Goal: Information Seeking & Learning: Learn about a topic

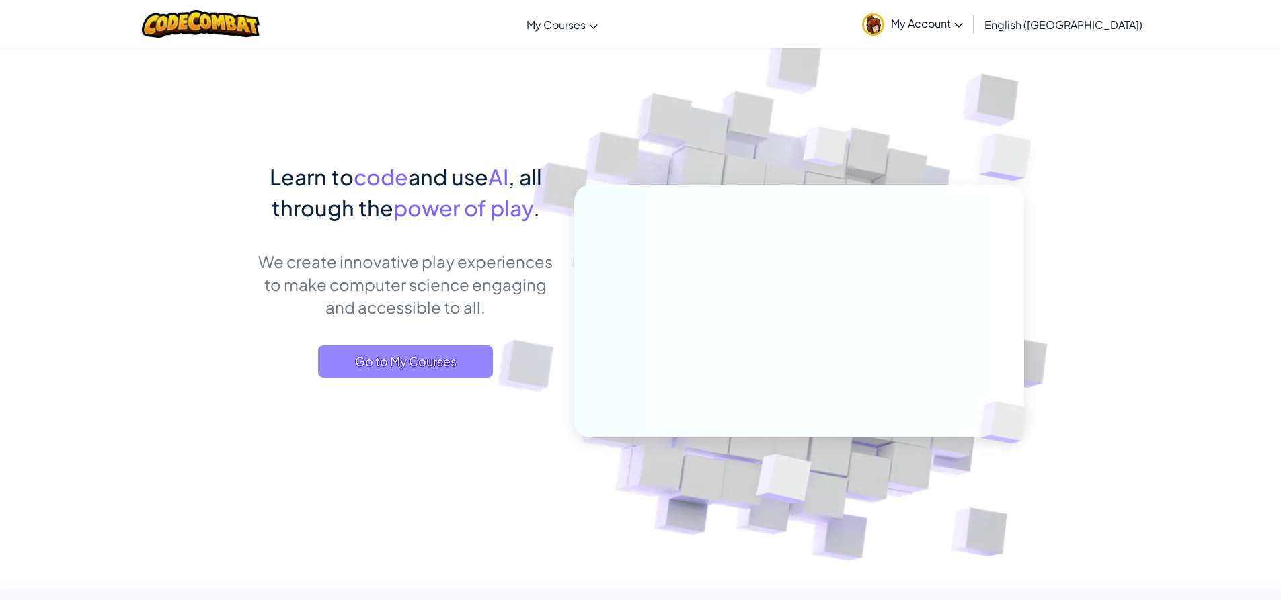
click at [413, 368] on span "Go to My Courses" at bounding box center [405, 362] width 175 height 32
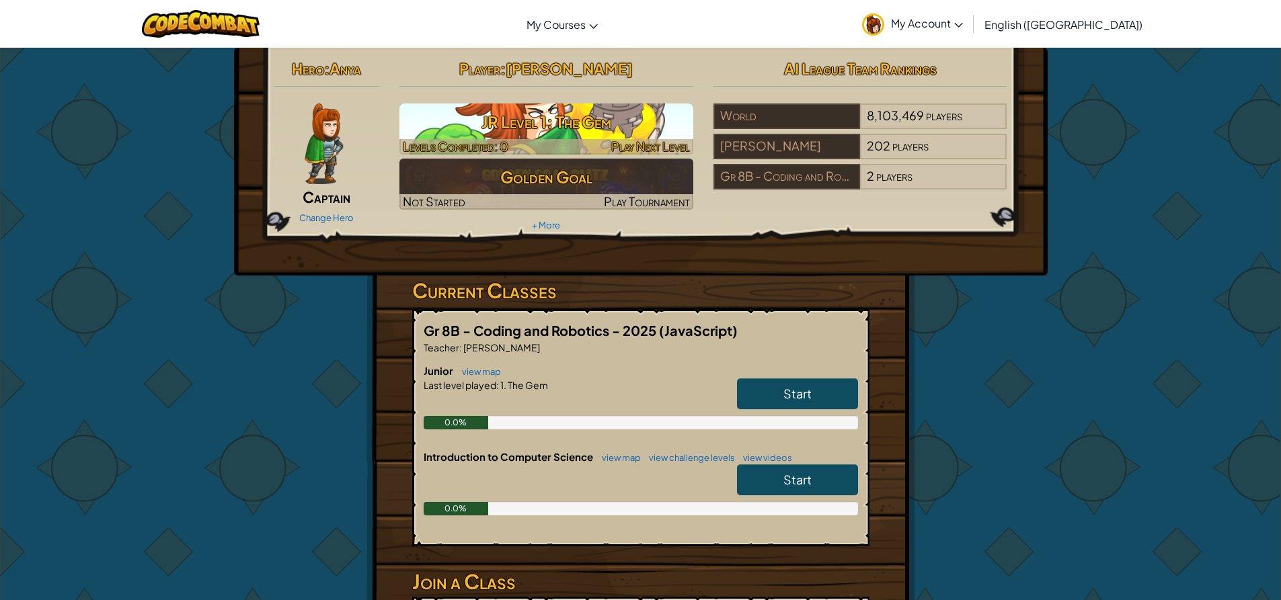
click at [562, 126] on h3 "JR Level 1: The Gem" at bounding box center [546, 122] width 294 height 30
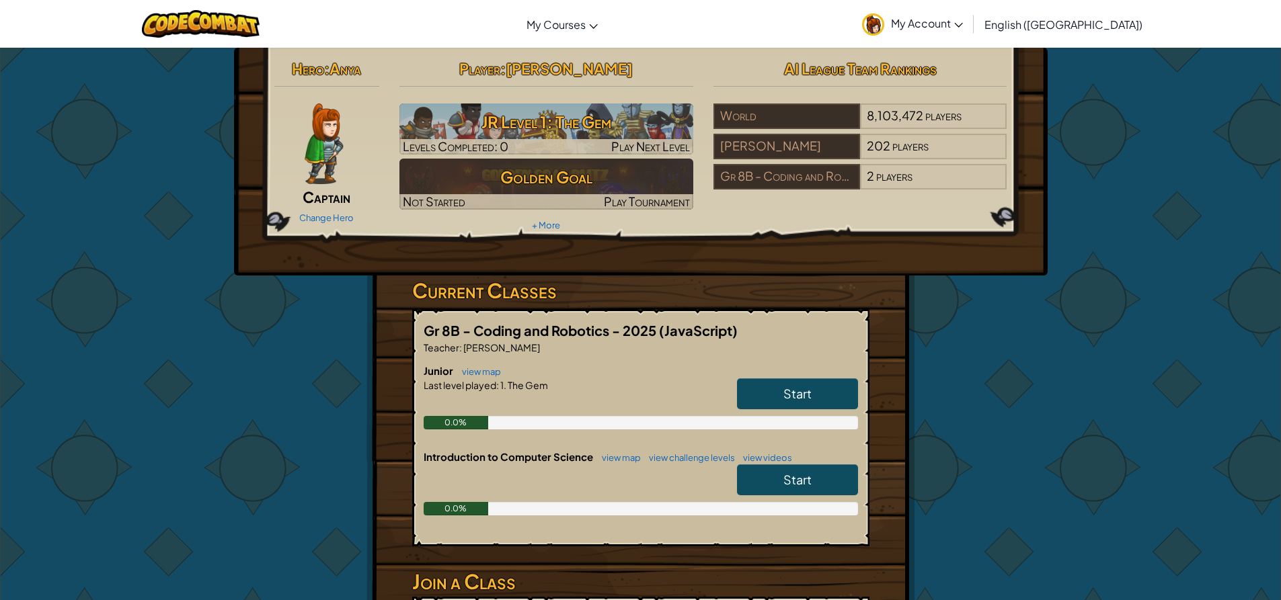
click at [835, 480] on link "Start" at bounding box center [797, 480] width 121 height 31
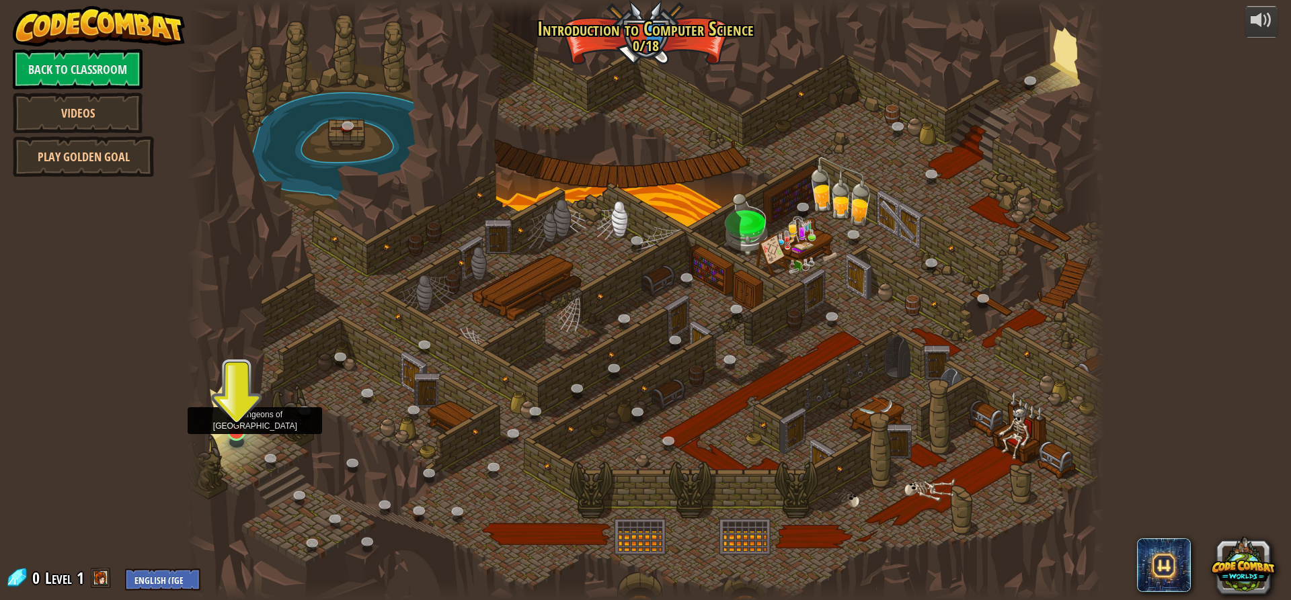
click at [234, 434] on div at bounding box center [236, 432] width 18 height 18
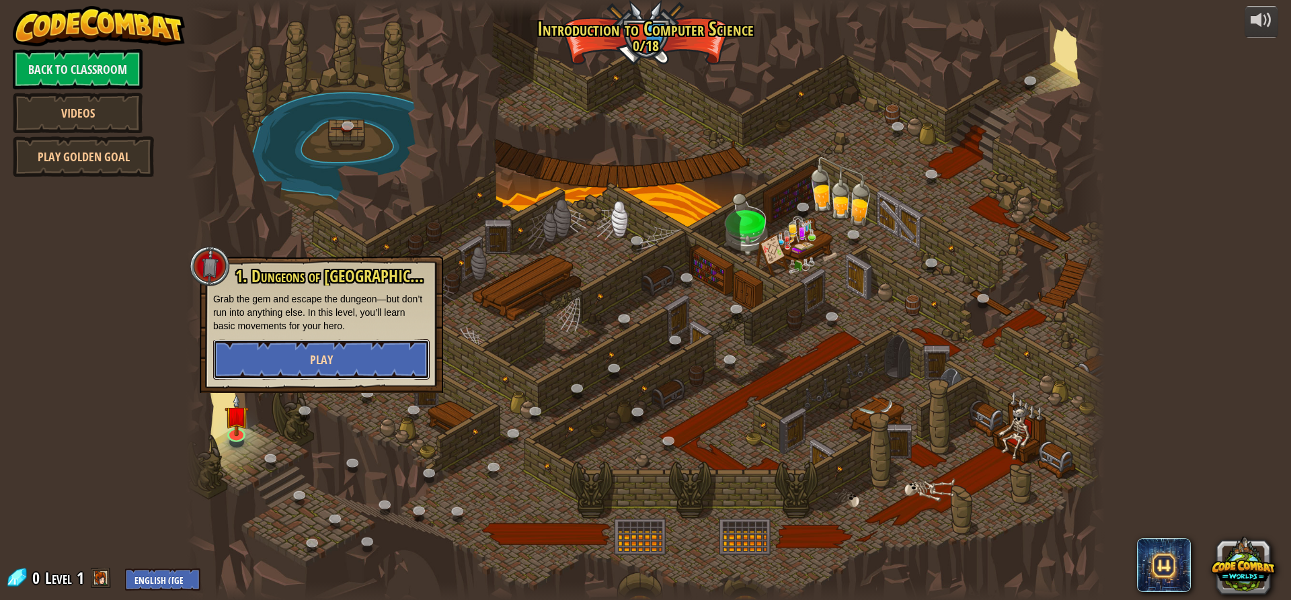
click at [305, 366] on button "Play" at bounding box center [321, 359] width 216 height 40
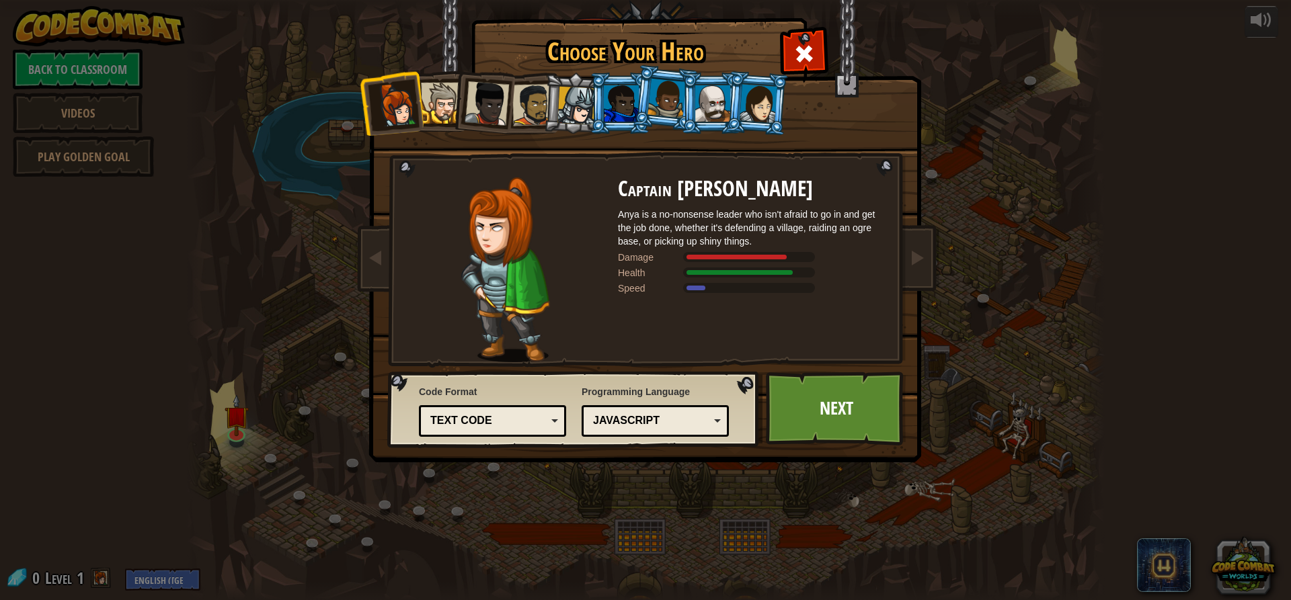
click at [500, 424] on div "Text code" at bounding box center [488, 420] width 116 height 15
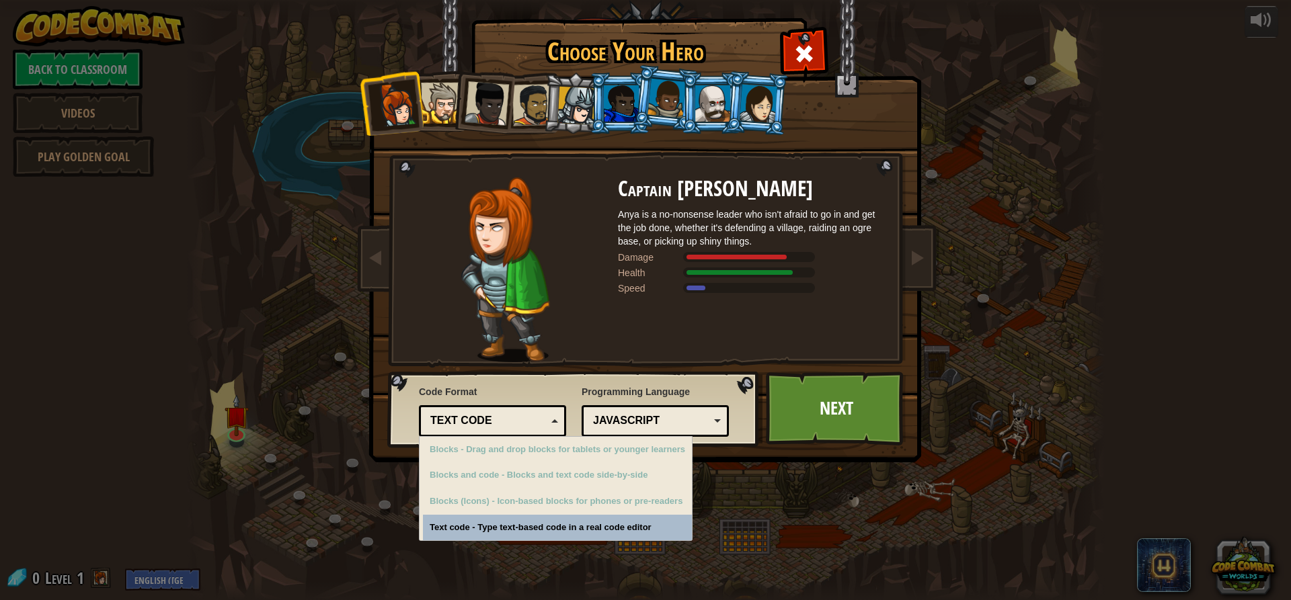
click at [500, 424] on div "Text code" at bounding box center [488, 420] width 116 height 15
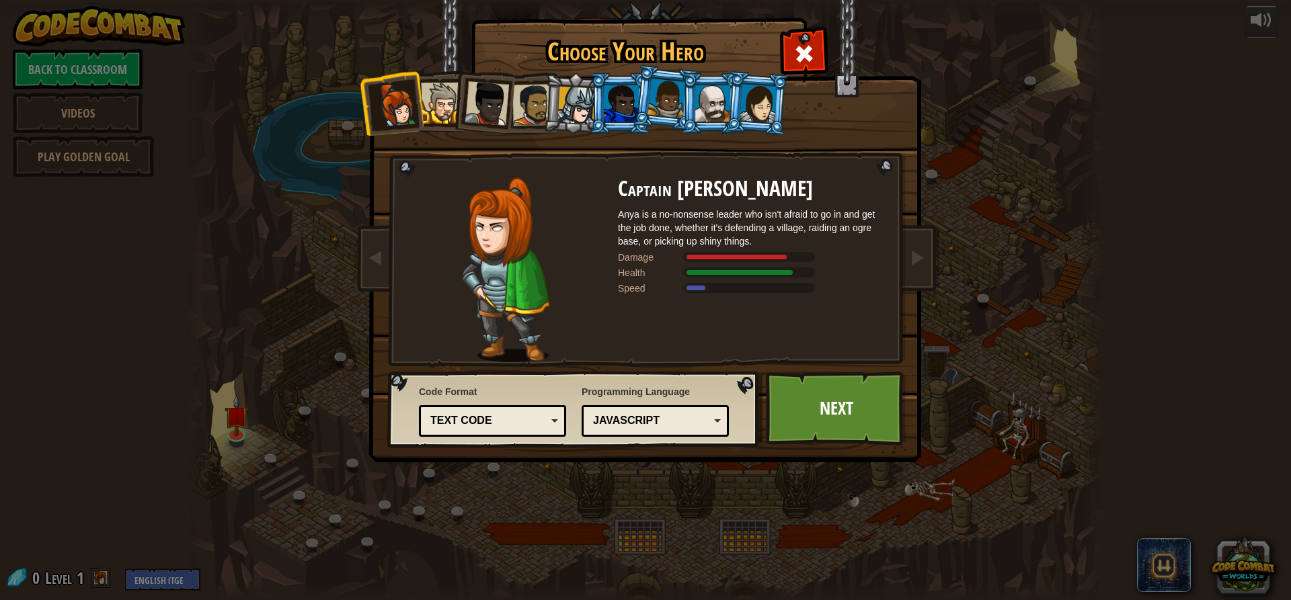
click at [672, 421] on div "JavaScript" at bounding box center [651, 420] width 116 height 15
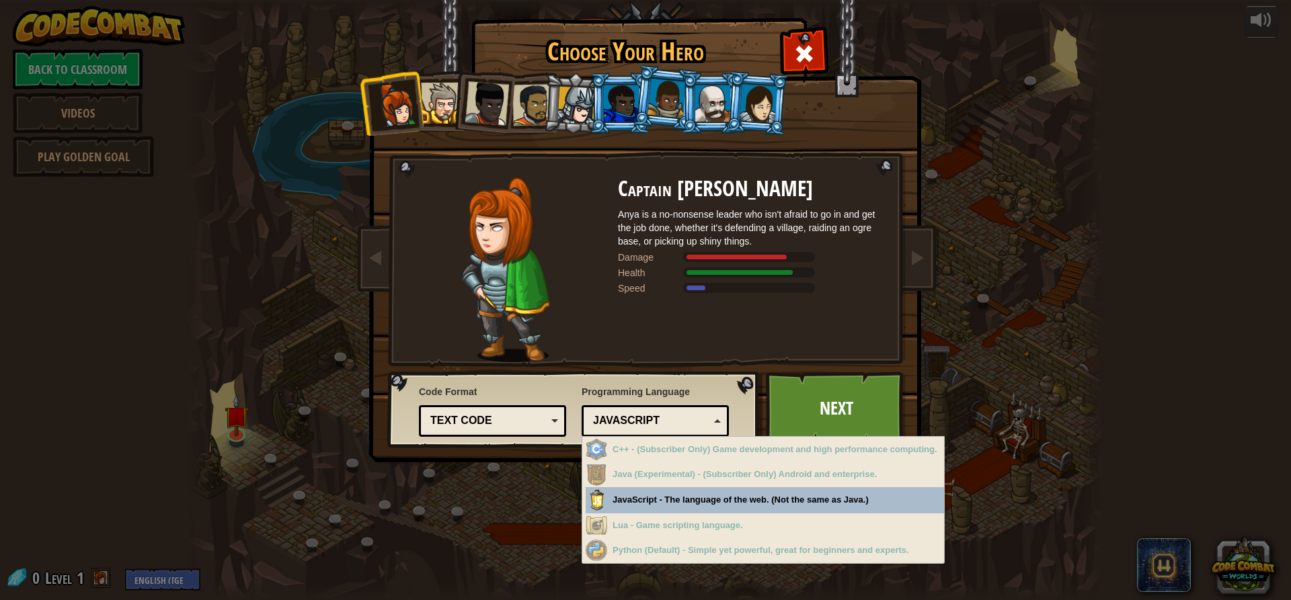
click at [684, 373] on img at bounding box center [574, 410] width 375 height 77
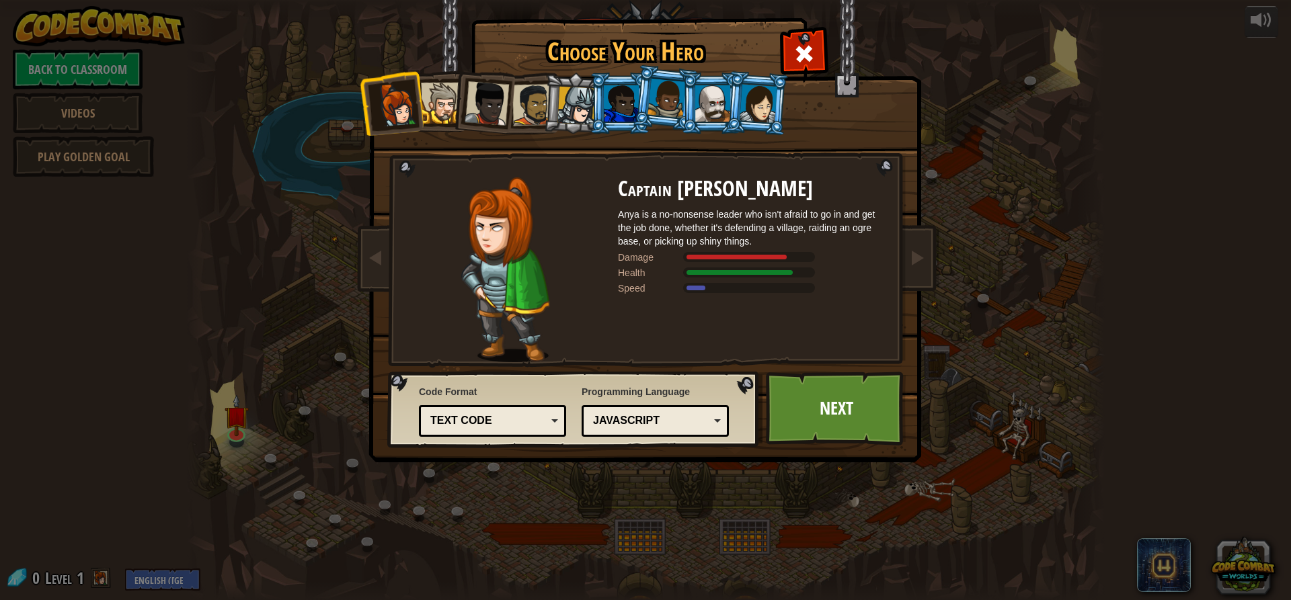
click at [666, 414] on div "JavaScript" at bounding box center [651, 420] width 116 height 15
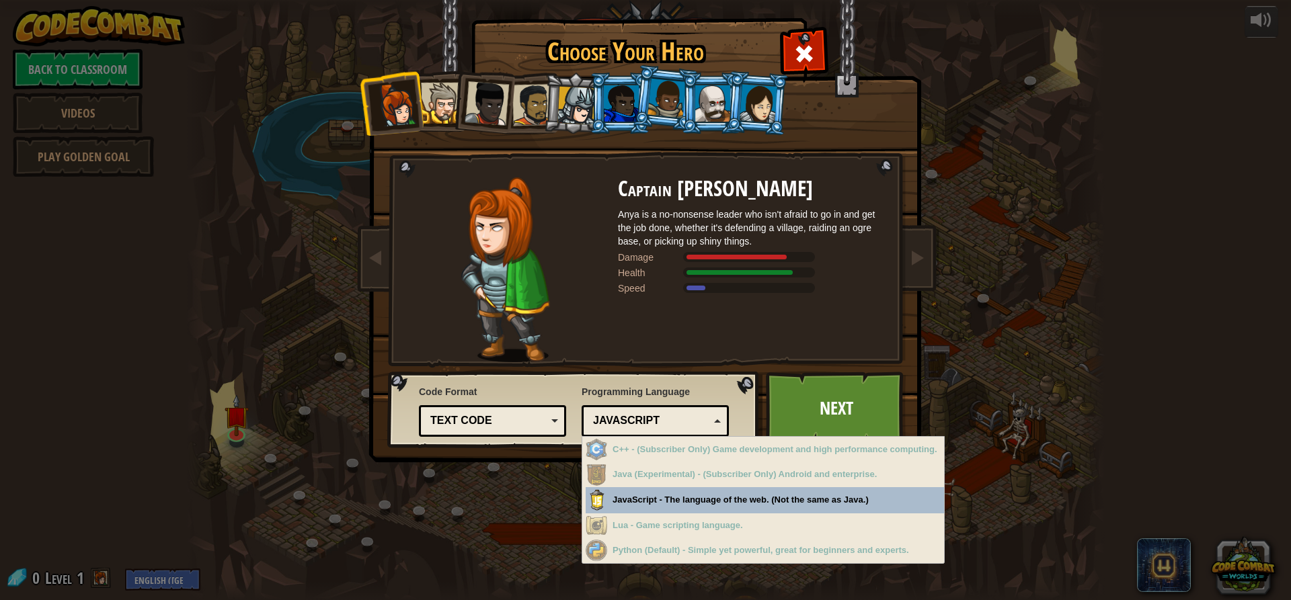
click at [672, 385] on div "Programming Language Python (Default) JavaScript Lua C++ Java (Experimental) Ja…" at bounding box center [655, 409] width 147 height 55
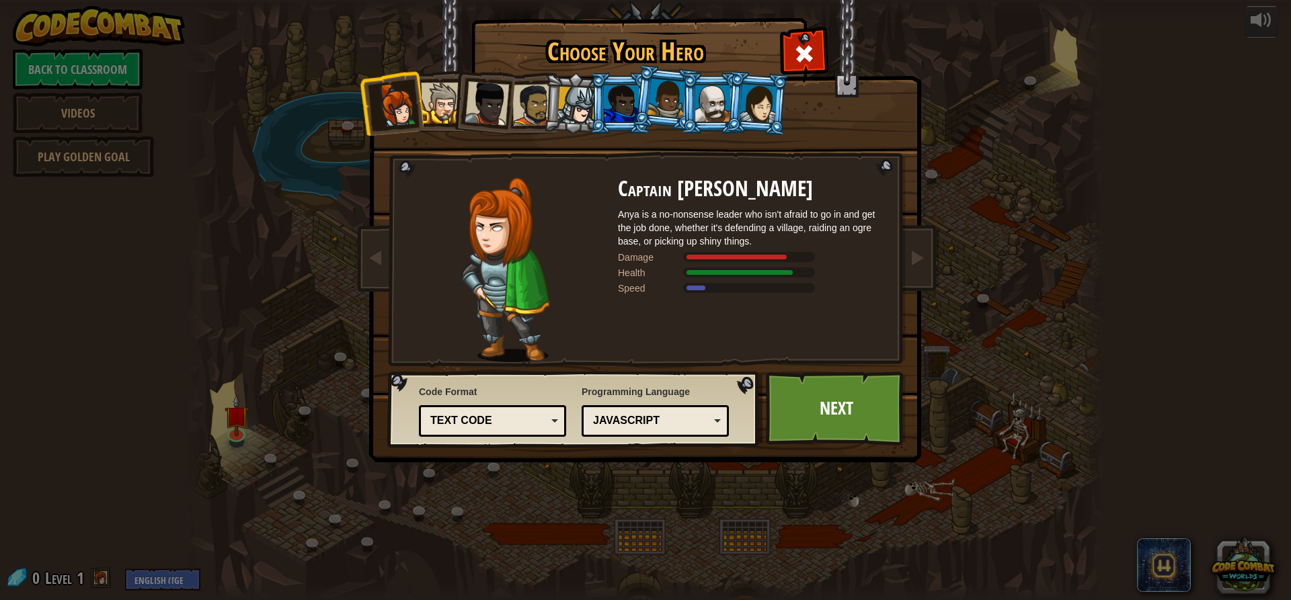
click at [436, 115] on div at bounding box center [441, 103] width 41 height 41
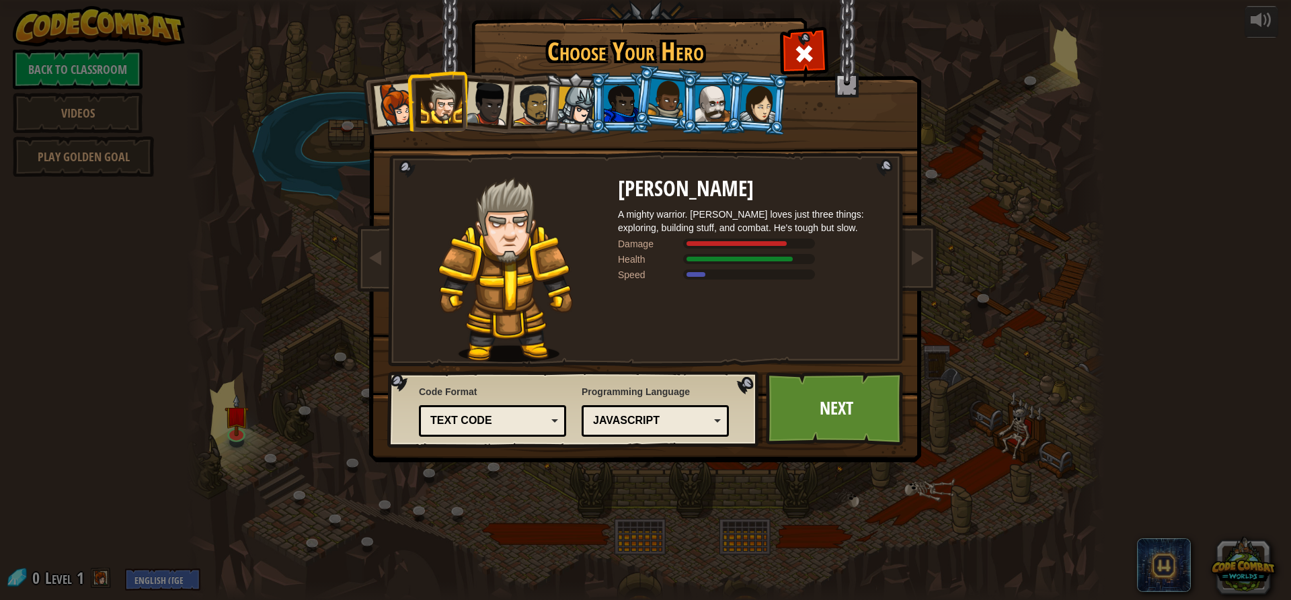
click at [388, 100] on div at bounding box center [396, 105] width 44 height 44
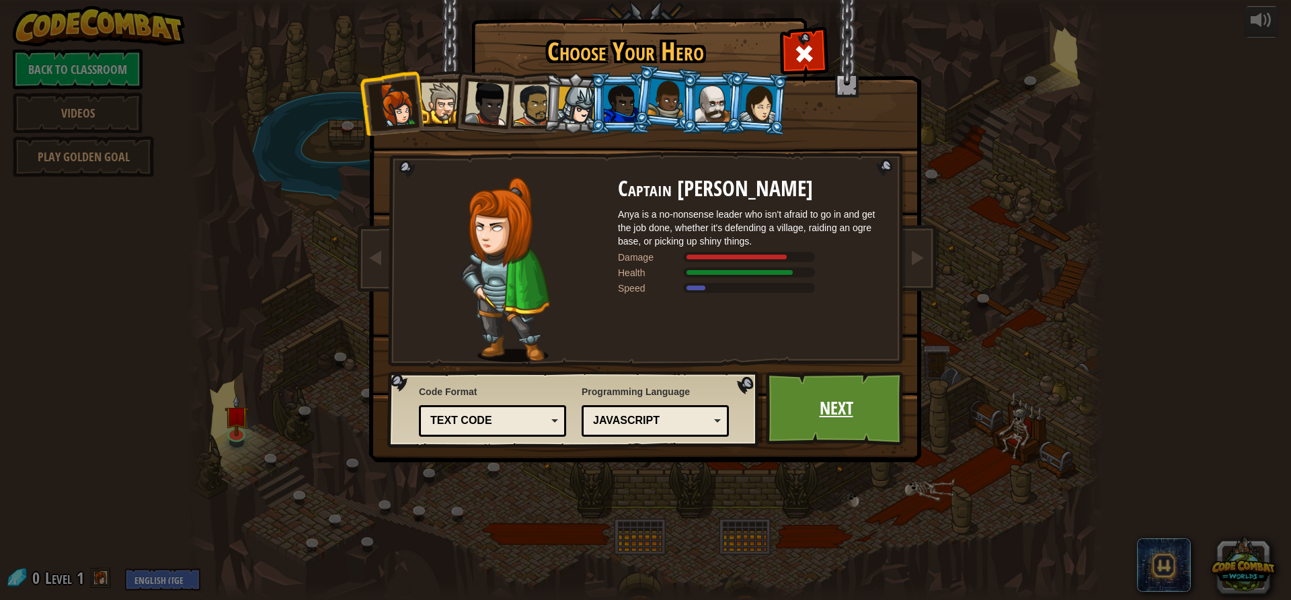
click at [818, 417] on link "Next" at bounding box center [836, 409] width 141 height 74
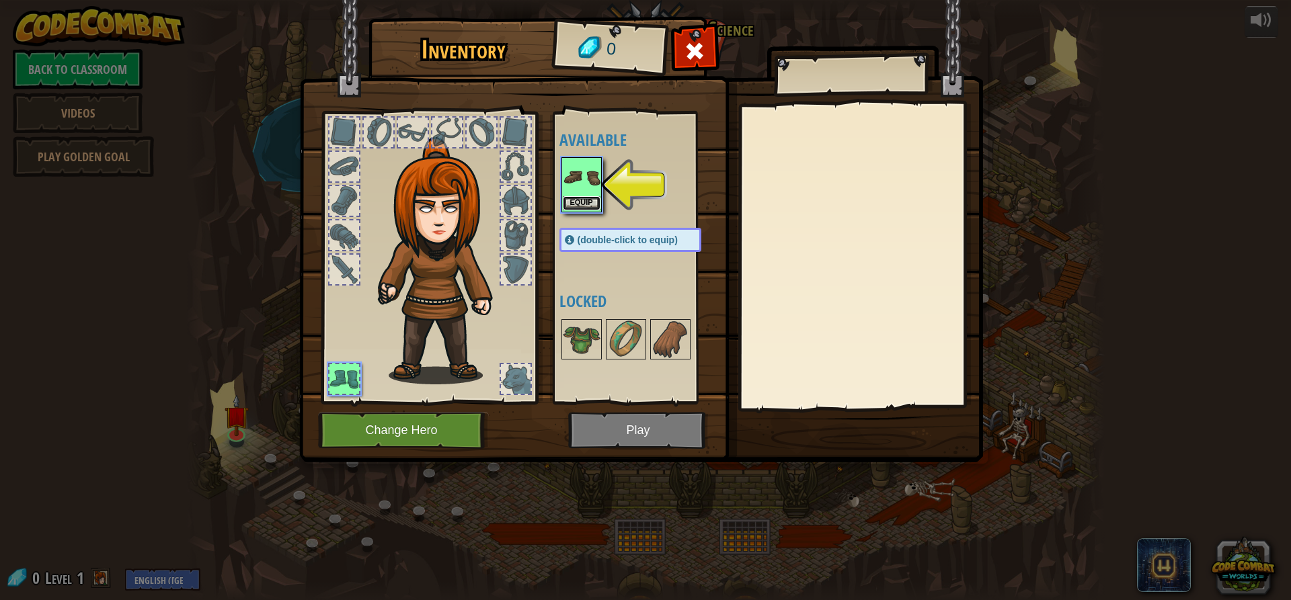
click at [595, 208] on button "Equip" at bounding box center [582, 203] width 38 height 14
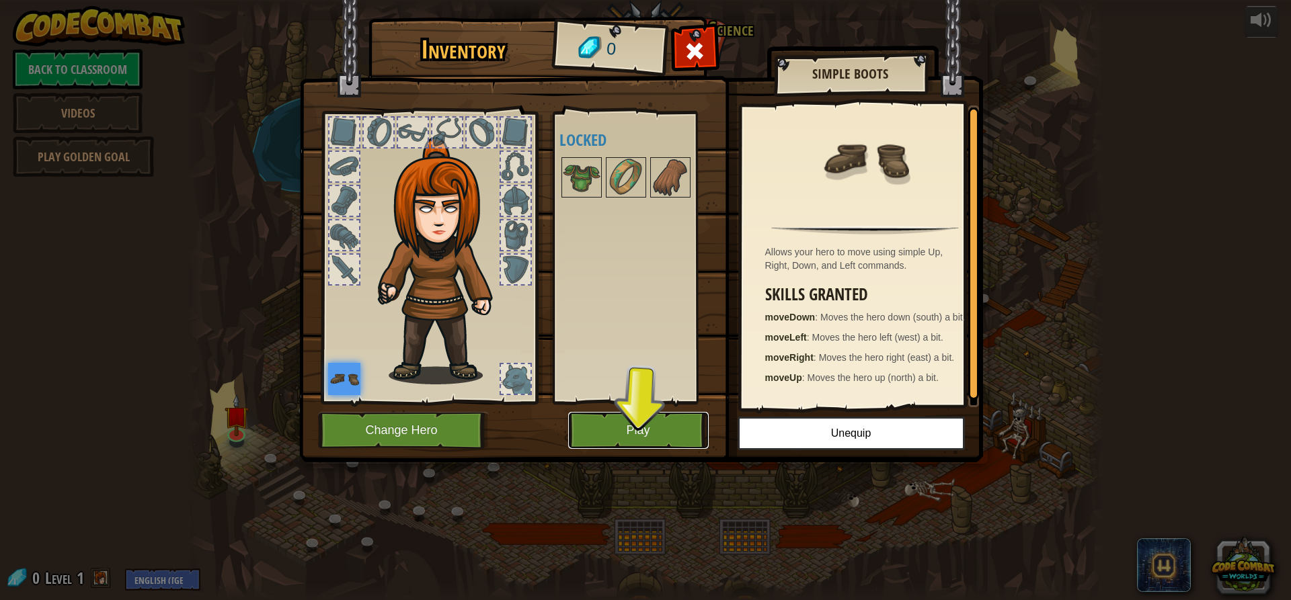
click at [677, 425] on button "Play" at bounding box center [638, 430] width 141 height 37
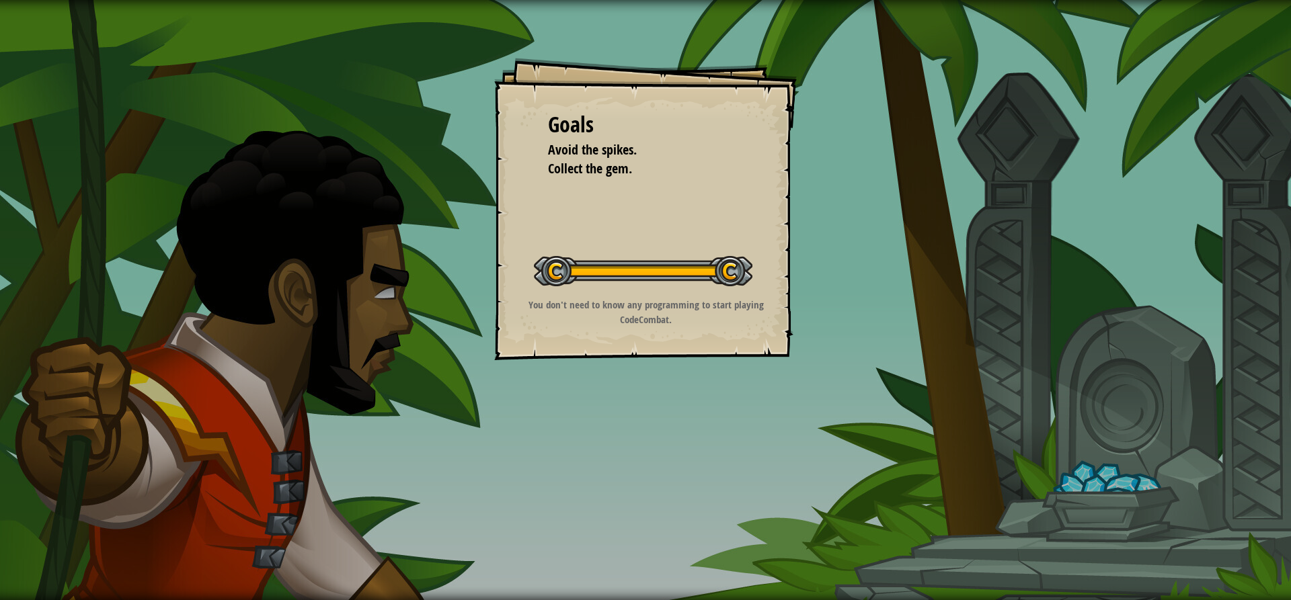
drag, startPoint x: 546, startPoint y: 140, endPoint x: 616, endPoint y: 167, distance: 75.5
click at [616, 167] on ul "Avoid the spikes. Collect the gem." at bounding box center [645, 160] width 195 height 38
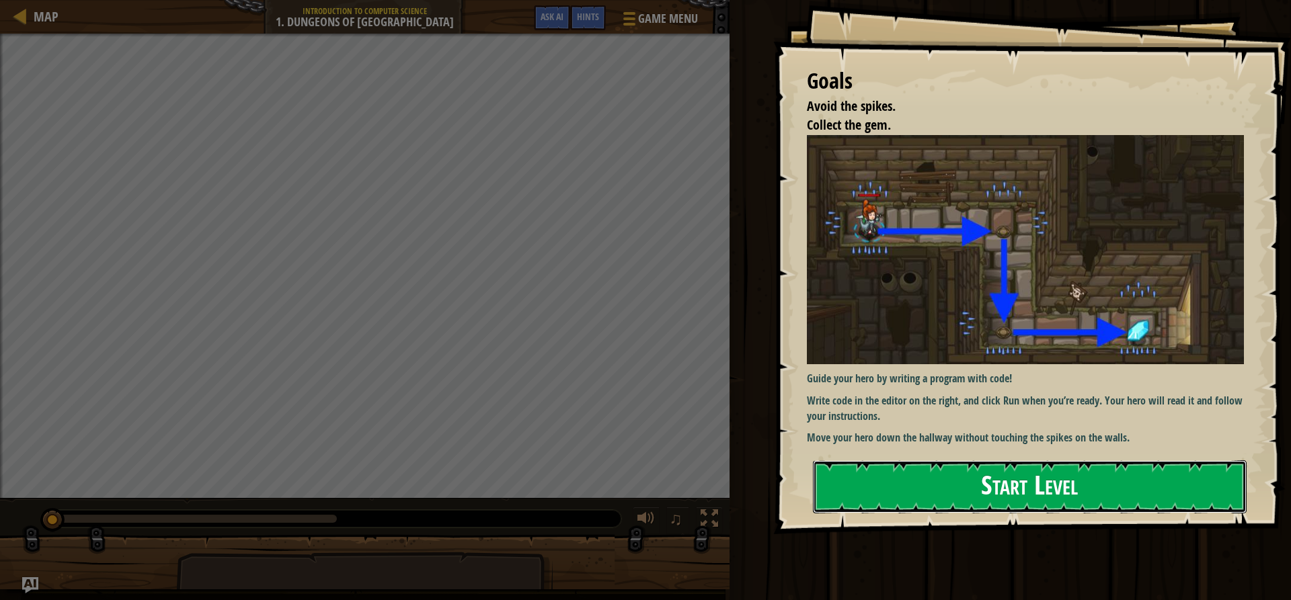
click at [1063, 473] on button "Start Level" at bounding box center [1030, 487] width 434 height 53
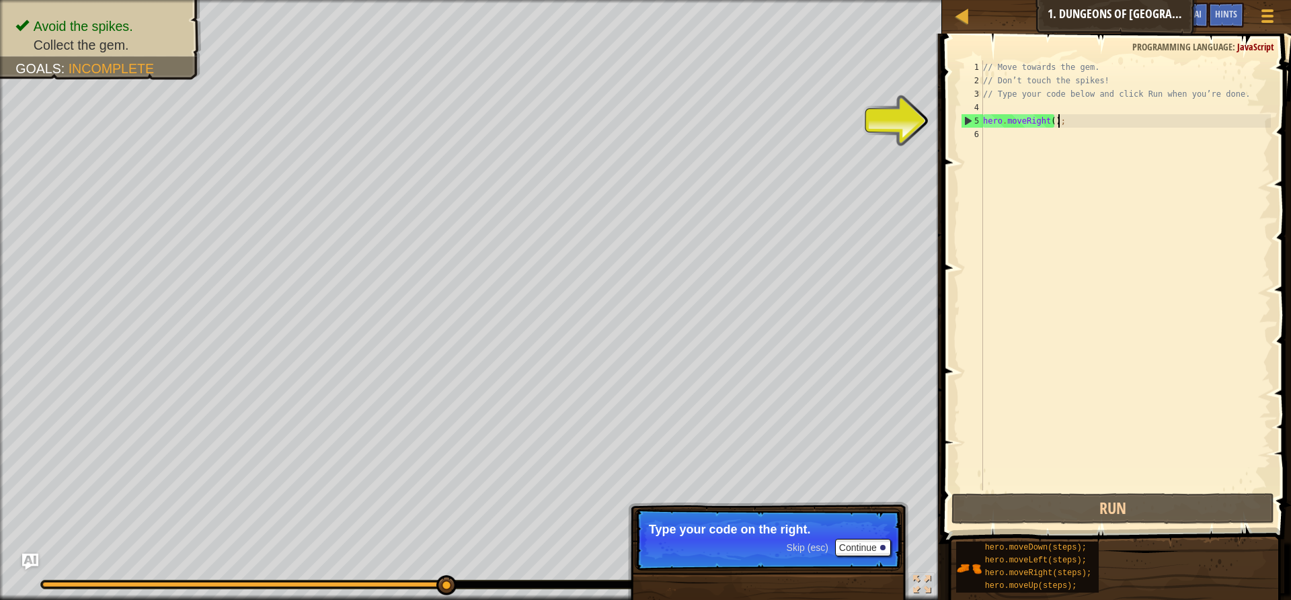
click at [1062, 124] on div "// Move towards the gem. // Don’t touch the spikes! // Type your code below and…" at bounding box center [1125, 289] width 290 height 457
type textarea "hero.moveRight();"
drag, startPoint x: 1059, startPoint y: 125, endPoint x: 1008, endPoint y: 122, distance: 51.2
click at [1008, 122] on div "// Move towards the gem. // Don’t touch the spikes! // Type your code below and…" at bounding box center [1125, 289] width 290 height 457
click at [1079, 127] on div "// Move towards the gem. // Don’t touch the spikes! // Type your code below and…" at bounding box center [1125, 276] width 290 height 430
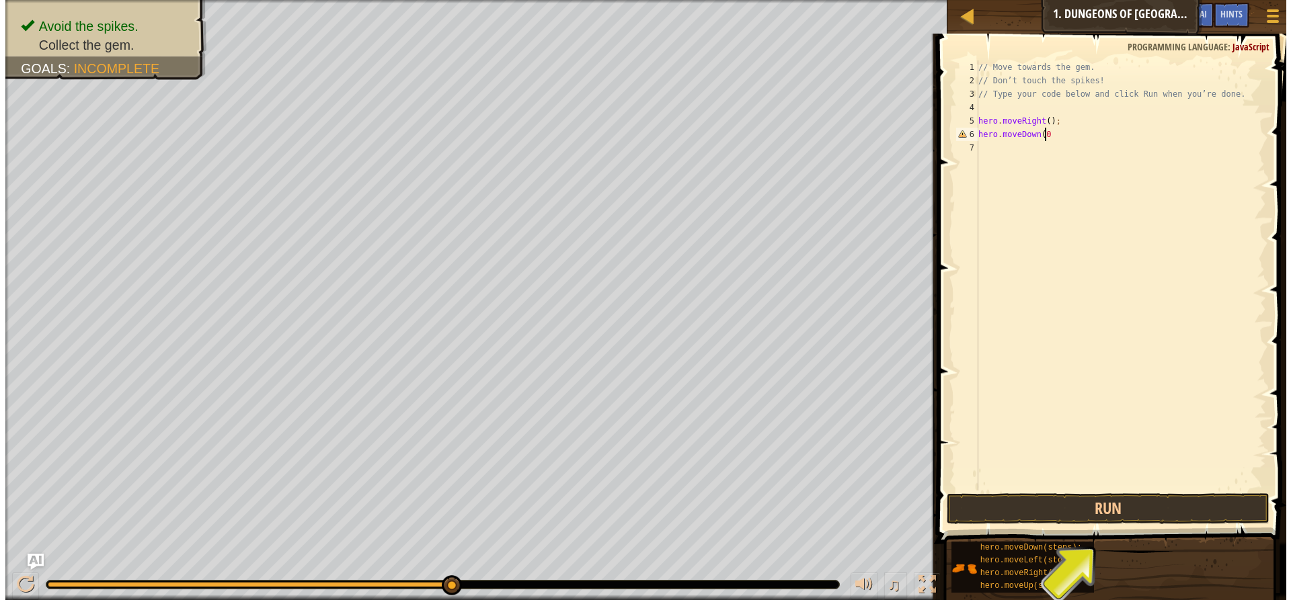
scroll to position [6, 5]
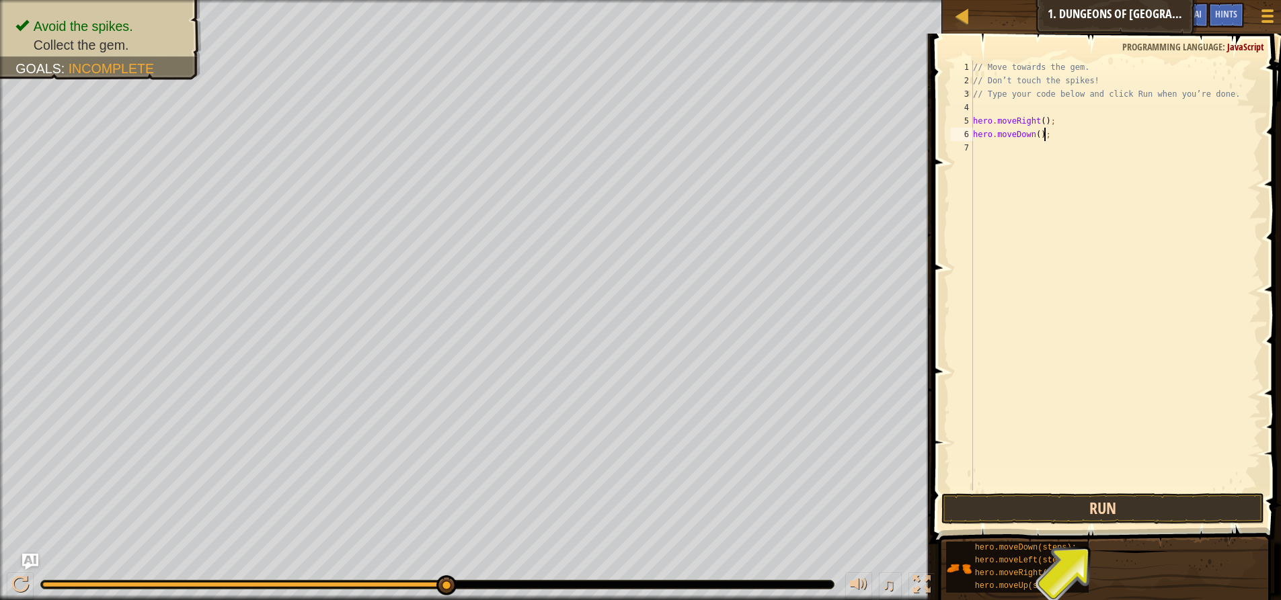
type textarea "hero.moveDown();"
click at [1111, 508] on button "Run" at bounding box center [1102, 508] width 323 height 31
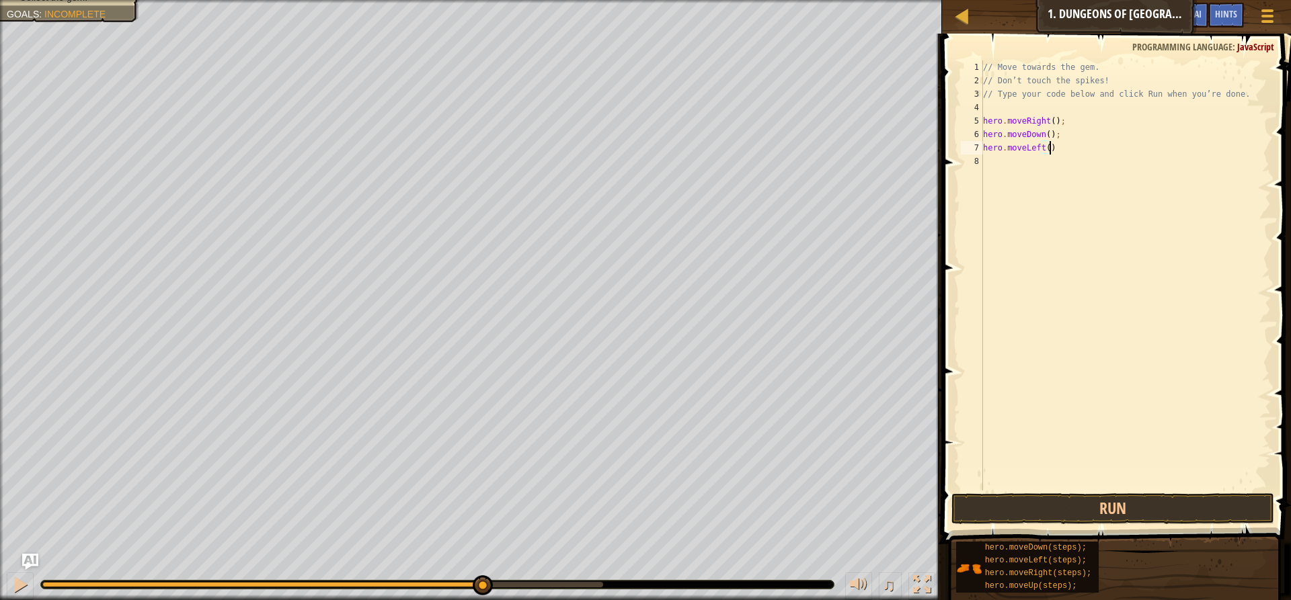
type textarea "hero.moveLeft():"
click at [1066, 517] on button "Run" at bounding box center [1112, 508] width 323 height 31
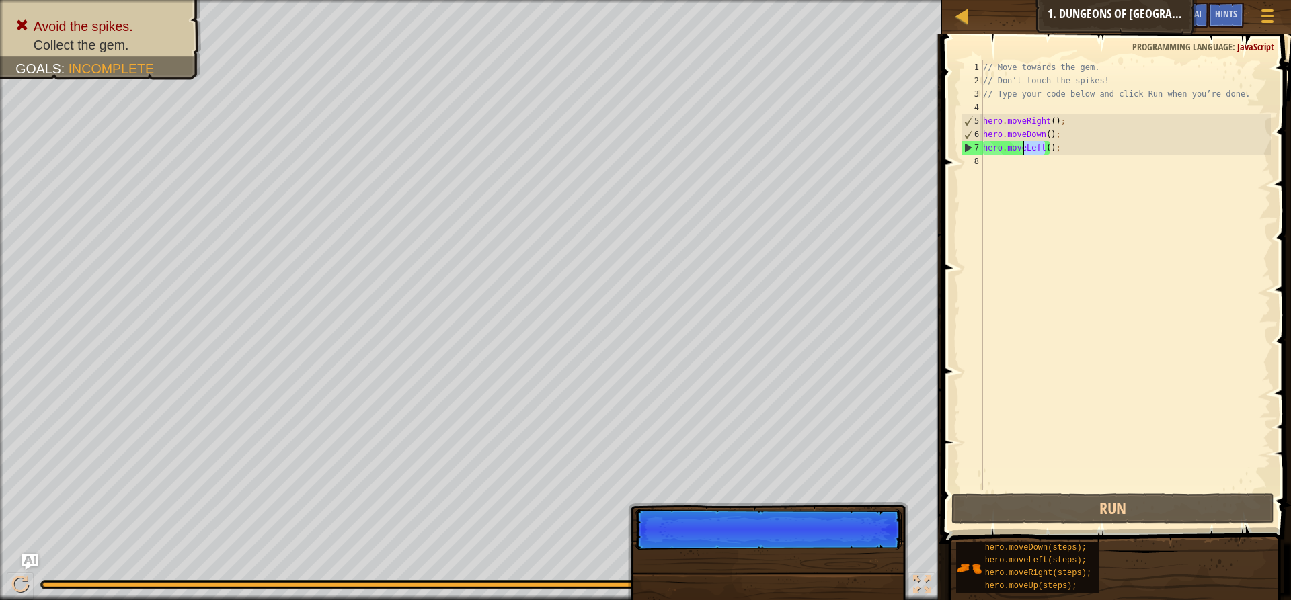
drag, startPoint x: 1045, startPoint y: 149, endPoint x: 1021, endPoint y: 143, distance: 24.9
click at [1021, 143] on div "// Move towards the gem. // Don’t touch the spikes! // Type your code below and…" at bounding box center [1125, 289] width 290 height 457
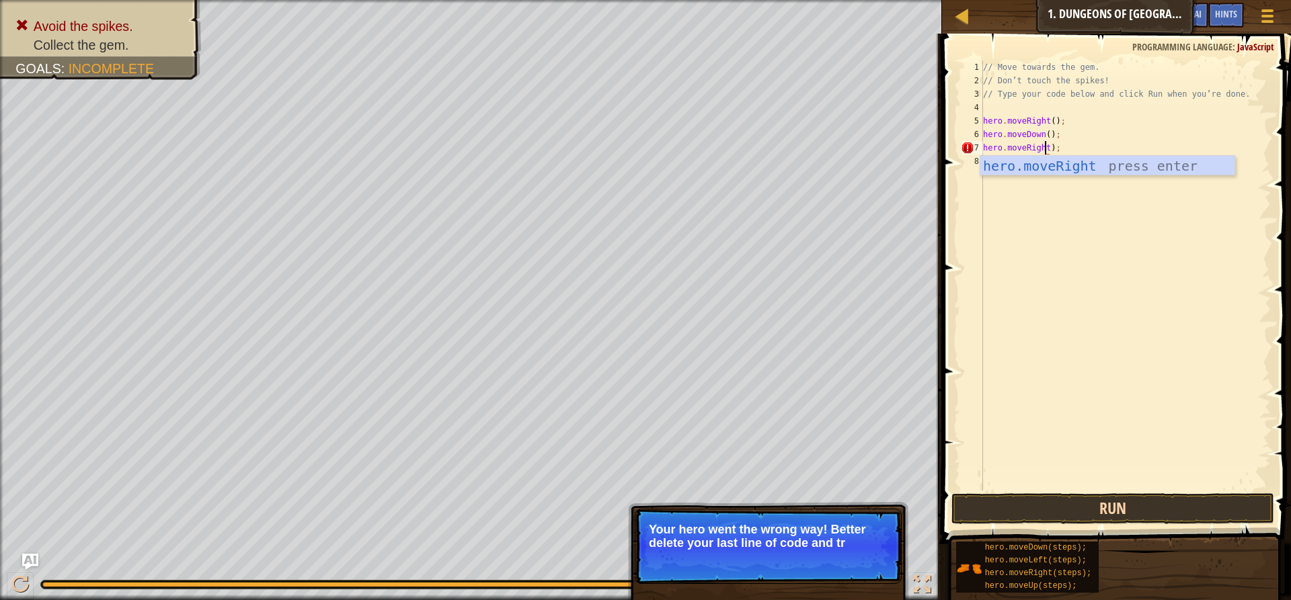
type textarea "hero.moveRight);"
click at [1087, 510] on button "Run" at bounding box center [1112, 508] width 323 height 31
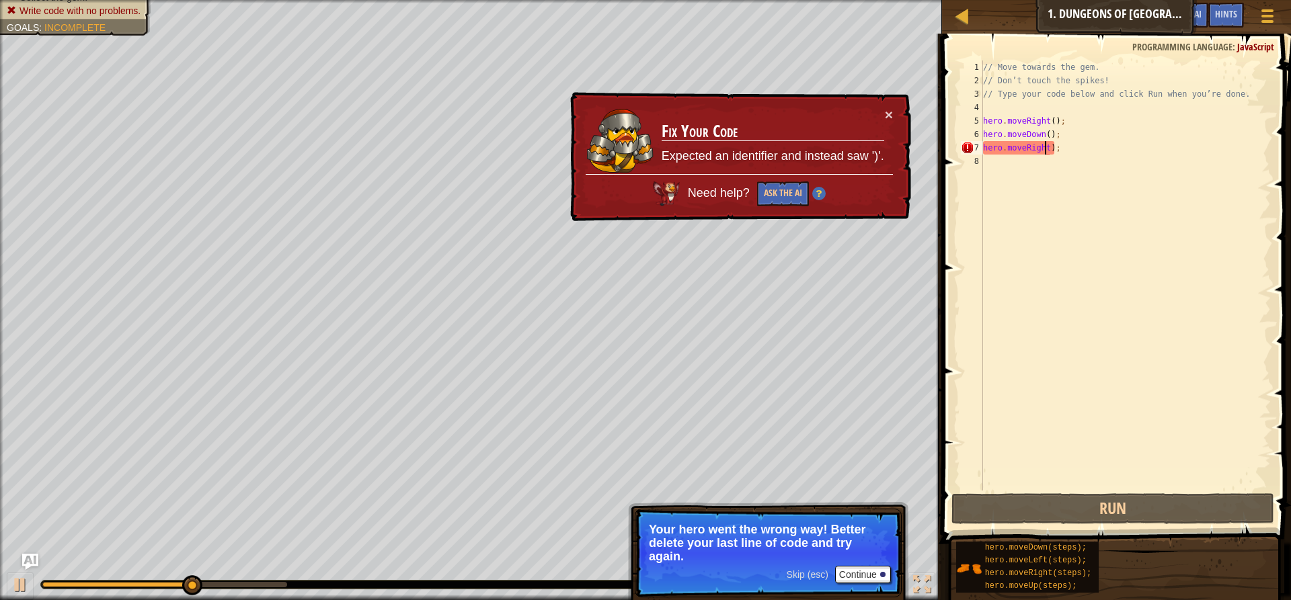
click at [1068, 156] on div "// Move towards the gem. // Don’t touch the spikes! // Type your code below and…" at bounding box center [1125, 289] width 290 height 457
click at [1043, 151] on div "// Move towards the gem. // Don’t touch the spikes! // Type your code below and…" at bounding box center [1125, 289] width 290 height 457
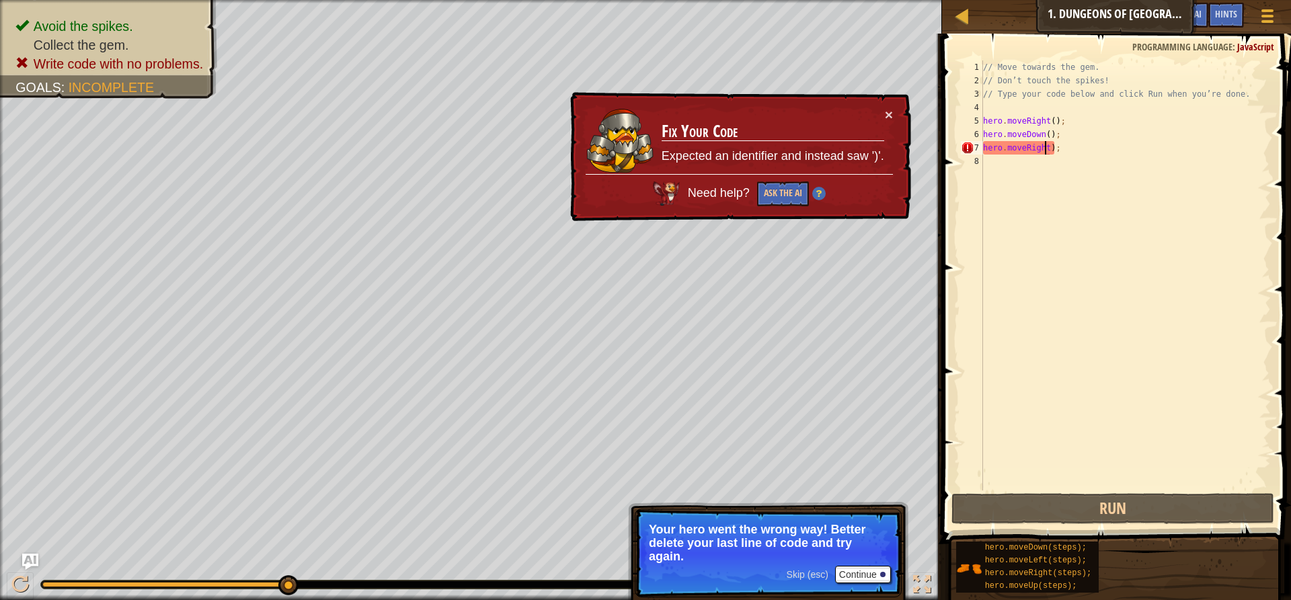
scroll to position [6, 5]
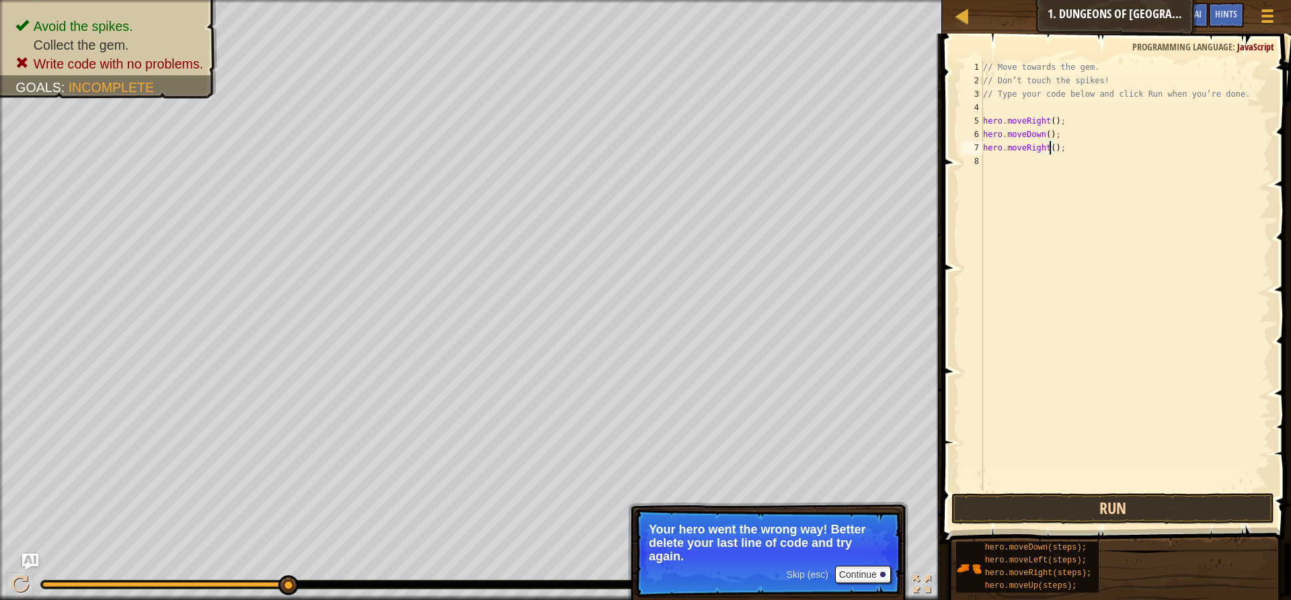
type textarea "hero.moveRight();"
click at [1081, 506] on button "Run" at bounding box center [1112, 508] width 323 height 31
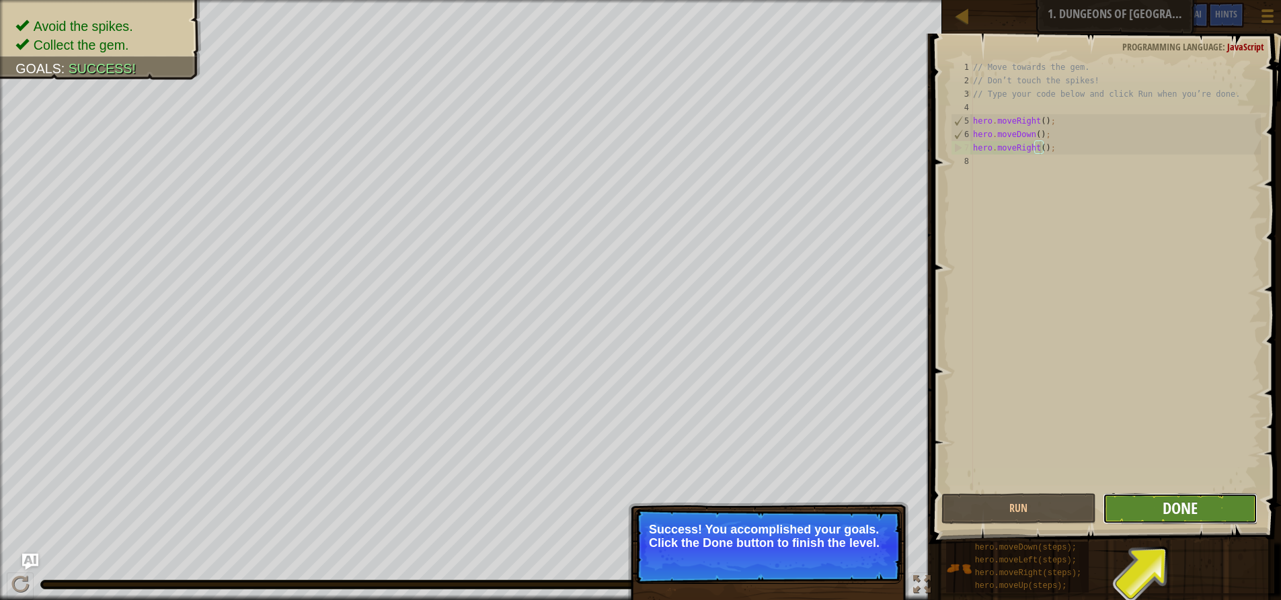
click at [1167, 515] on span "Done" at bounding box center [1179, 508] width 35 height 22
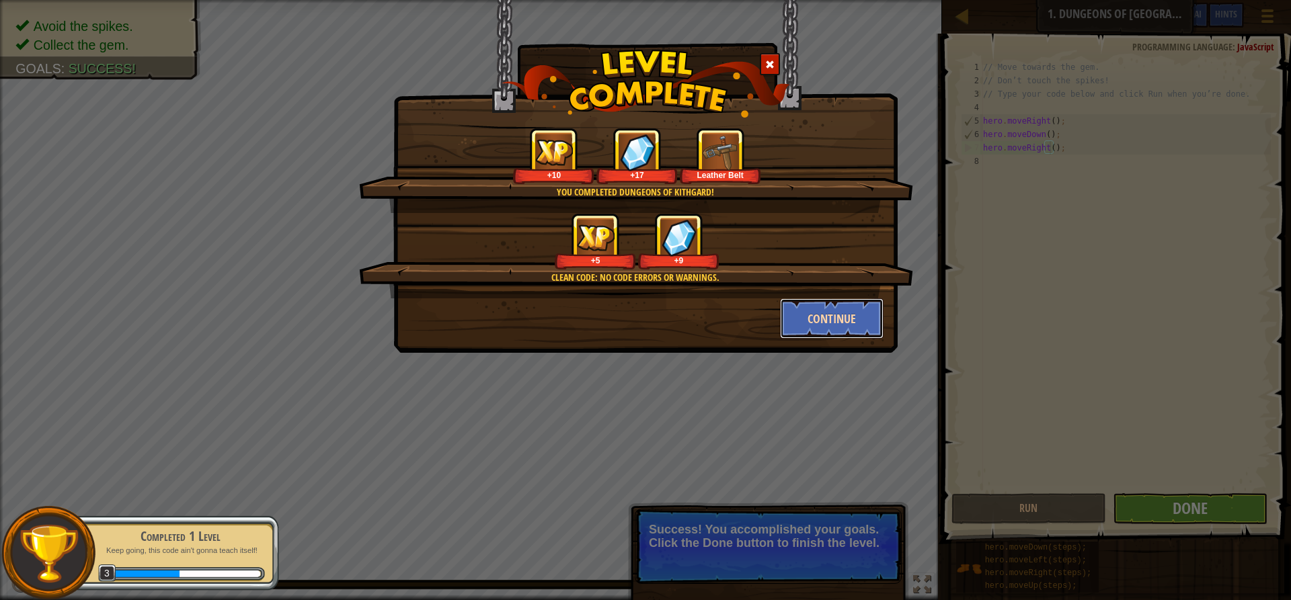
click at [815, 315] on button "Continue" at bounding box center [832, 318] width 104 height 40
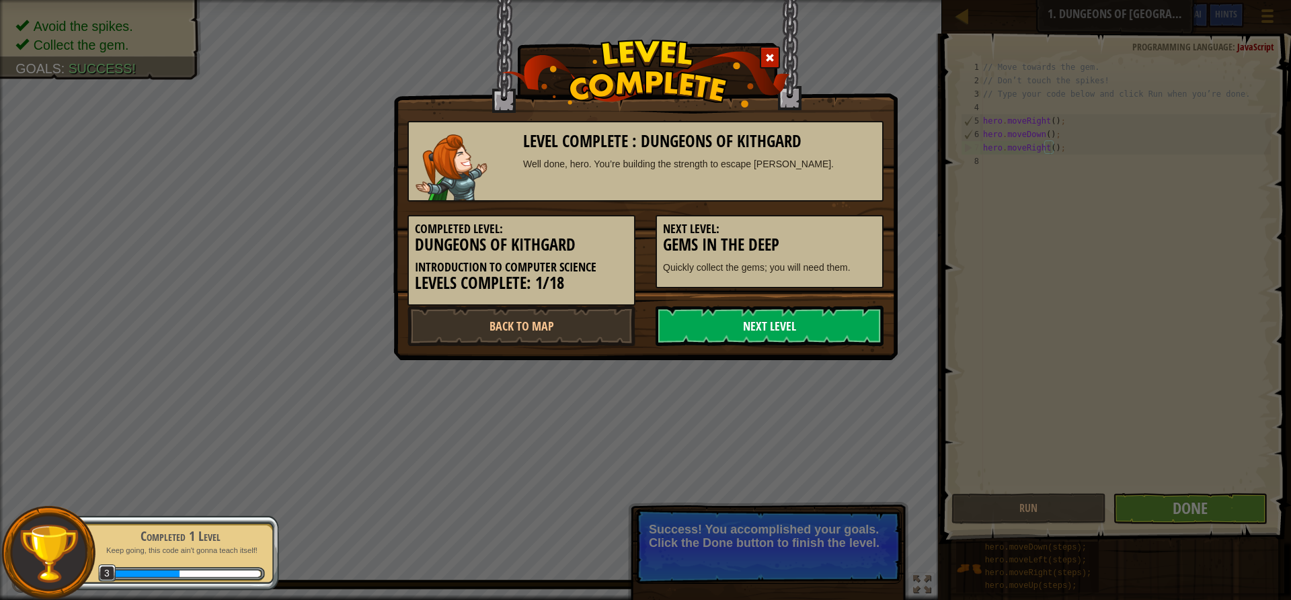
click at [786, 324] on link "Next Level" at bounding box center [769, 326] width 228 height 40
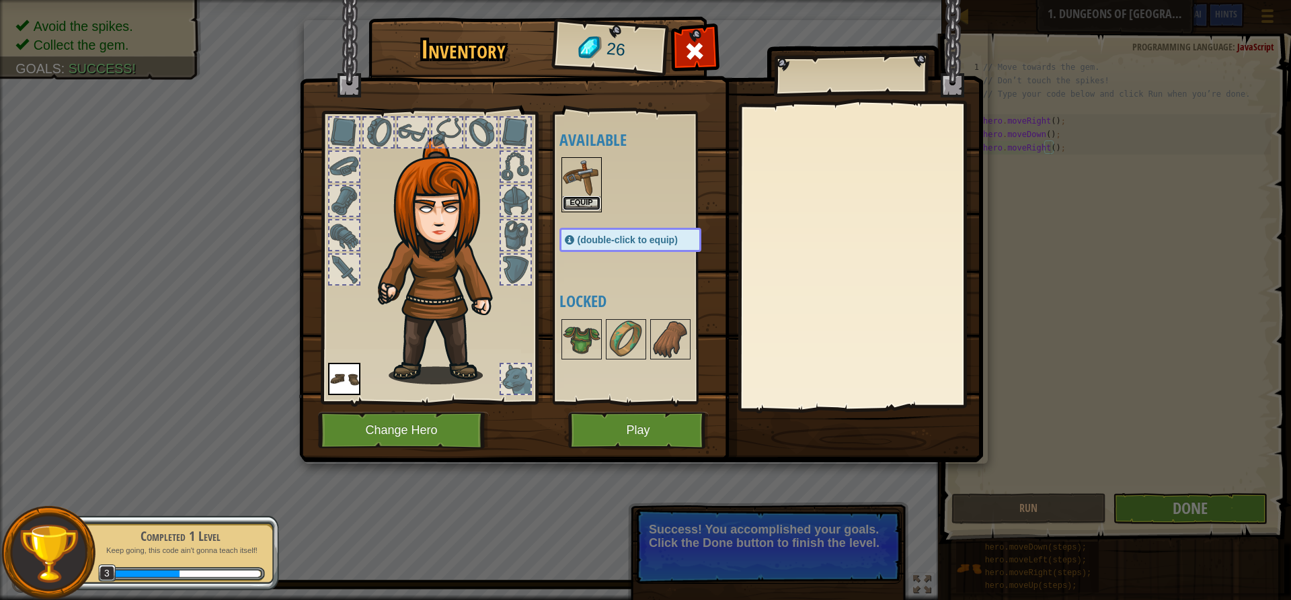
click at [579, 200] on button "Equip" at bounding box center [582, 203] width 38 height 14
click at [579, 200] on div "Available Equip Equip (double-click to equip) Locked" at bounding box center [643, 258] width 169 height 280
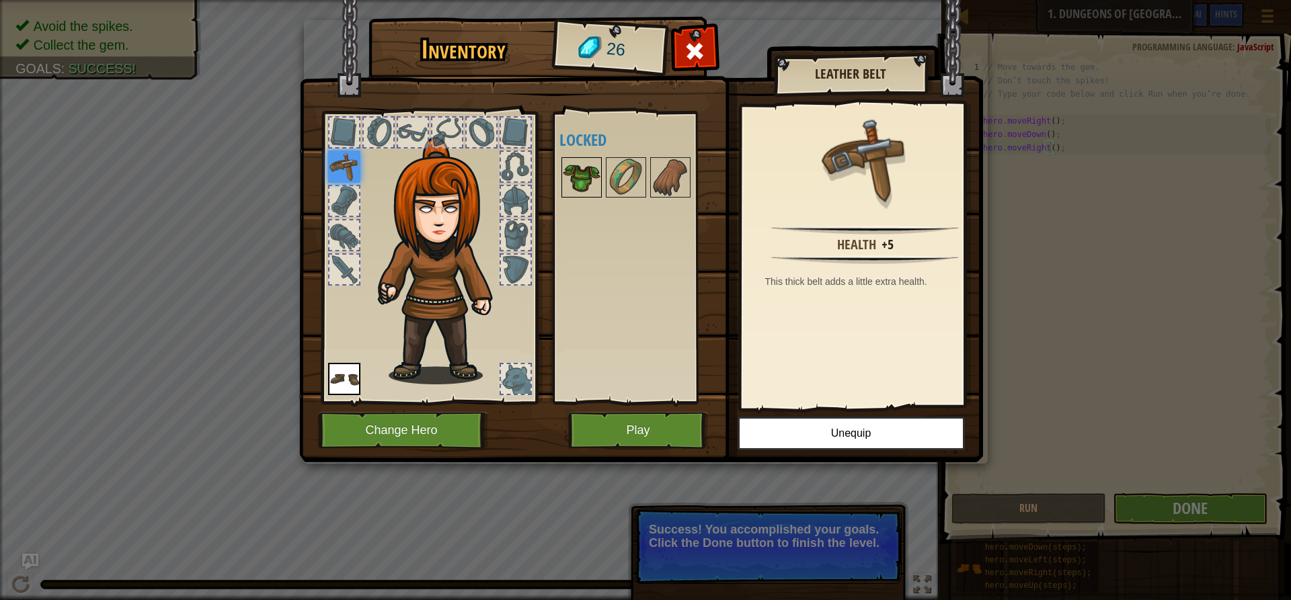
click at [580, 176] on img at bounding box center [582, 178] width 38 height 38
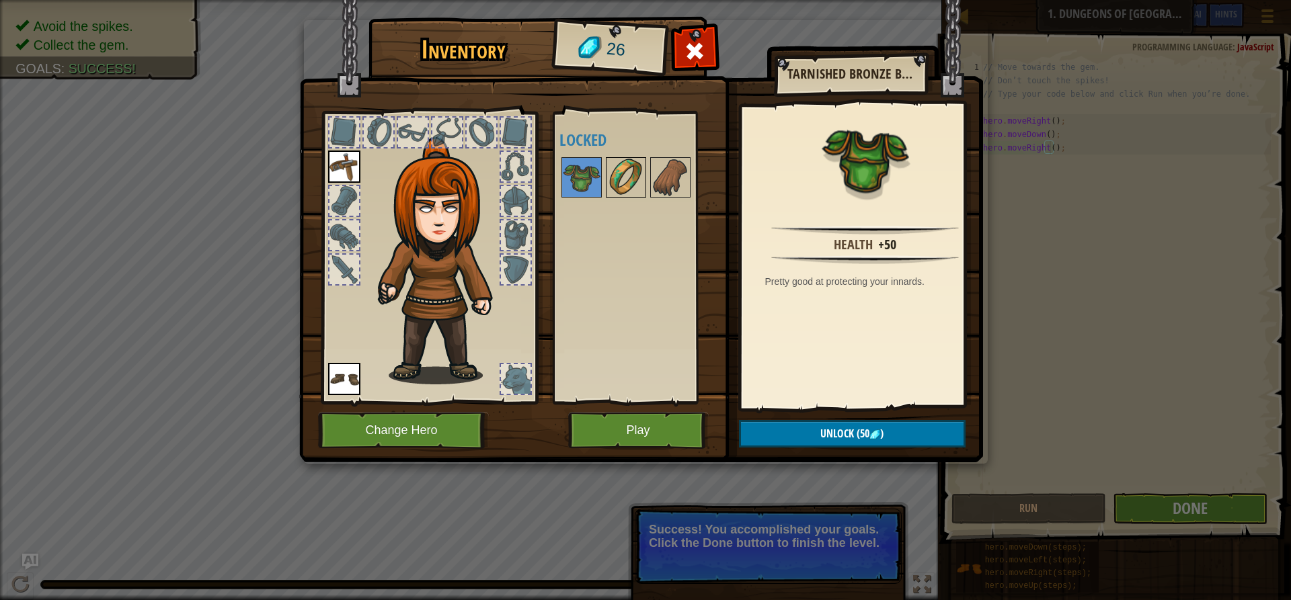
click at [629, 177] on img at bounding box center [626, 178] width 38 height 38
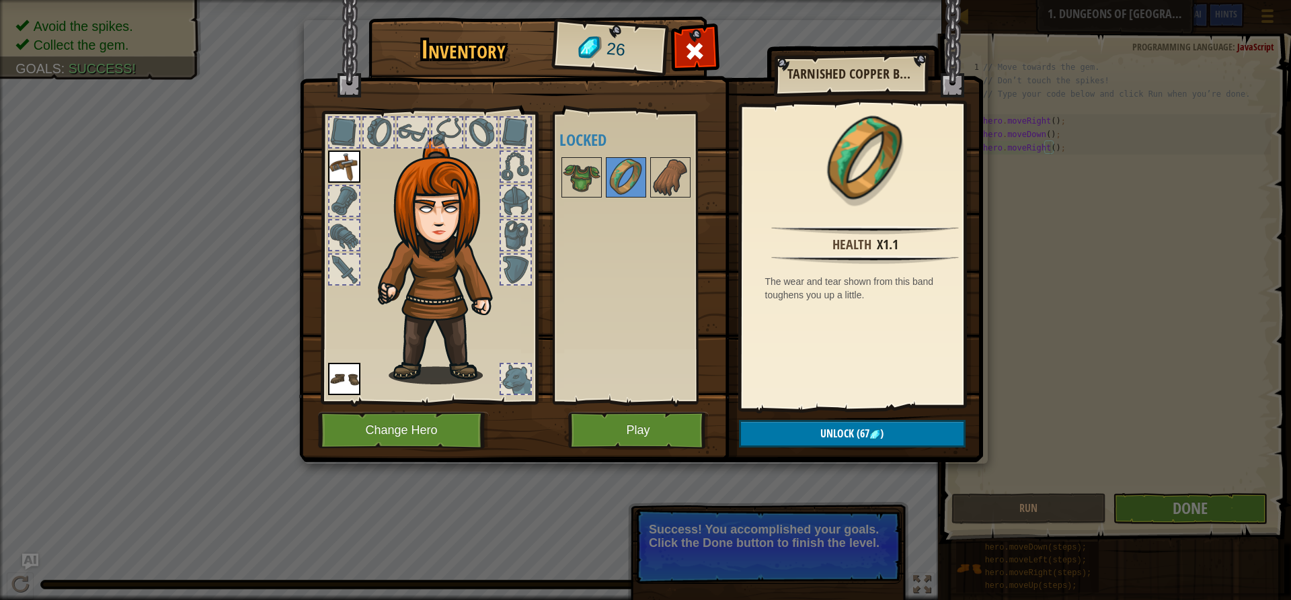
drag, startPoint x: 641, startPoint y: 344, endPoint x: 639, endPoint y: 356, distance: 11.6
click at [640, 348] on div "Available Equip Equip (double-click to equip) Locked" at bounding box center [643, 258] width 169 height 280
click at [635, 418] on button "Play" at bounding box center [638, 430] width 141 height 37
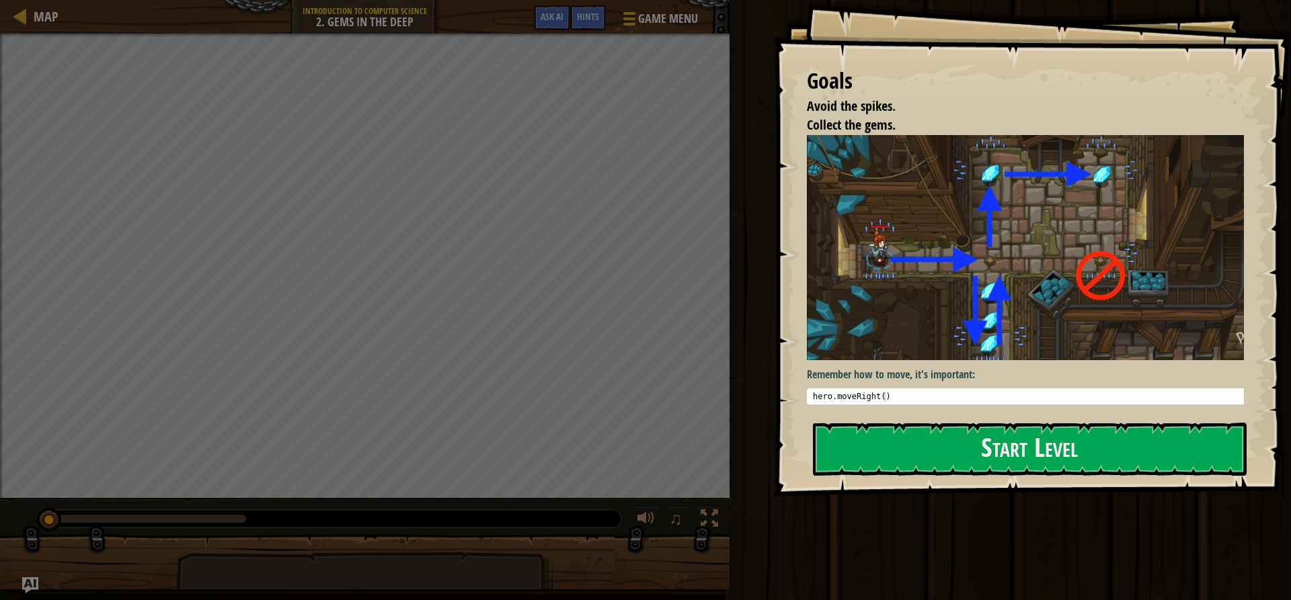
click at [901, 403] on div "Remember how to move, it's important: 1 hero . moveRight ( ) הההההההההההההההההה…" at bounding box center [1030, 272] width 447 height 274
type textarea "hero.moveRight()"
click at [884, 392] on div "hero . moveRight ( )" at bounding box center [1030, 406] width 440 height 28
drag, startPoint x: 885, startPoint y: 392, endPoint x: 860, endPoint y: 395, distance: 25.1
click at [860, 395] on div "hero . moveRight ( )" at bounding box center [1030, 406] width 440 height 28
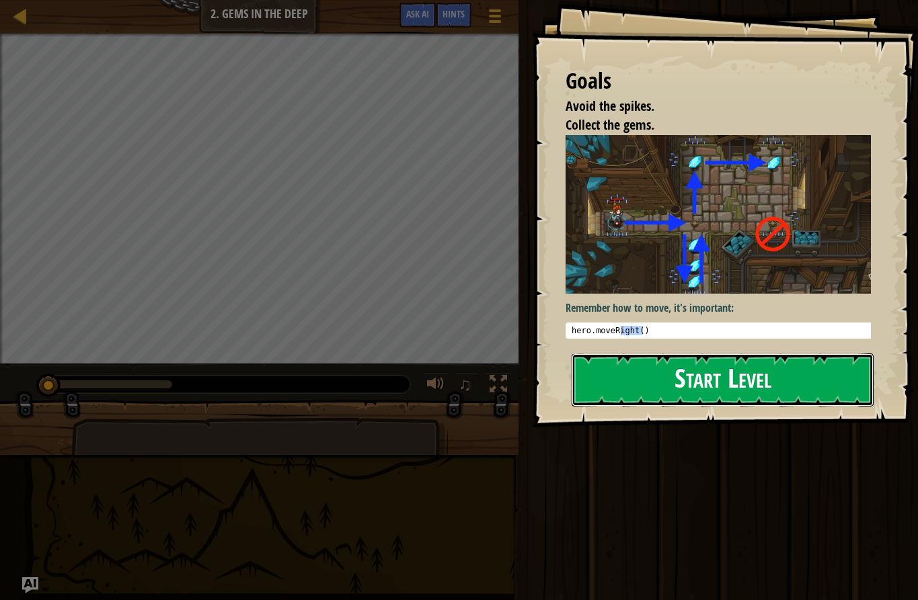
click at [777, 363] on button "Start Level" at bounding box center [722, 380] width 302 height 53
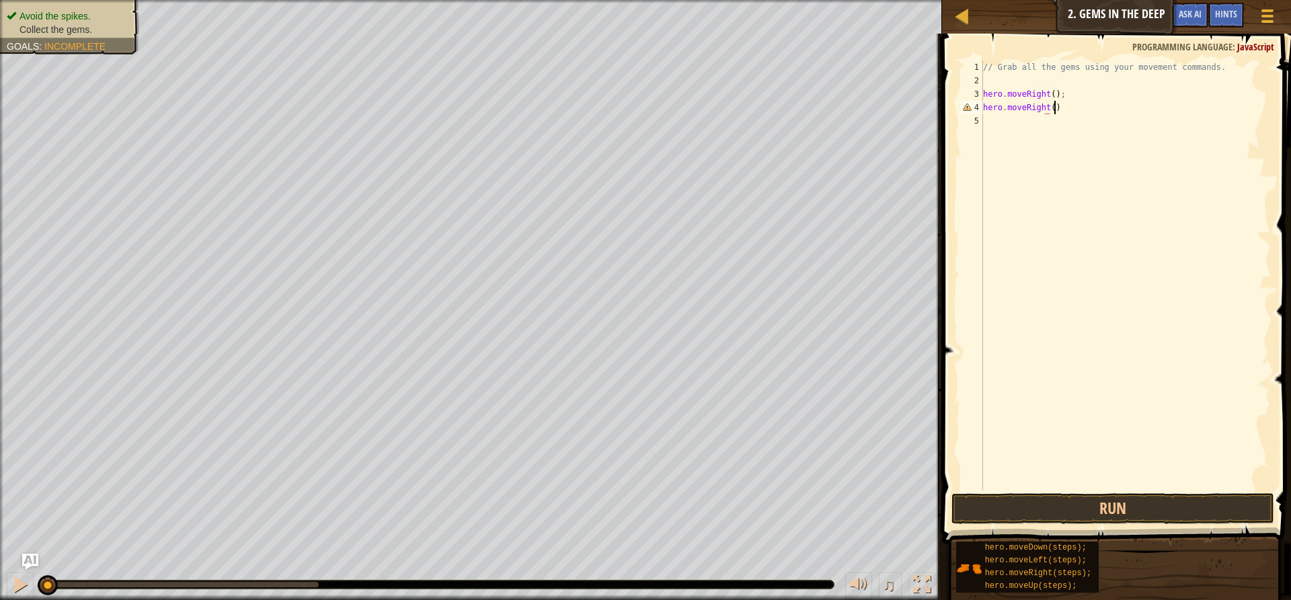
scroll to position [6, 5]
click at [1150, 512] on button "Run" at bounding box center [1112, 508] width 323 height 31
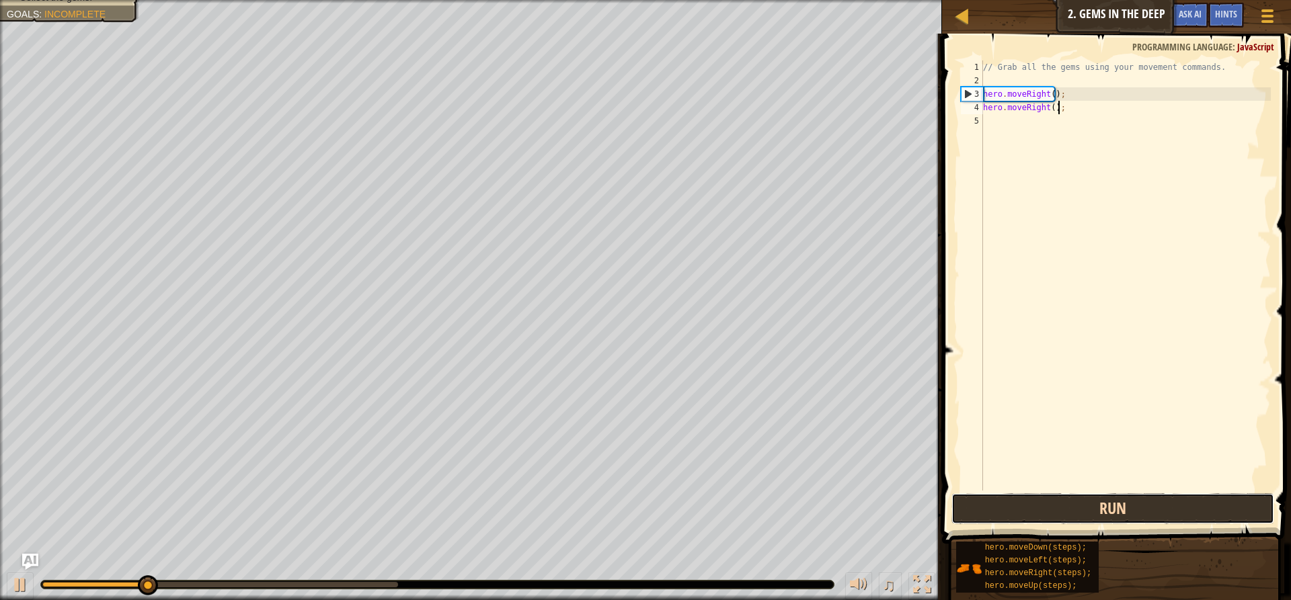
click at [1071, 504] on button "Run" at bounding box center [1112, 508] width 323 height 31
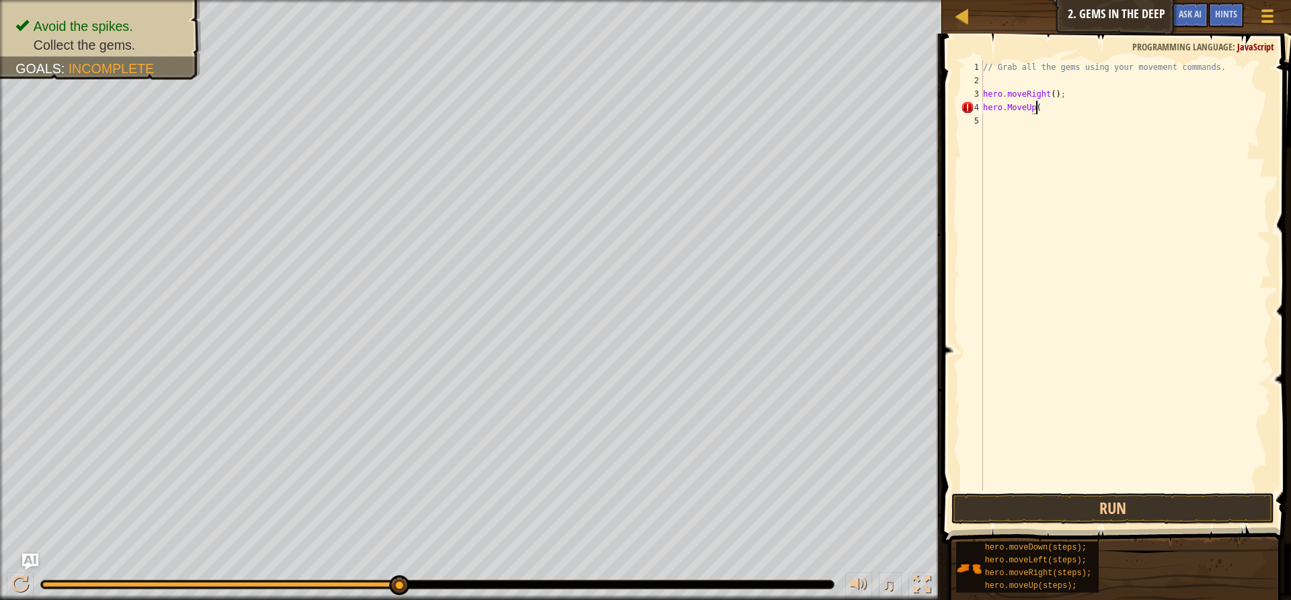
scroll to position [6, 4]
click at [1096, 496] on button "Run" at bounding box center [1112, 508] width 323 height 31
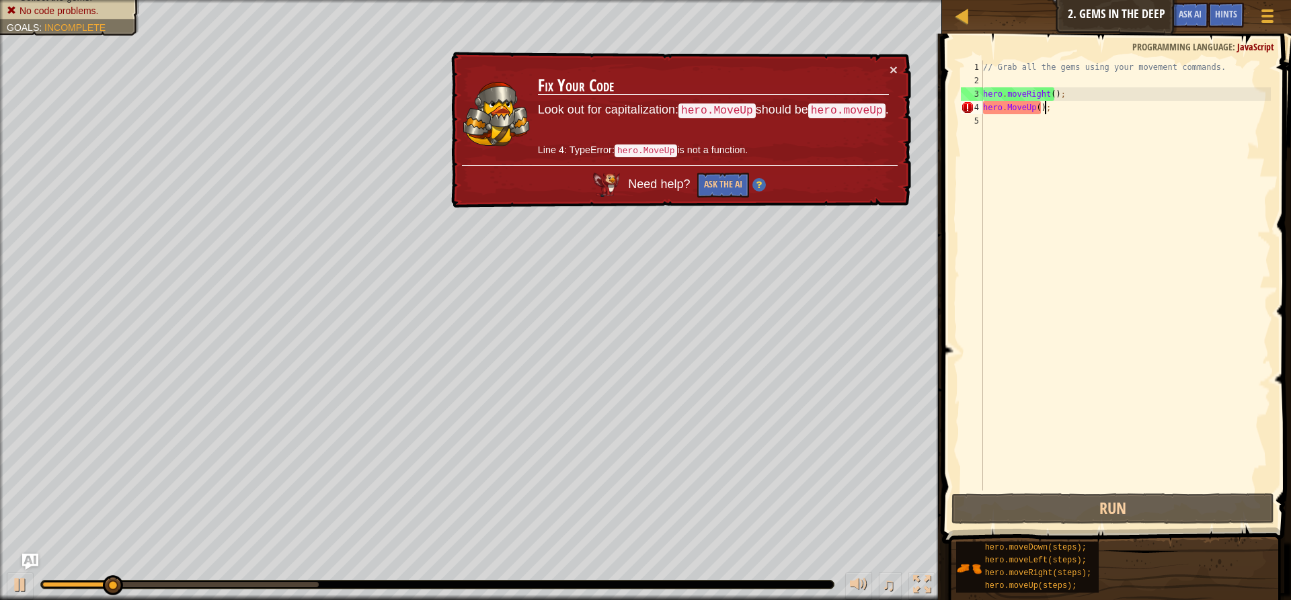
drag, startPoint x: 664, startPoint y: 148, endPoint x: 569, endPoint y: 159, distance: 94.8
click at [571, 167] on div "Map Introduction to Computer Science 2. Gems in the Deep Game Menu Done Hints A…" at bounding box center [645, 300] width 1291 height 600
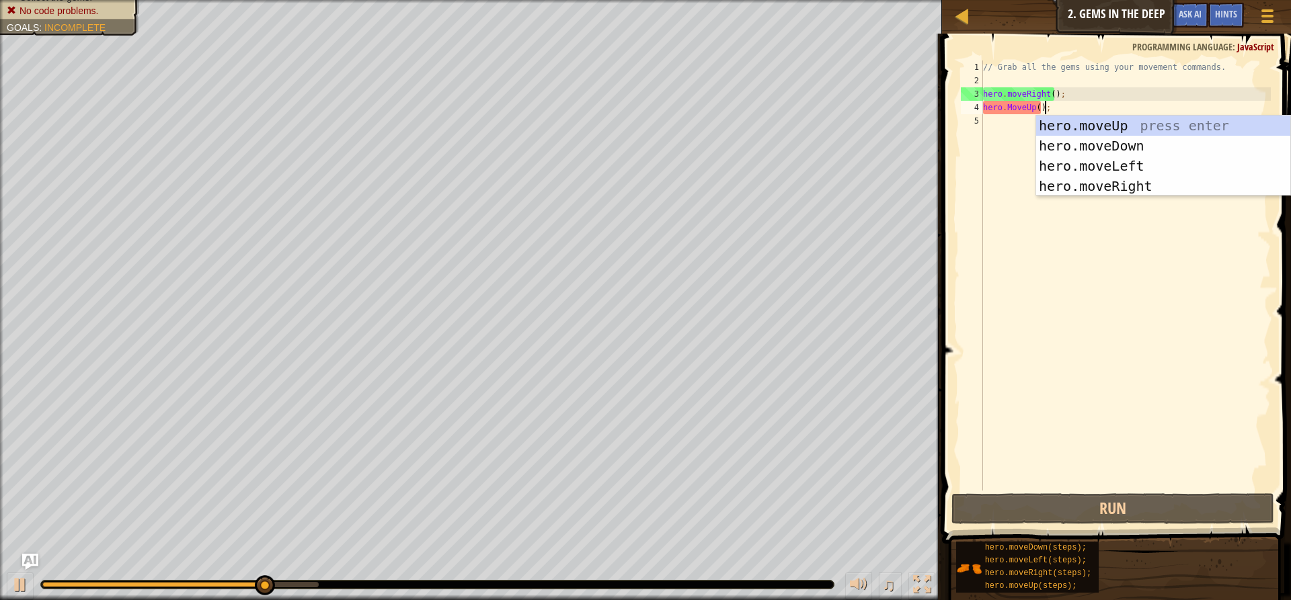
click at [1091, 106] on div "// Grab all the gems using your movement commands. hero . moveRight ( ) ; hero …" at bounding box center [1125, 289] width 290 height 457
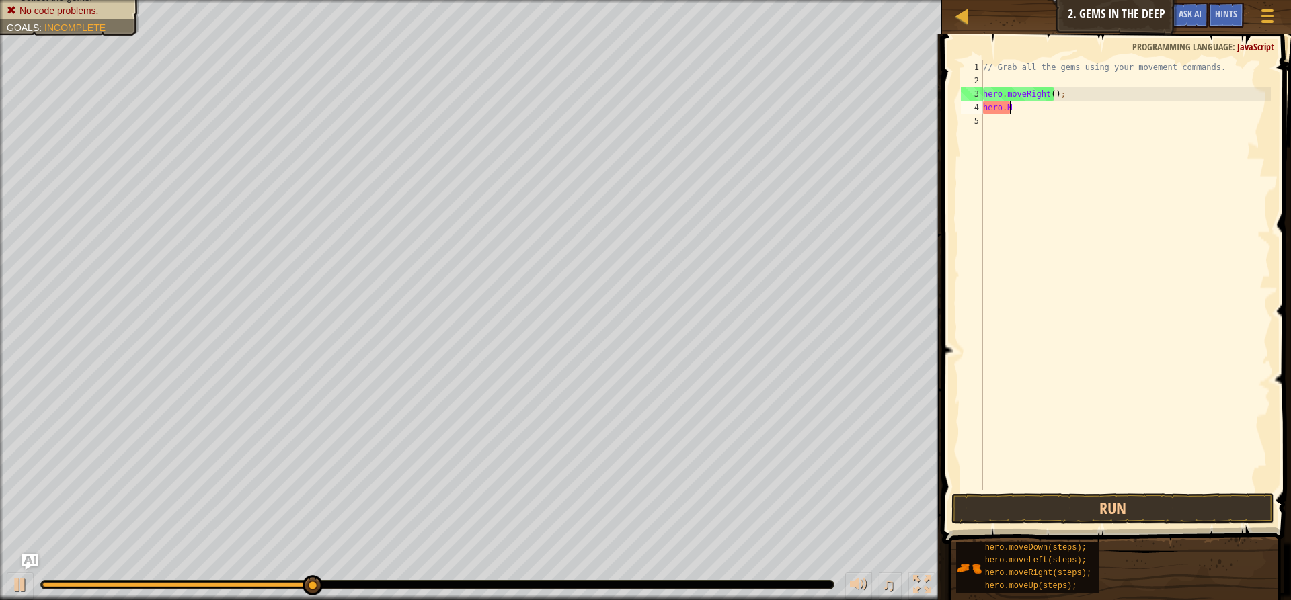
scroll to position [6, 1]
type textarea "h"
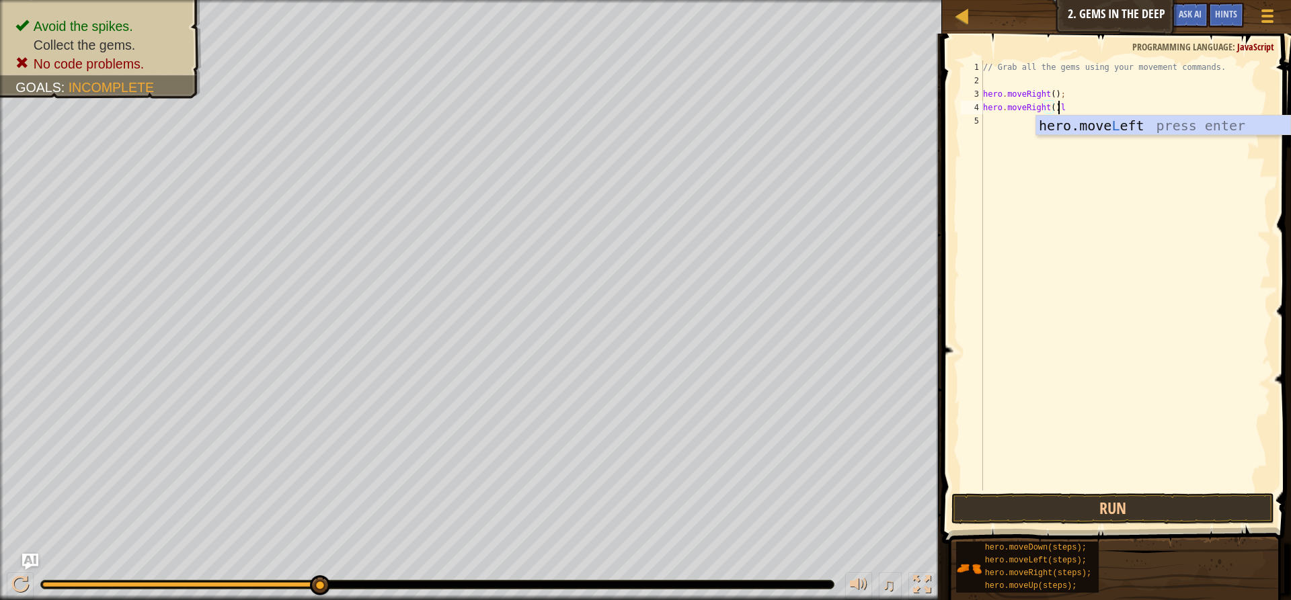
scroll to position [6, 5]
type textarea "hero.moveRight();"
click at [1103, 514] on button "Run" at bounding box center [1112, 508] width 323 height 31
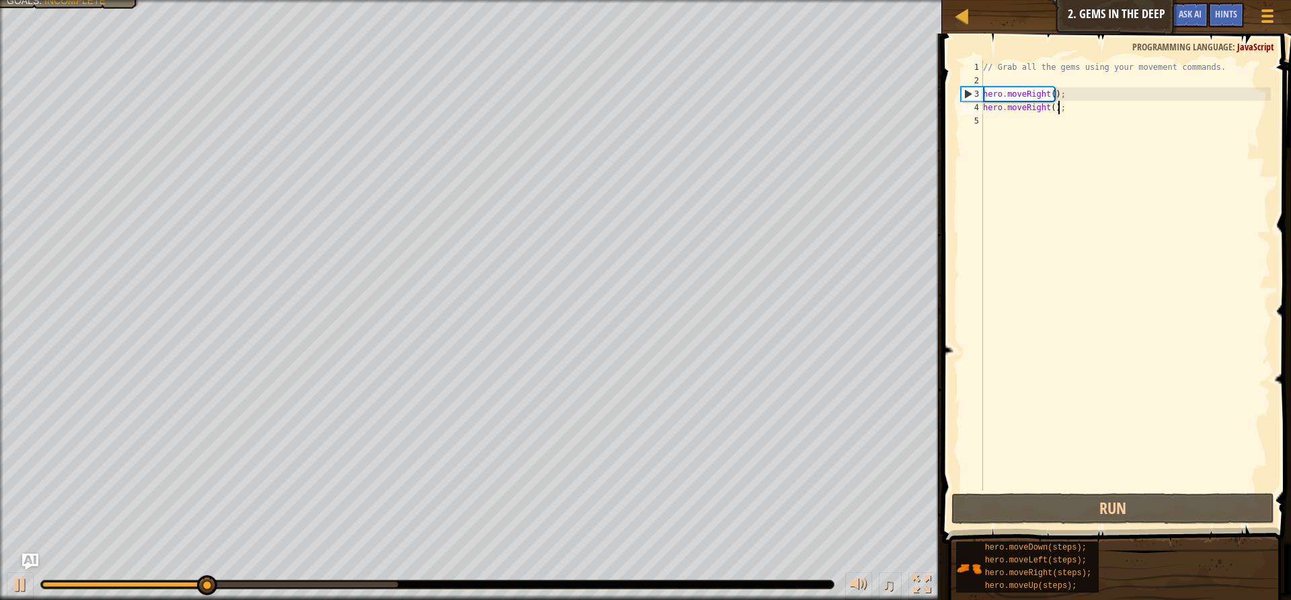
click at [1067, 105] on div "// Grab all the gems using your movement commands. hero . moveRight ( ) ; hero …" at bounding box center [1125, 289] width 290 height 457
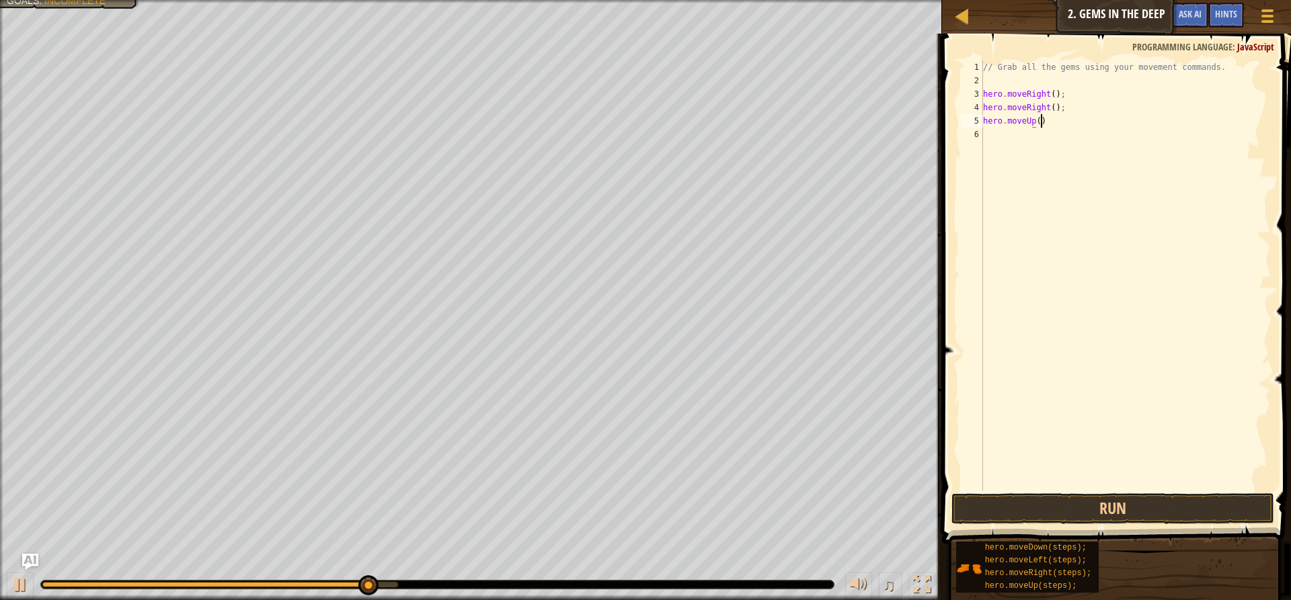
scroll to position [6, 4]
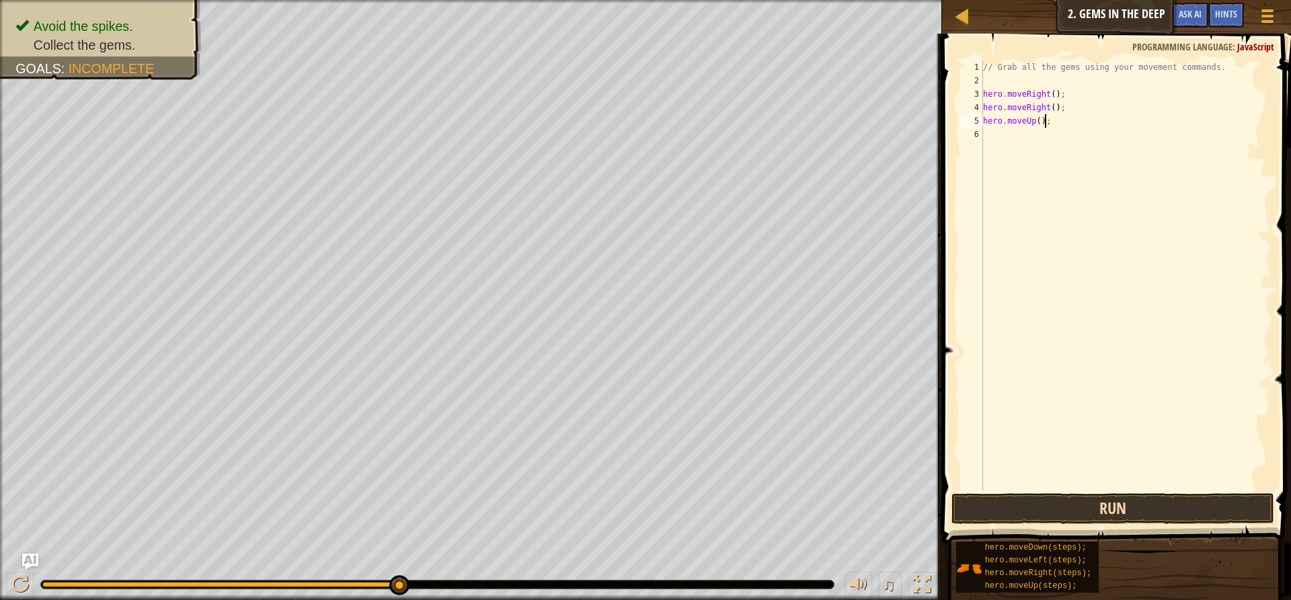
type textarea "hero.moveUp();"
click at [1056, 523] on button "Run" at bounding box center [1112, 508] width 323 height 31
type textarea "hero.moveLeft();"
click at [1035, 508] on button "Run" at bounding box center [1112, 508] width 323 height 31
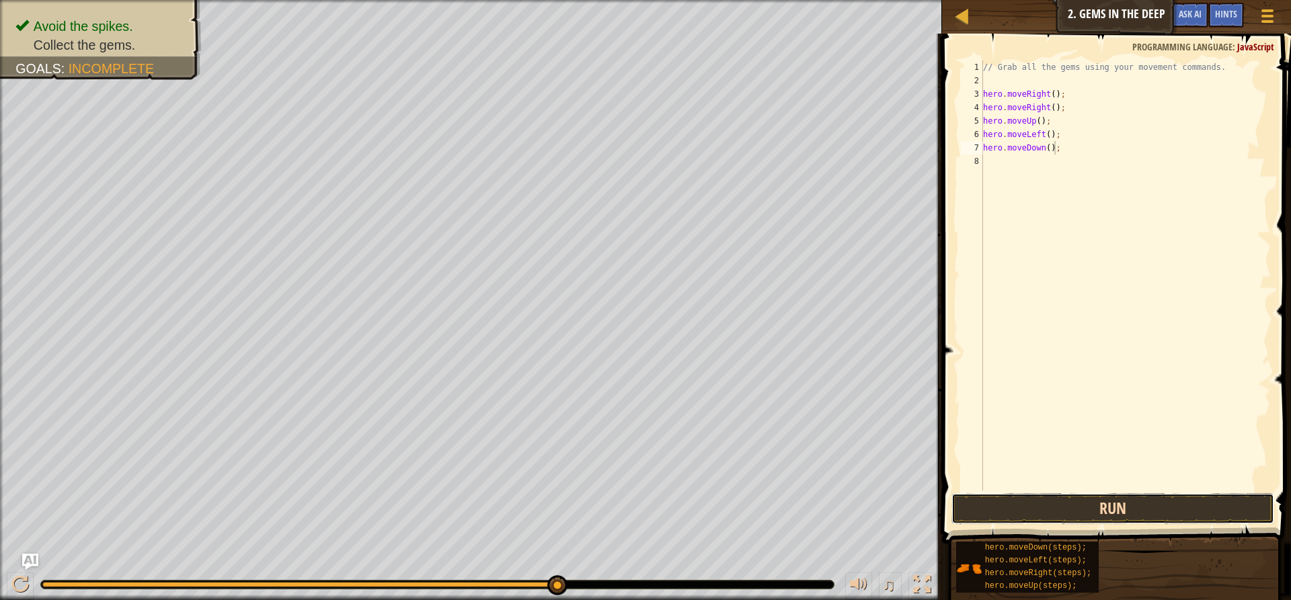
click at [1045, 502] on button "Run" at bounding box center [1112, 508] width 323 height 31
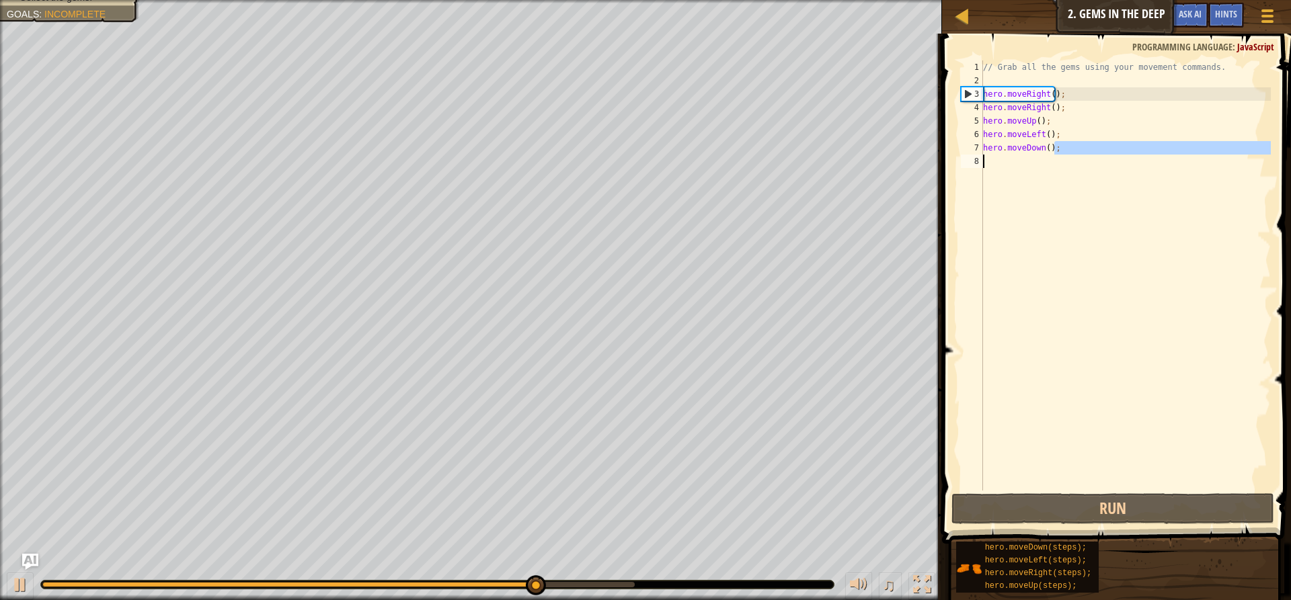
click at [934, 155] on div "Map Introduction to Computer Science 2. Gems in the Deep Game Menu Done Hints A…" at bounding box center [645, 300] width 1291 height 600
click at [1066, 138] on div "// Grab all the gems using your movement commands. hero . moveRight ( ) ; hero …" at bounding box center [1125, 289] width 290 height 457
drag, startPoint x: 1066, startPoint y: 145, endPoint x: 967, endPoint y: 149, distance: 99.6
click at [967, 149] on div "hero.moveLeft(); 1 2 3 4 5 6 7 8 // Grab all the gems using your movement comma…" at bounding box center [1114, 276] width 313 height 430
type textarea "hero.moveDown();"
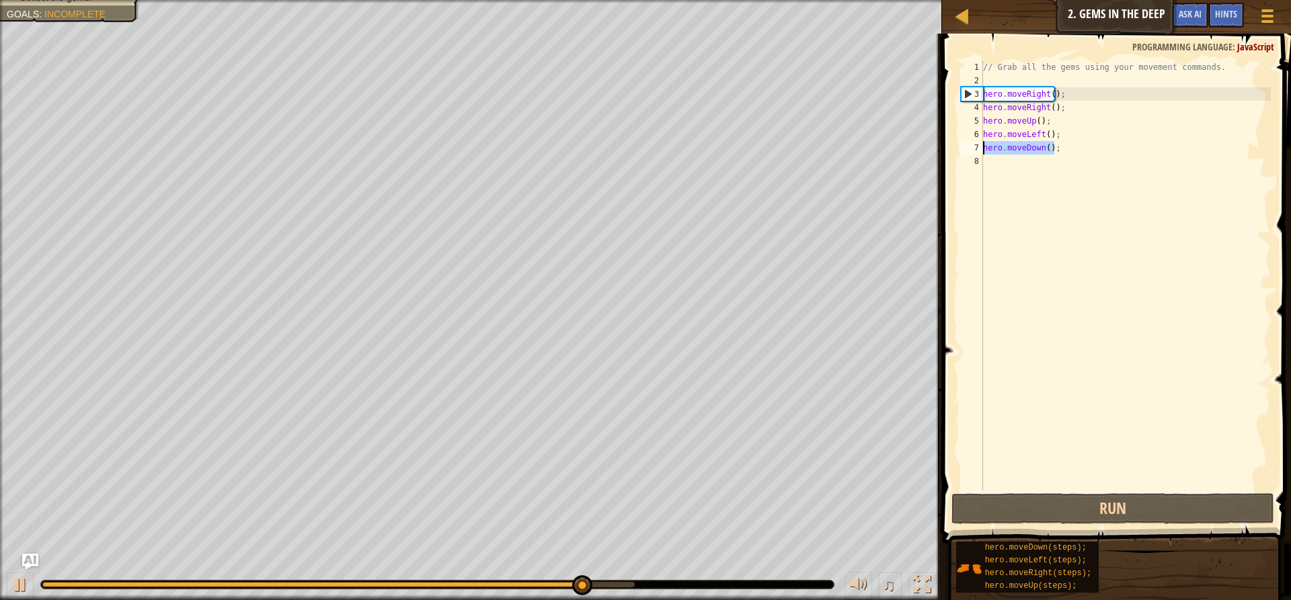
click at [996, 159] on div "// Grab all the gems using your movement commands. hero . moveRight ( ) ; hero …" at bounding box center [1125, 289] width 290 height 457
paste textarea "hero.moveDown();"
type textarea "hero.moveDown();"
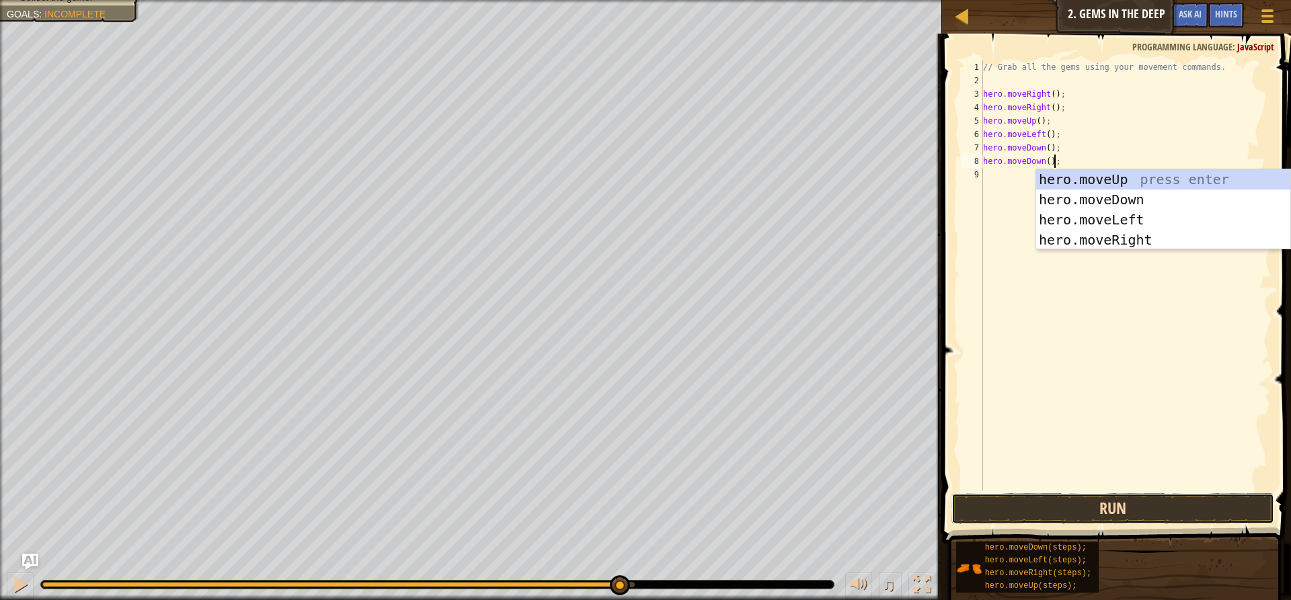
click at [1055, 510] on button "Run" at bounding box center [1112, 508] width 323 height 31
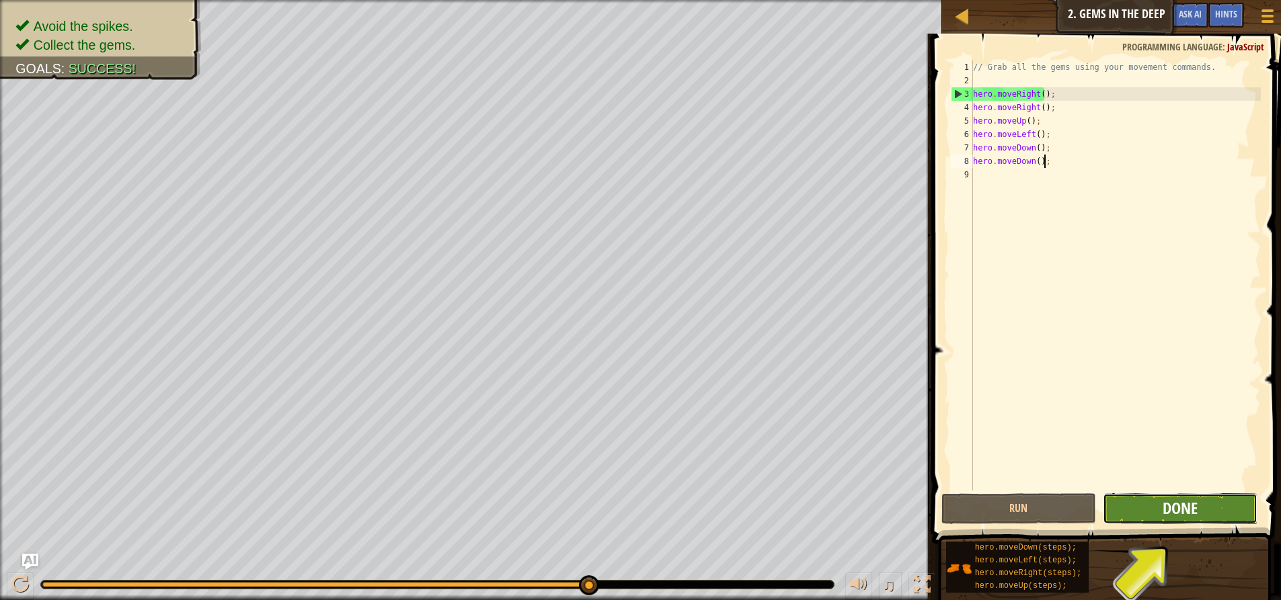
click at [1182, 498] on span "Done" at bounding box center [1179, 508] width 35 height 22
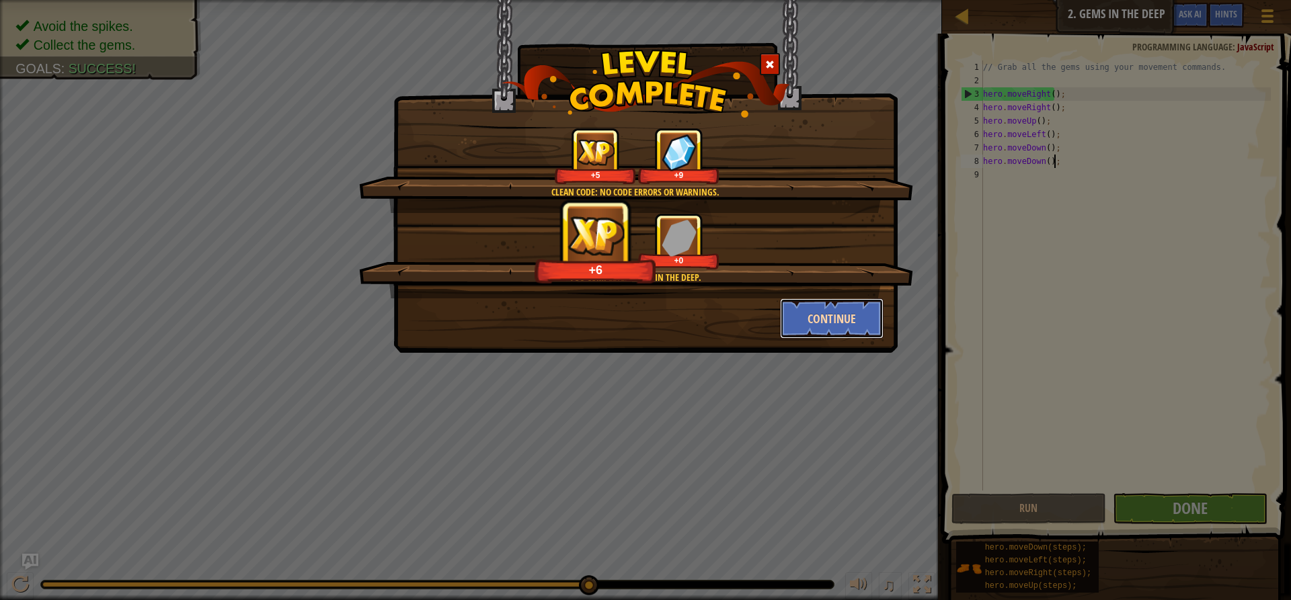
click at [813, 333] on button "Continue" at bounding box center [832, 318] width 104 height 40
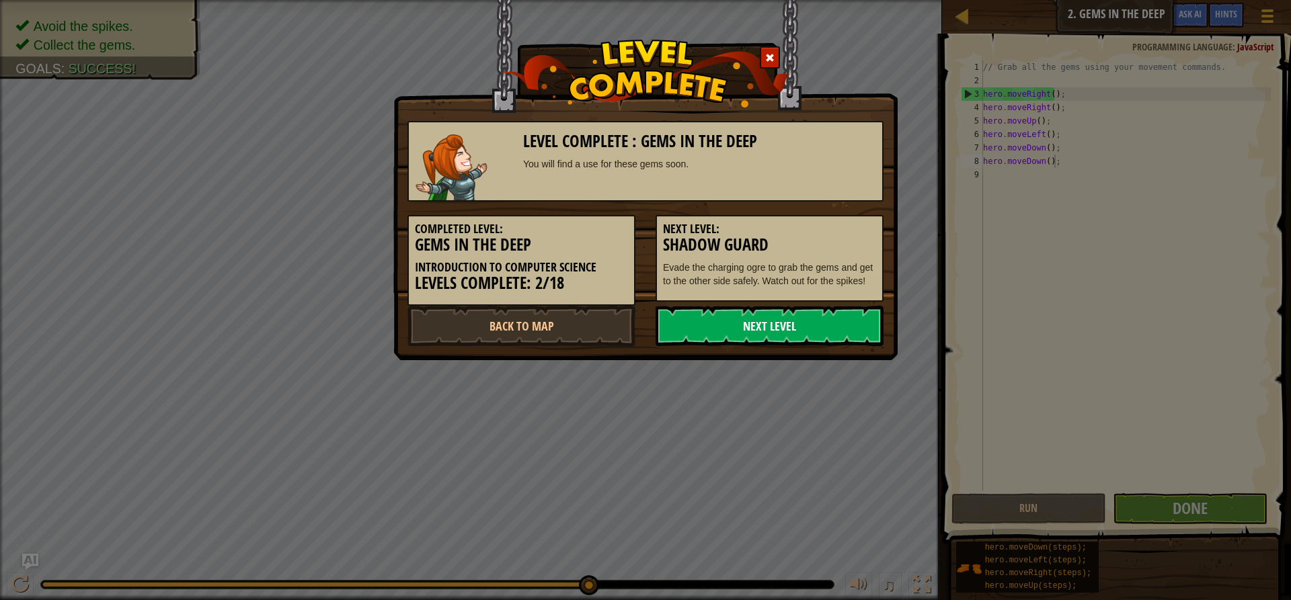
click at [817, 320] on link "Next Level" at bounding box center [769, 326] width 228 height 40
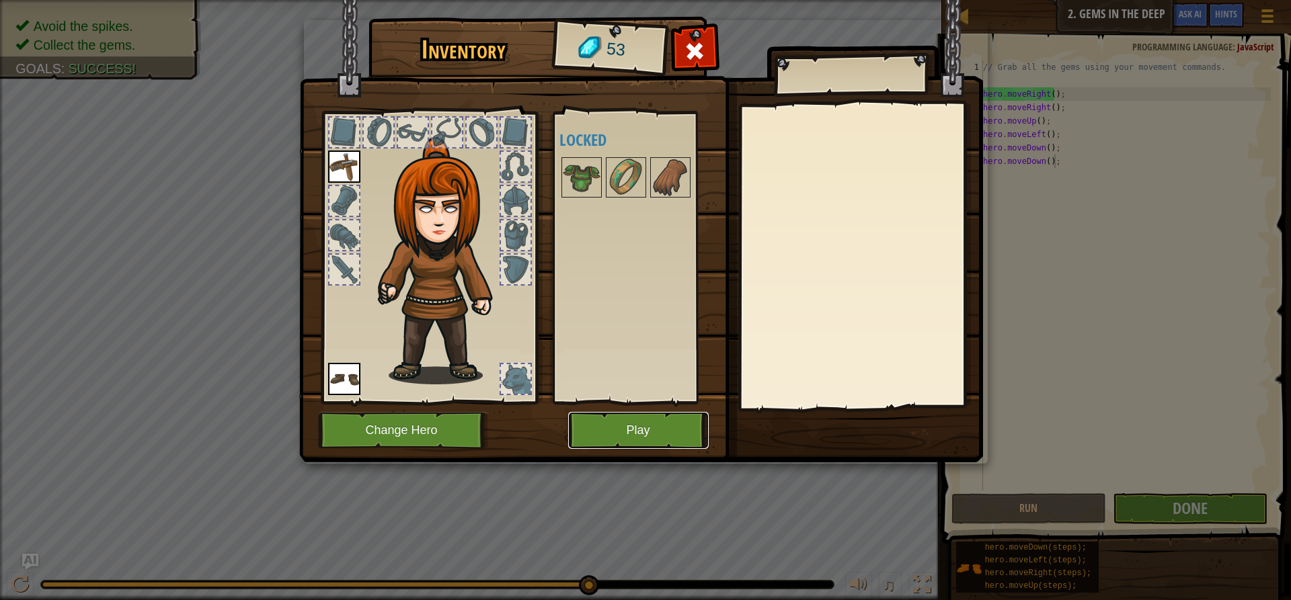
click at [637, 430] on button "Play" at bounding box center [638, 430] width 141 height 37
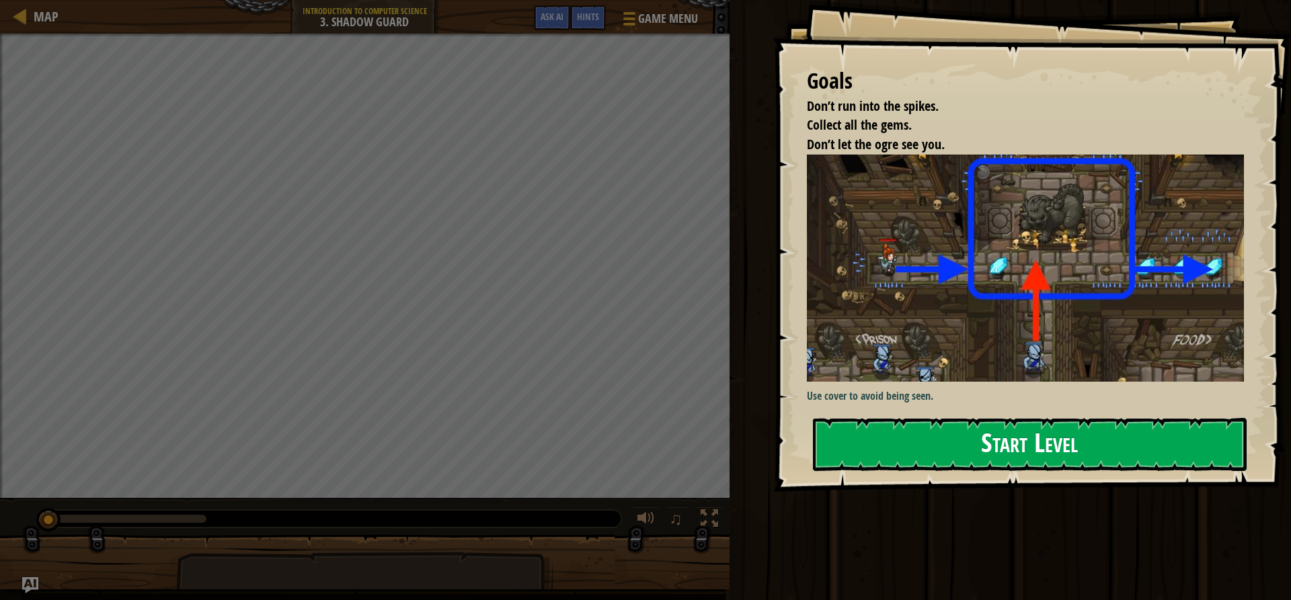
click at [936, 439] on button "Start Level" at bounding box center [1030, 444] width 434 height 53
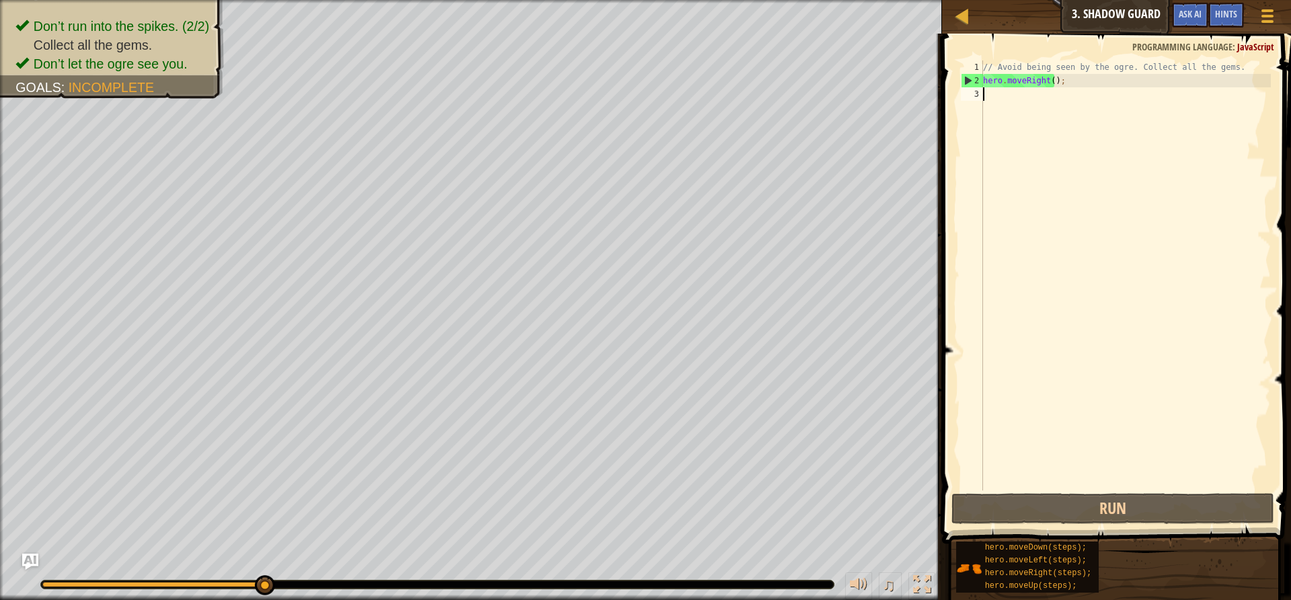
scroll to position [6, 0]
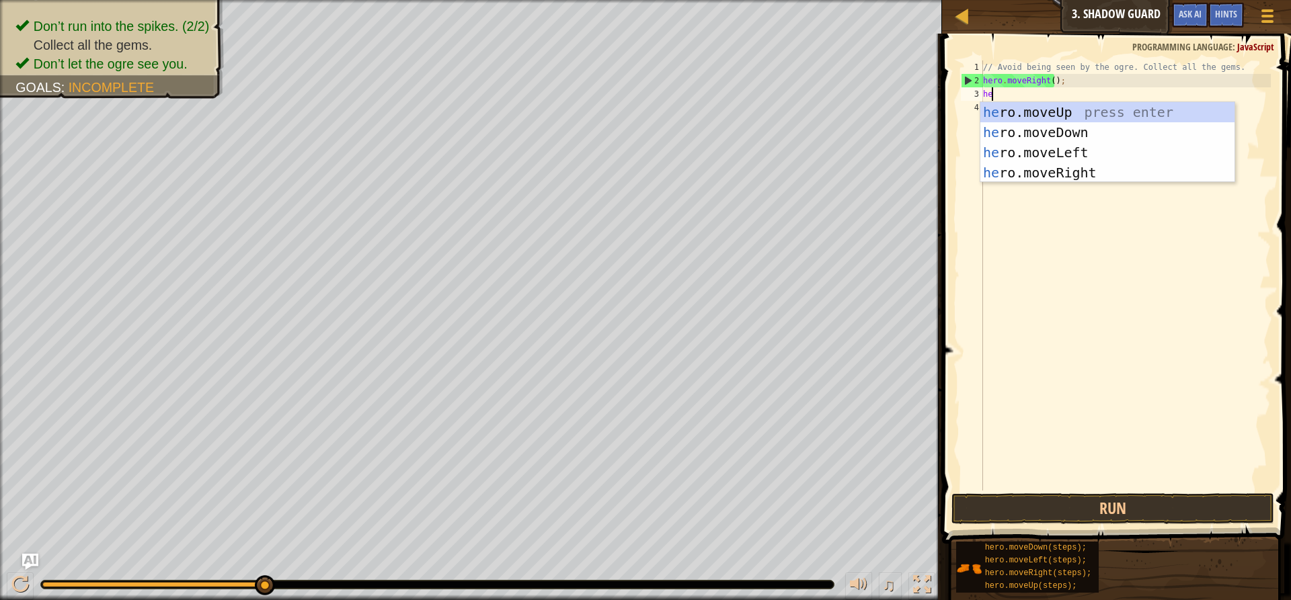
type textarea "hero"
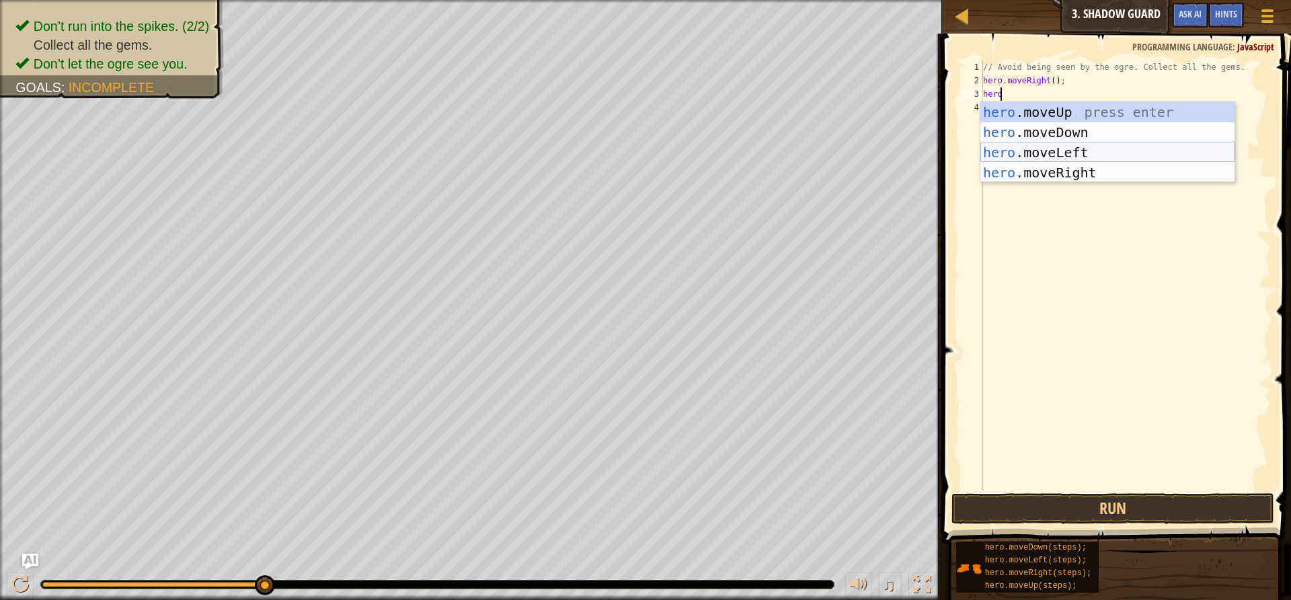
click at [1080, 153] on div "hero .moveUp press enter hero .moveDown press enter hero .moveLeft press enter …" at bounding box center [1107, 162] width 254 height 121
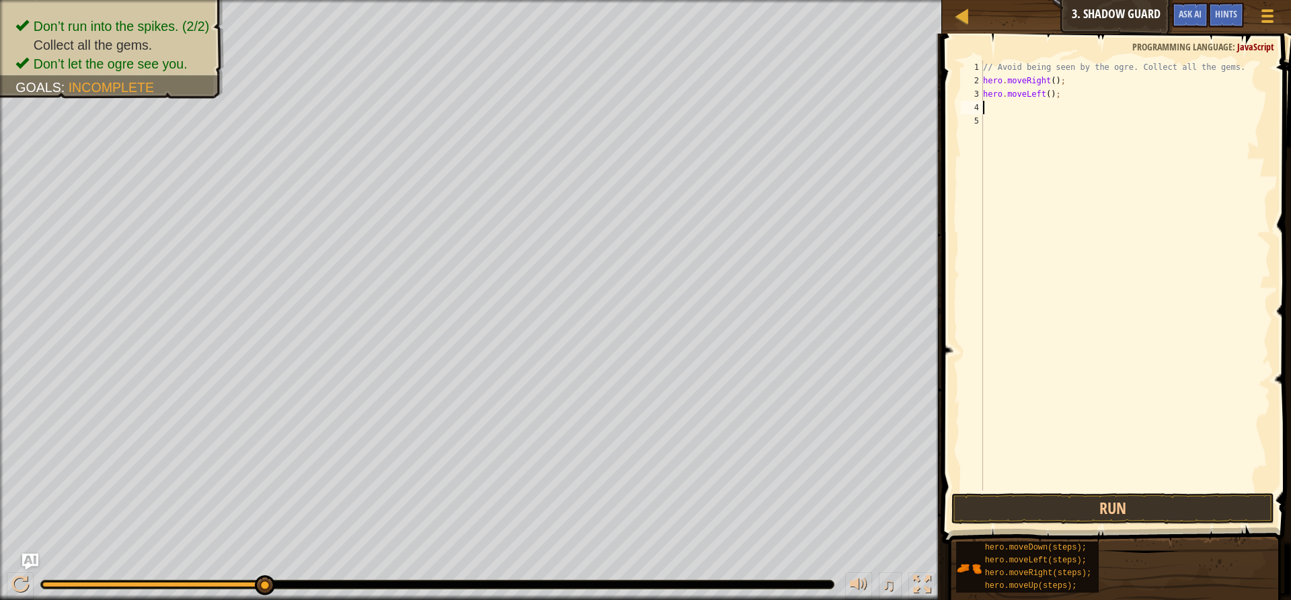
scroll to position [6, 0]
click at [1061, 509] on button "Run" at bounding box center [1112, 508] width 323 height 31
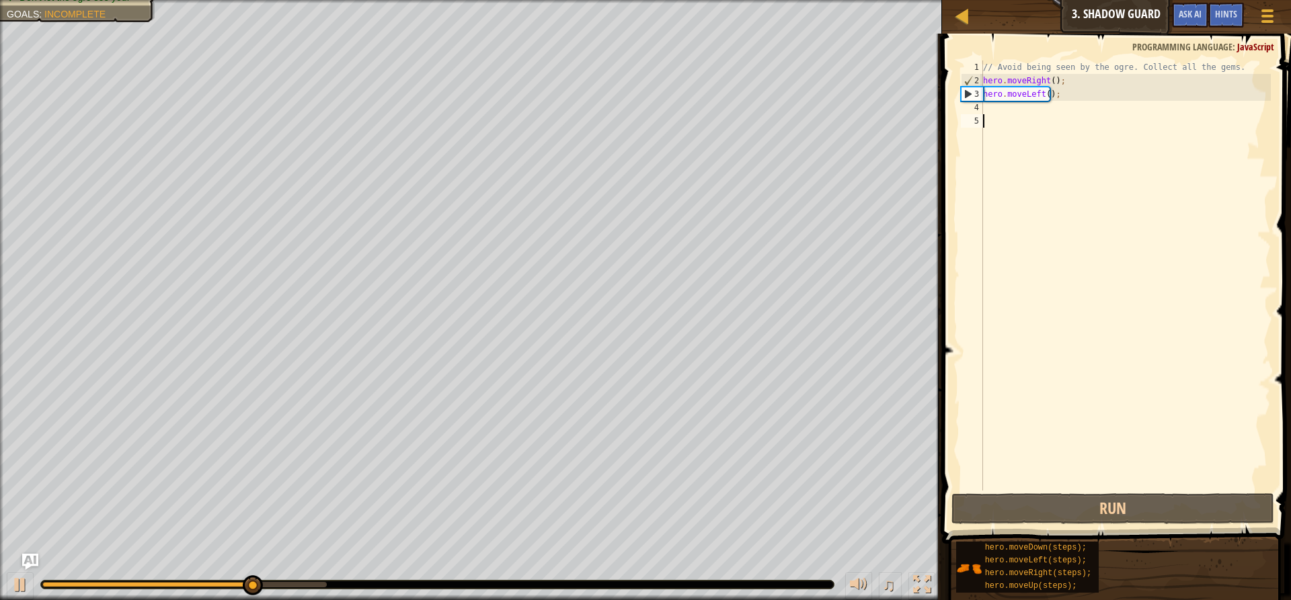
click at [1105, 284] on div "// Avoid being seen by the ogre. Collect all the gems. hero . moveRight ( ) ; h…" at bounding box center [1125, 289] width 290 height 457
click at [874, 130] on div "Map Introduction to Computer Science 3. Shadow Guard Game Menu Done Hints Ask A…" at bounding box center [645, 300] width 1291 height 600
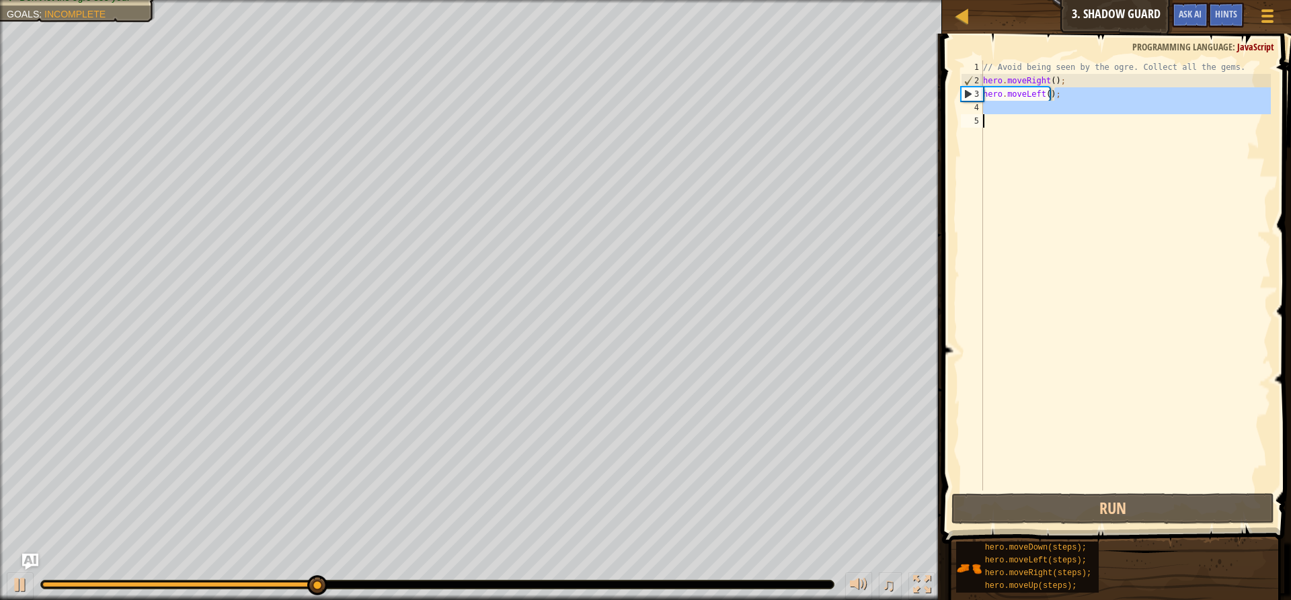
drag, startPoint x: 1053, startPoint y: 92, endPoint x: 1071, endPoint y: 94, distance: 18.3
click at [1053, 92] on div "// Avoid being seen by the ogre. Collect all the gems. hero . moveRight ( ) ; h…" at bounding box center [1125, 289] width 290 height 457
type textarea "hero.moveLeft();"
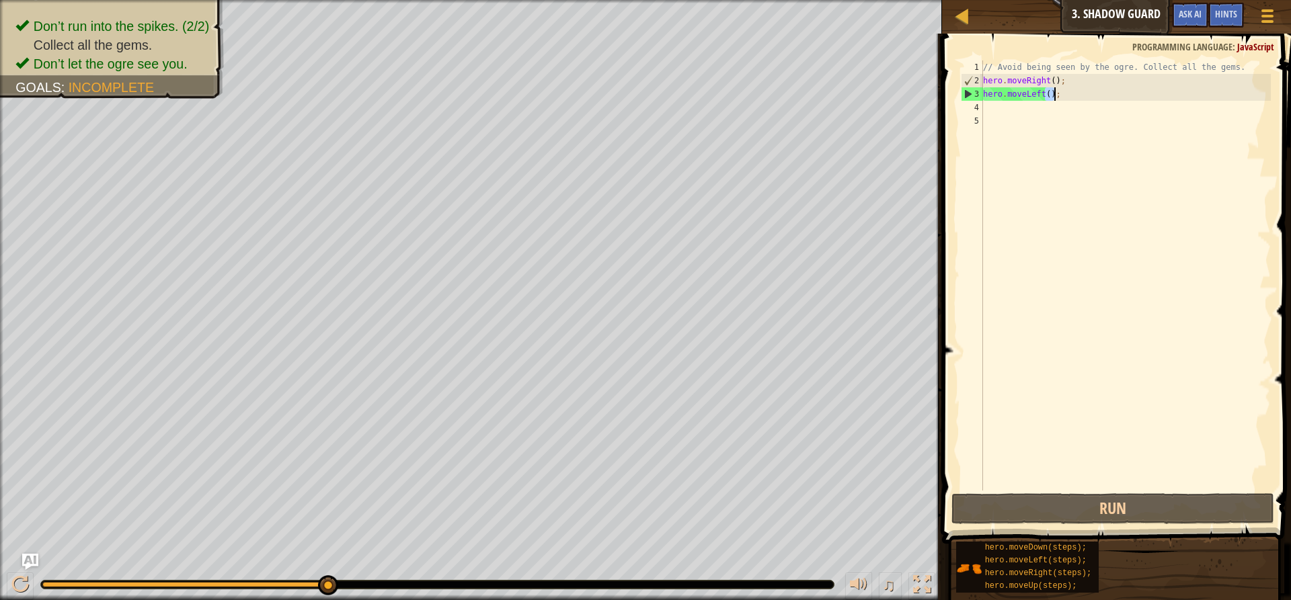
type textarea "hero.moveLeft("
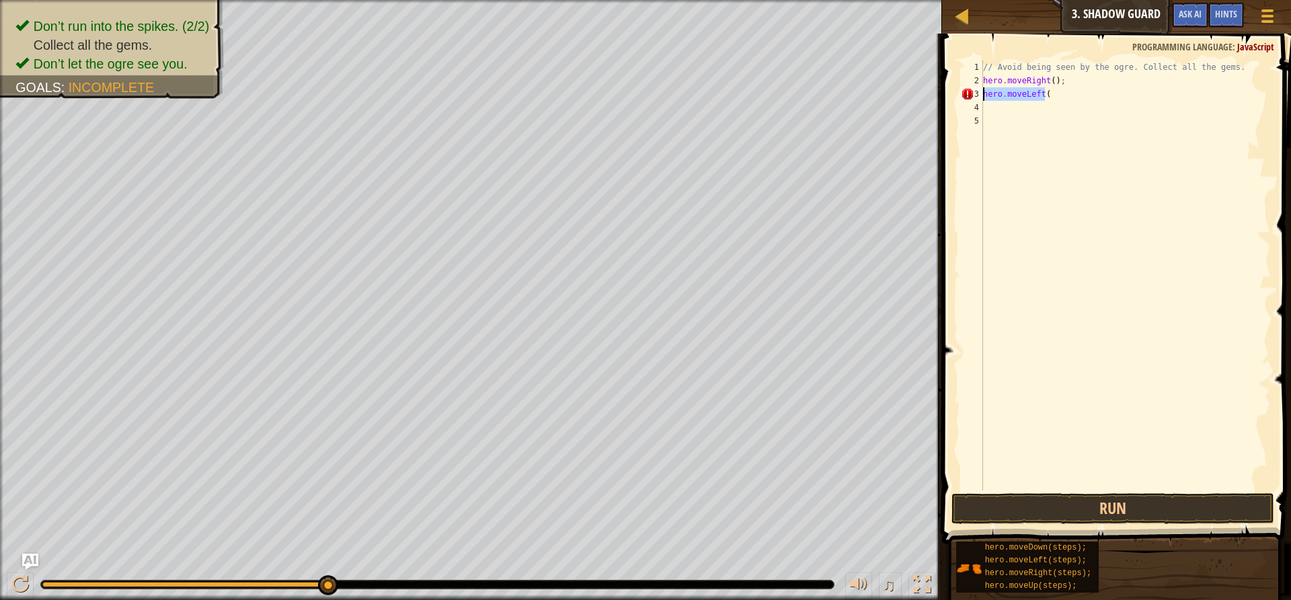
click at [916, 95] on div "Map Introduction to Computer Science 3. Shadow Guard Game Menu Done Hints Ask A…" at bounding box center [645, 300] width 1291 height 600
click at [1054, 506] on button "Run" at bounding box center [1112, 508] width 323 height 31
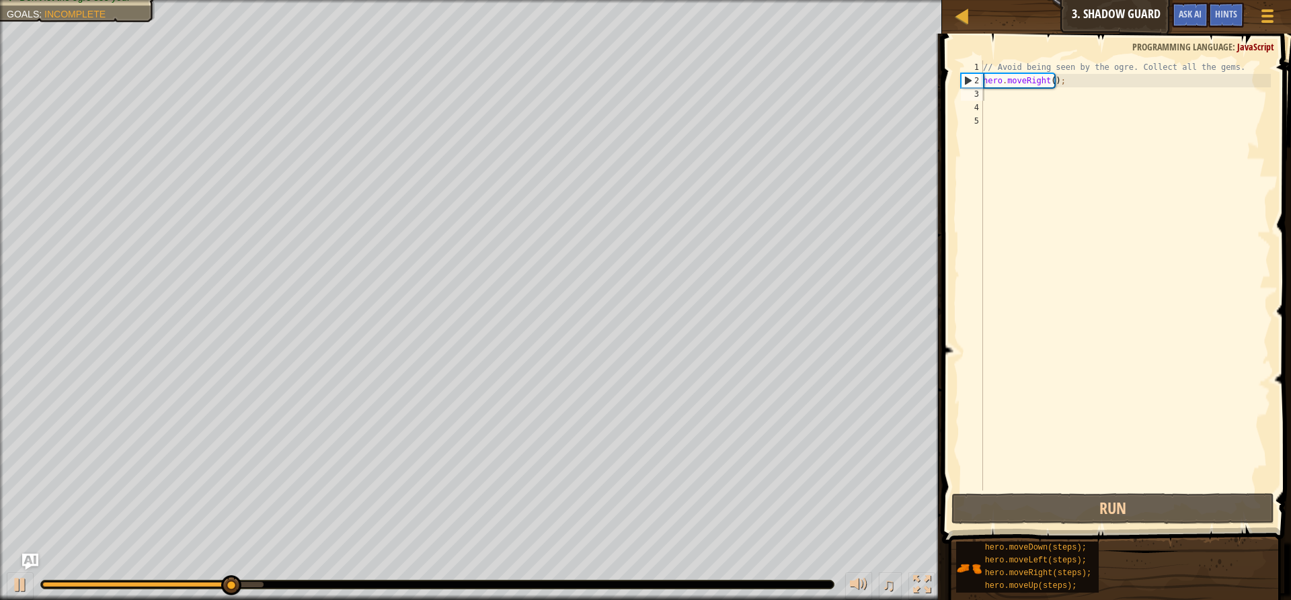
click at [938, 491] on span at bounding box center [1118, 270] width 360 height 550
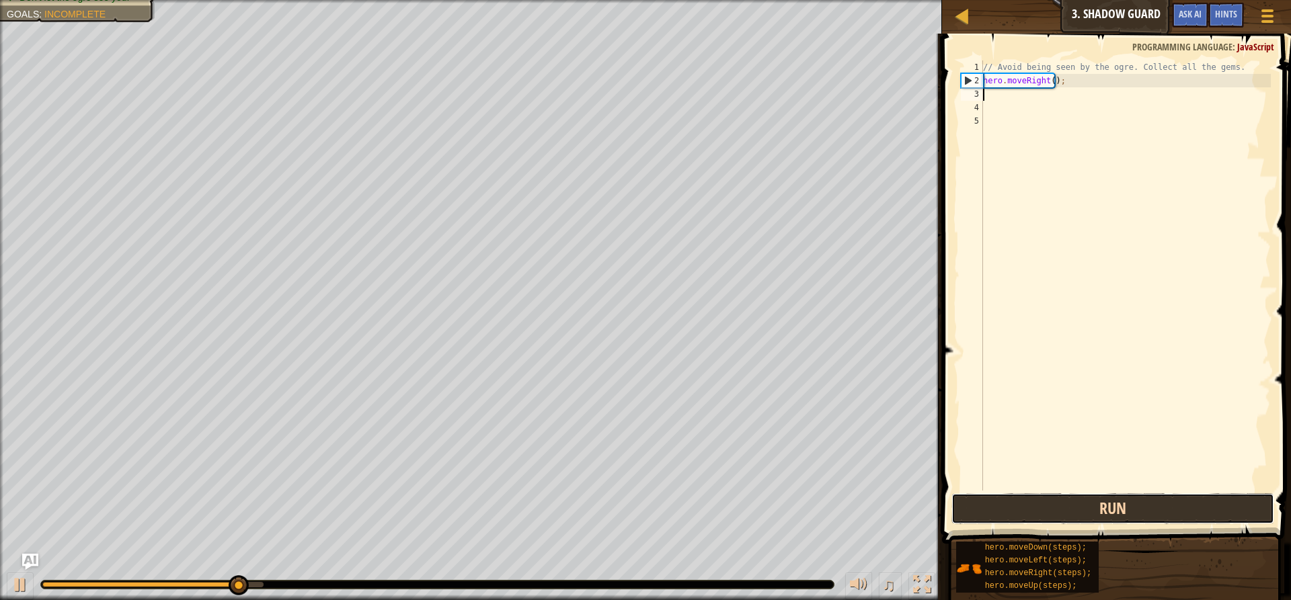
click at [996, 512] on button "Run" at bounding box center [1112, 508] width 323 height 31
click at [994, 512] on button "Run" at bounding box center [1112, 508] width 323 height 31
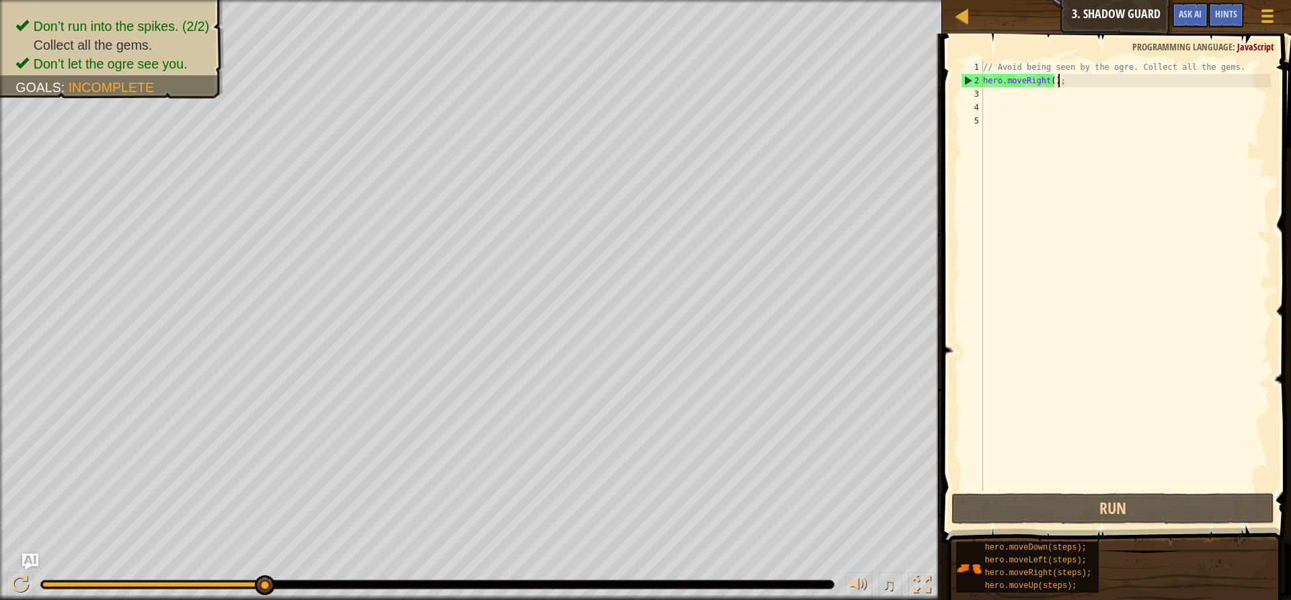
click at [1078, 78] on div "// Avoid being seen by the ogre. Collect all the gems. hero . moveRight ( ) ;" at bounding box center [1125, 289] width 290 height 457
click at [894, 82] on div "Map Introduction to Computer Science 3. Shadow Guard Game Menu Done Hints Ask A…" at bounding box center [645, 300] width 1291 height 600
click at [1042, 83] on div "// Avoid being seen by the ogre. Collect all the gems. hero . moveRight ( ) ;" at bounding box center [1125, 289] width 290 height 457
type textarea "hero.moveRight();"
click at [924, 83] on div "Map Introduction to Computer Science 3. Shadow Guard Game Menu Done Hints Ask A…" at bounding box center [645, 300] width 1291 height 600
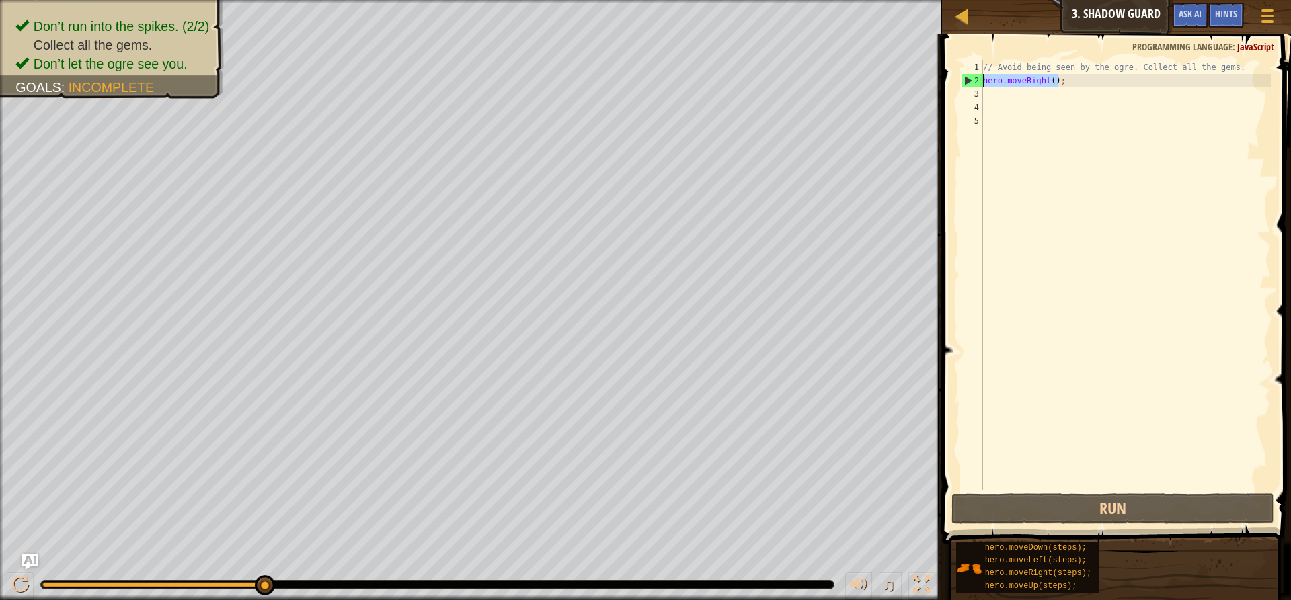
click at [1025, 99] on div "// Avoid being seen by the ogre. Collect all the gems. hero . moveRight ( ) ;" at bounding box center [1125, 289] width 290 height 457
paste textarea "hero.moveRight();"
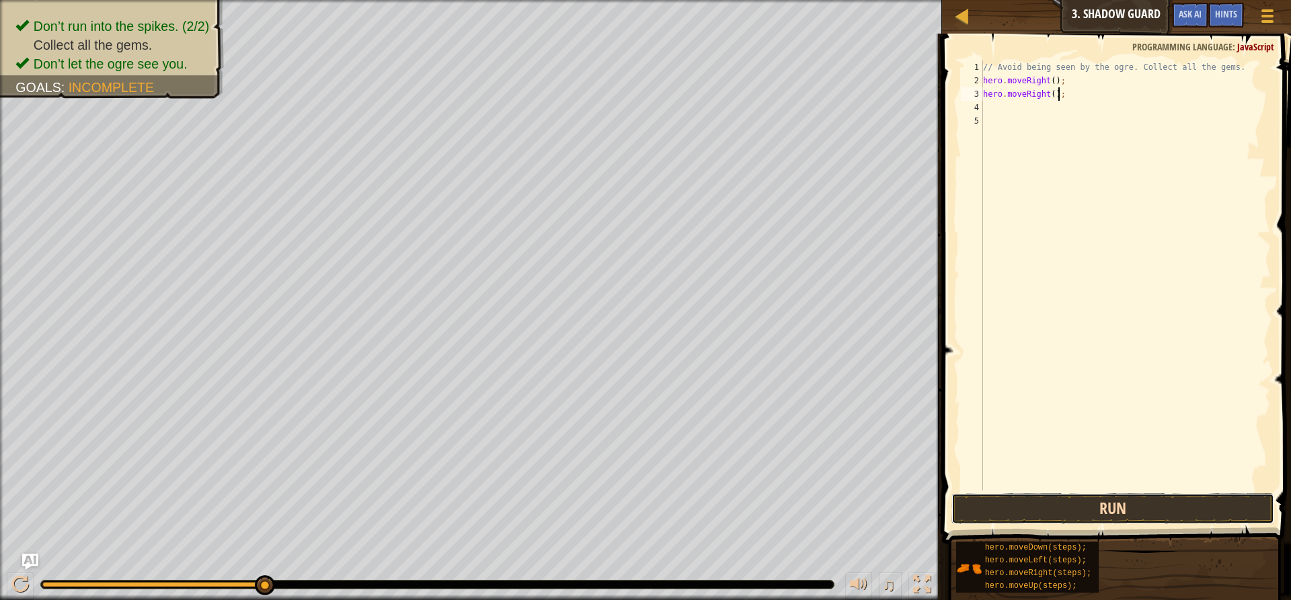
click at [1092, 498] on button "Run" at bounding box center [1112, 508] width 323 height 31
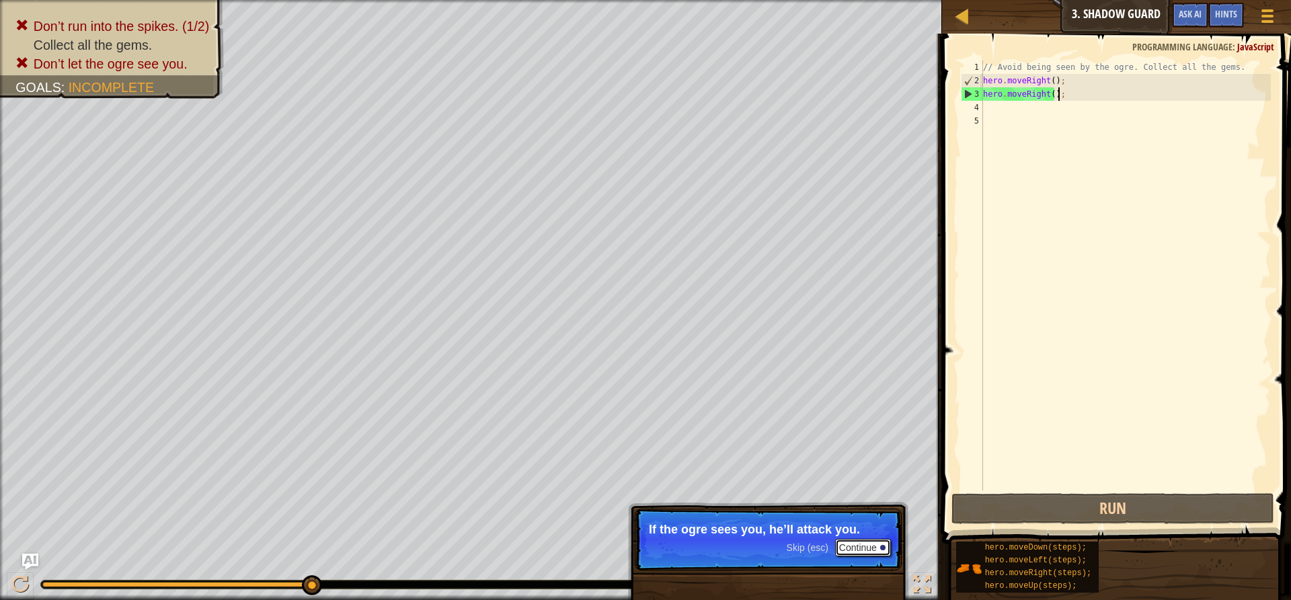
click at [873, 544] on button "Continue" at bounding box center [863, 547] width 56 height 17
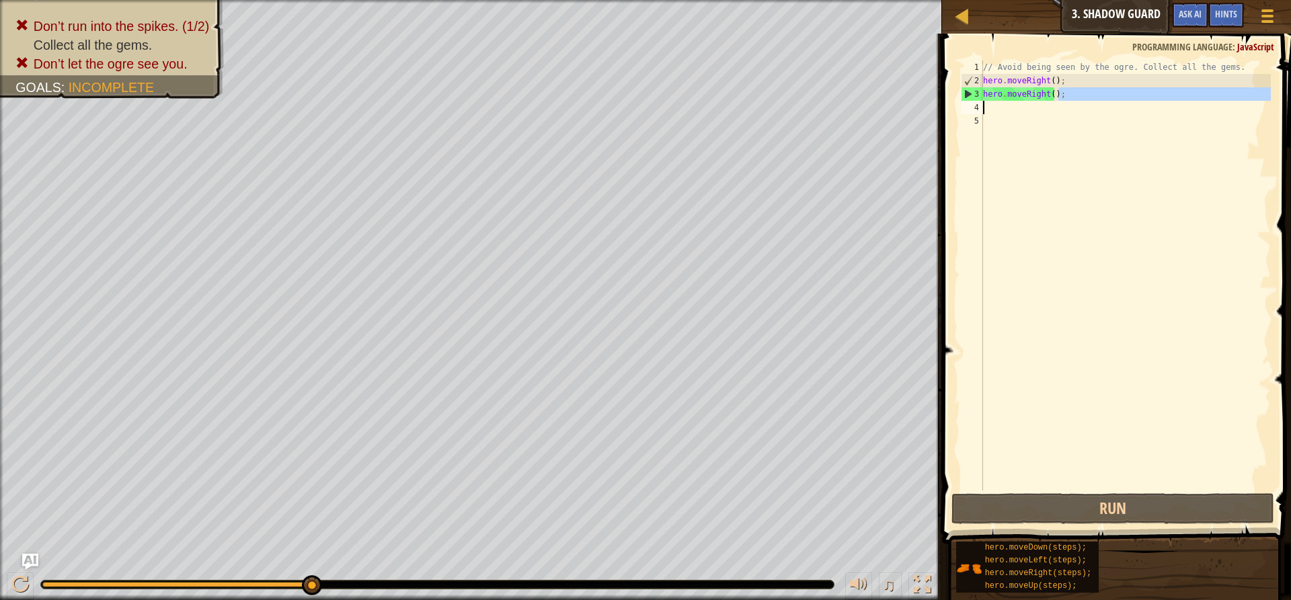
click at [779, 112] on div "Map Introduction to Computer Science 3. Shadow Guard Game Menu Done Hints Ask A…" at bounding box center [645, 300] width 1291 height 600
click at [1024, 97] on div "// Avoid being seen by the ogre. Collect all the gems. hero . moveRight ( ) ; h…" at bounding box center [1125, 289] width 290 height 457
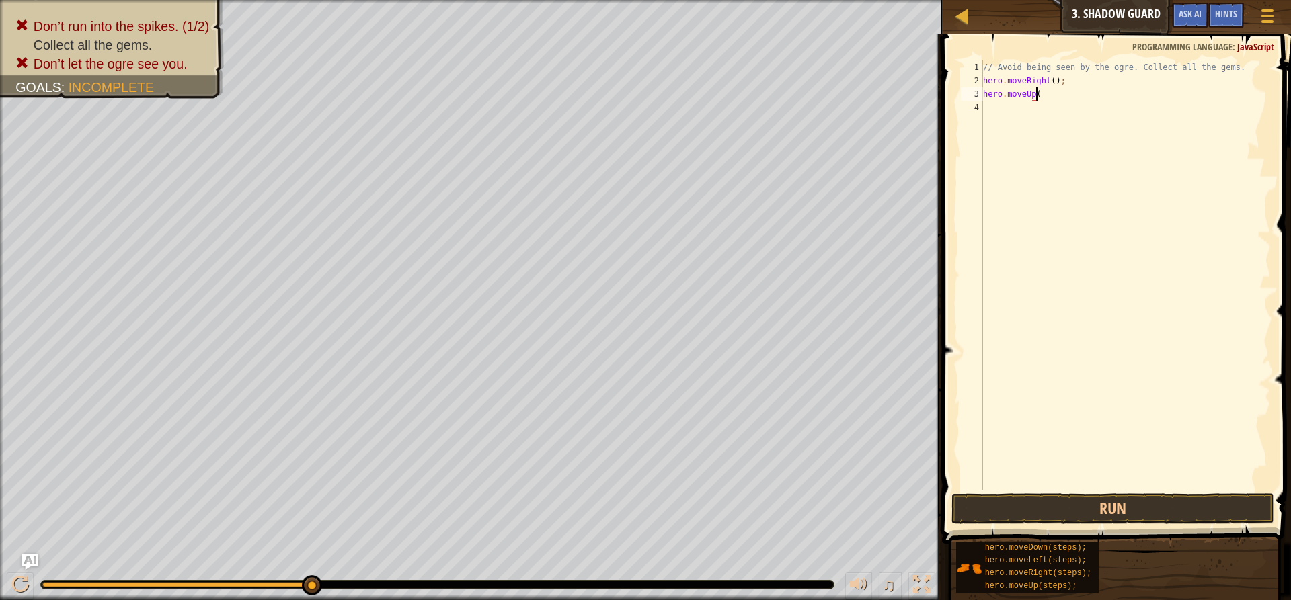
scroll to position [6, 4]
type textarea "hero.moveUp();"
click at [1072, 499] on button "Run" at bounding box center [1112, 508] width 323 height 31
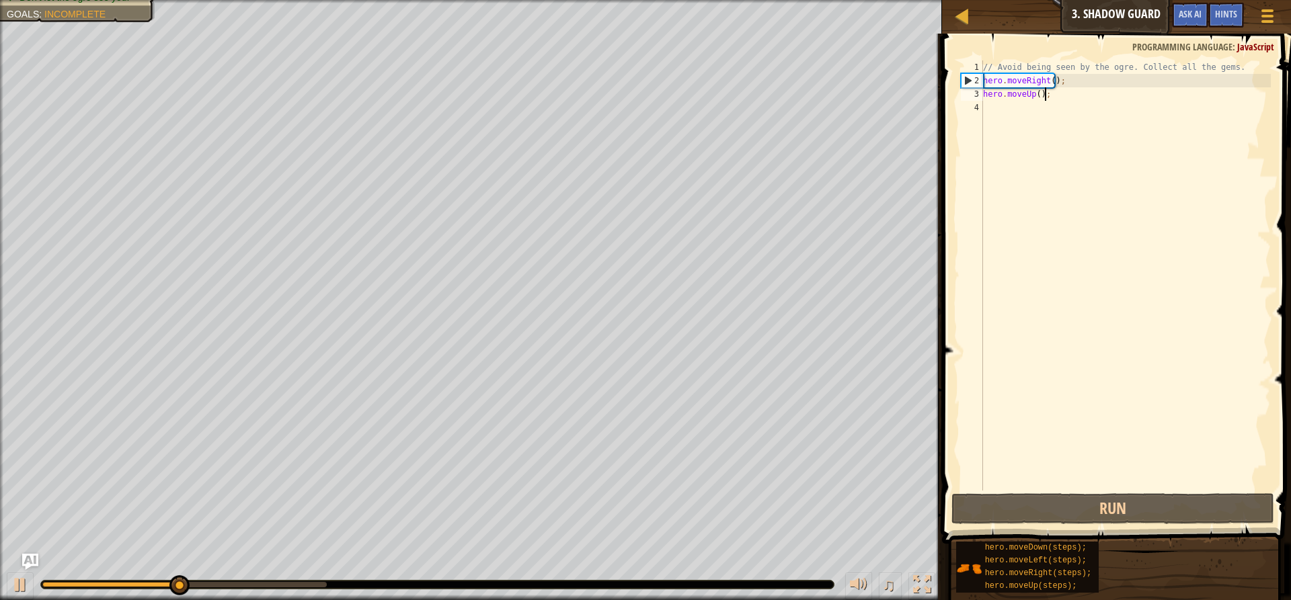
click at [1064, 89] on div "// Avoid being seen by the ogre. Collect all the gems. hero . moveRight ( ) ; h…" at bounding box center [1125, 289] width 290 height 457
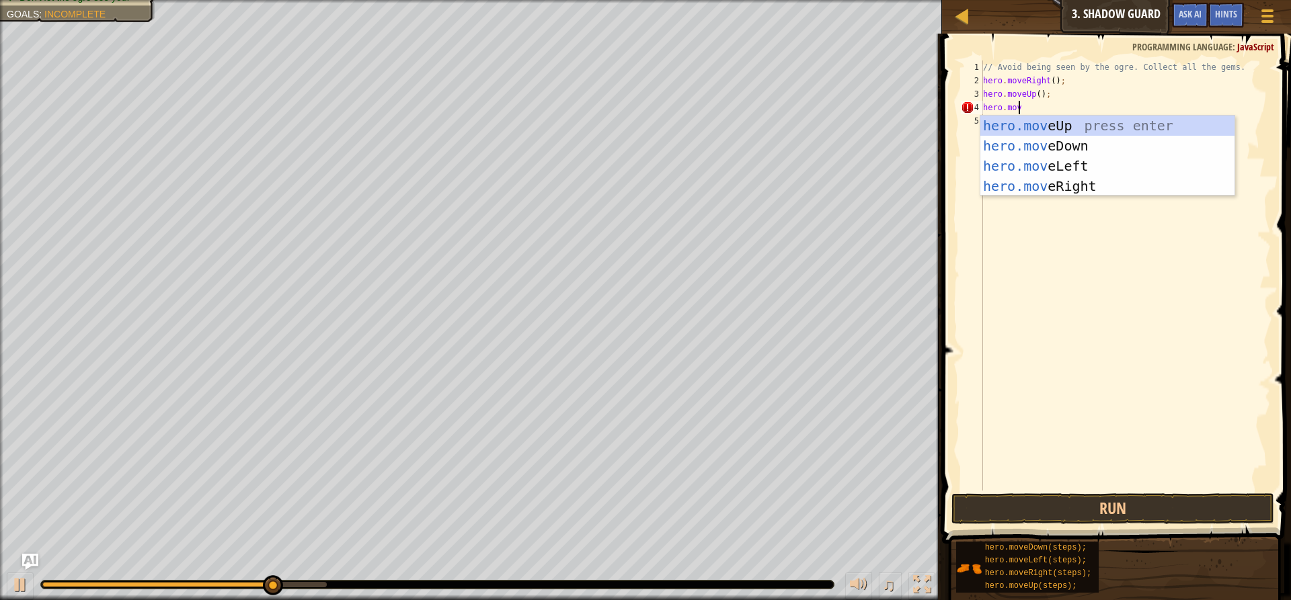
scroll to position [6, 2]
type textarea "hero.move"
click at [1060, 165] on div "hero.move Up press enter hero.move Down press enter hero.move Left press enter …" at bounding box center [1107, 176] width 254 height 121
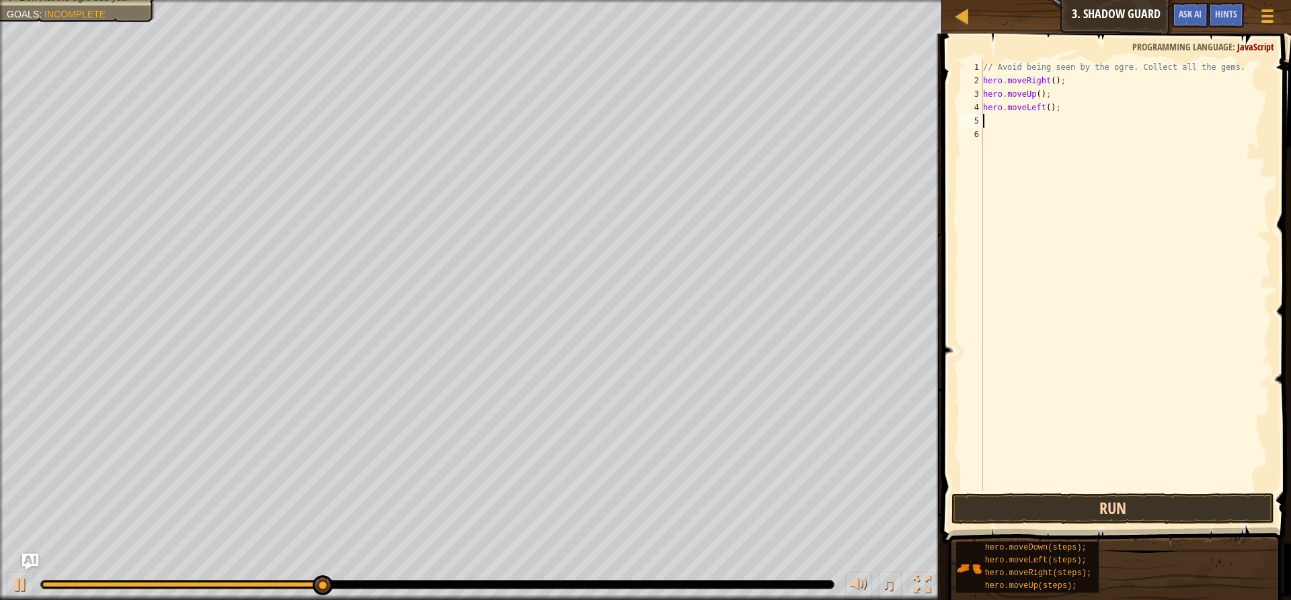
scroll to position [6, 0]
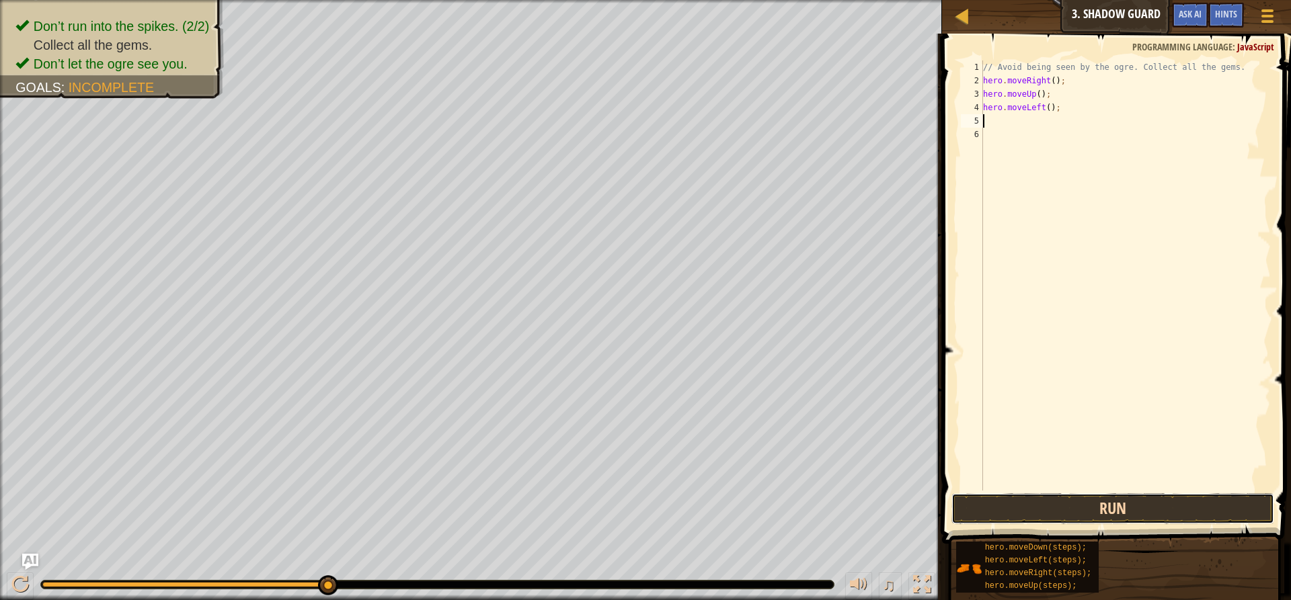
click at [1062, 509] on button "Run" at bounding box center [1112, 508] width 323 height 31
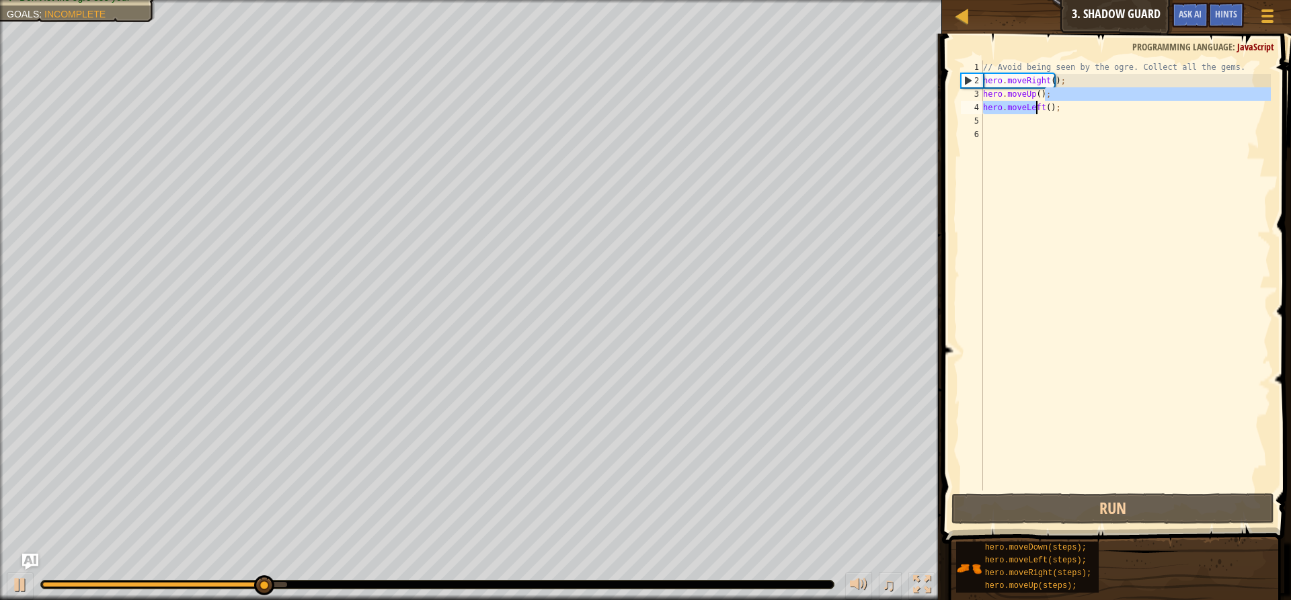
drag, startPoint x: 1061, startPoint y: 99, endPoint x: 1035, endPoint y: 106, distance: 27.1
click at [1035, 106] on div "// Avoid being seen by the ogre. Collect all the gems. hero . moveRight ( ) ; h…" at bounding box center [1125, 289] width 290 height 457
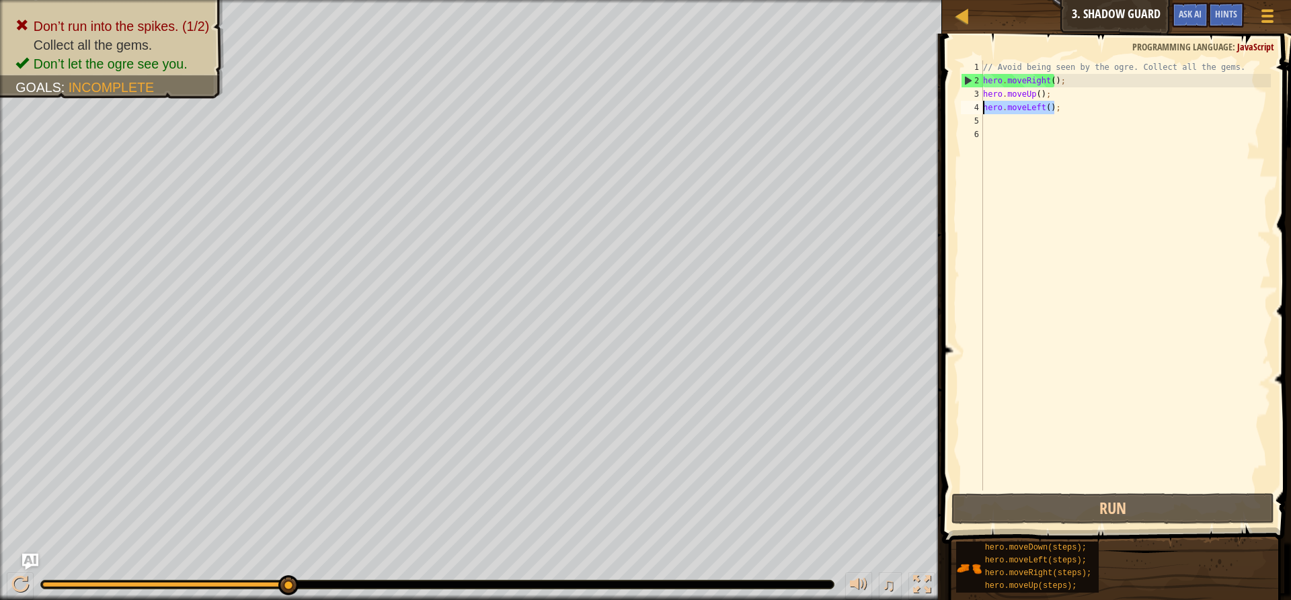
drag, startPoint x: 1061, startPoint y: 109, endPoint x: 965, endPoint y: 112, distance: 96.2
click at [965, 112] on div "hero.moveUp(); hero.moveLeft(); 1 2 3 4 5 6 // Avoid being seen by the ogre. Co…" at bounding box center [1114, 276] width 313 height 430
type textarea "hero.moveLeft();"
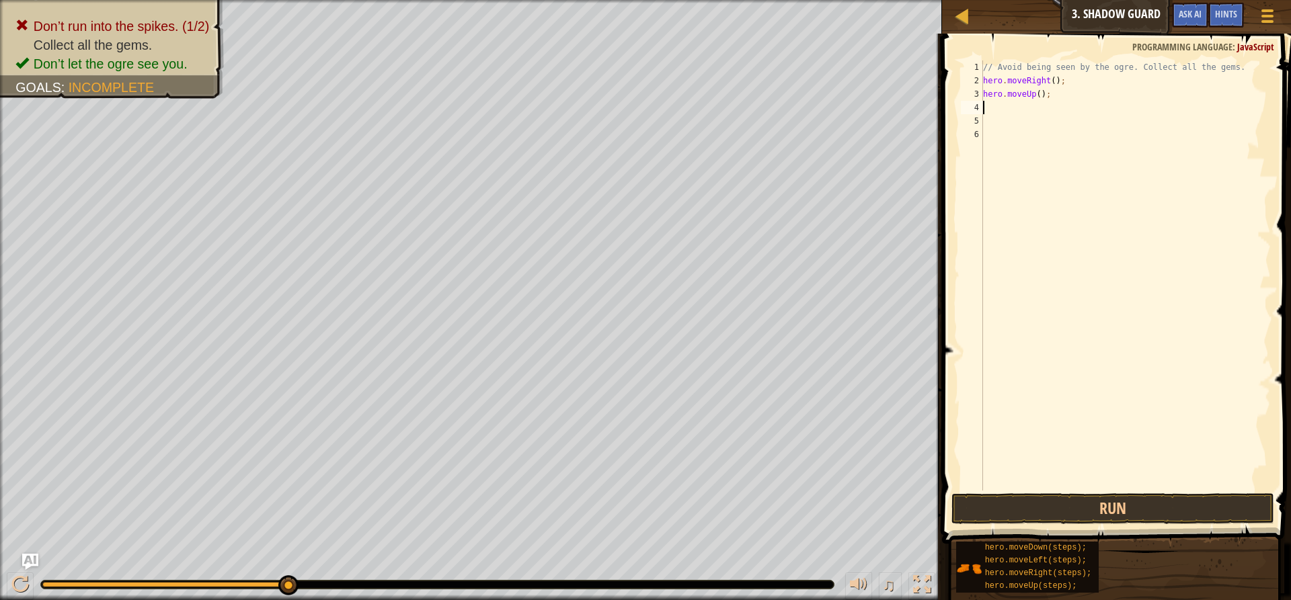
type textarea "h"
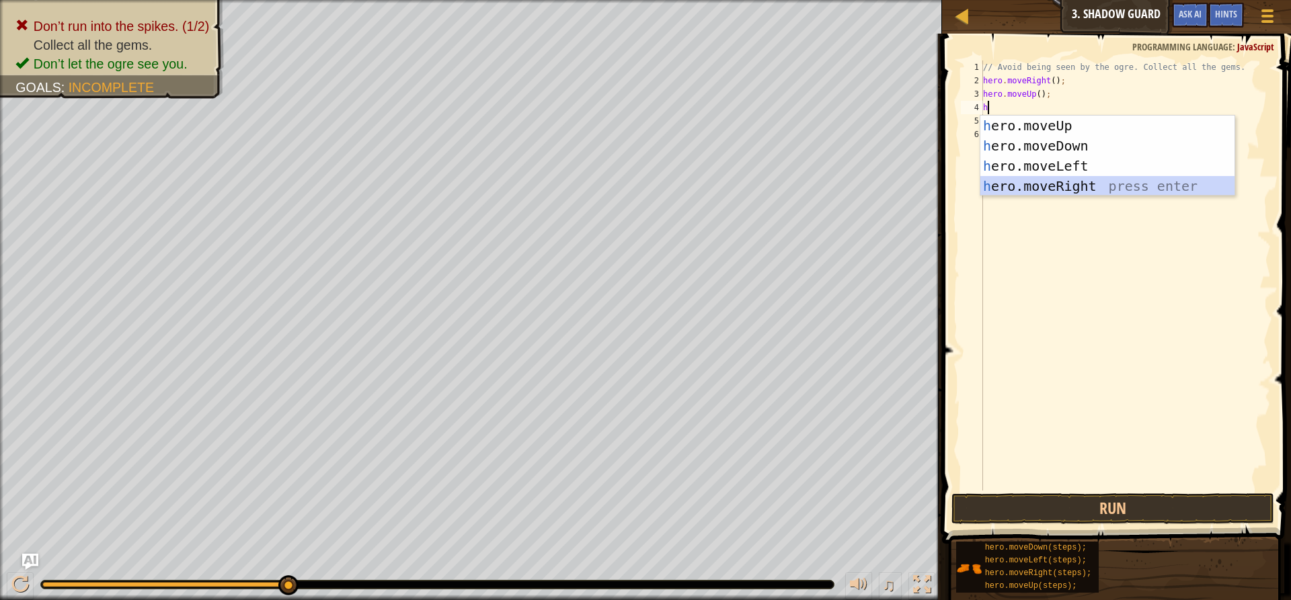
click at [1062, 187] on div "h ero.moveUp press enter h ero.moveDown press enter h ero.moveLeft press enter …" at bounding box center [1107, 176] width 254 height 121
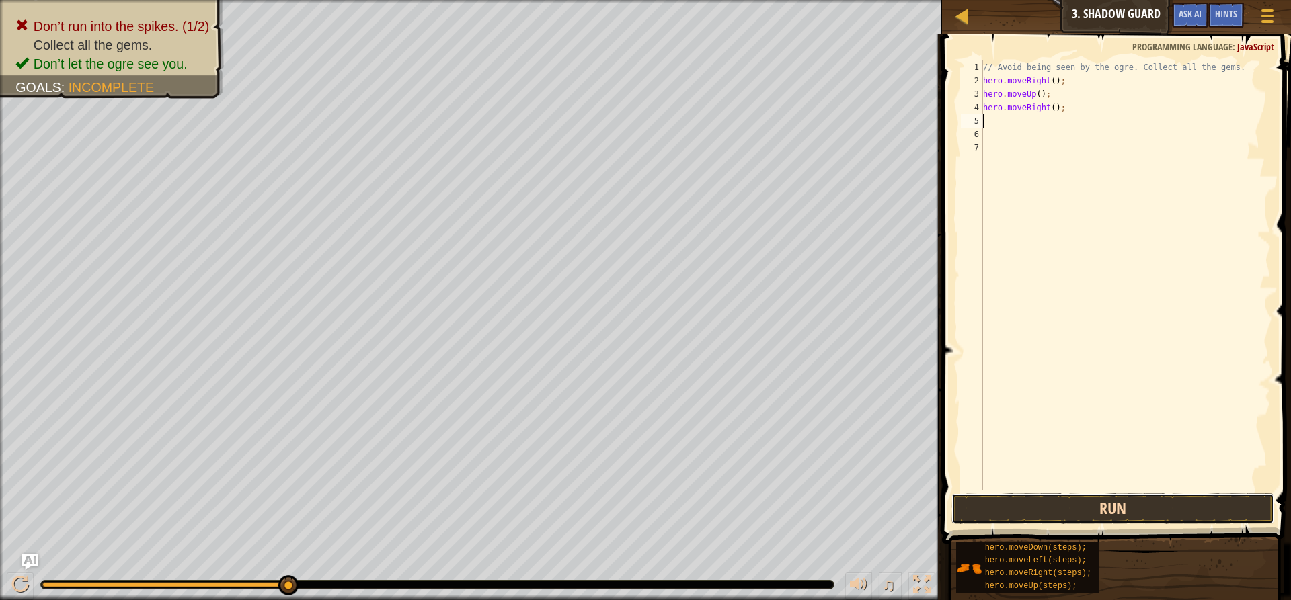
click at [1123, 504] on button "Run" at bounding box center [1112, 508] width 323 height 31
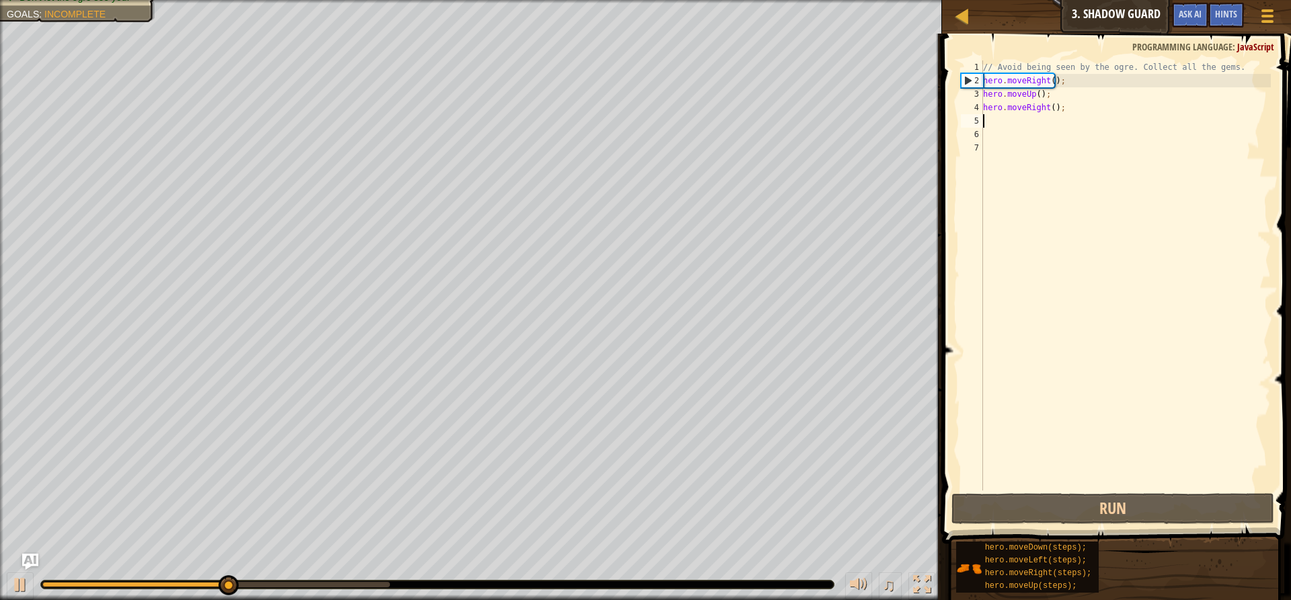
click at [1047, 116] on div "// Avoid being seen by the ogre. Collect all the gems. hero . moveRight ( ) ; h…" at bounding box center [1125, 289] width 290 height 457
type textarea "h"
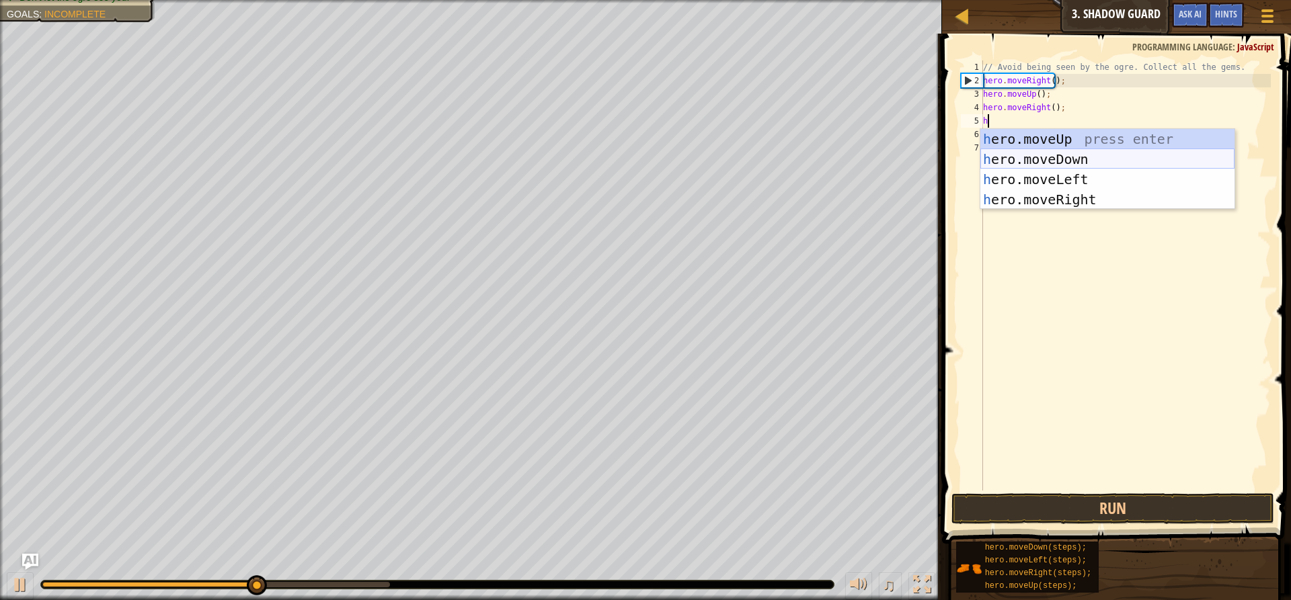
click at [1068, 164] on div "h ero.moveUp press enter h ero.moveDown press enter h ero.moveLeft press enter …" at bounding box center [1107, 189] width 254 height 121
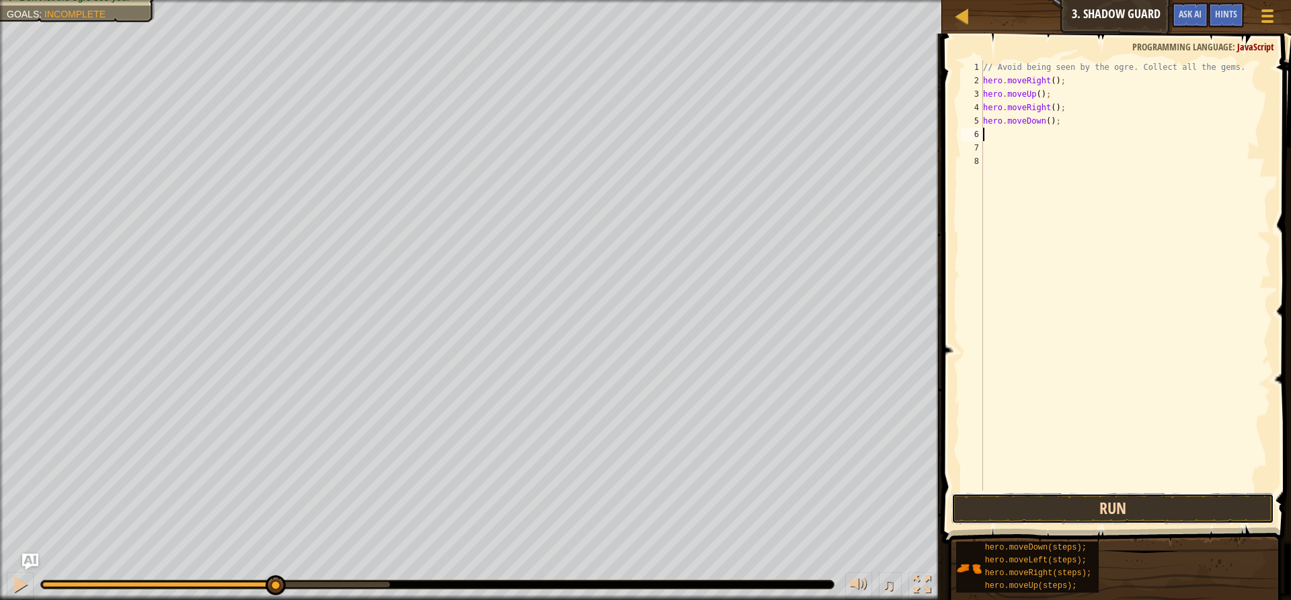
click at [1092, 512] on button "Run" at bounding box center [1112, 508] width 323 height 31
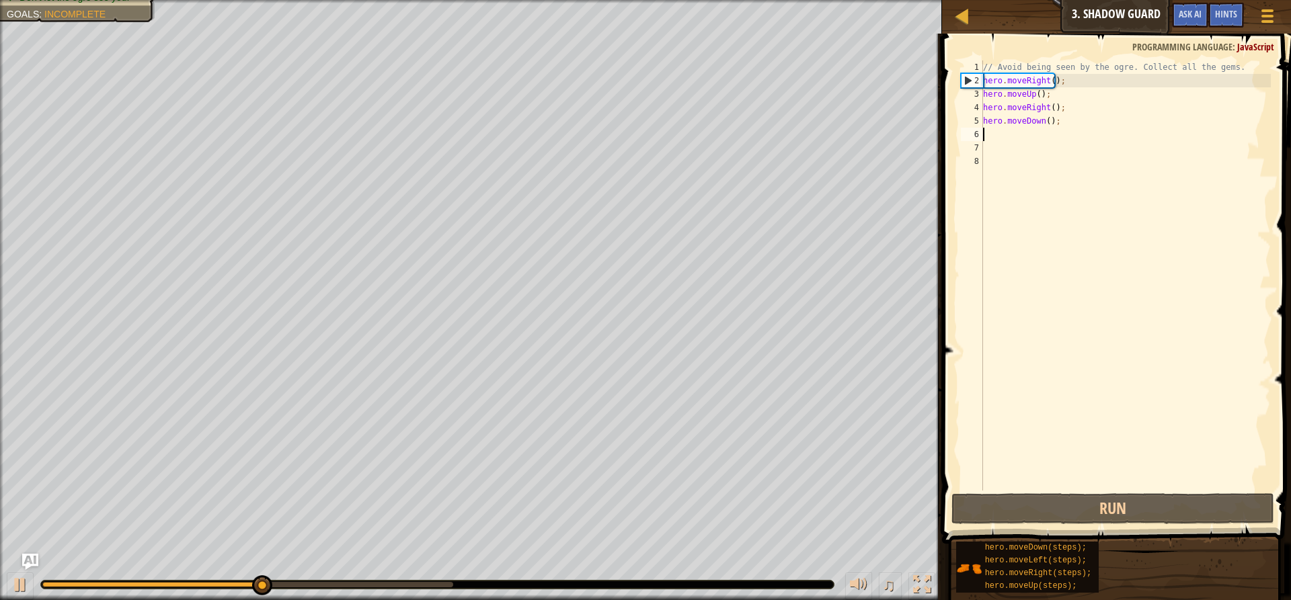
type textarea "h"
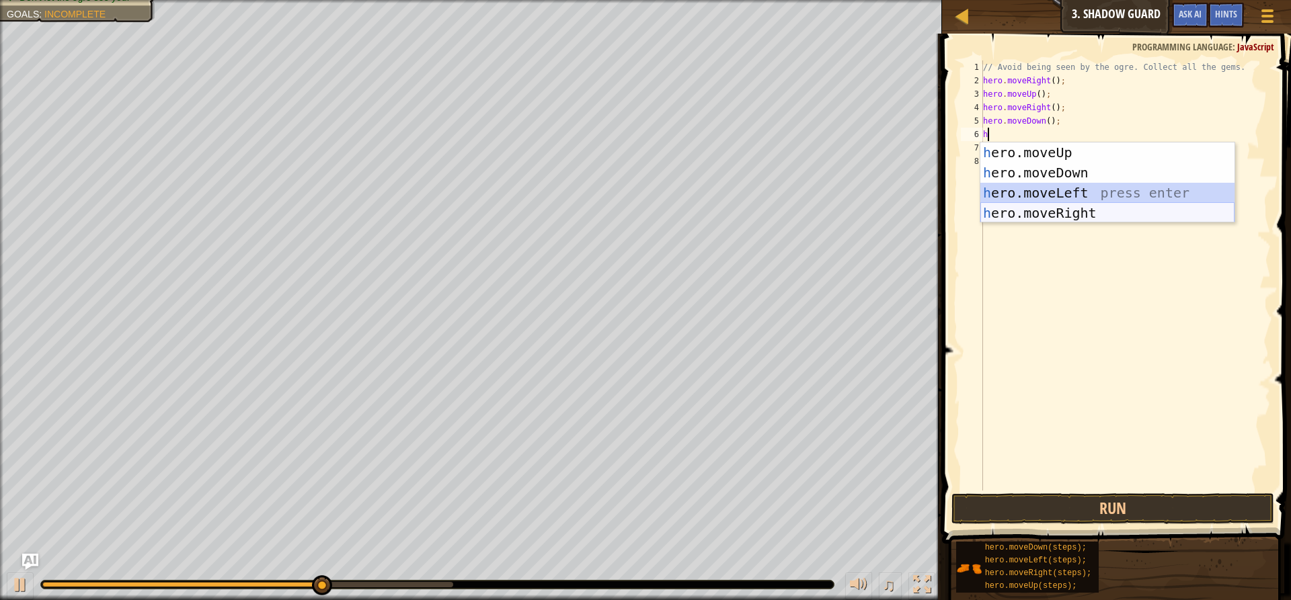
drag, startPoint x: 1051, startPoint y: 190, endPoint x: 1050, endPoint y: 212, distance: 22.2
click at [1050, 212] on div "h ero.moveUp press enter h ero.moveDown press enter h ero.moveLeft press enter …" at bounding box center [1107, 203] width 254 height 121
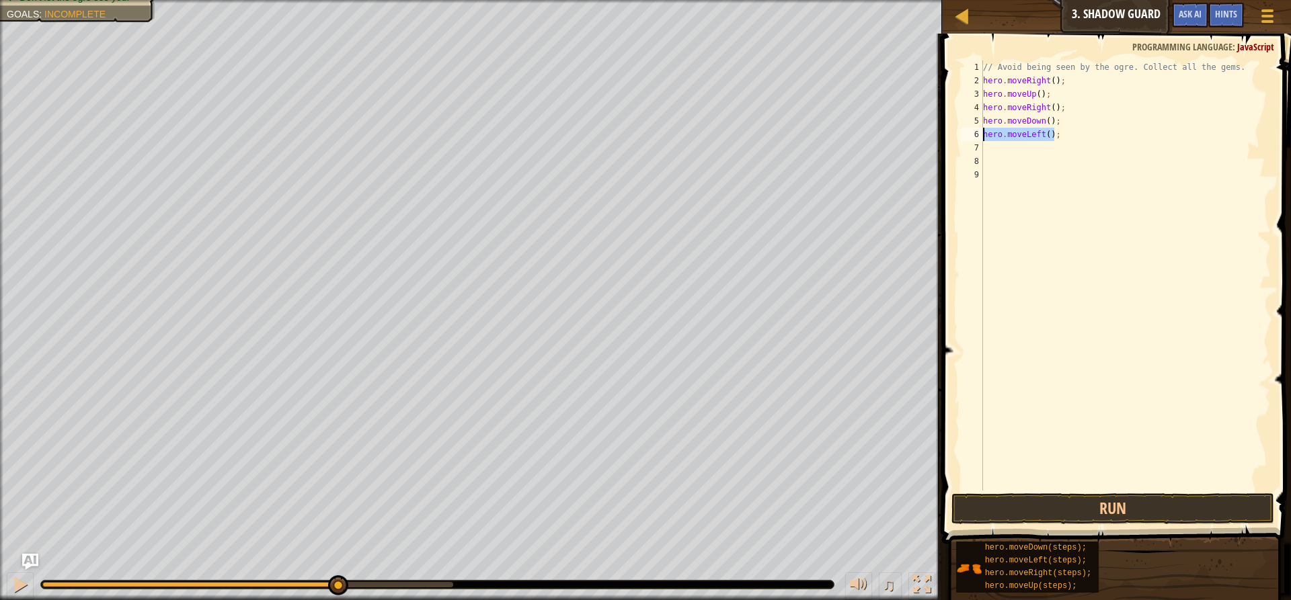
drag, startPoint x: 996, startPoint y: 135, endPoint x: 968, endPoint y: 136, distance: 27.6
click at [968, 136] on div "1 2 3 4 5 6 7 8 9 // Avoid being seen by the ogre. Collect all the gems. hero .…" at bounding box center [1114, 276] width 313 height 430
type textarea "hero.moveLeft();"
click at [1084, 215] on div "// Avoid being seen by the ogre. Collect all the gems. hero . moveRight ( ) ; h…" at bounding box center [1125, 289] width 290 height 457
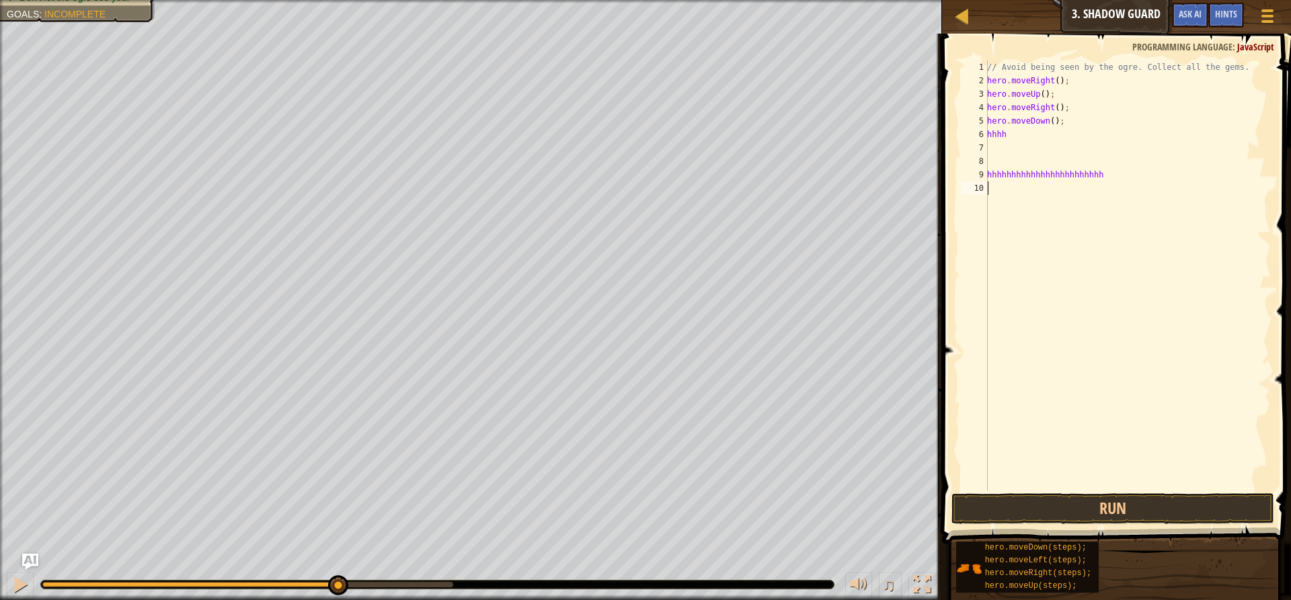
drag, startPoint x: 1078, startPoint y: 190, endPoint x: 1059, endPoint y: 180, distance: 20.8
click at [1059, 180] on div "// Avoid being seen by the ogre. Collect all the gems. hero . moveRight ( ) ; h…" at bounding box center [1127, 289] width 286 height 457
click at [1187, 175] on div "// Avoid being seen by the ogre. Collect all the gems. hero . moveRight ( ) ; h…" at bounding box center [1127, 276] width 286 height 430
click at [923, 139] on div "Map Introduction to Computer Science 3. Shadow Guard Game Menu Done Hints Ask A…" at bounding box center [645, 300] width 1291 height 600
type textarea "hhhh"
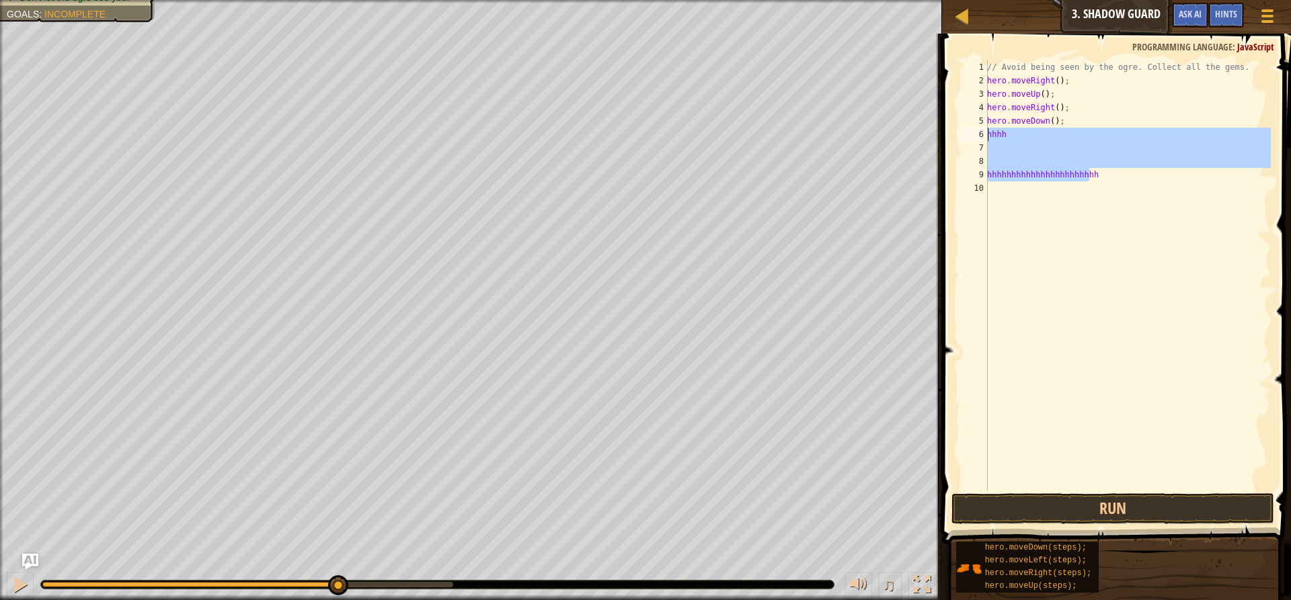
scroll to position [6, 0]
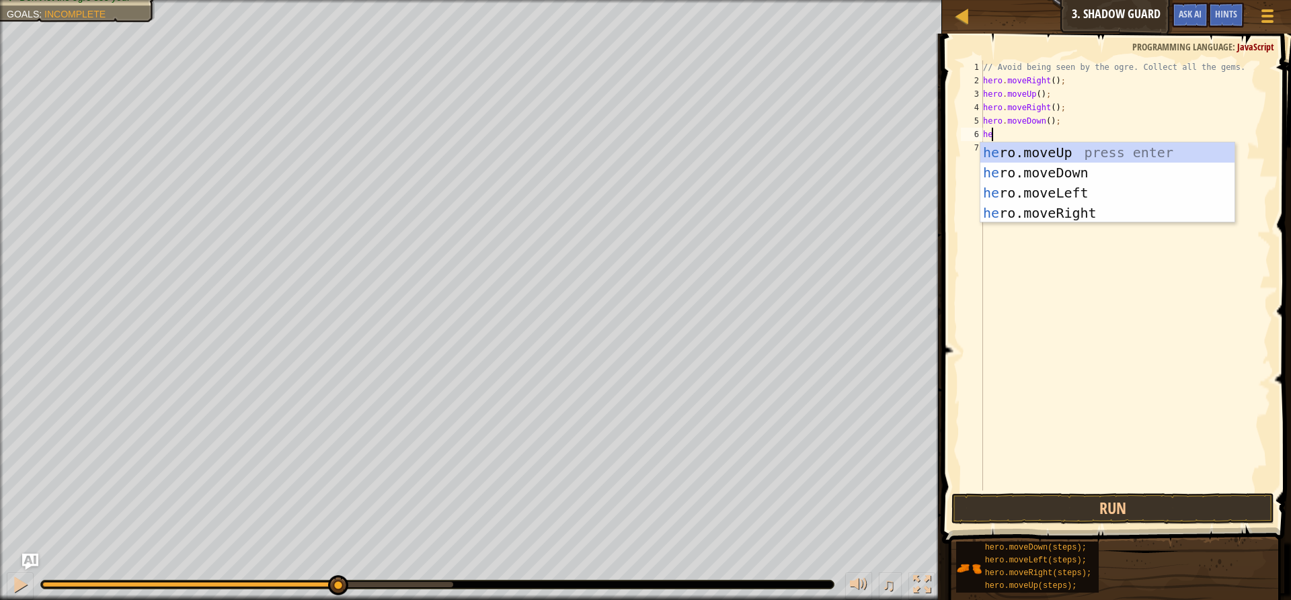
type textarea "her"
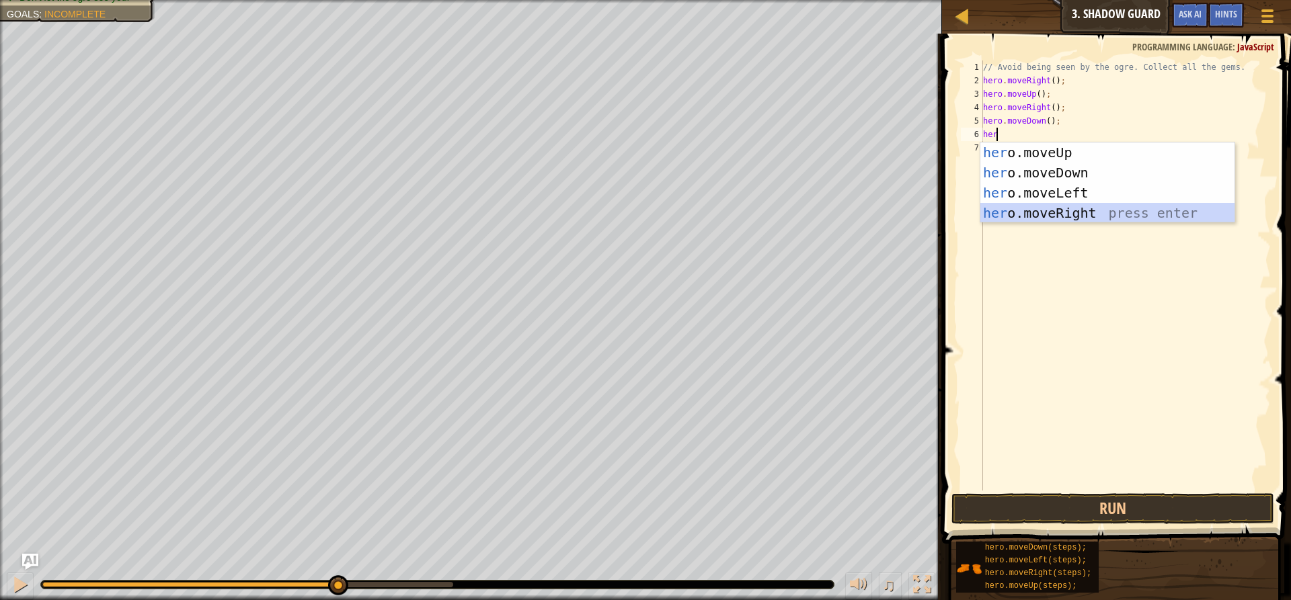
click at [1088, 209] on div "her o.moveUp press enter her o.moveDown press enter her o.moveLeft press enter …" at bounding box center [1107, 203] width 254 height 121
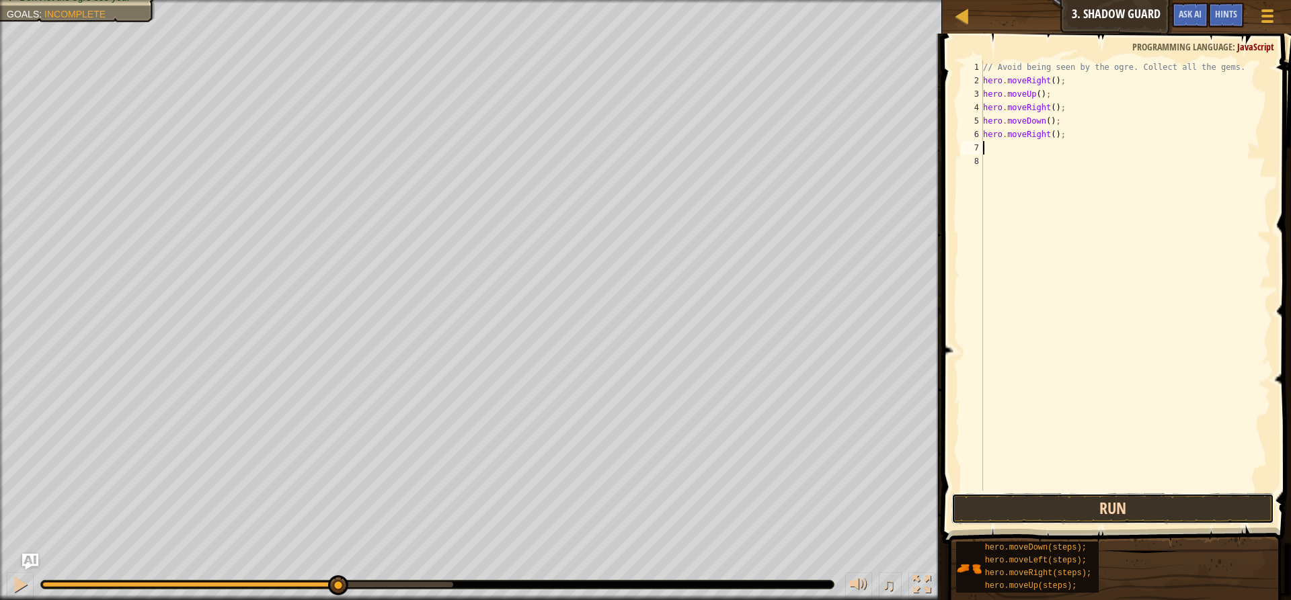
click at [1045, 510] on button "Run" at bounding box center [1112, 508] width 323 height 31
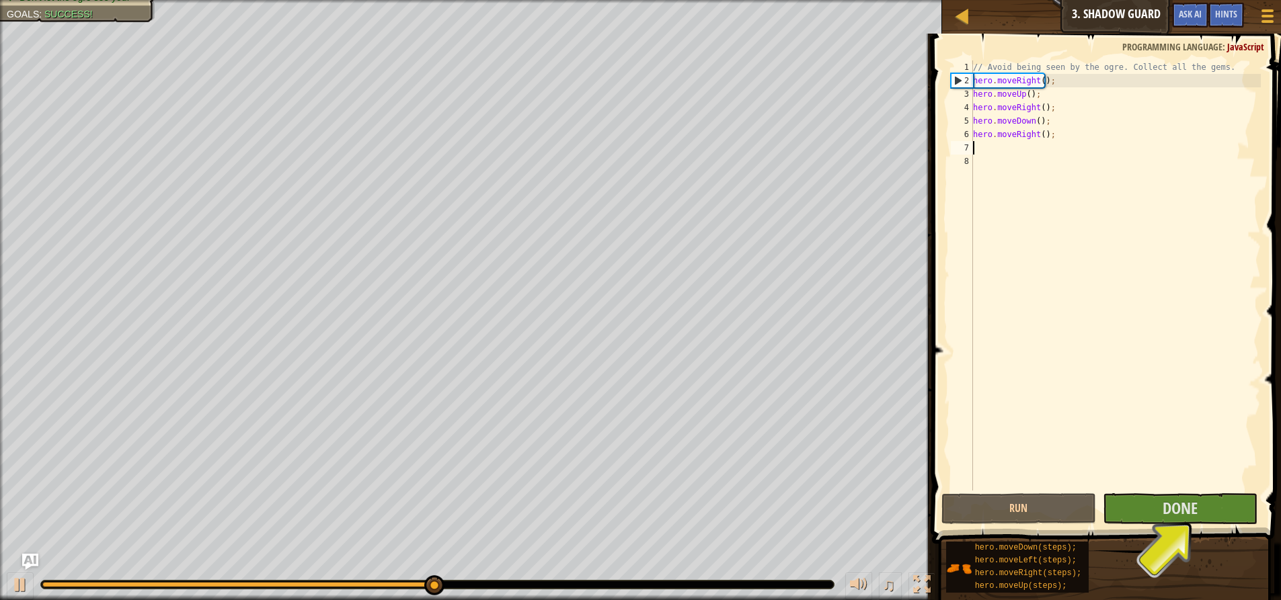
click at [1163, 490] on div "// Avoid being seen by the ogre. Collect all the gems. hero . moveRight ( ) ; h…" at bounding box center [1115, 289] width 291 height 457
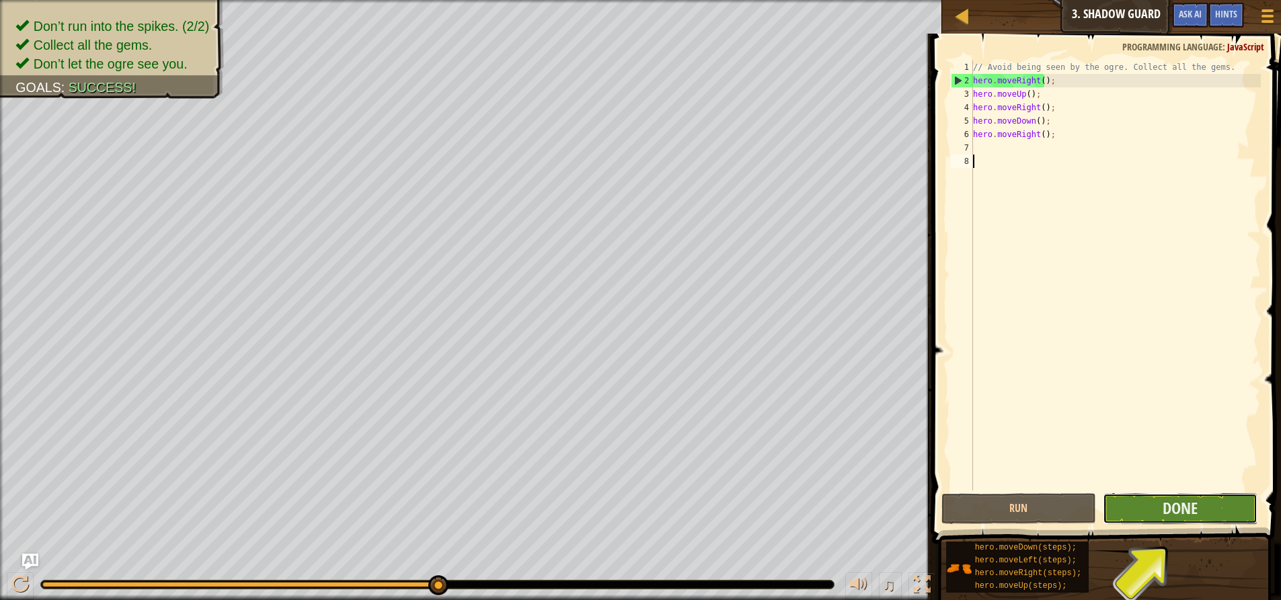
click at [1162, 493] on button "Done" at bounding box center [1180, 508] width 155 height 31
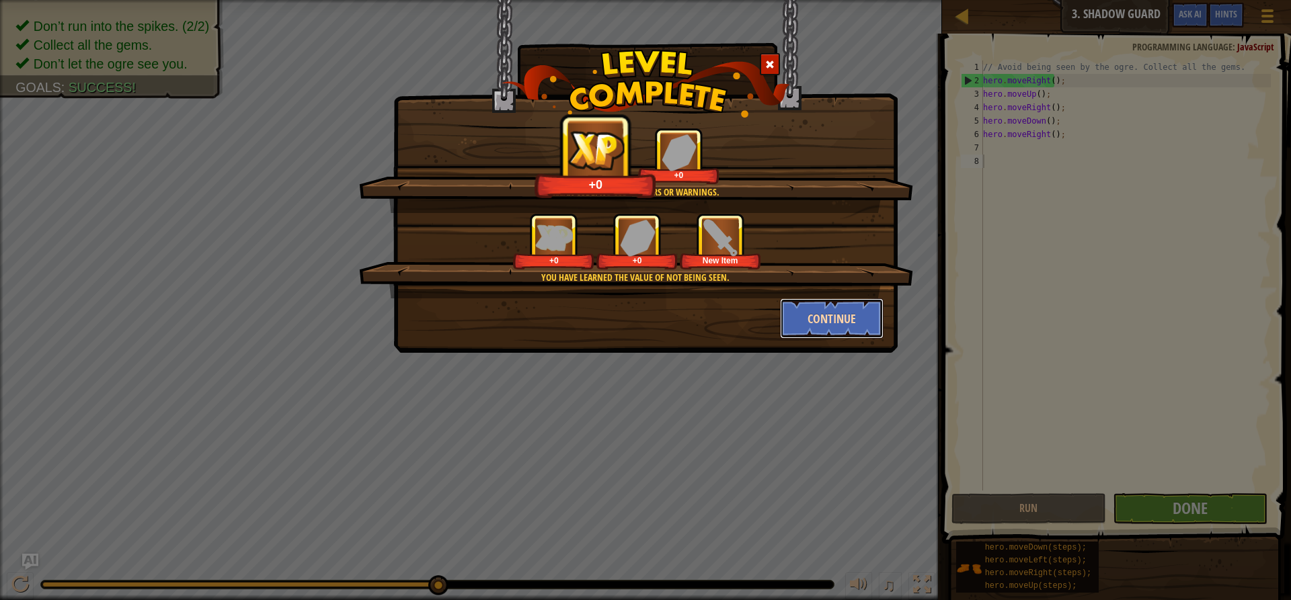
click at [836, 325] on button "Continue" at bounding box center [832, 318] width 104 height 40
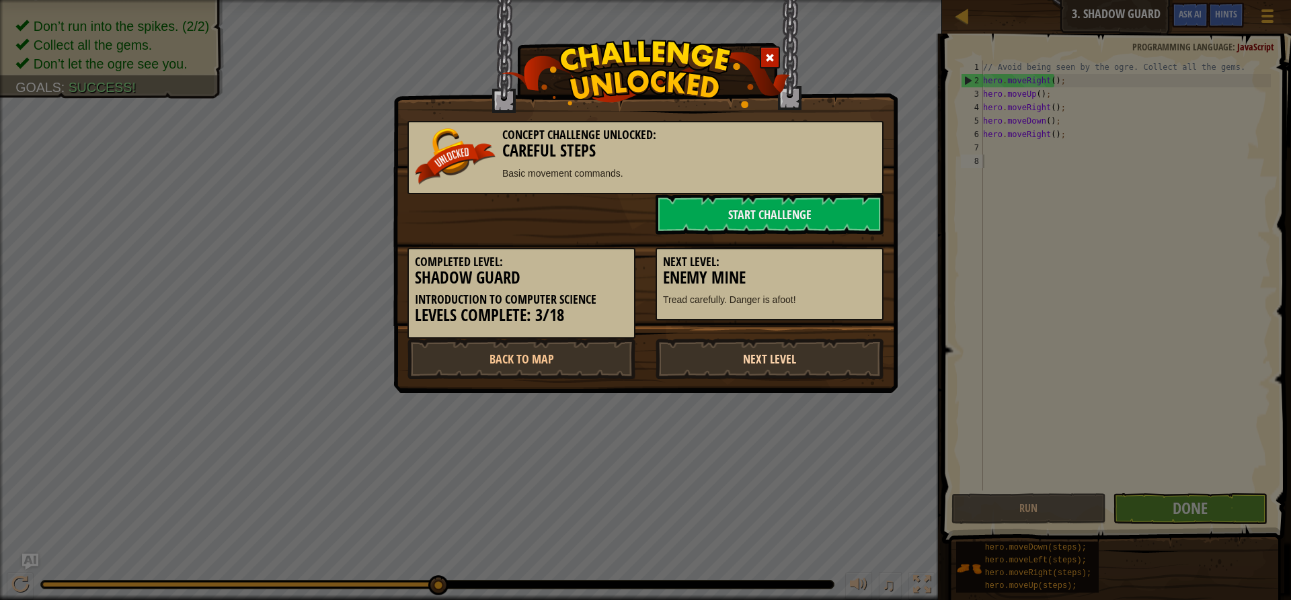
click at [787, 358] on link "Next Level" at bounding box center [769, 359] width 228 height 40
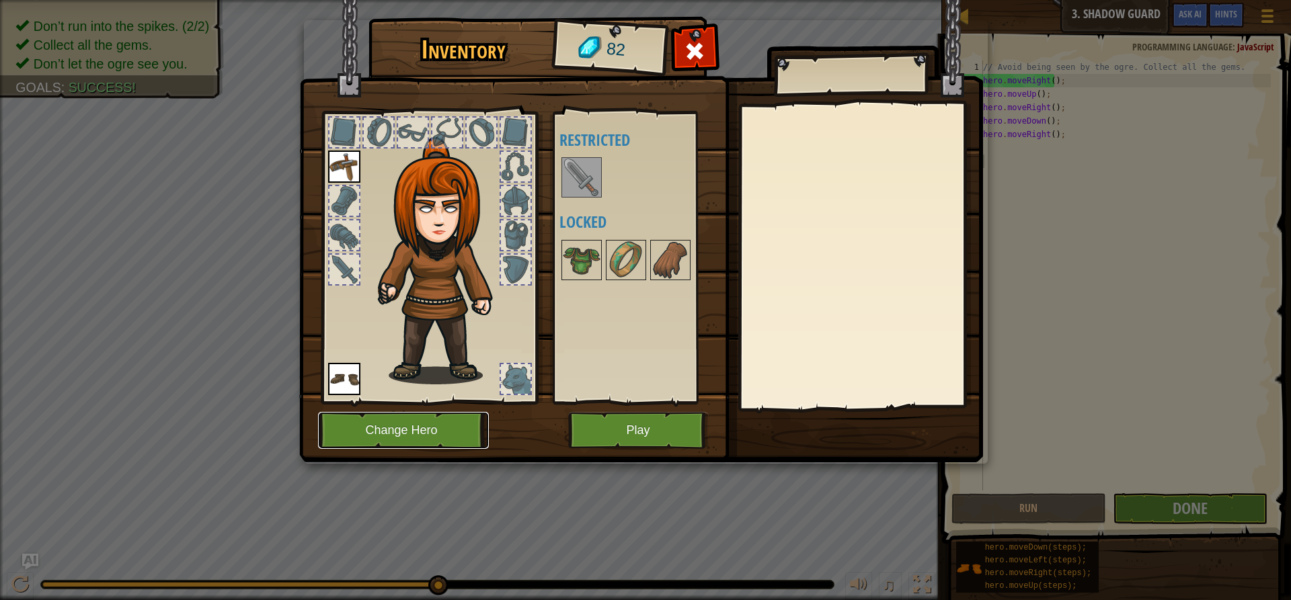
click at [453, 426] on button "Change Hero" at bounding box center [403, 430] width 171 height 37
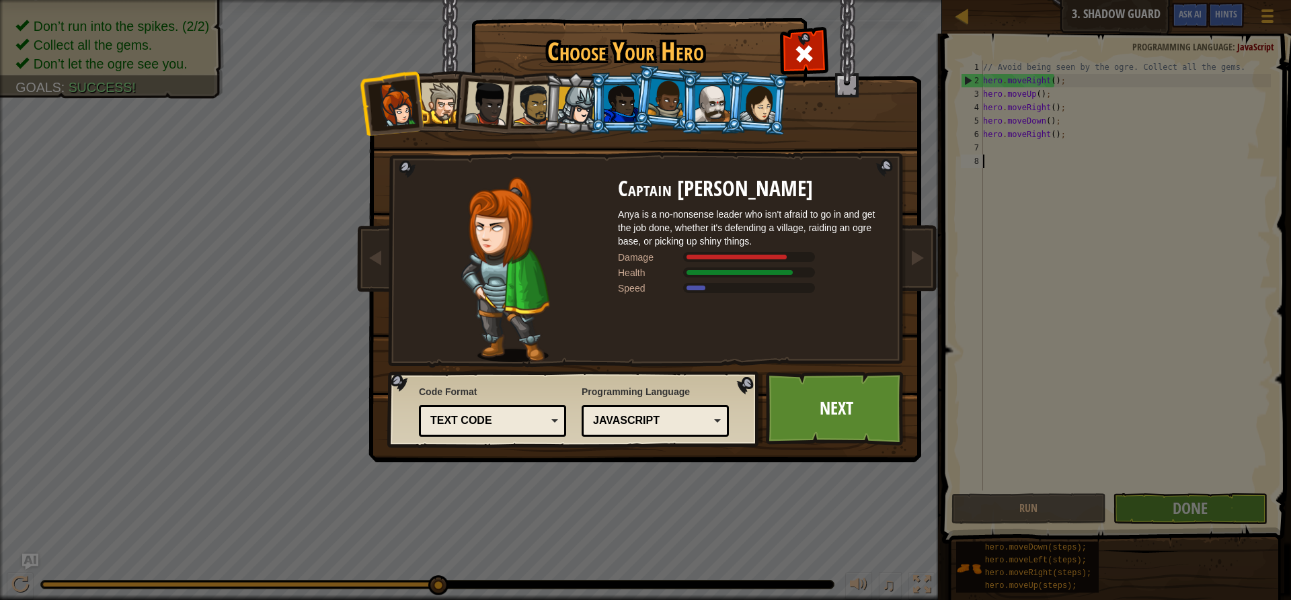
click at [631, 116] on div at bounding box center [621, 103] width 35 height 36
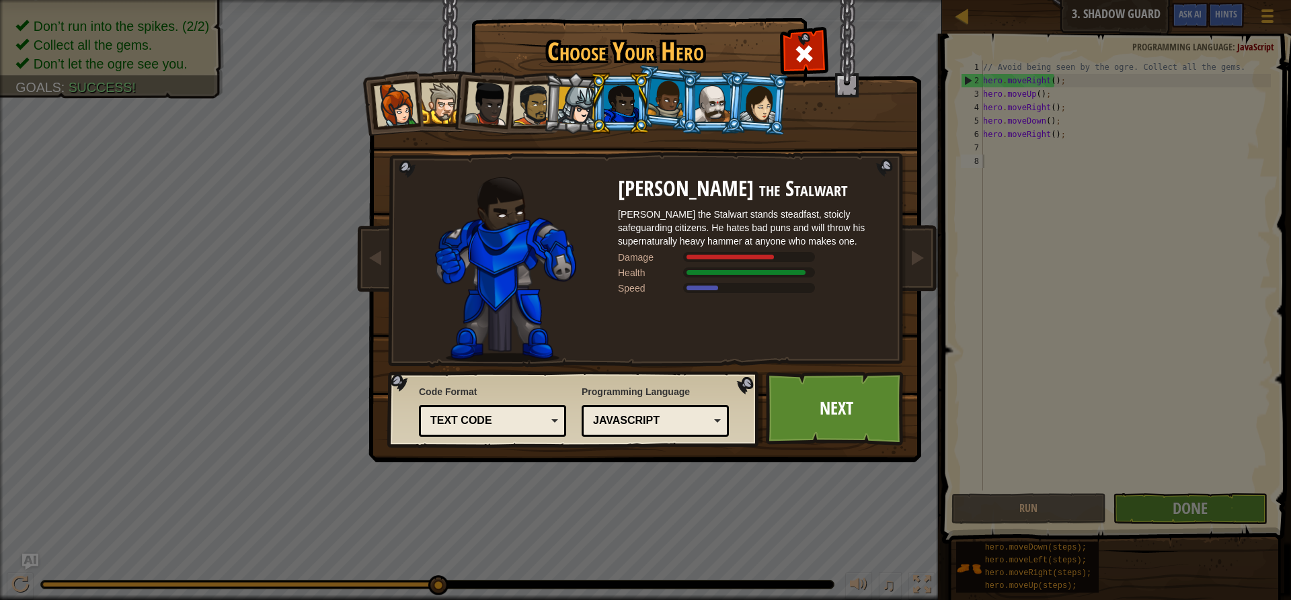
click at [686, 104] on li at bounding box center [711, 103] width 61 height 61
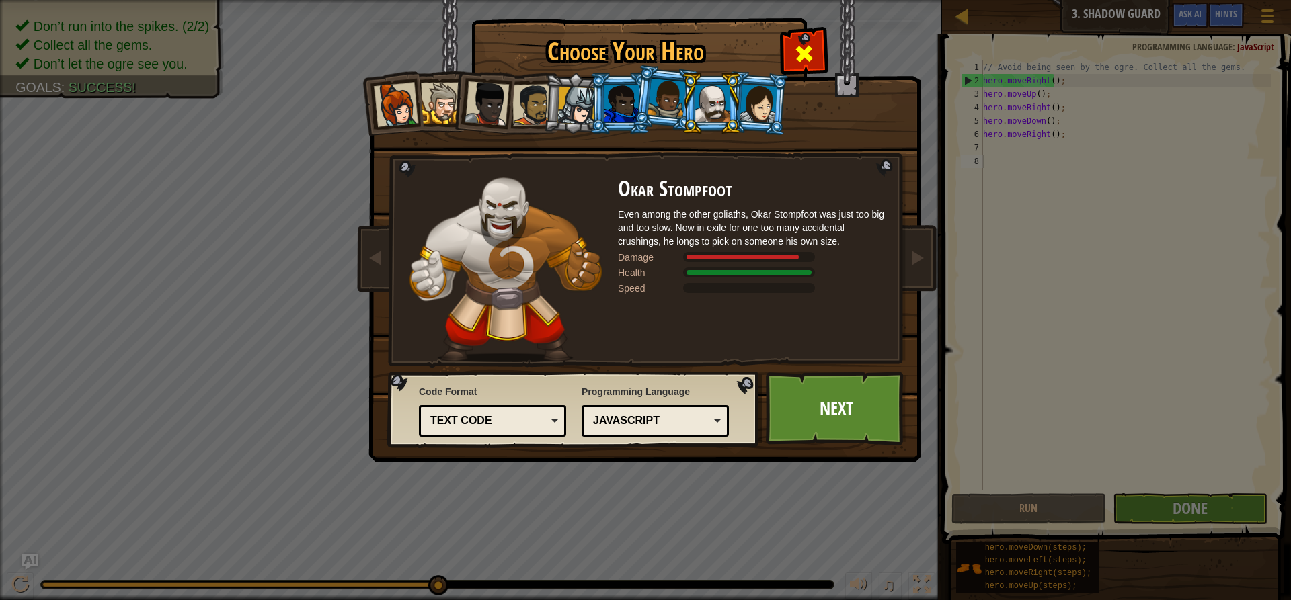
click at [819, 38] on div at bounding box center [804, 52] width 42 height 42
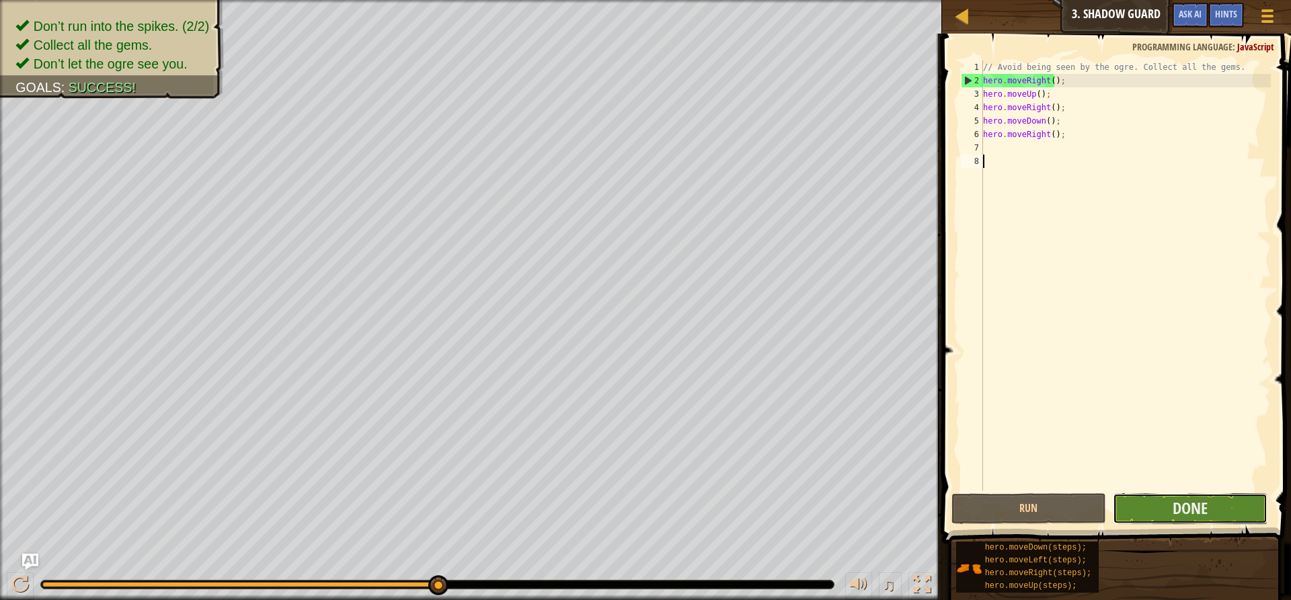
click at [1146, 500] on button "Done" at bounding box center [1190, 508] width 155 height 31
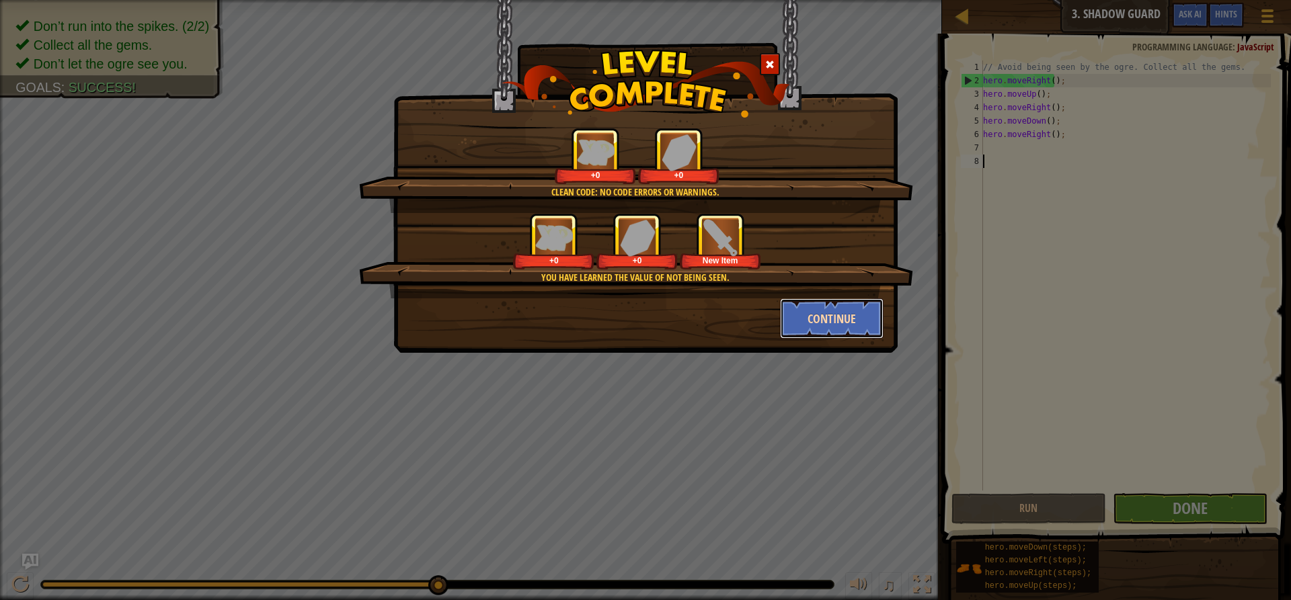
click at [798, 300] on button "Continue" at bounding box center [832, 318] width 104 height 40
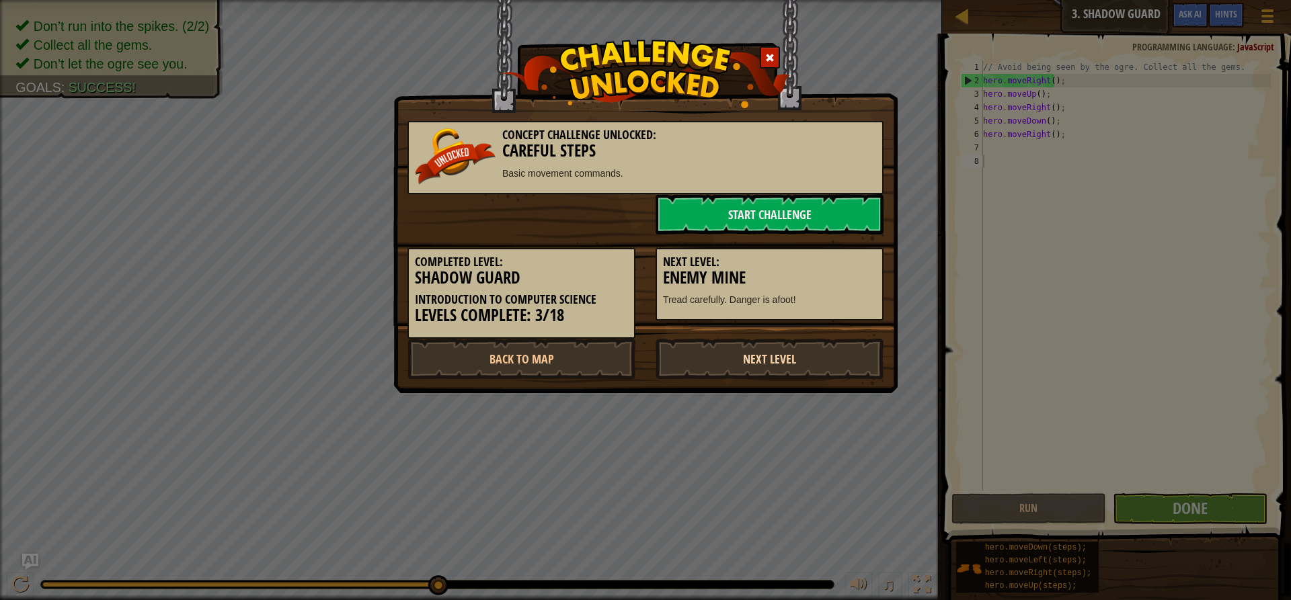
click at [764, 364] on link "Next Level" at bounding box center [769, 359] width 228 height 40
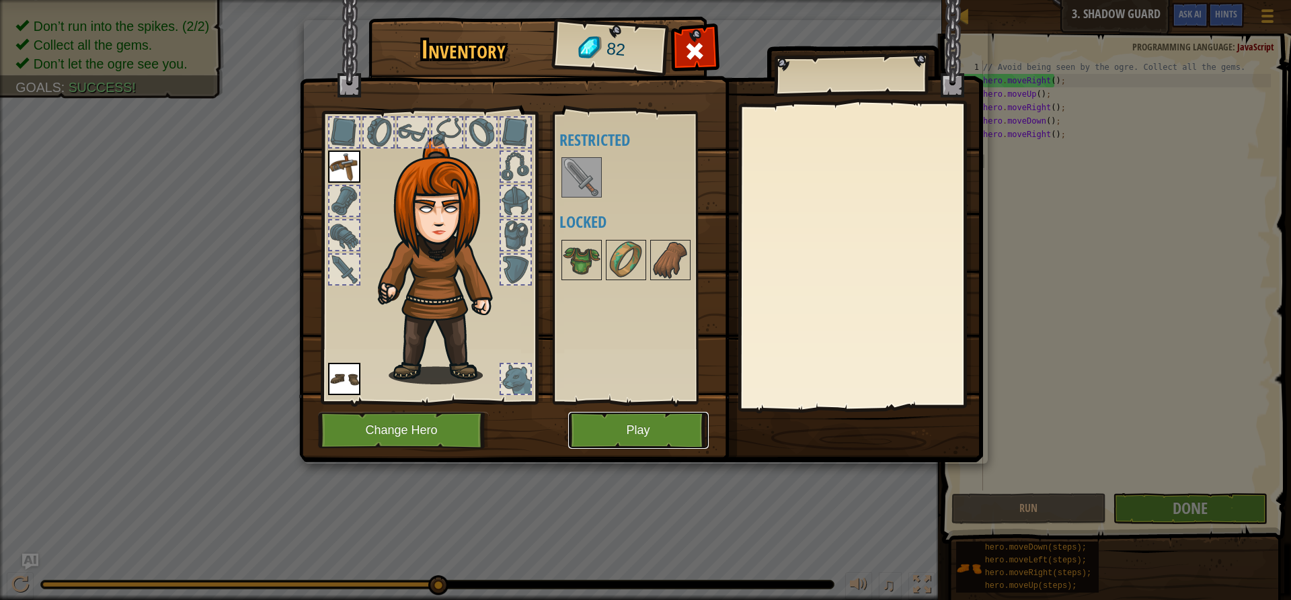
click at [674, 413] on button "Play" at bounding box center [638, 430] width 141 height 37
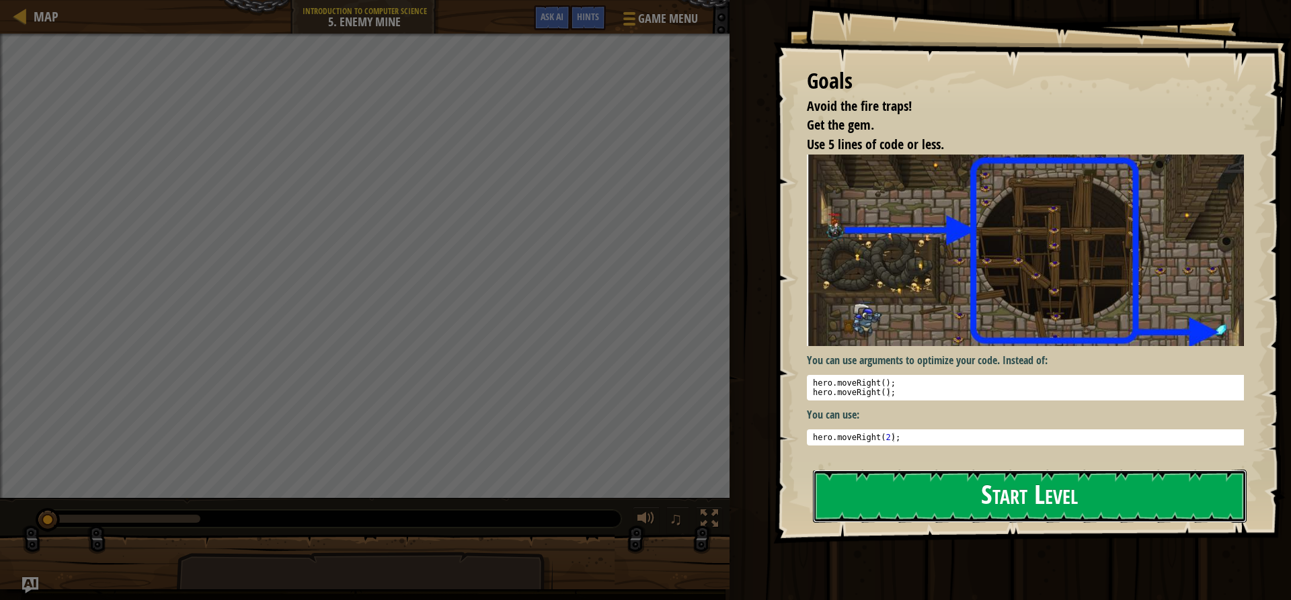
click at [906, 499] on button "Start Level" at bounding box center [1030, 496] width 434 height 53
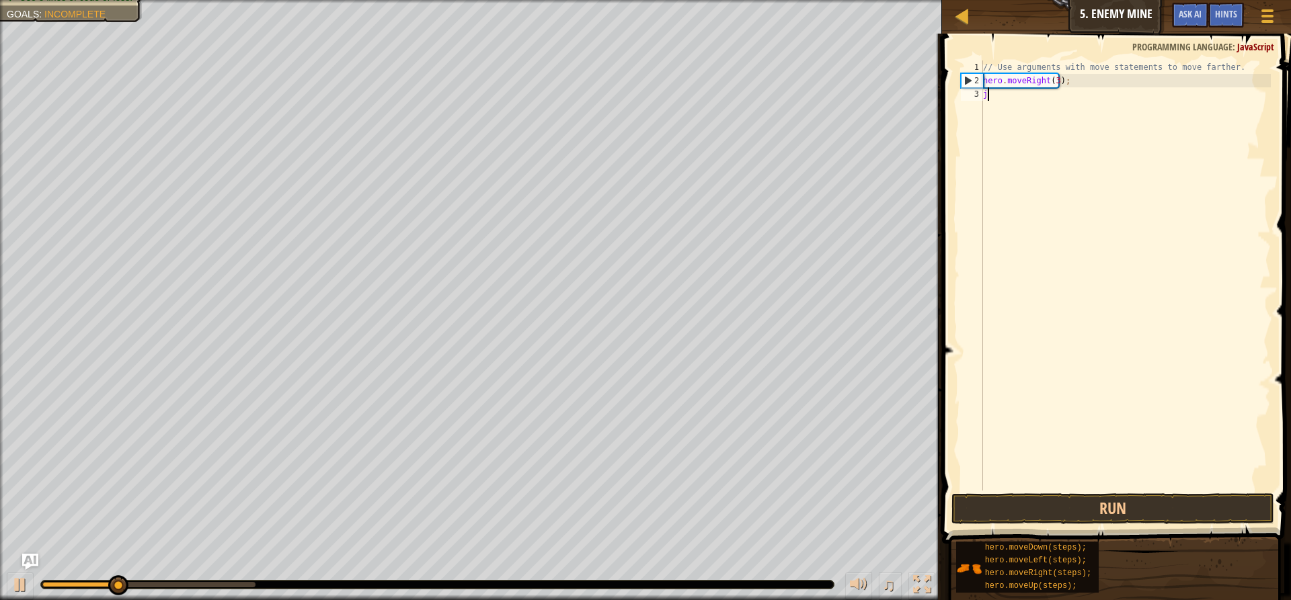
scroll to position [6, 0]
type textarea "j"
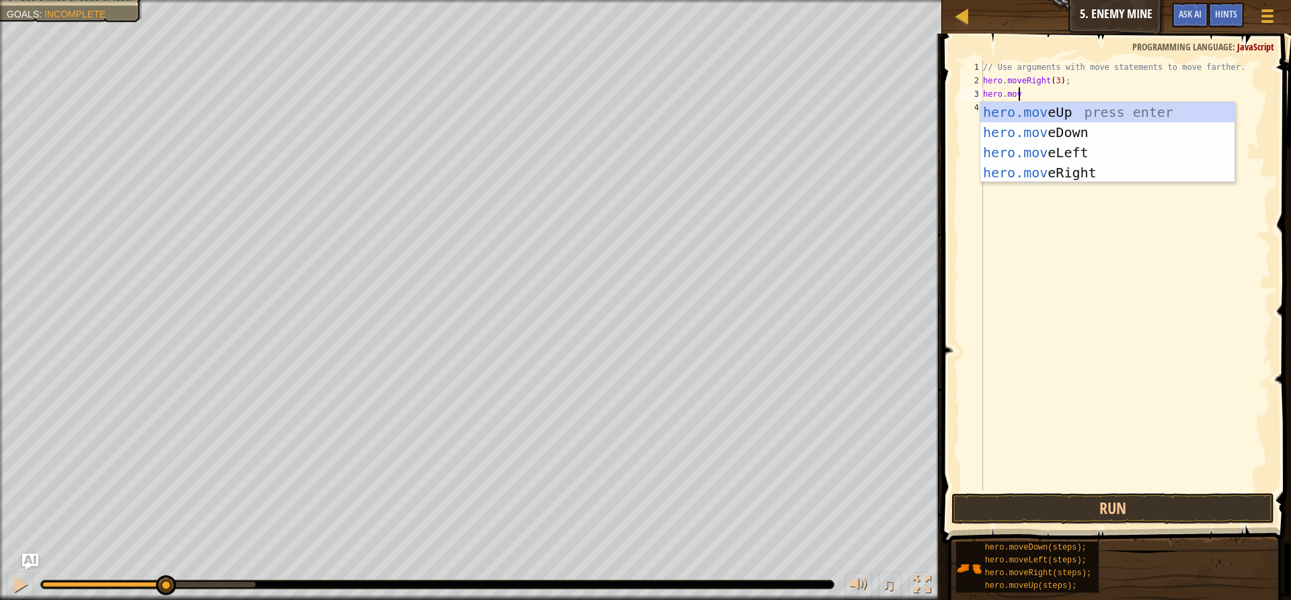
scroll to position [6, 2]
type textarea "hero.move"
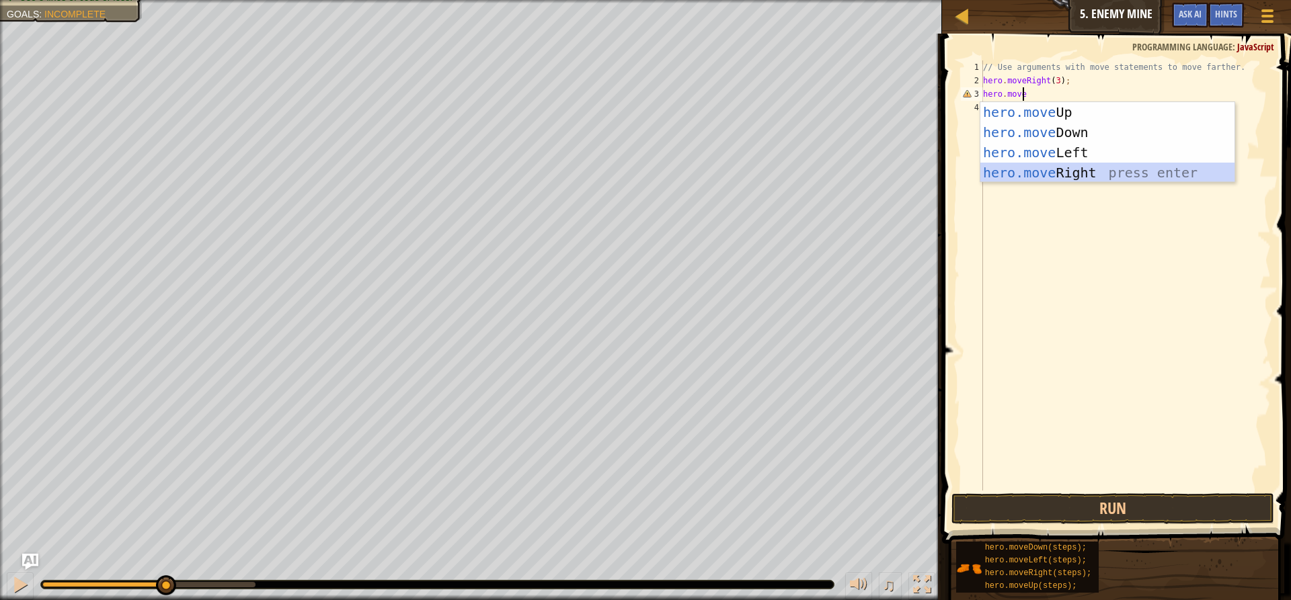
click at [1041, 175] on div "hero.move Up press enter hero.move Down press enter hero.move Left press enter …" at bounding box center [1107, 162] width 254 height 121
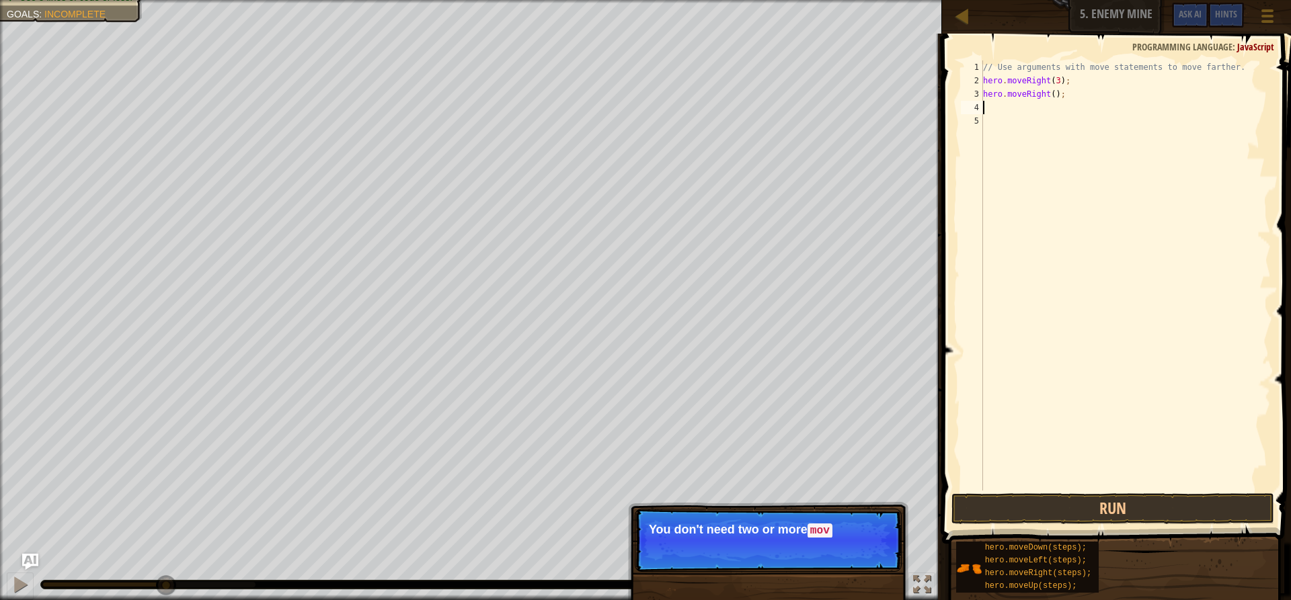
click at [1055, 95] on div "// Use arguments with move statements to move farther. hero . moveRight ( 3 ) ;…" at bounding box center [1125, 289] width 290 height 457
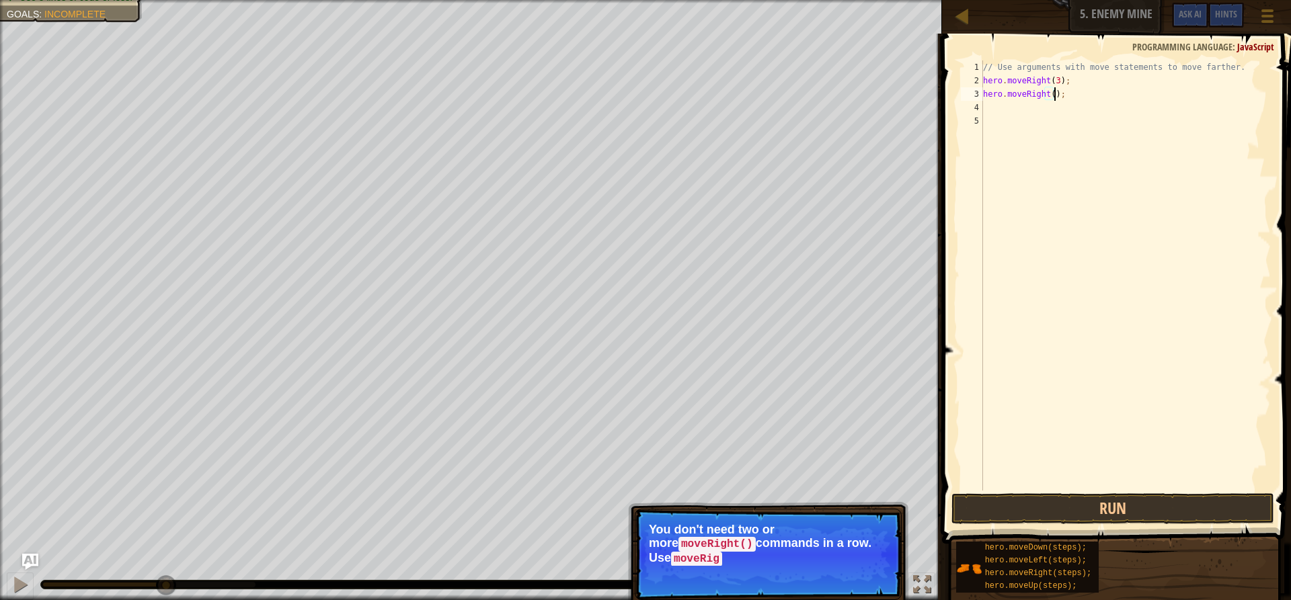
click at [1049, 93] on div "// Use arguments with move statements to move farther. hero . moveRight ( 3 ) ;…" at bounding box center [1125, 289] width 290 height 457
click at [1056, 77] on div "// Use arguments with move statements to move farther. hero . moveRight ( 3 ) ;…" at bounding box center [1125, 289] width 290 height 457
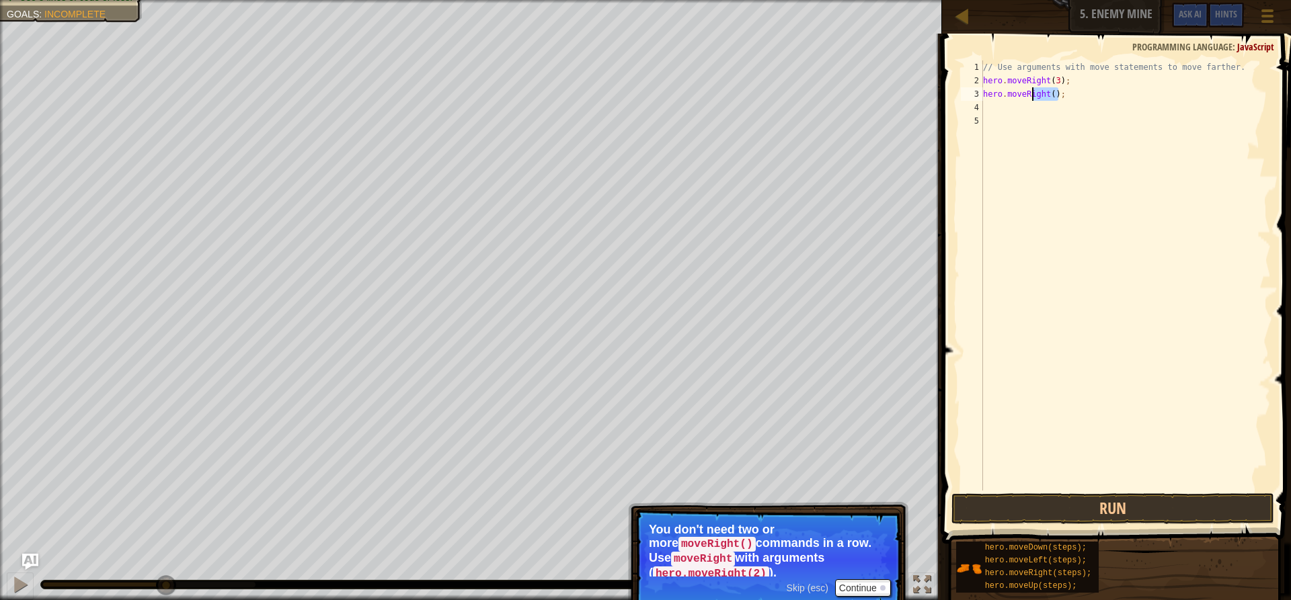
drag, startPoint x: 1069, startPoint y: 91, endPoint x: 943, endPoint y: 104, distance: 127.0
click at [943, 104] on div "hero.moveRight(3); 1 2 3 4 5 // Use arguments with move statements to move fart…" at bounding box center [1114, 315] width 353 height 550
type textarea "hero.moveRight();"
drag, startPoint x: 1062, startPoint y: 96, endPoint x: 977, endPoint y: 93, distance: 85.4
click at [977, 93] on div "hero.moveRight(); 1 2 3 4 // Use arguments with move statements to move farther…" at bounding box center [1114, 276] width 313 height 430
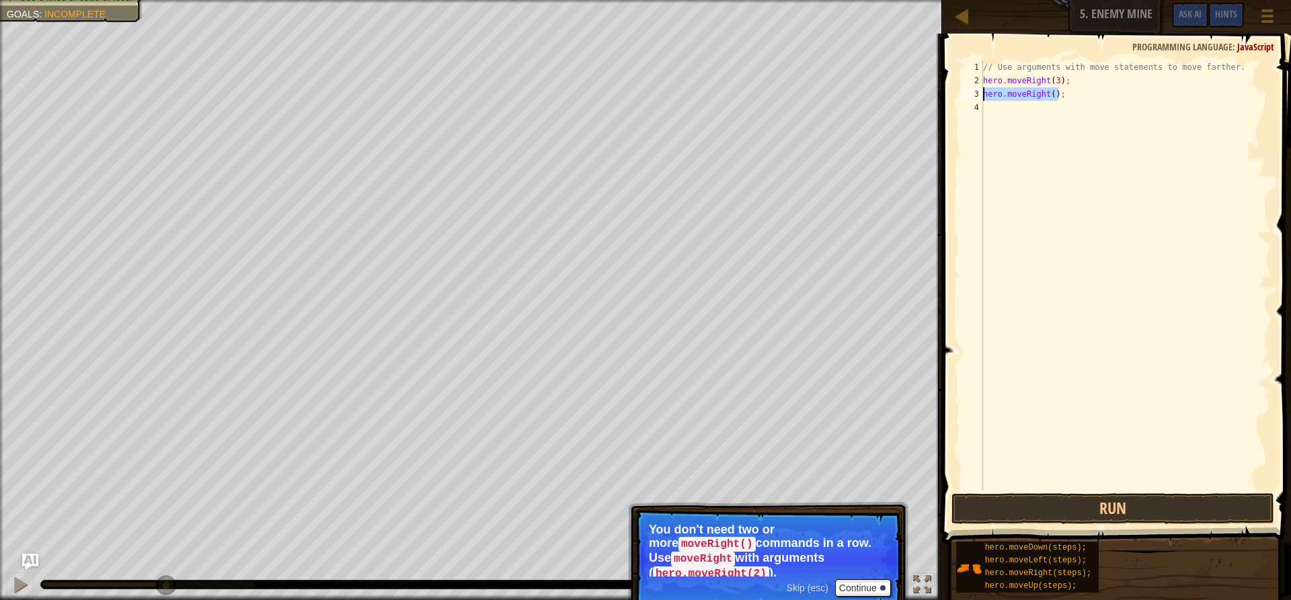
scroll to position [6, 0]
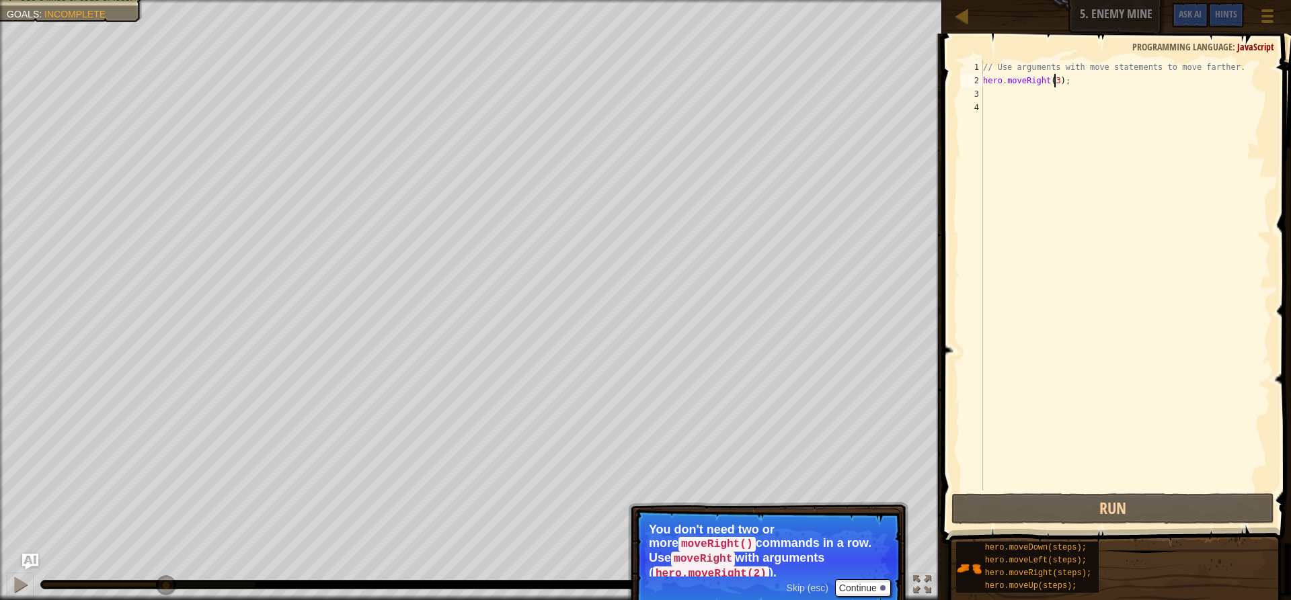
click at [1053, 80] on div "// Use arguments with move statements to move farther. hero . moveRight ( 3 ) ;" at bounding box center [1125, 289] width 290 height 457
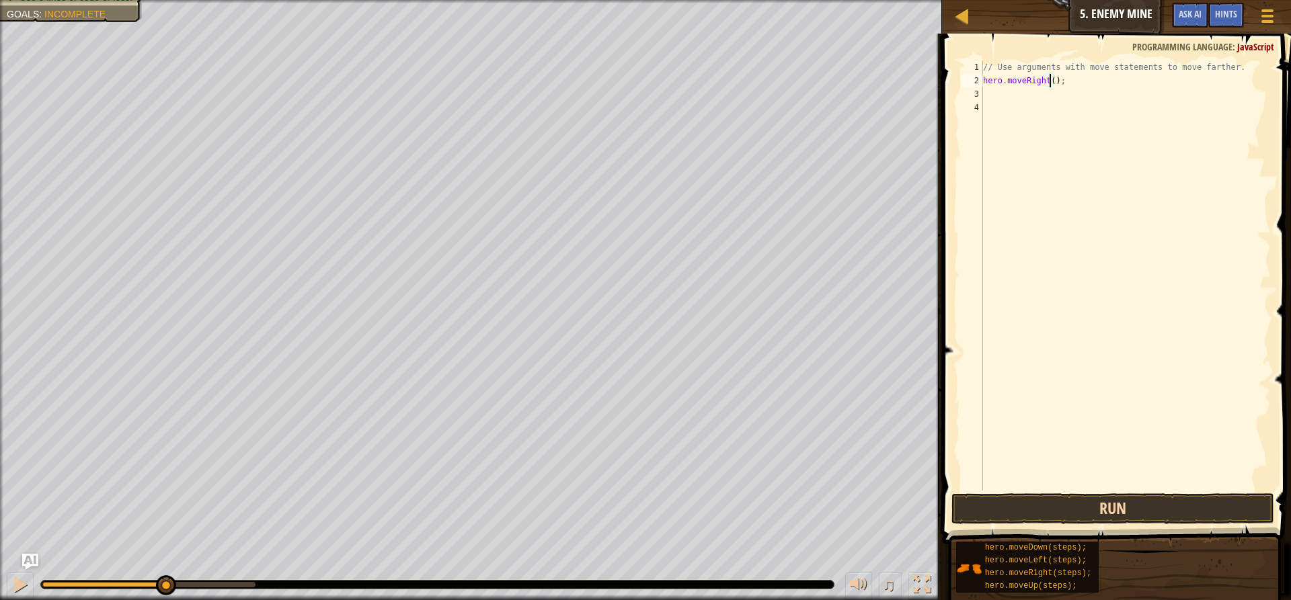
scroll to position [6, 5]
click at [1076, 508] on button "Run" at bounding box center [1112, 508] width 323 height 31
type textarea "hero.moveRight(3);"
click at [1098, 516] on button "Run" at bounding box center [1112, 508] width 323 height 31
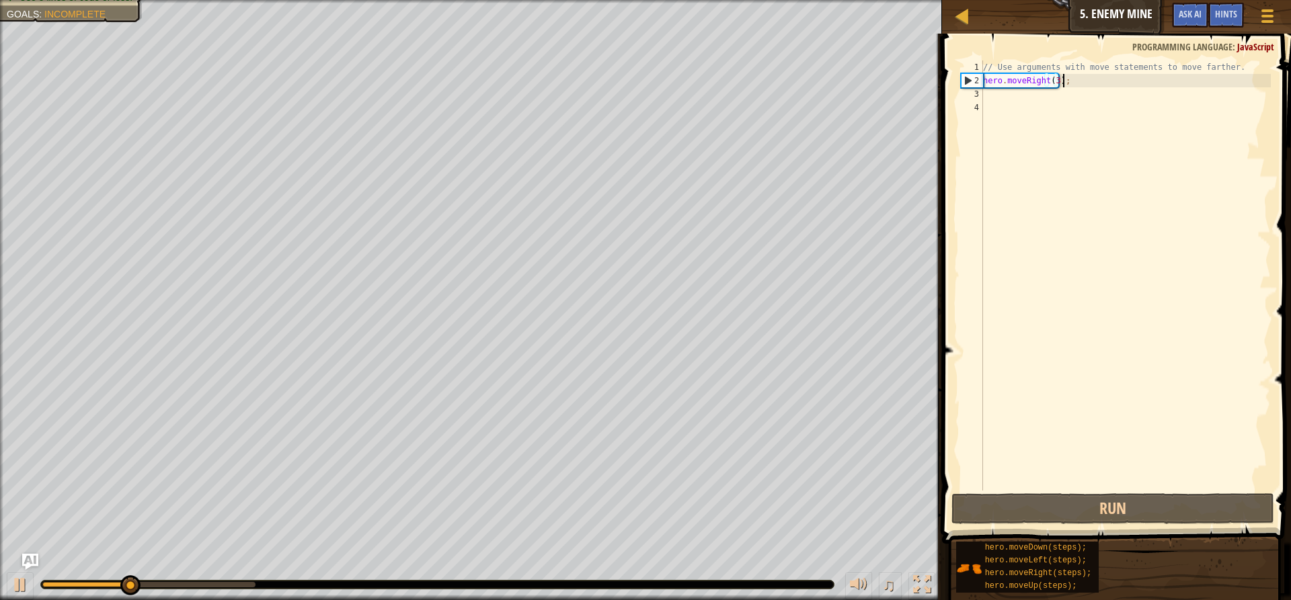
click at [1096, 80] on div "// Use arguments with move statements to move farther. hero . moveRight ( 3 ) ;" at bounding box center [1125, 289] width 290 height 457
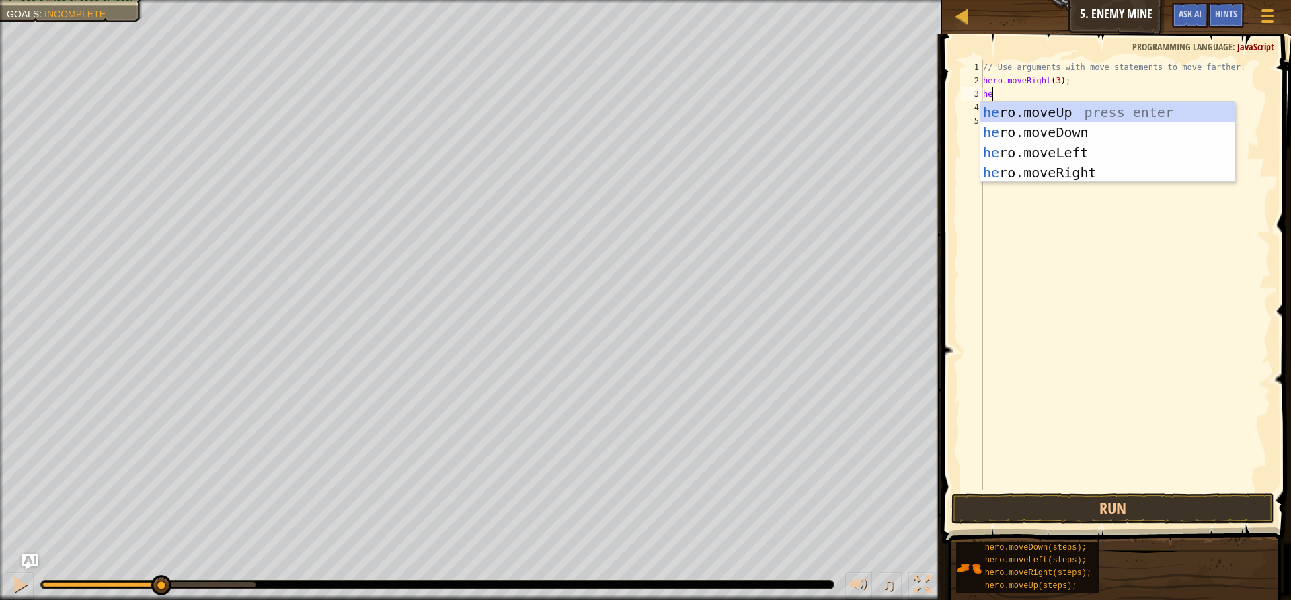
scroll to position [6, 1]
type textarea "hero."
click at [1091, 110] on div "hero. moveUp press enter hero. moveDown press enter hero. moveLeft press enter …" at bounding box center [1107, 162] width 254 height 121
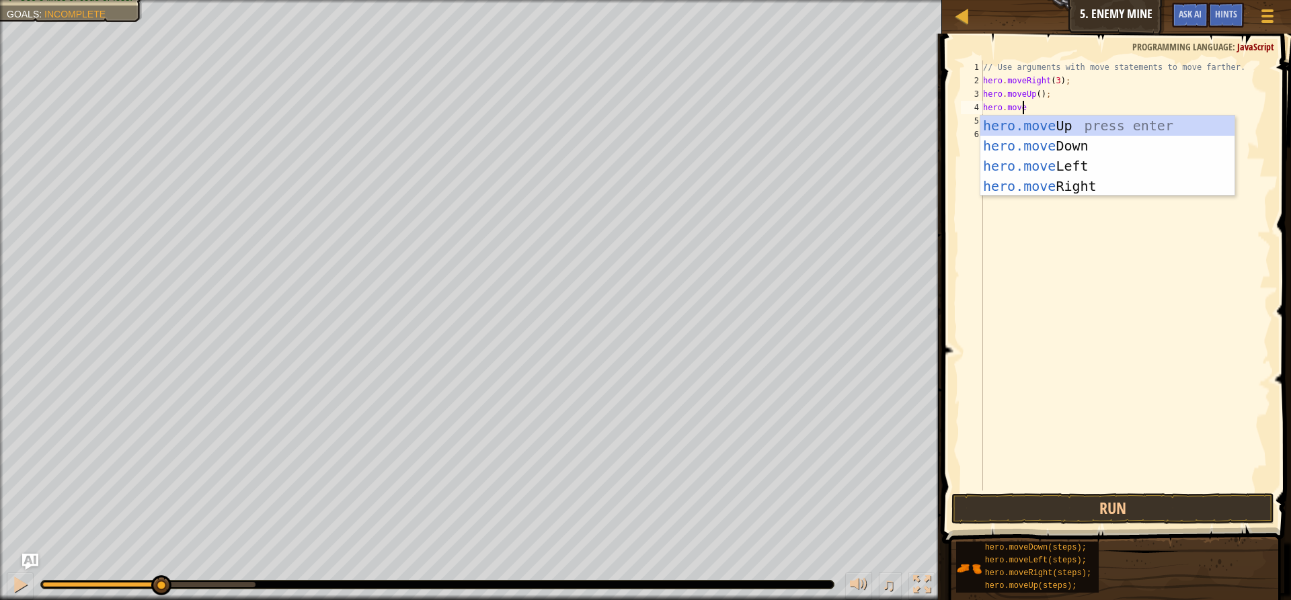
scroll to position [6, 3]
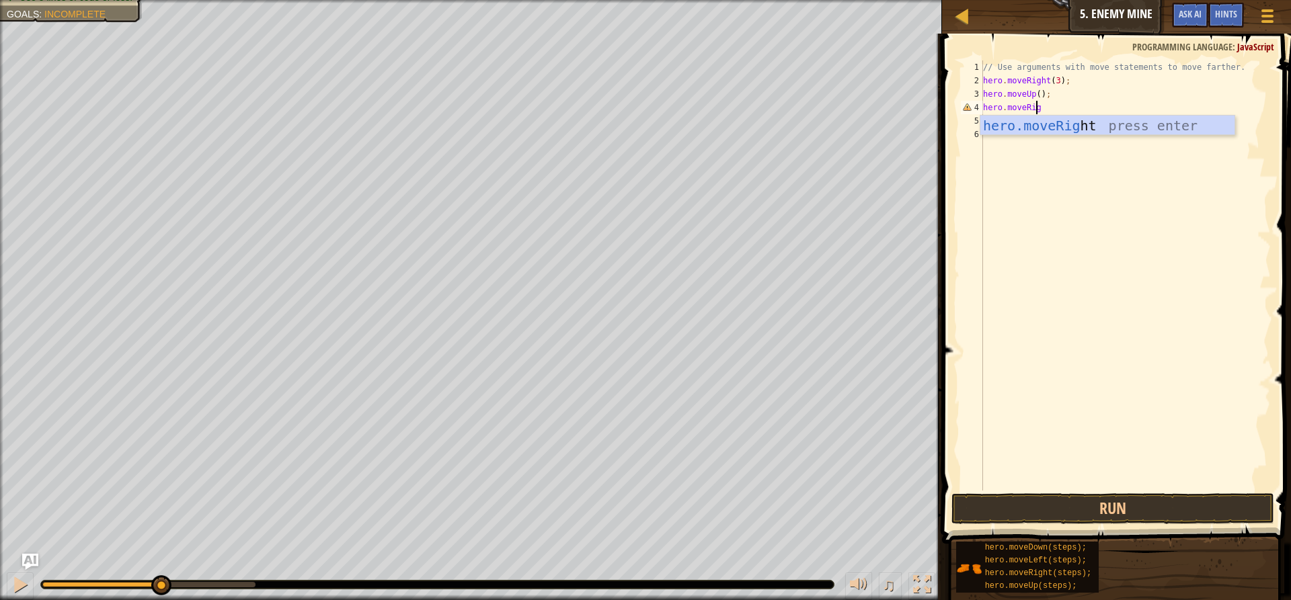
type textarea "hero.moveRigh"
click at [1043, 127] on div "hero.moveRigh t press enter" at bounding box center [1107, 146] width 254 height 61
click at [1104, 504] on button "Run" at bounding box center [1112, 508] width 323 height 31
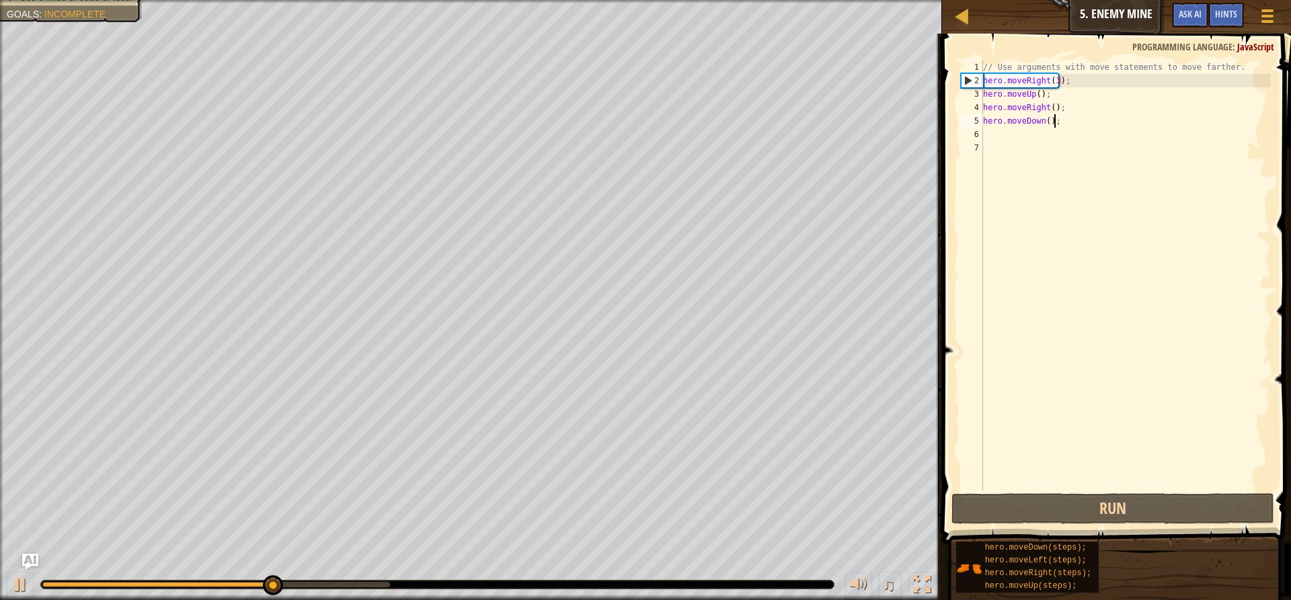
click at [1045, 122] on div "// Use arguments with move statements to move farther. hero . moveRight ( 3 ) ;…" at bounding box center [1125, 289] width 290 height 457
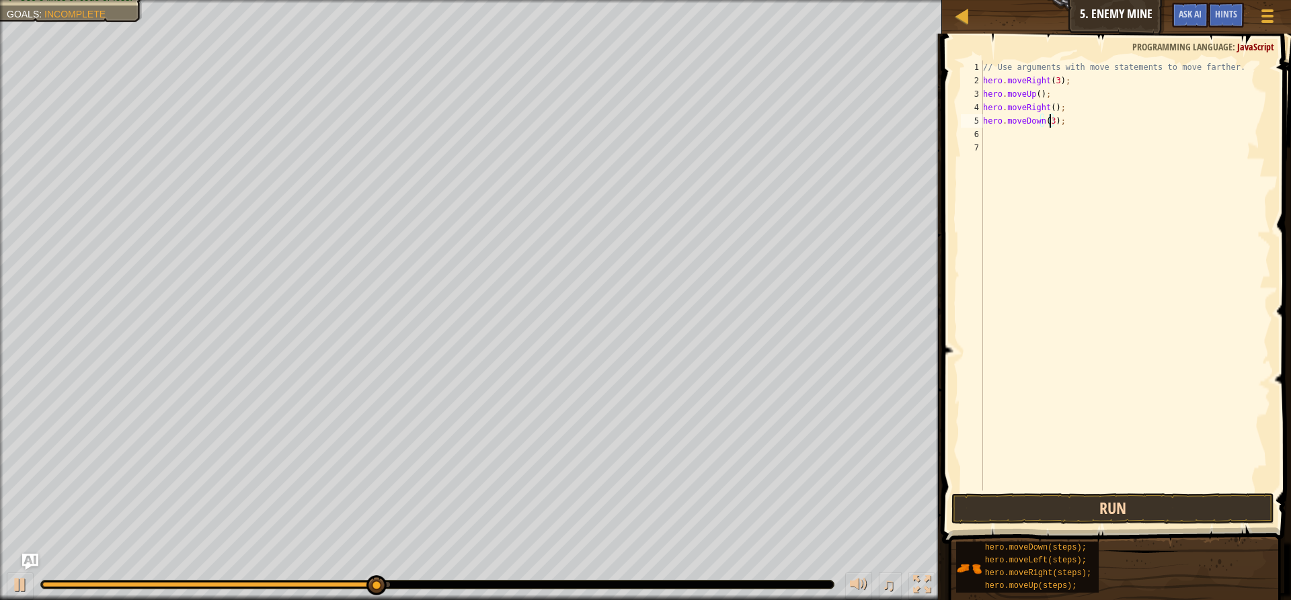
type textarea "hero.moveDown(3);"
click at [1083, 509] on button "Run" at bounding box center [1112, 508] width 323 height 31
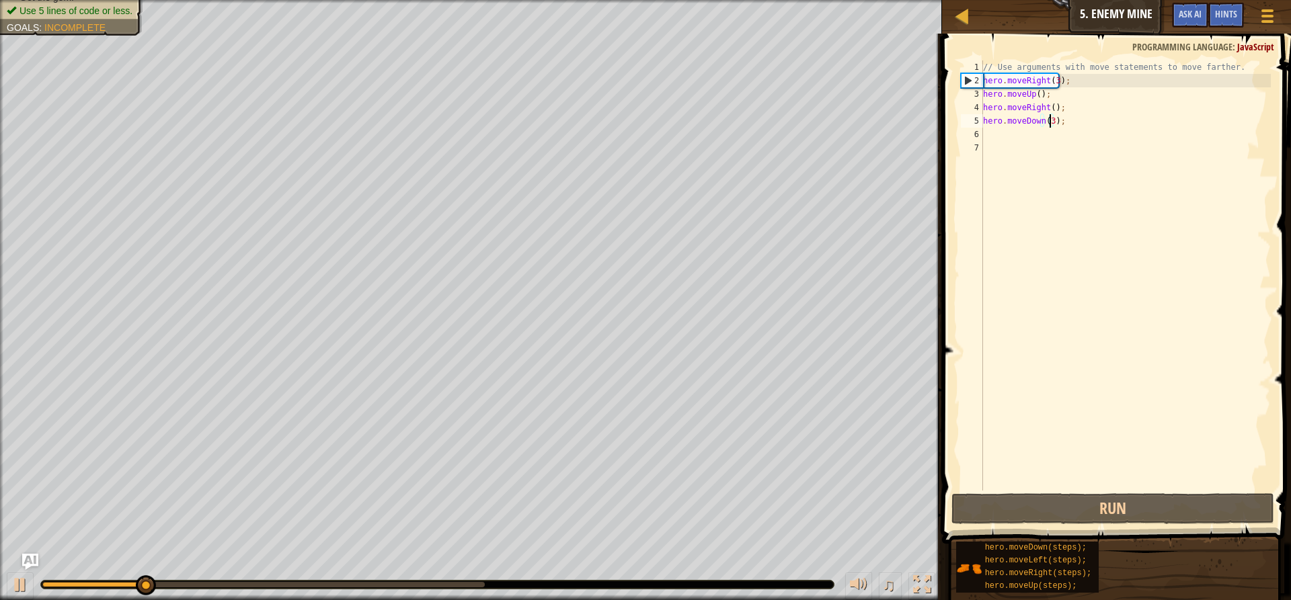
click at [1070, 123] on div "// Use arguments with move statements to move farther. hero . moveRight ( 3 ) ;…" at bounding box center [1125, 289] width 290 height 457
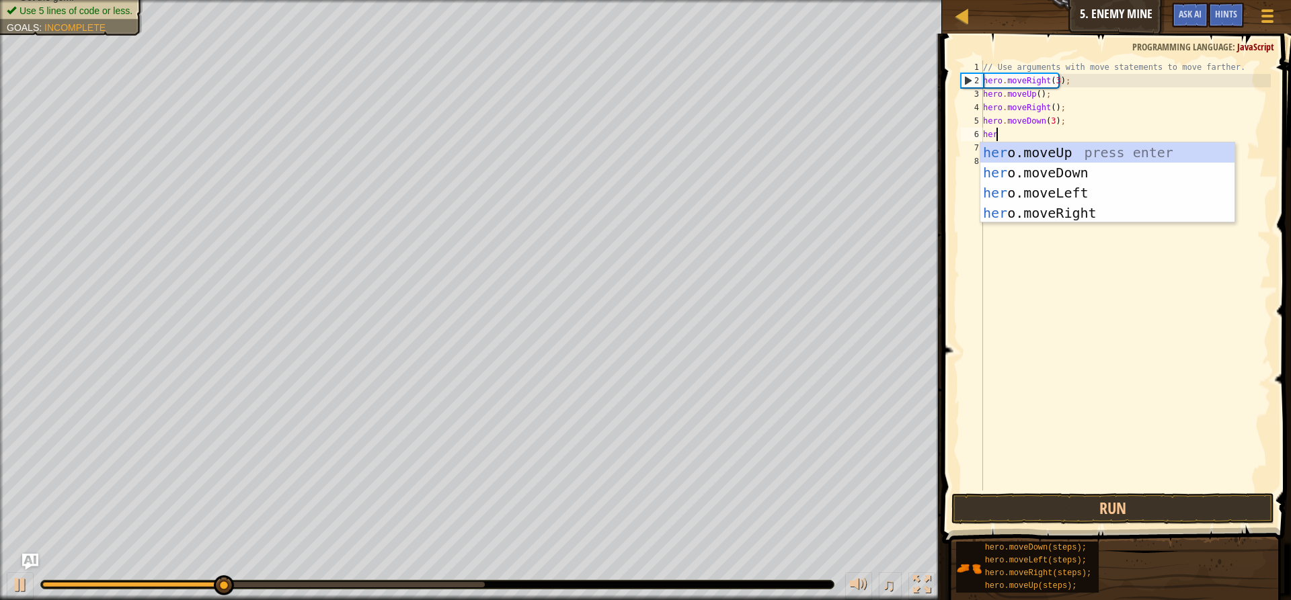
type textarea "hero"
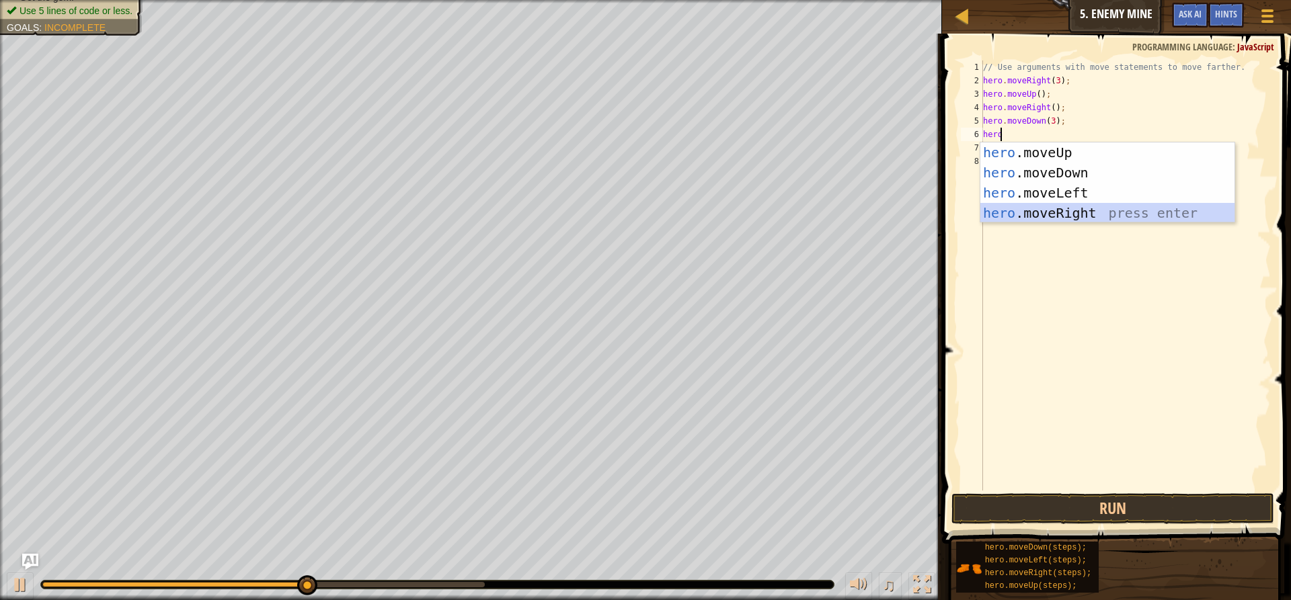
click at [1068, 216] on div "hero .moveUp press enter hero .moveDown press enter hero .moveLeft press enter …" at bounding box center [1107, 203] width 254 height 121
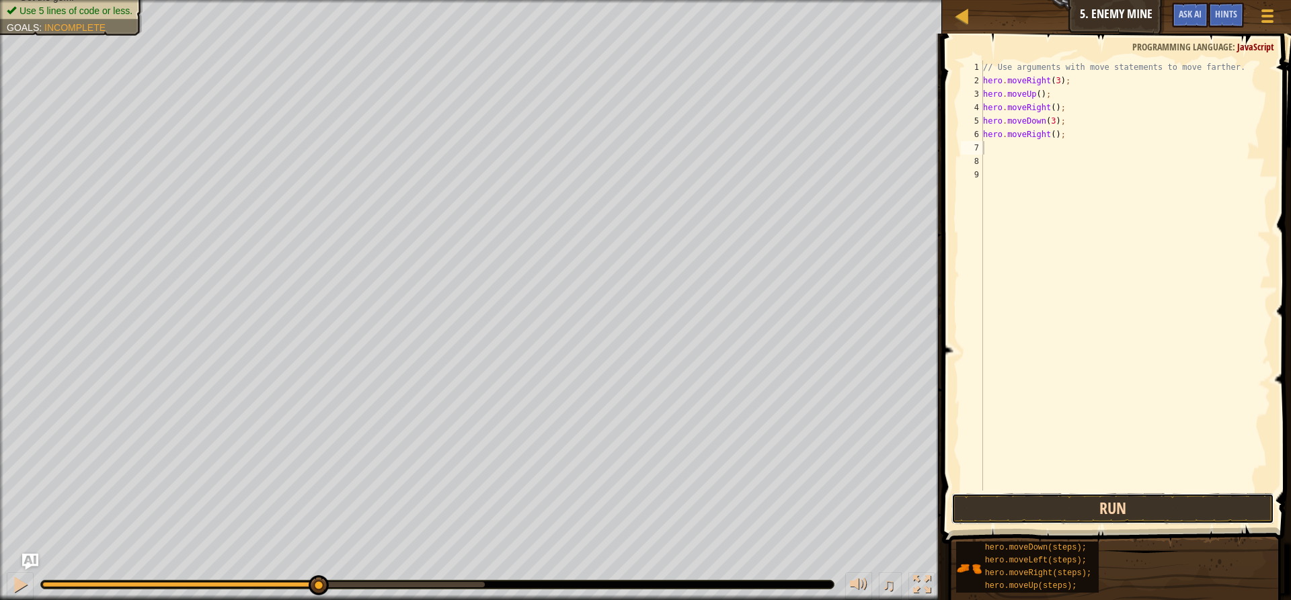
click at [1064, 508] on button "Run" at bounding box center [1112, 508] width 323 height 31
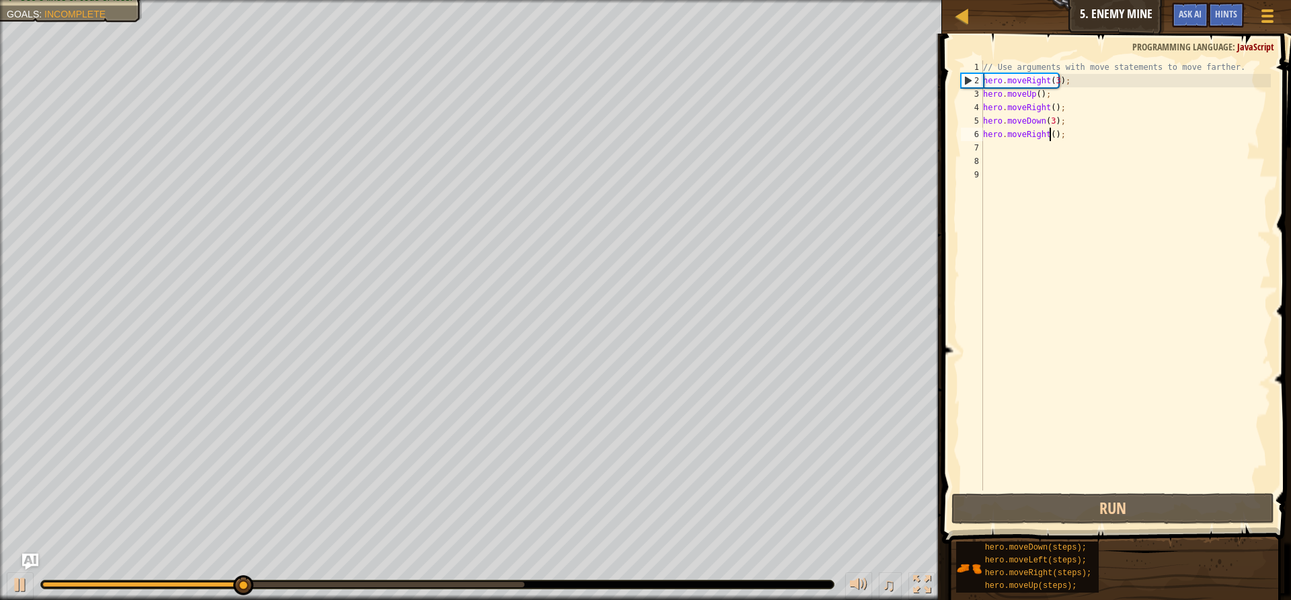
click at [1049, 134] on div "// Use arguments with move statements to move farther. hero . moveRight ( 3 ) ;…" at bounding box center [1125, 289] width 290 height 457
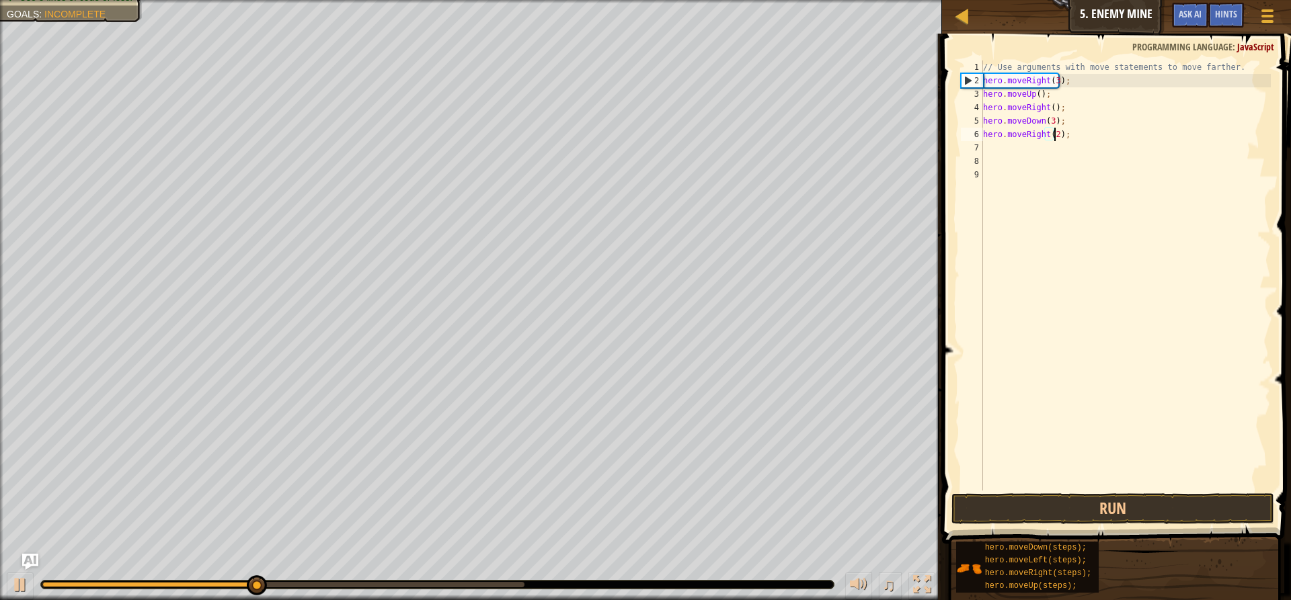
scroll to position [6, 5]
type textarea "hero.moveRight(2);"
drag, startPoint x: 1059, startPoint y: 531, endPoint x: 1055, endPoint y: 507, distance: 24.4
click at [1055, 510] on div "Hints Videos hero.moveRight(2); 1 2 3 4 5 6 7 8 9 // Use arguments with move st…" at bounding box center [1114, 314] width 353 height 560
click at [1055, 506] on button "Run" at bounding box center [1112, 508] width 323 height 31
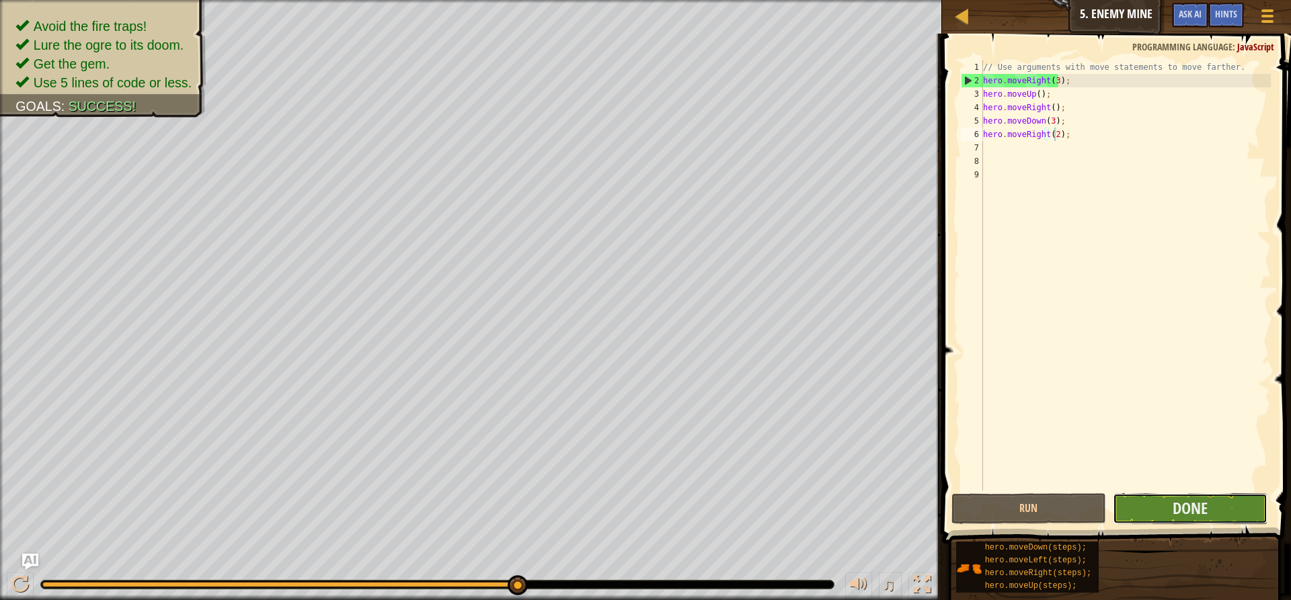
click at [1164, 510] on button "Done" at bounding box center [1190, 508] width 155 height 31
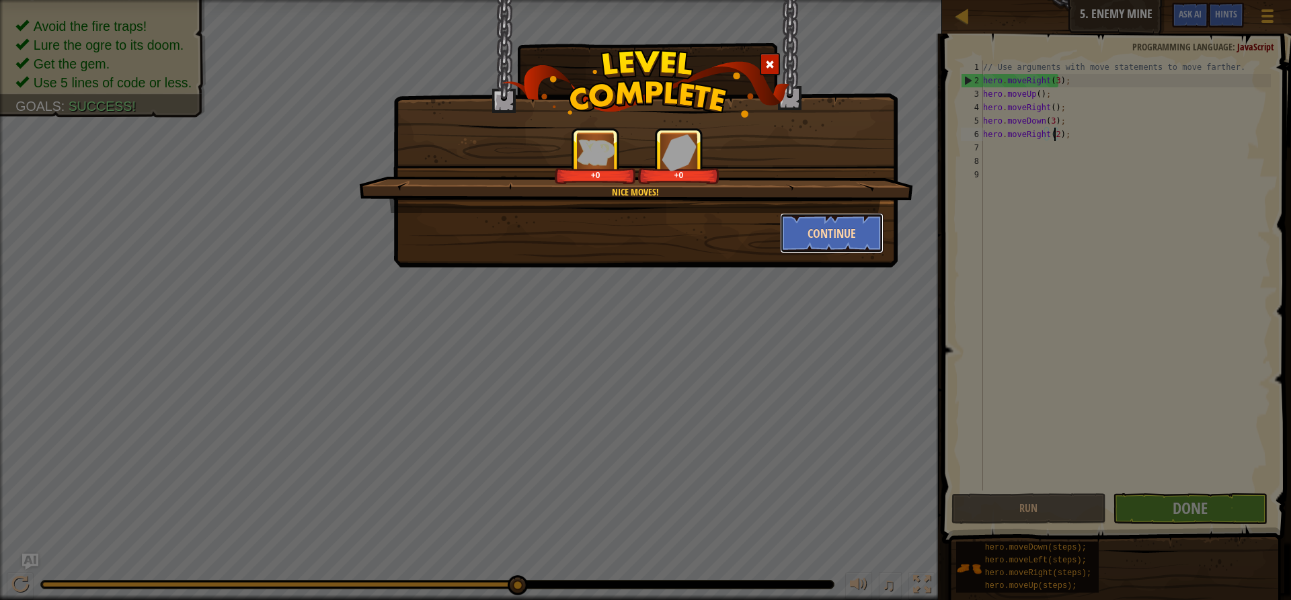
click at [808, 231] on button "Continue" at bounding box center [832, 233] width 104 height 40
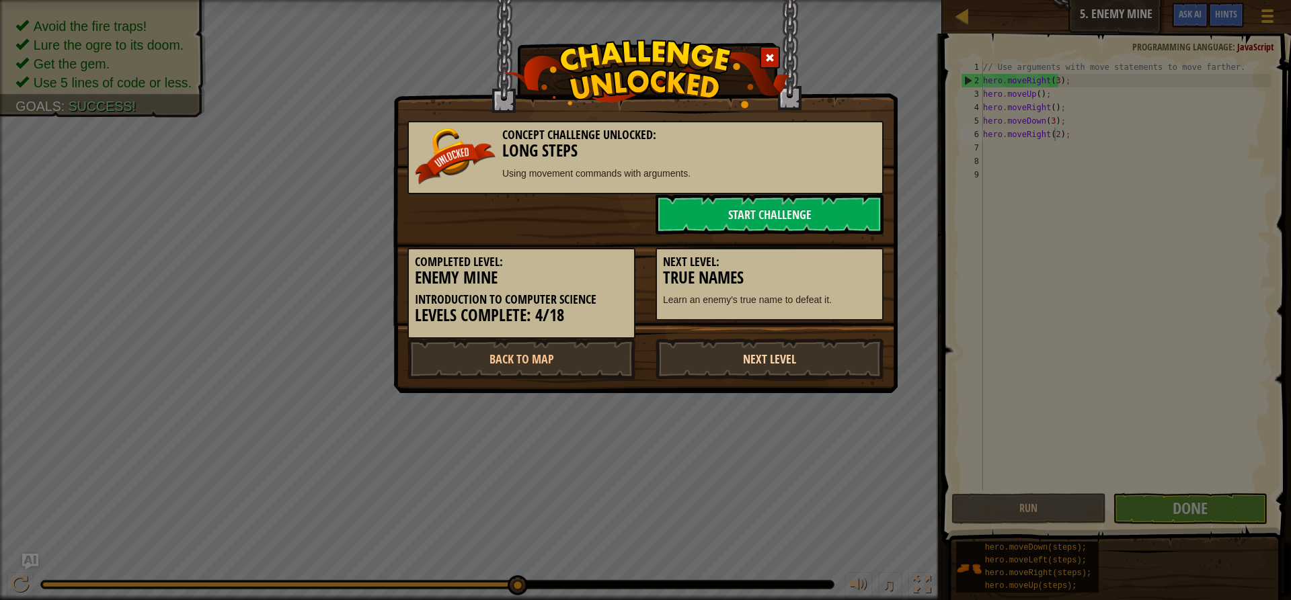
click at [783, 345] on link "Next Level" at bounding box center [769, 359] width 228 height 40
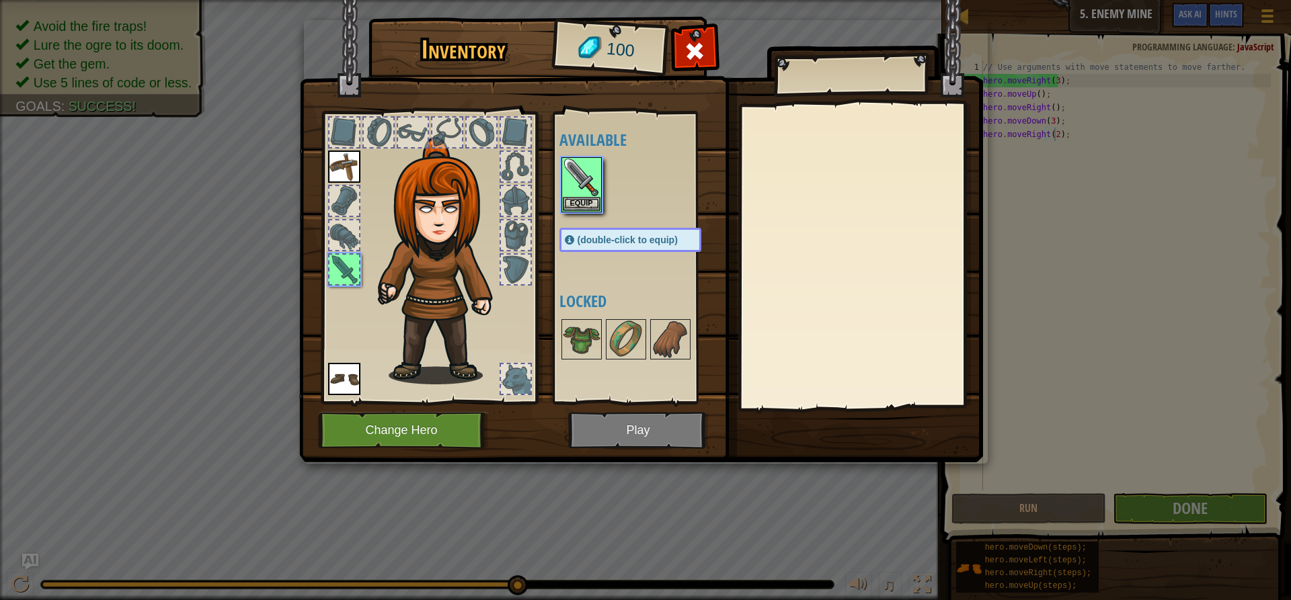
click at [628, 420] on img at bounding box center [641, 218] width 684 height 488
click at [587, 177] on img at bounding box center [582, 178] width 38 height 38
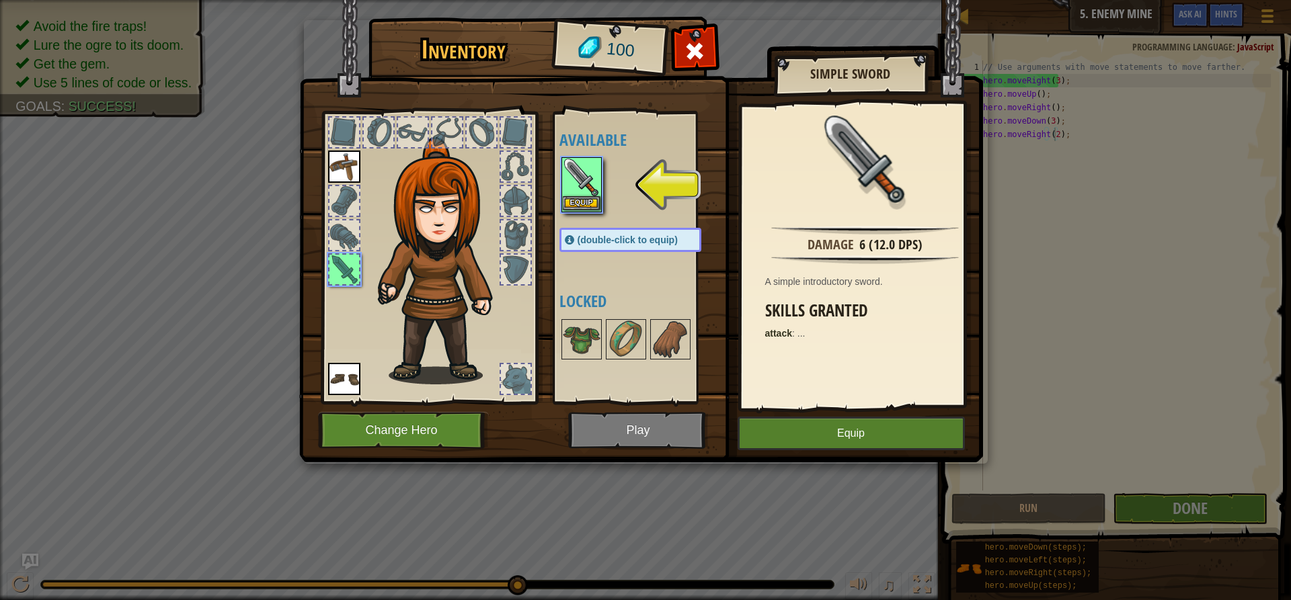
click at [582, 182] on img at bounding box center [582, 178] width 38 height 38
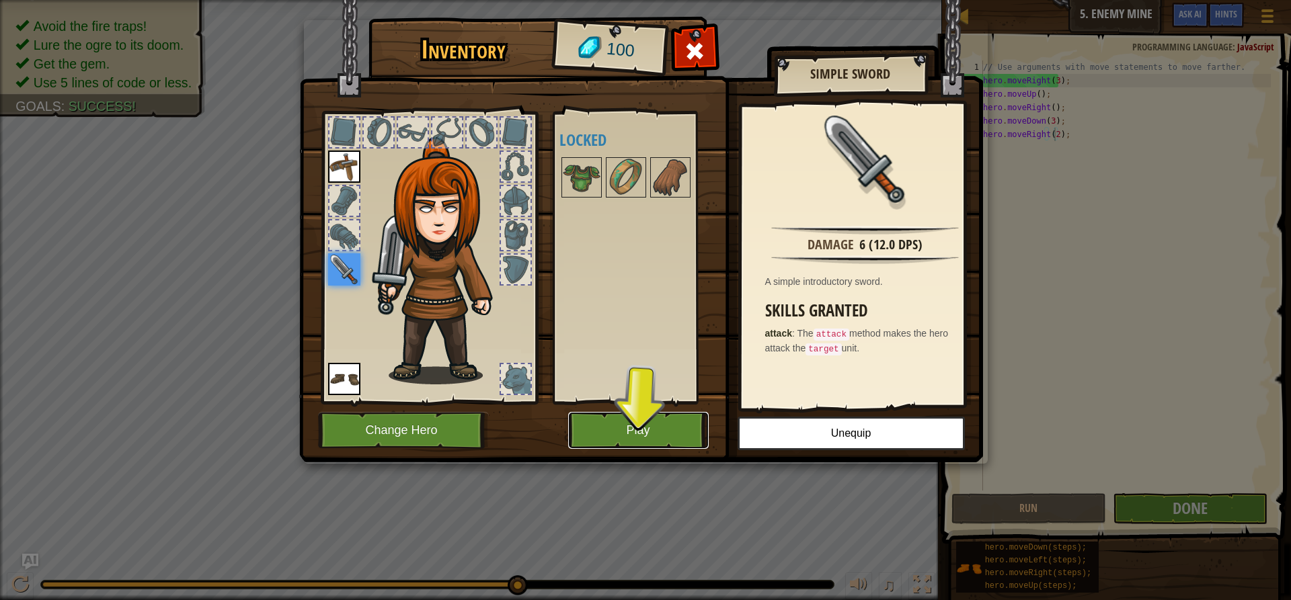
click at [674, 431] on button "Play" at bounding box center [638, 430] width 141 height 37
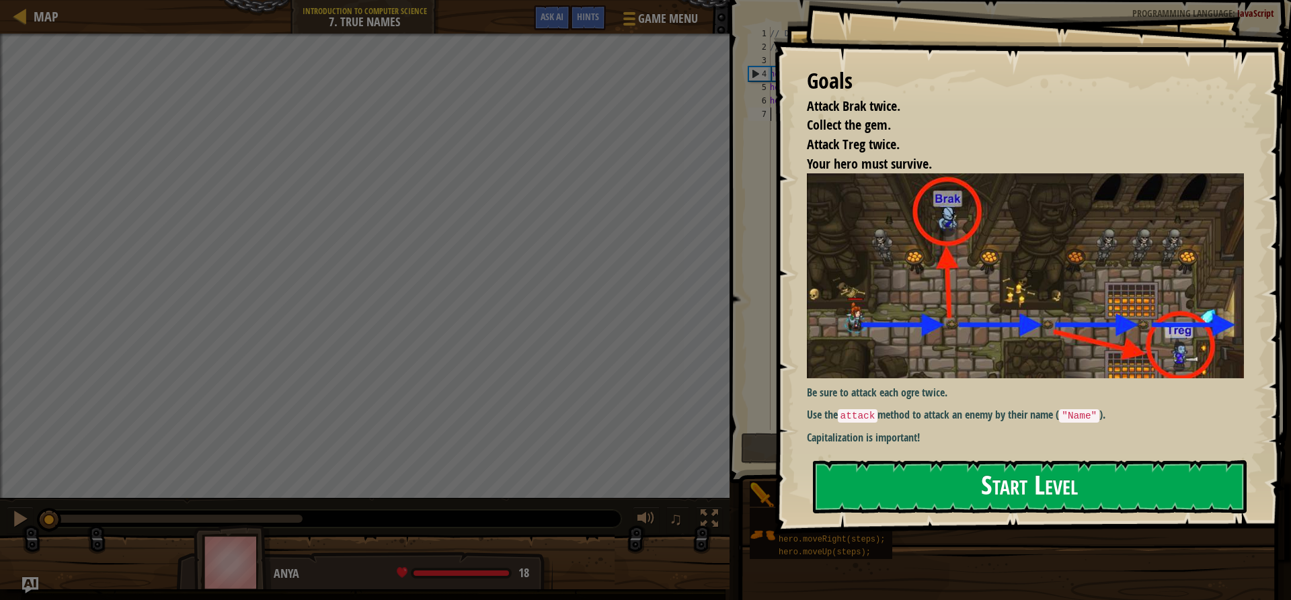
click at [1061, 488] on button "Start Level" at bounding box center [1030, 487] width 434 height 53
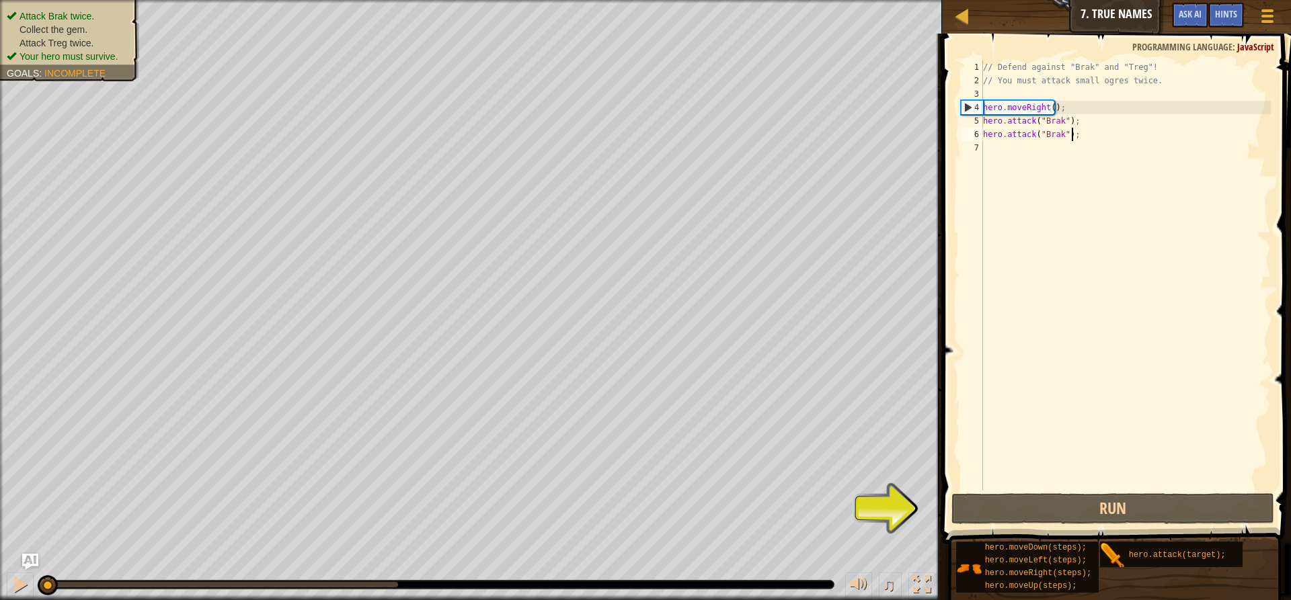
click at [1093, 132] on div "// Defend against "Brak" and "Treg"! // You must attack small ogres twice. hero…" at bounding box center [1125, 289] width 290 height 457
type textarea "hero.attack("Brak");"
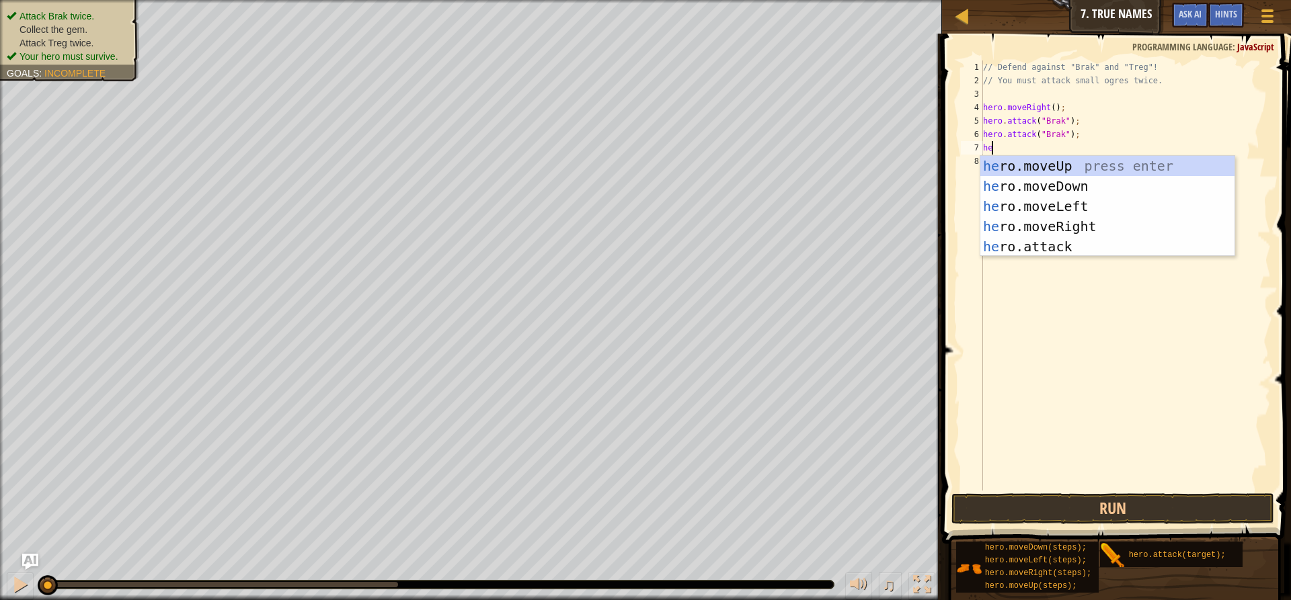
type textarea "hero"
click at [1072, 169] on div "hero .moveUp press enter hero .moveDown press enter hero .moveLeft press enter …" at bounding box center [1107, 226] width 254 height 141
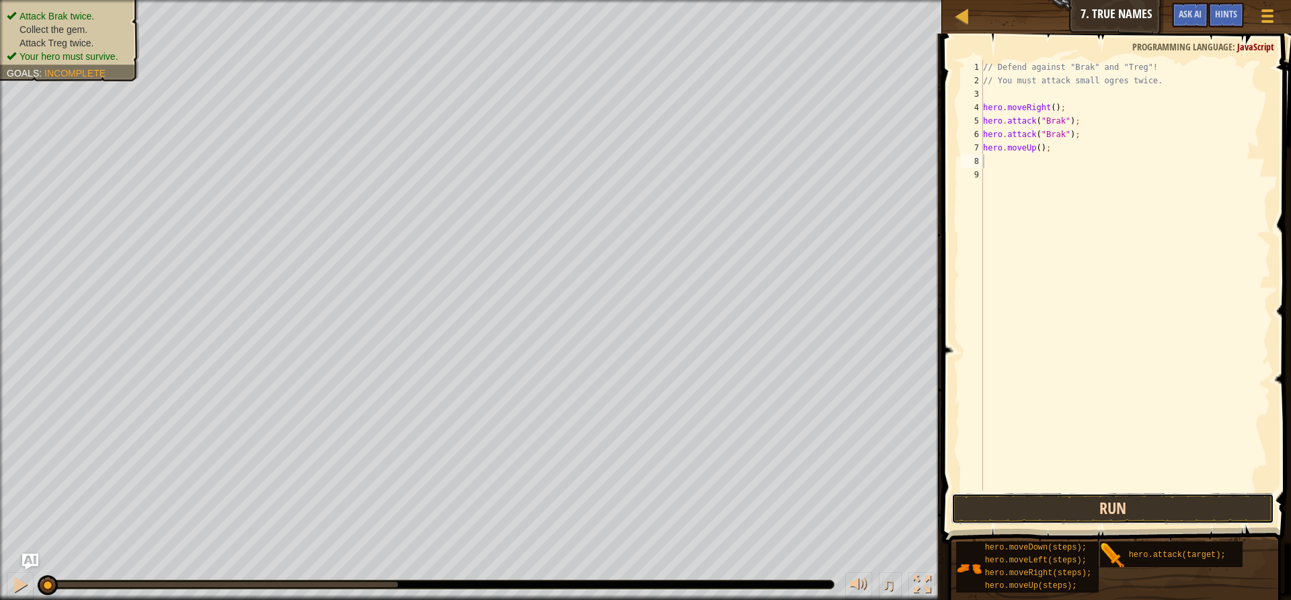
click at [982, 512] on button "Run" at bounding box center [1112, 508] width 323 height 31
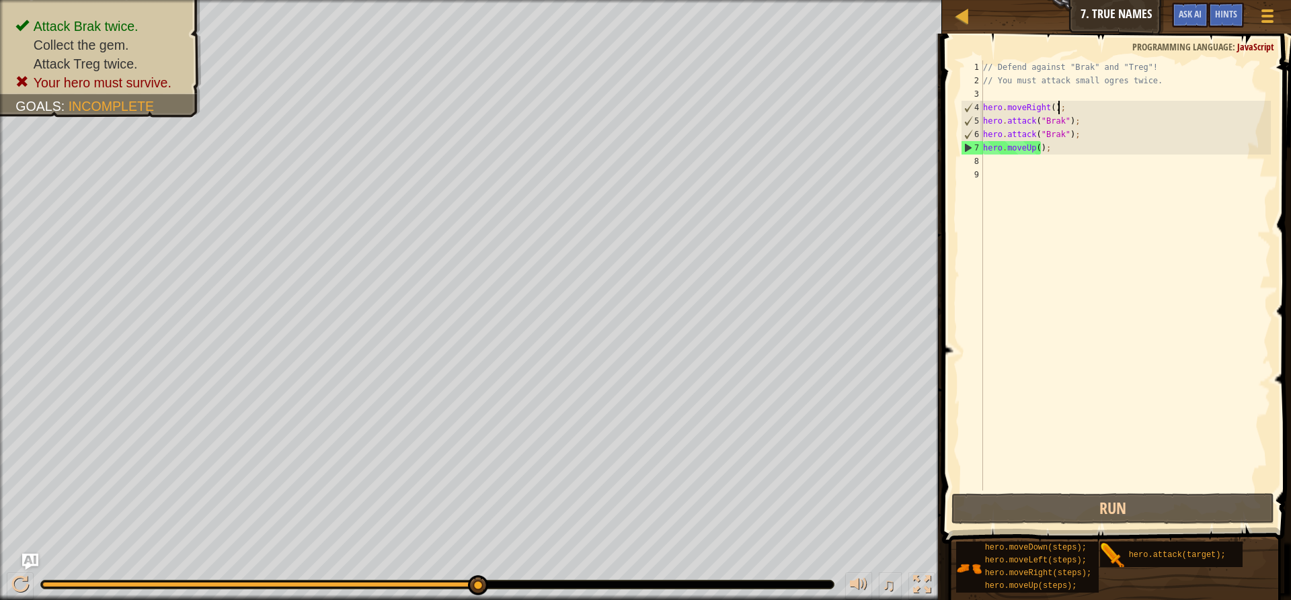
click at [1072, 111] on div "// Defend against "Brak" and "Treg"! // You must attack small ogres twice. hero…" at bounding box center [1125, 289] width 290 height 457
drag, startPoint x: 1050, startPoint y: 147, endPoint x: 951, endPoint y: 147, distance: 99.5
click at [951, 147] on div "hero.moveRight(); 1 2 3 4 5 6 7 8 9 // Defend against "Brak" and "Treg"! // You…" at bounding box center [1114, 315] width 353 height 550
click at [1053, 145] on div "// Defend against "Brak" and "Treg"! // You must attack small ogres twice. hero…" at bounding box center [1125, 276] width 290 height 430
click at [1074, 143] on div "// Defend against "Brak" and "Treg"! // You must attack small ogres twice. hero…" at bounding box center [1125, 289] width 290 height 457
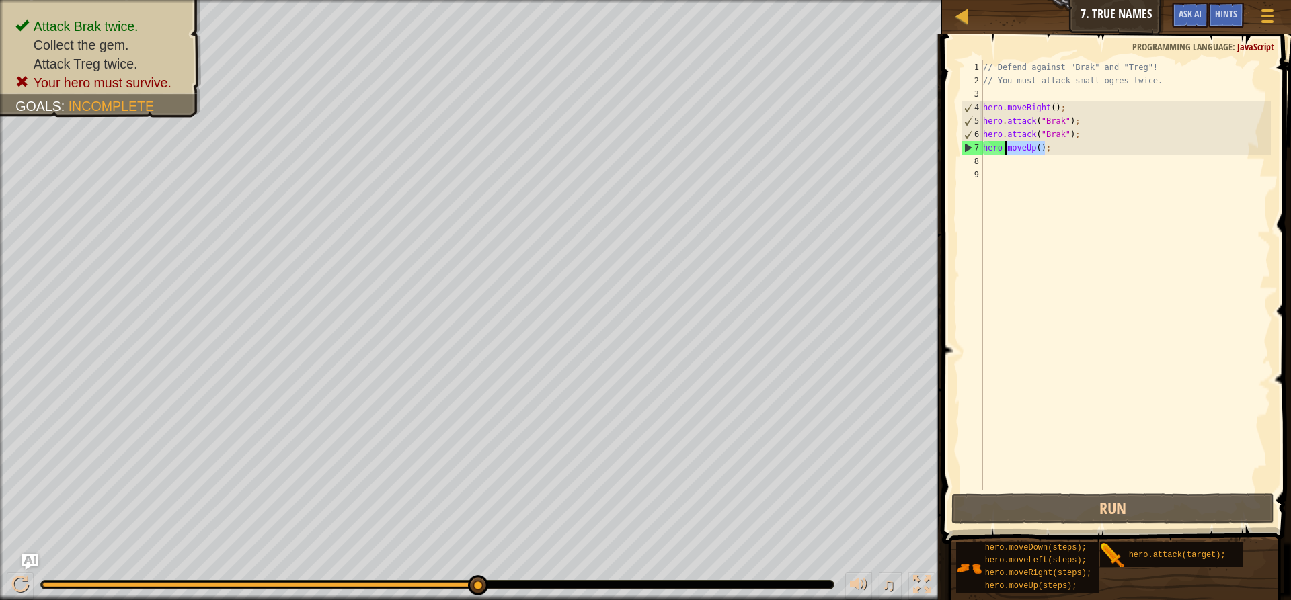
drag, startPoint x: 1074, startPoint y: 143, endPoint x: 1003, endPoint y: 145, distance: 71.3
click at [1003, 145] on div "// Defend against "Brak" and "Treg"! // You must attack small ogres twice. hero…" at bounding box center [1125, 289] width 290 height 457
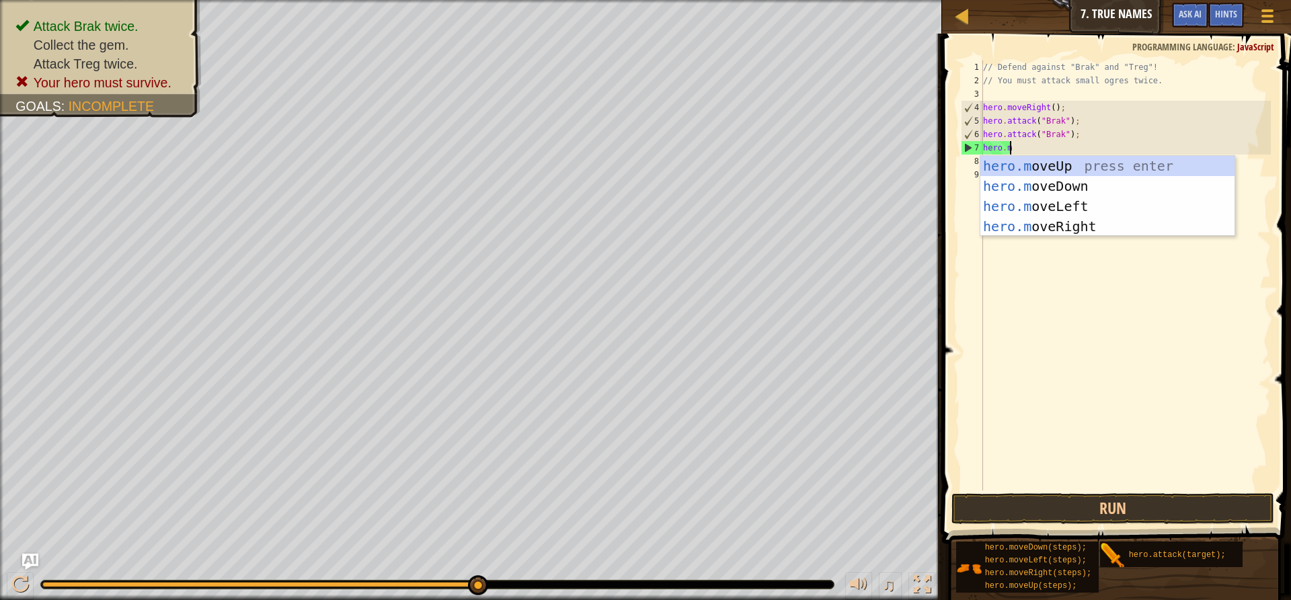
type textarea "[DOMAIN_NAME]"
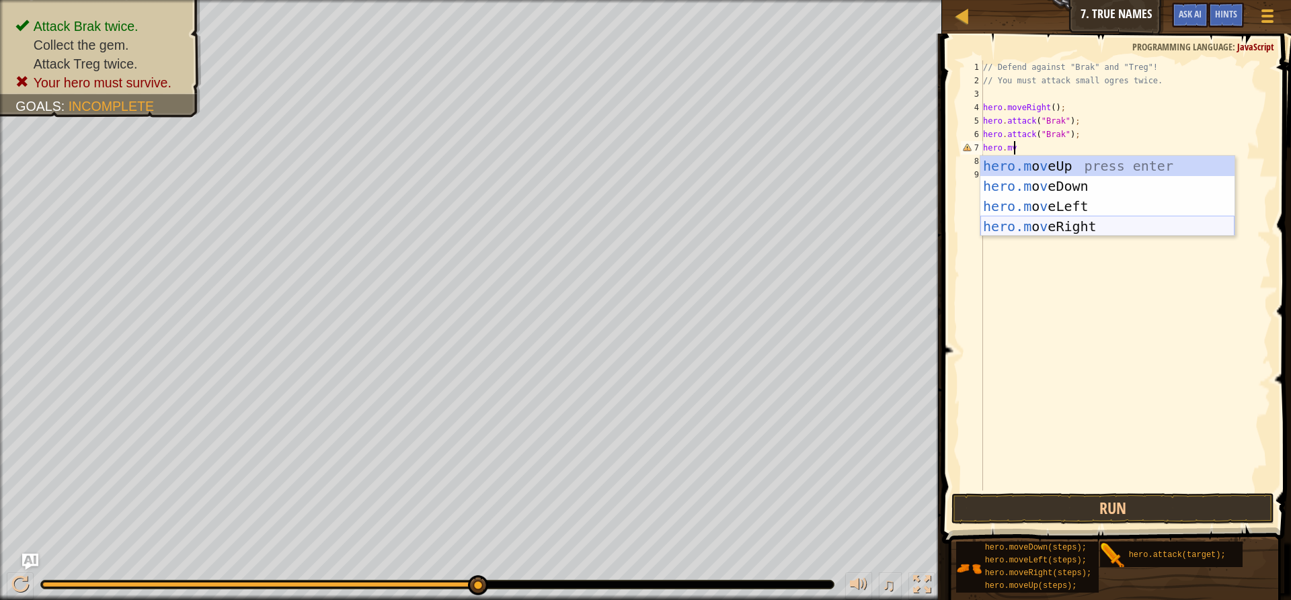
click at [1050, 231] on div "hero.m o v eUp press enter hero.m o v eDown press enter hero.m o v eLeft press …" at bounding box center [1107, 216] width 254 height 121
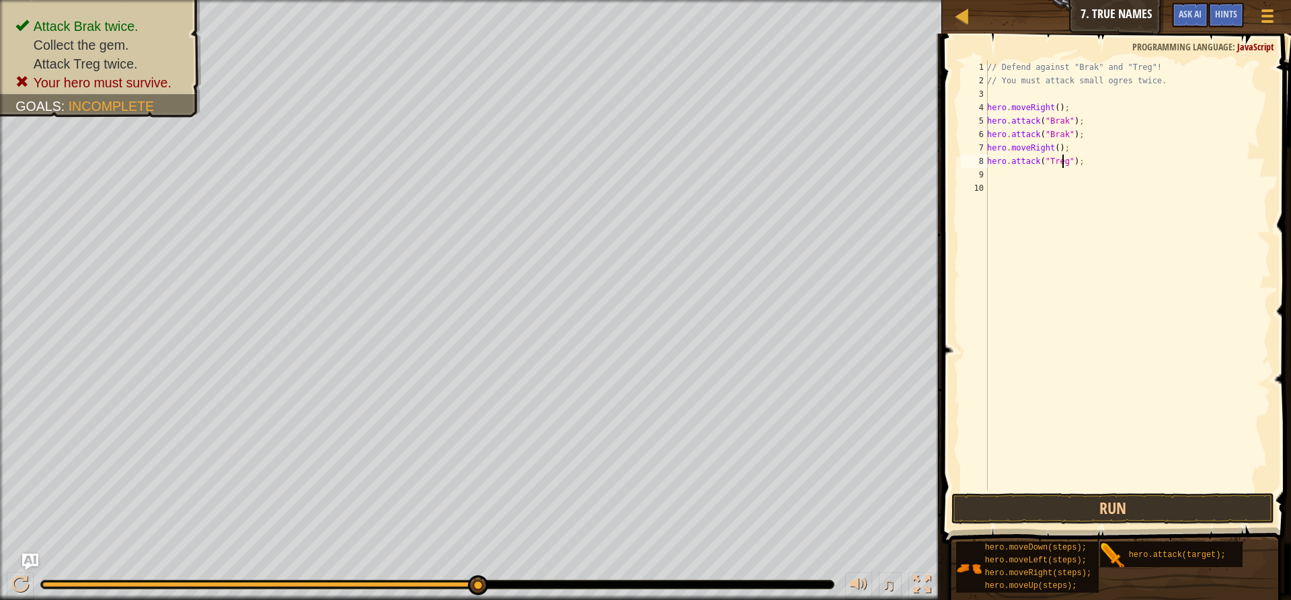
scroll to position [6, 6]
click at [1178, 521] on button "Run" at bounding box center [1112, 508] width 323 height 31
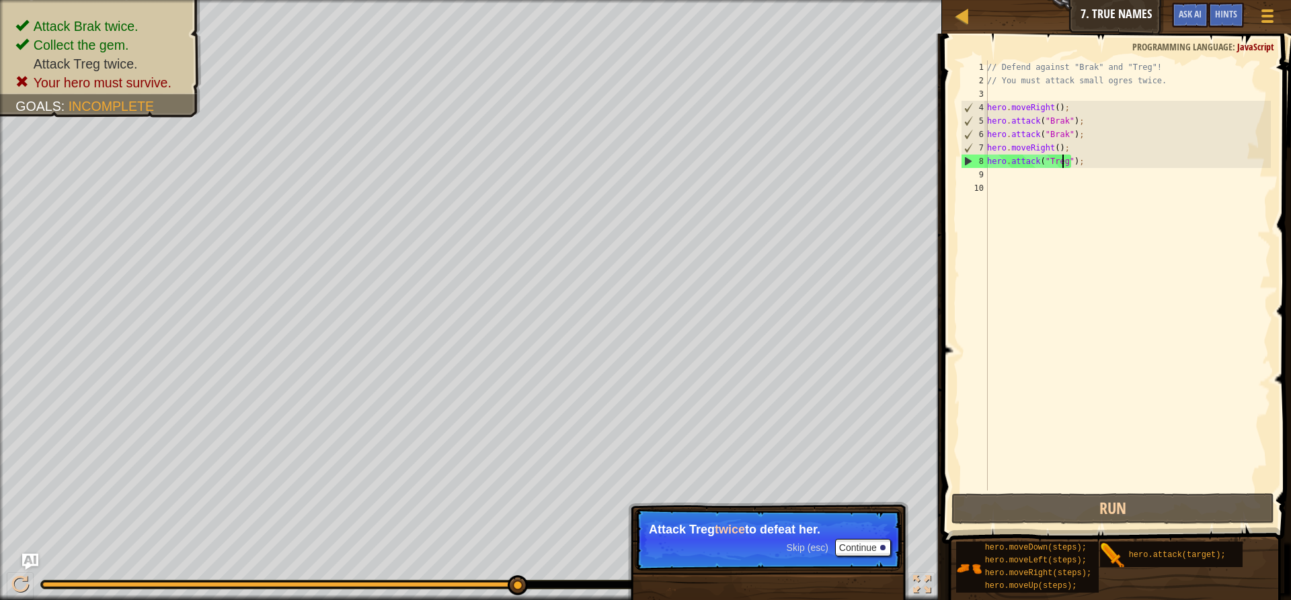
click at [1112, 154] on div "// Defend against "Brak" and "Treg"! // You must attack small ogres twice. hero…" at bounding box center [1127, 289] width 286 height 457
click at [1147, 165] on div "// Defend against "Brak" and "Treg"! // You must attack small ogres twice. hero…" at bounding box center [1127, 289] width 286 height 457
type textarea "hero.attack("Treg");"
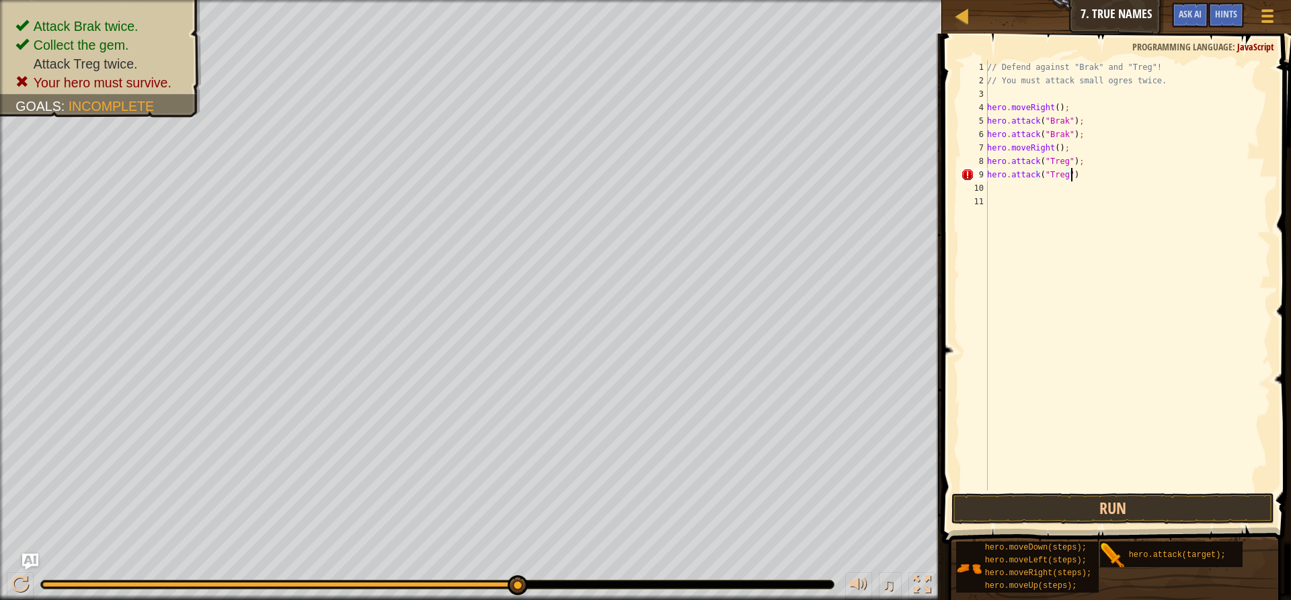
scroll to position [6, 7]
type textarea "hero.attack("Treg");"
click at [1100, 503] on button "Run" at bounding box center [1112, 508] width 323 height 31
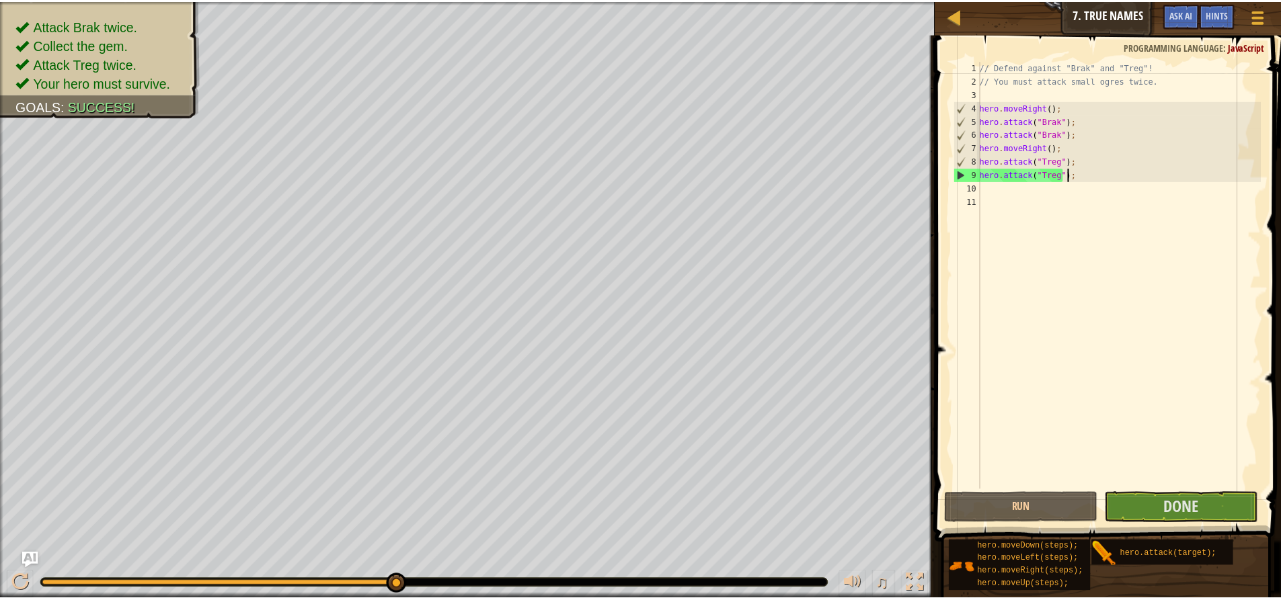
scroll to position [6, 0]
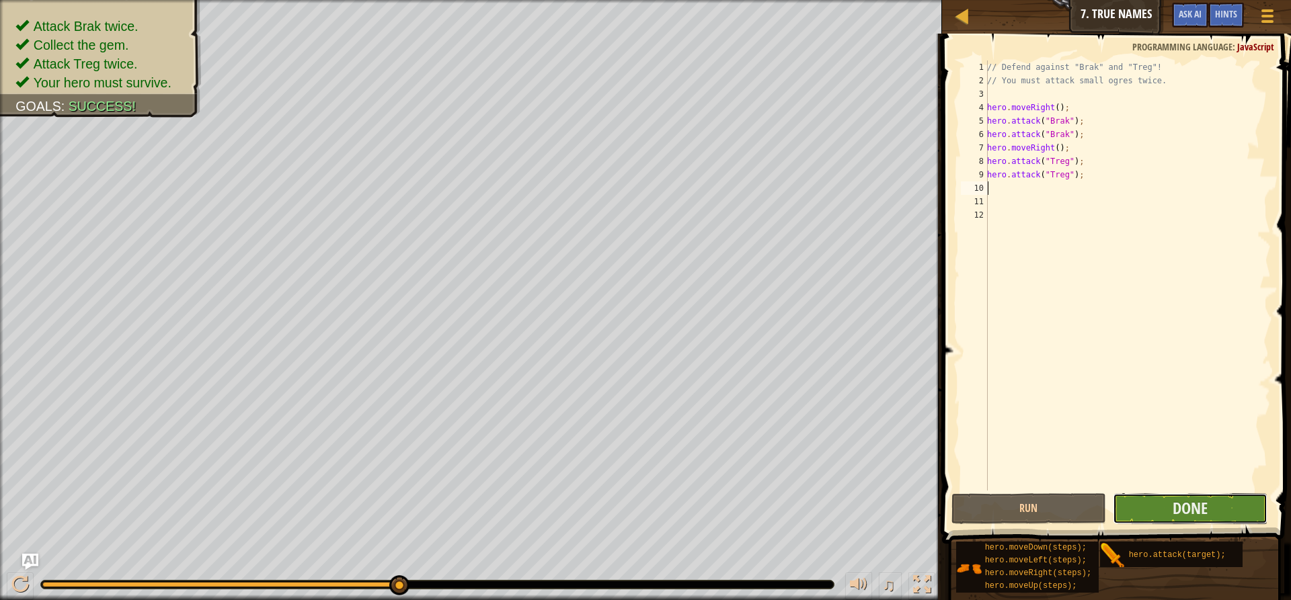
click at [1212, 510] on button "Done" at bounding box center [1190, 508] width 155 height 31
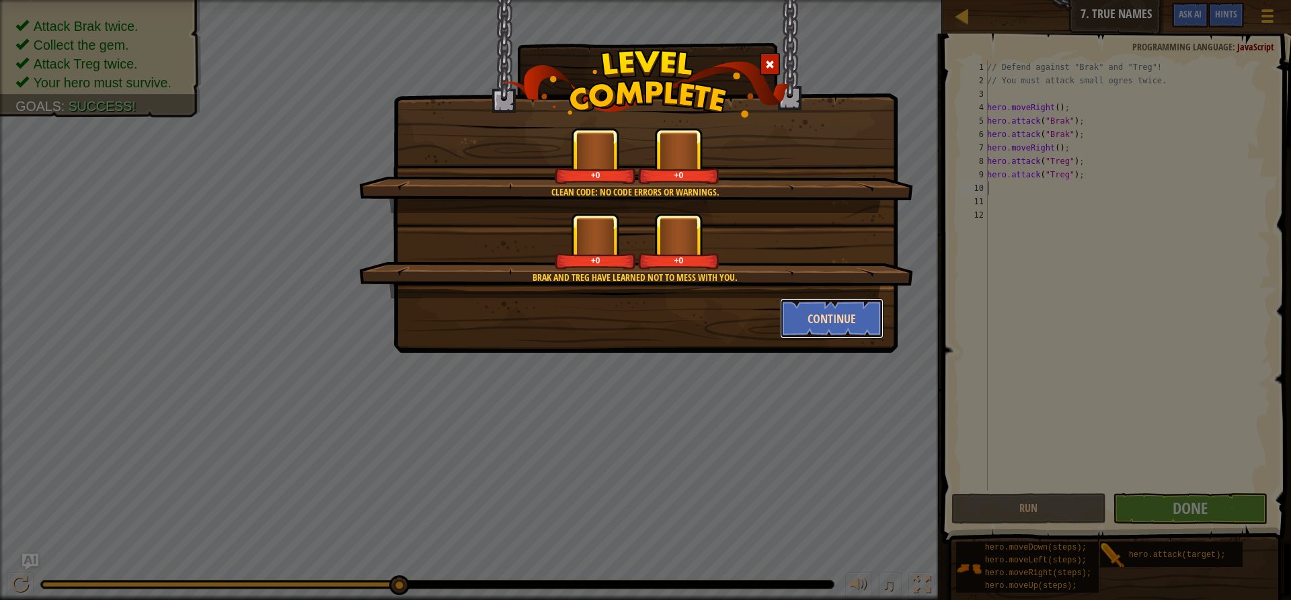
click at [826, 319] on button "Continue" at bounding box center [832, 318] width 104 height 40
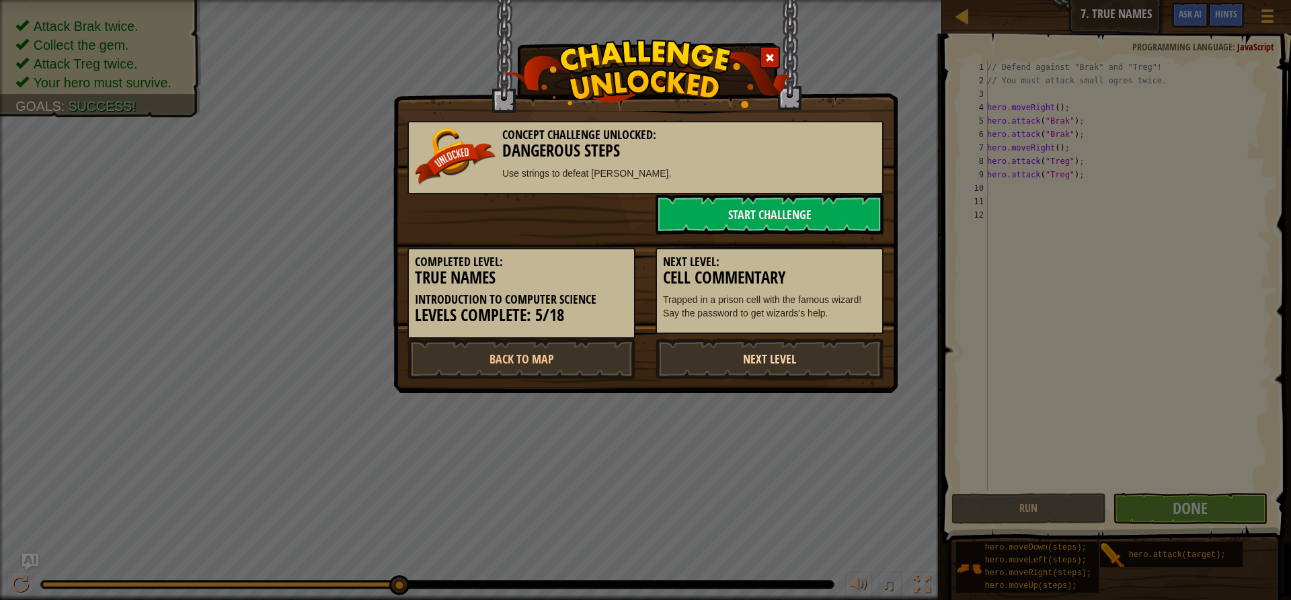
click at [764, 359] on link "Next Level" at bounding box center [769, 359] width 228 height 40
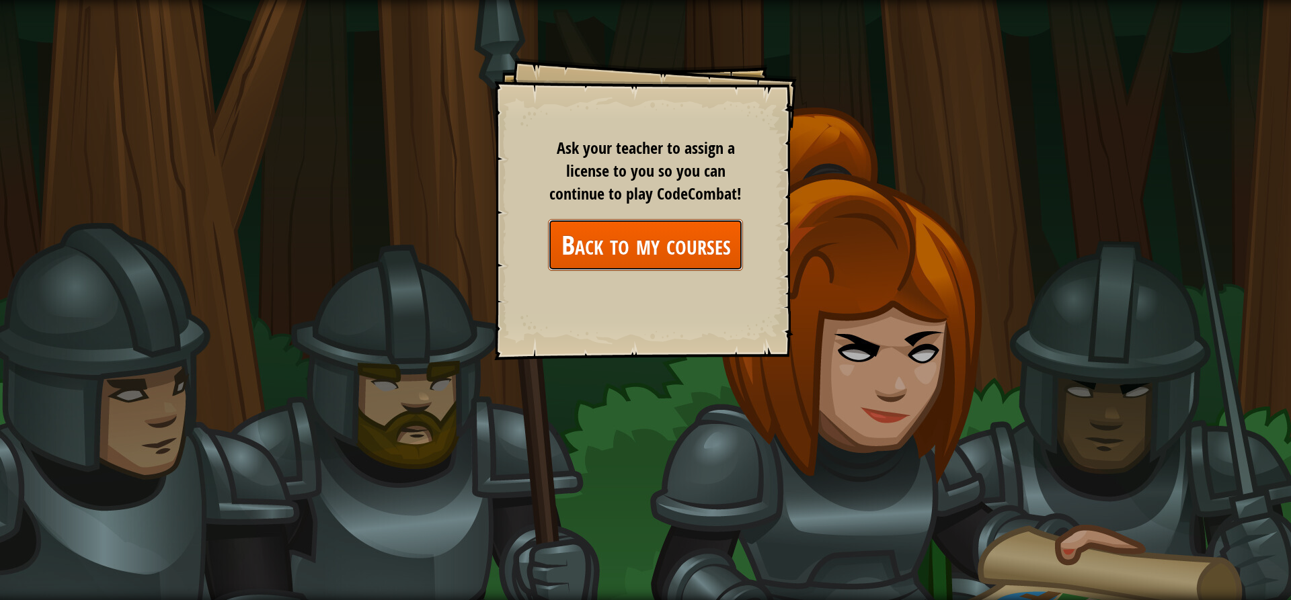
click at [659, 230] on link "Back to my courses" at bounding box center [645, 245] width 195 height 52
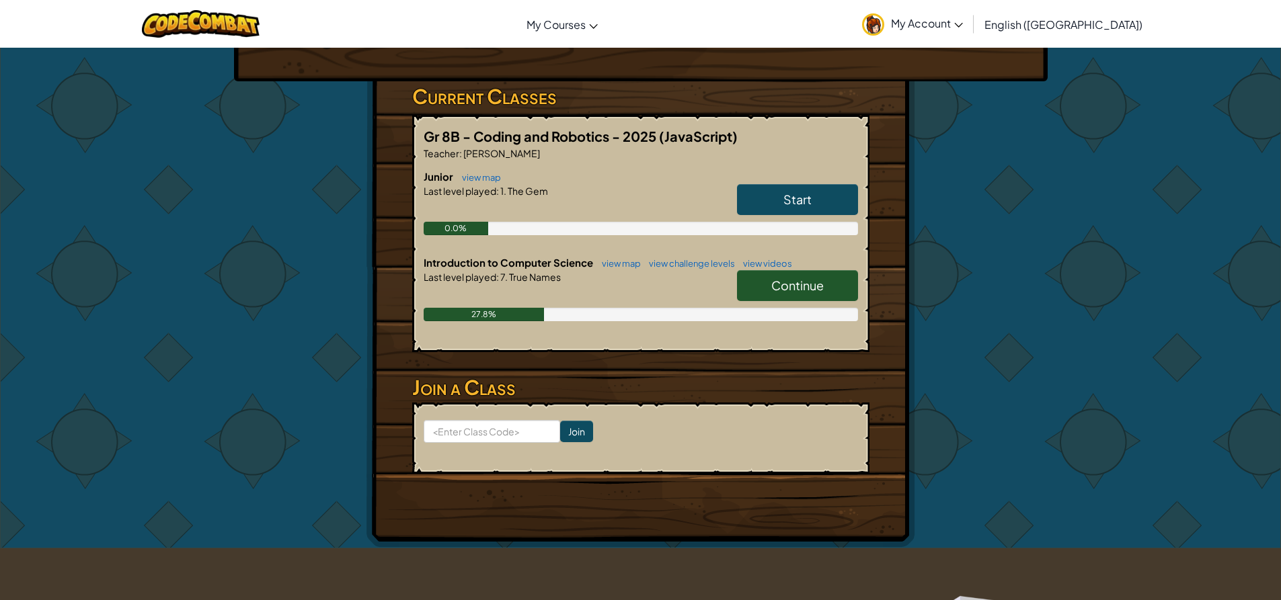
scroll to position [202, 0]
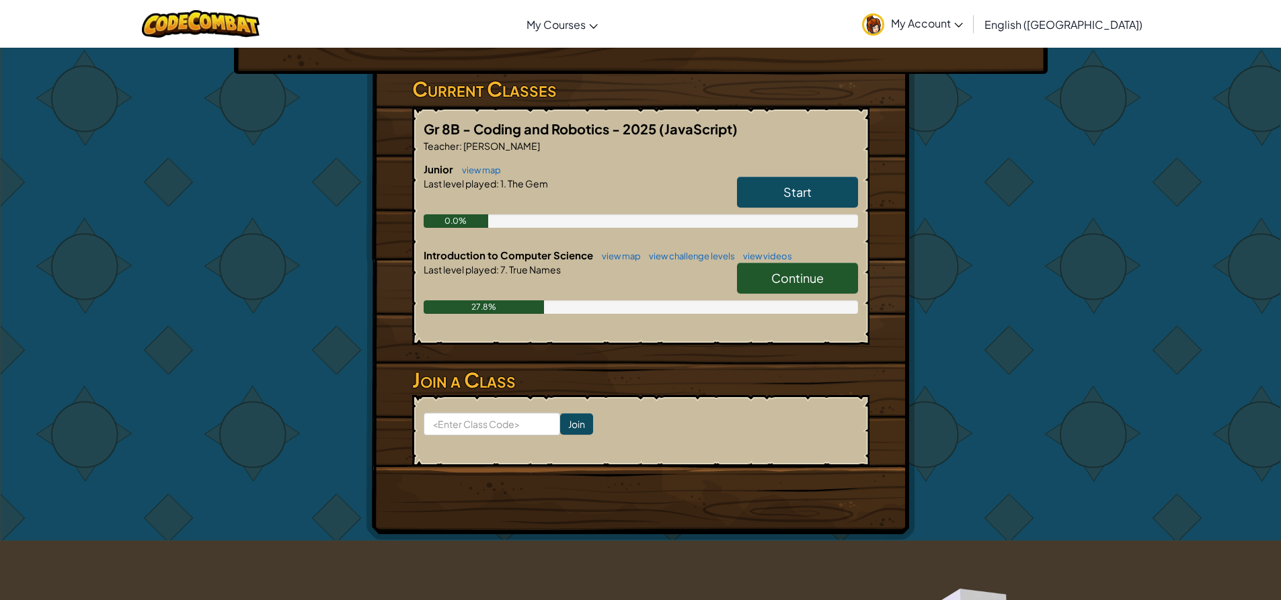
click at [796, 274] on span "Continue" at bounding box center [797, 277] width 52 height 15
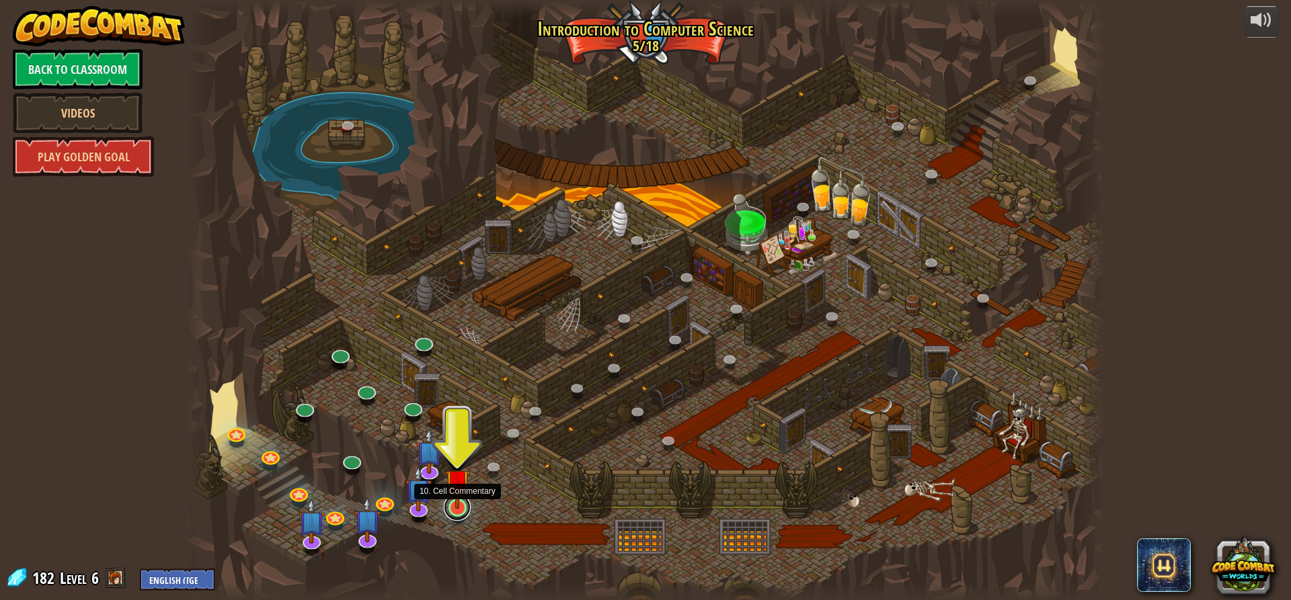
click at [459, 514] on link at bounding box center [457, 507] width 27 height 27
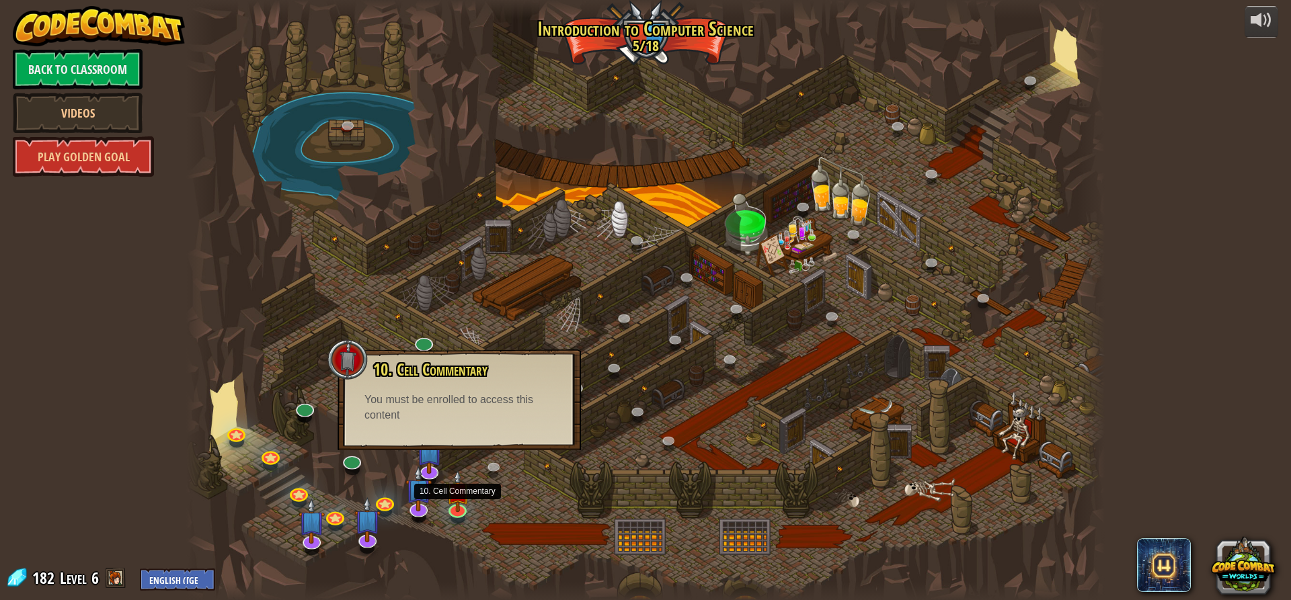
click at [474, 439] on div "10. Cell Commentary Trapped in a prison cell with the famous wizard! Say the pa…" at bounding box center [458, 400] width 243 height 101
click at [461, 499] on img at bounding box center [457, 482] width 24 height 56
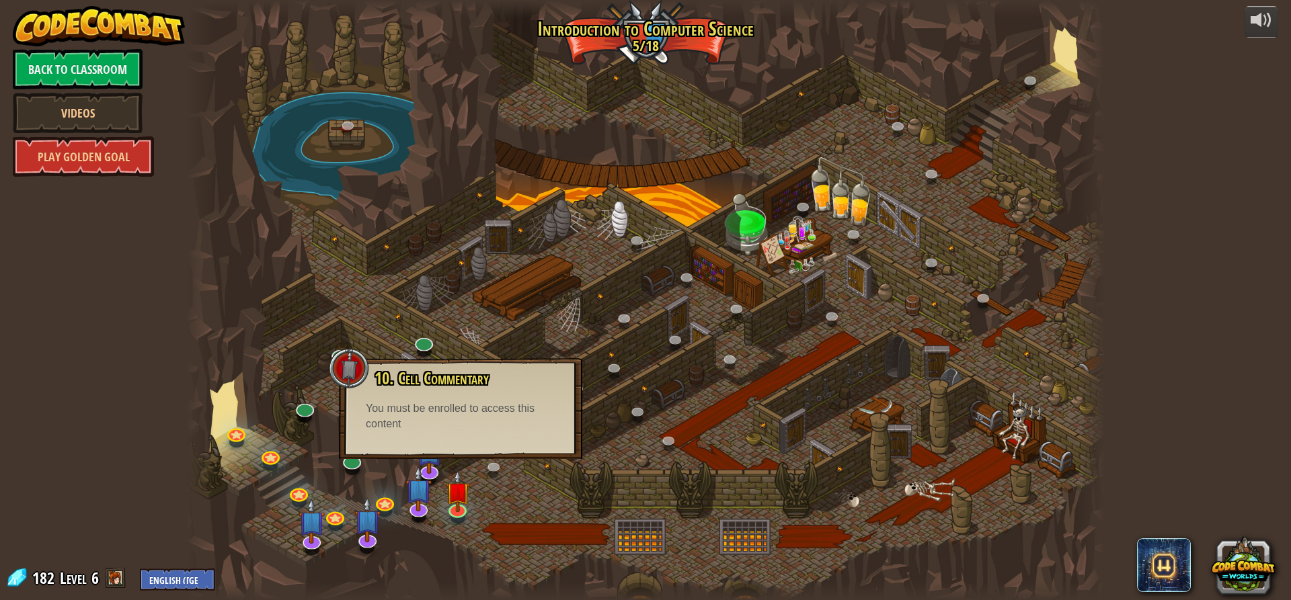
click at [479, 497] on div at bounding box center [645, 300] width 918 height 600
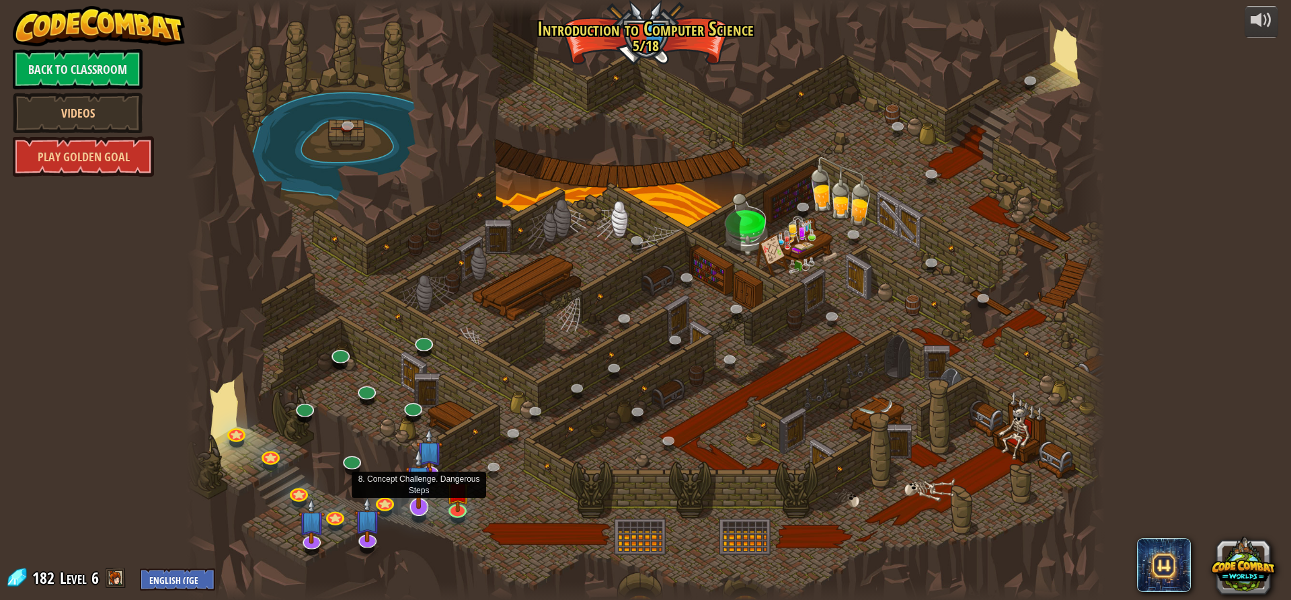
click at [430, 481] on img at bounding box center [418, 478] width 27 height 61
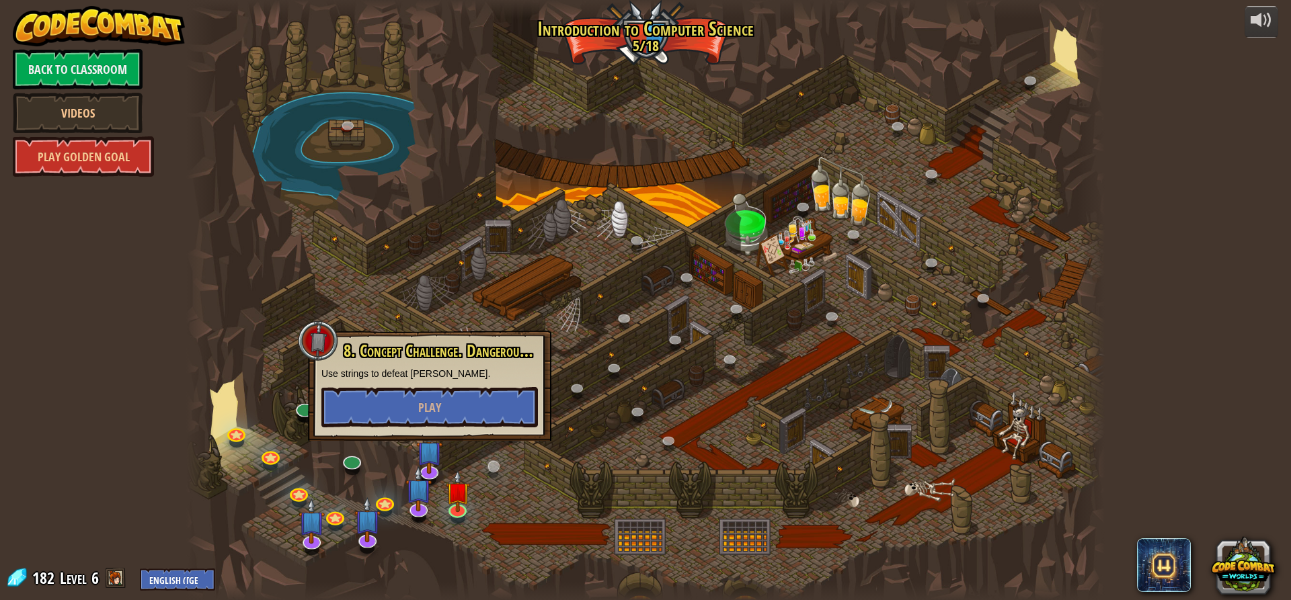
click at [505, 454] on div at bounding box center [645, 300] width 918 height 600
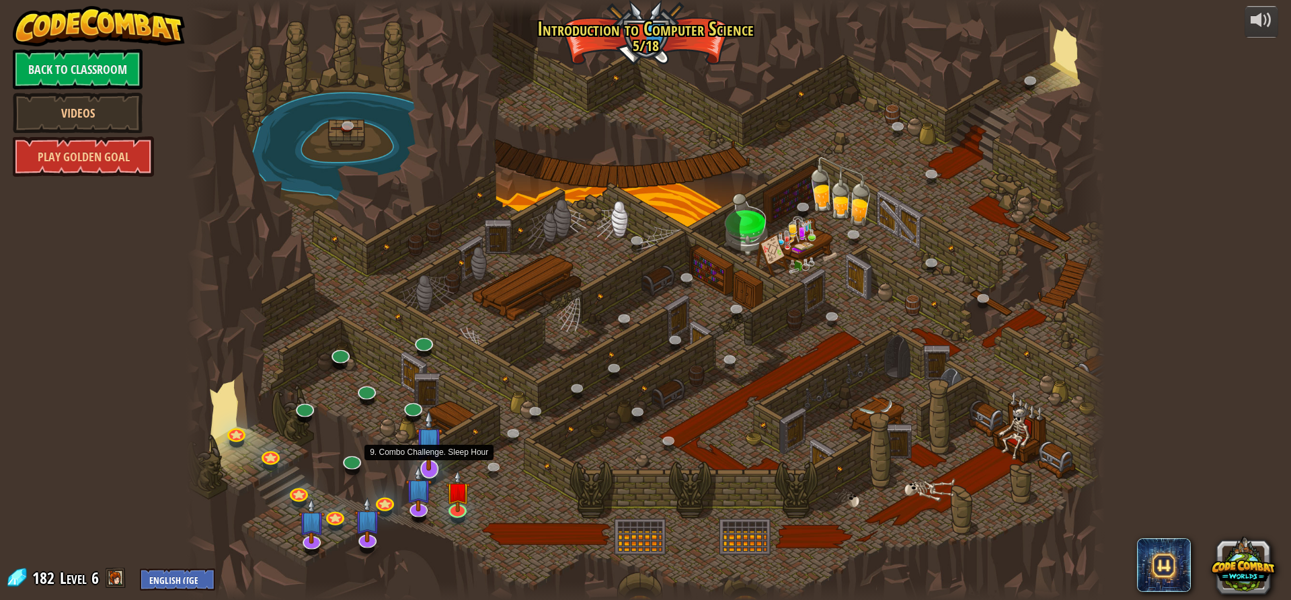
click at [436, 465] on img at bounding box center [428, 440] width 27 height 61
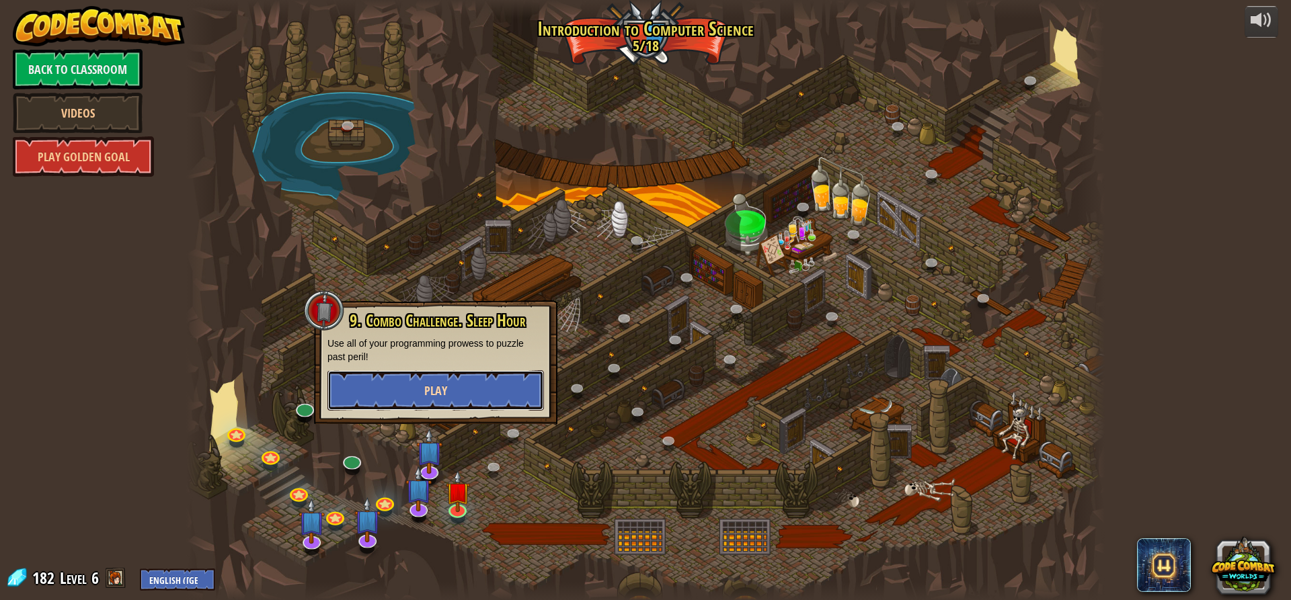
click at [464, 379] on button "Play" at bounding box center [435, 390] width 216 height 40
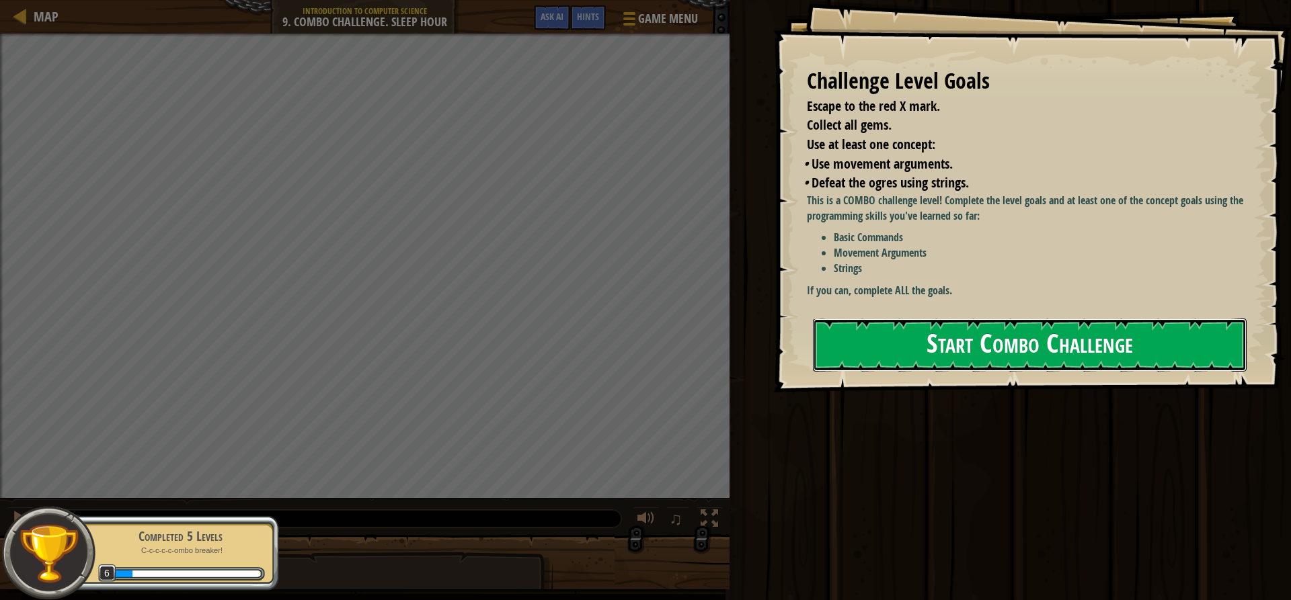
click at [901, 348] on button "Start Combo Challenge" at bounding box center [1030, 345] width 434 height 53
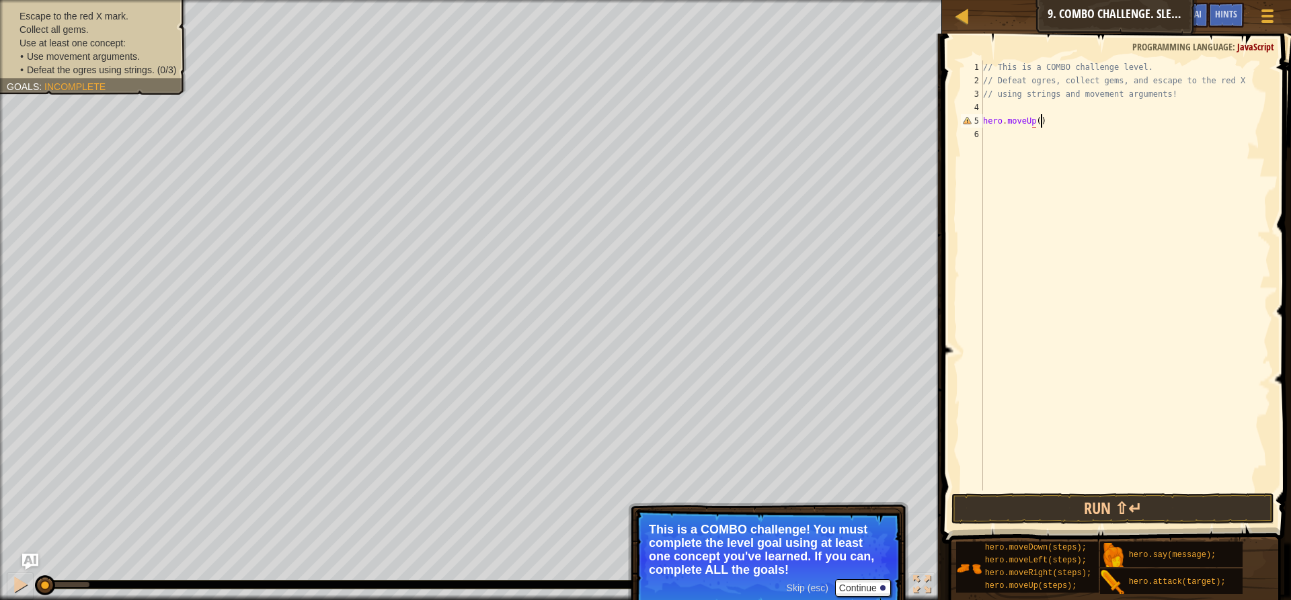
scroll to position [6, 4]
type textarea "hero.moveUp();"
click at [138, 95] on div "Escape to the red X mark. Collect all gems. Use at least one concept: • Use mov…" at bounding box center [471, 300] width 942 height 600
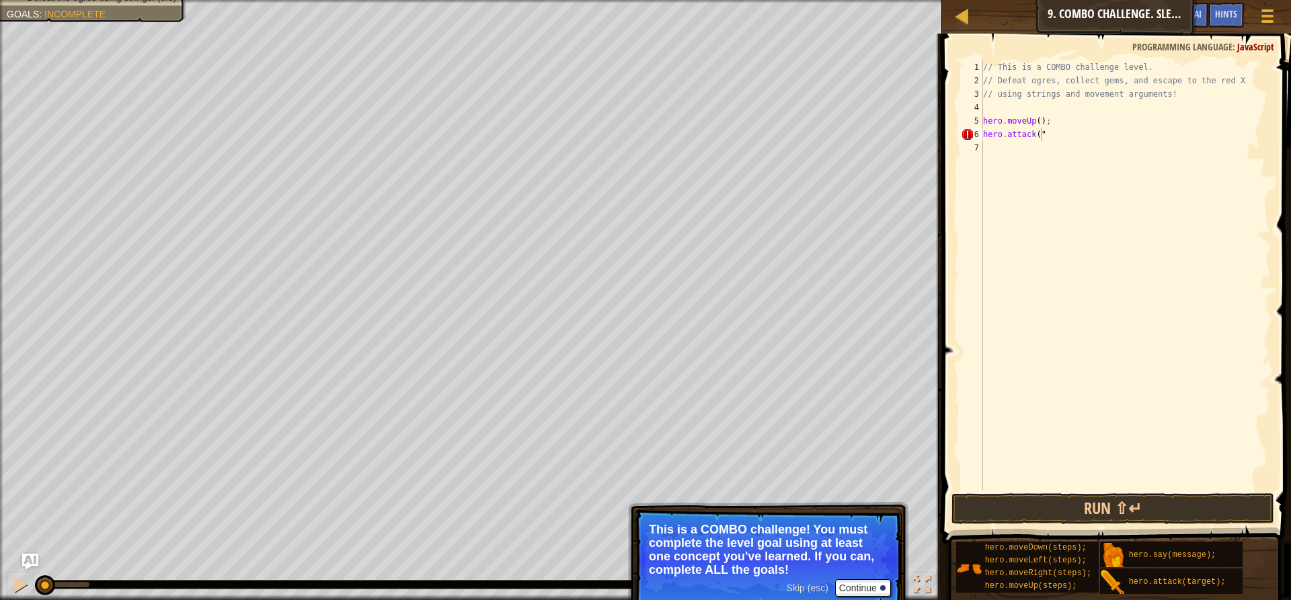
click at [1072, 140] on div "// This is a COMBO challenge level. // Defeat ogres, collect gems, and escape t…" at bounding box center [1125, 289] width 290 height 457
type textarea "hero.attack("Rexxar");"
click at [1019, 507] on button "Run ⇧↵" at bounding box center [1112, 508] width 323 height 31
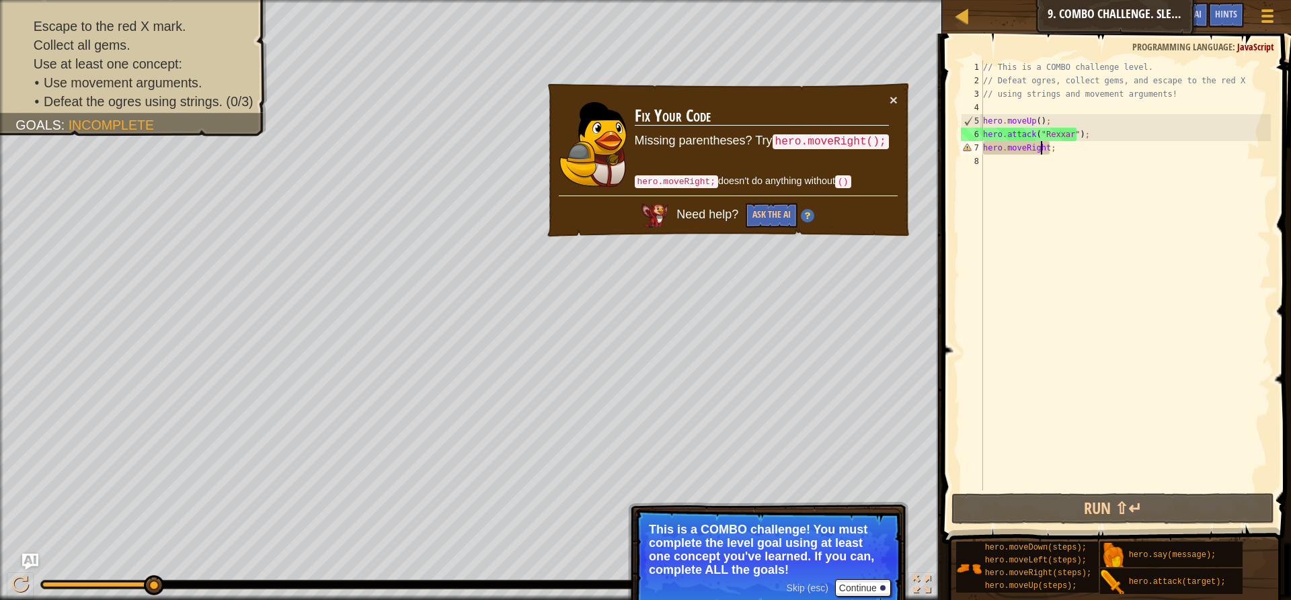
click at [1042, 149] on div "// This is a COMBO challenge level. // Defeat ogres, collect gems, and escape t…" at bounding box center [1125, 289] width 290 height 457
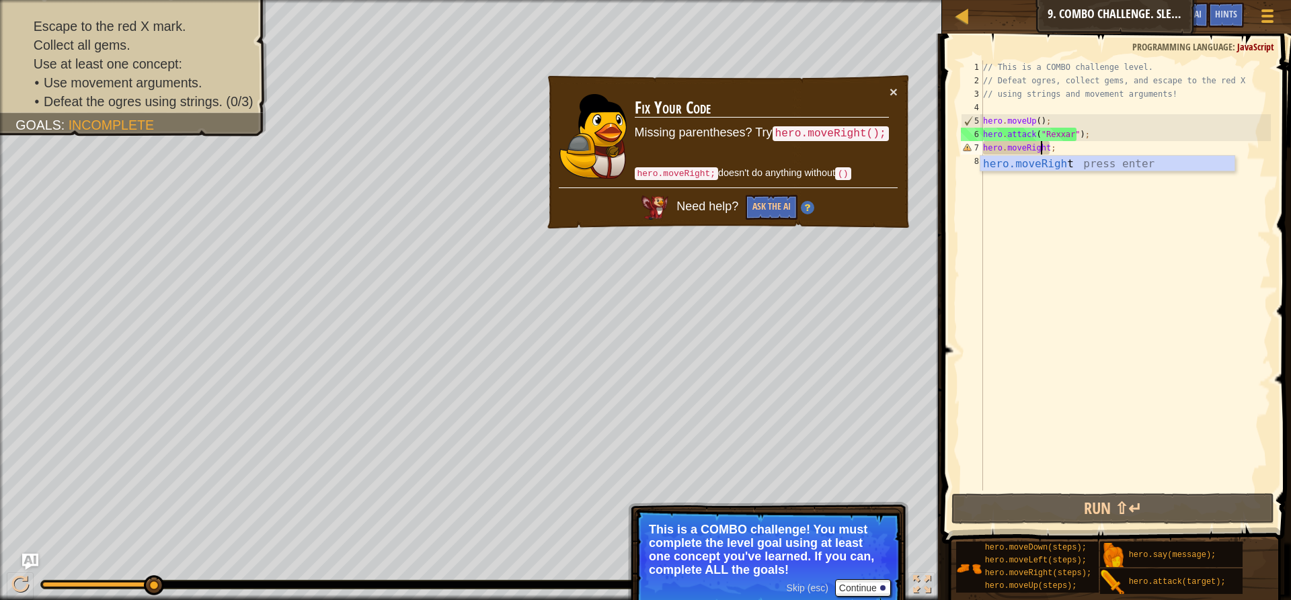
click at [1045, 145] on div "// This is a COMBO challenge level. // Defeat ogres, collect gems, and escape t…" at bounding box center [1125, 289] width 290 height 457
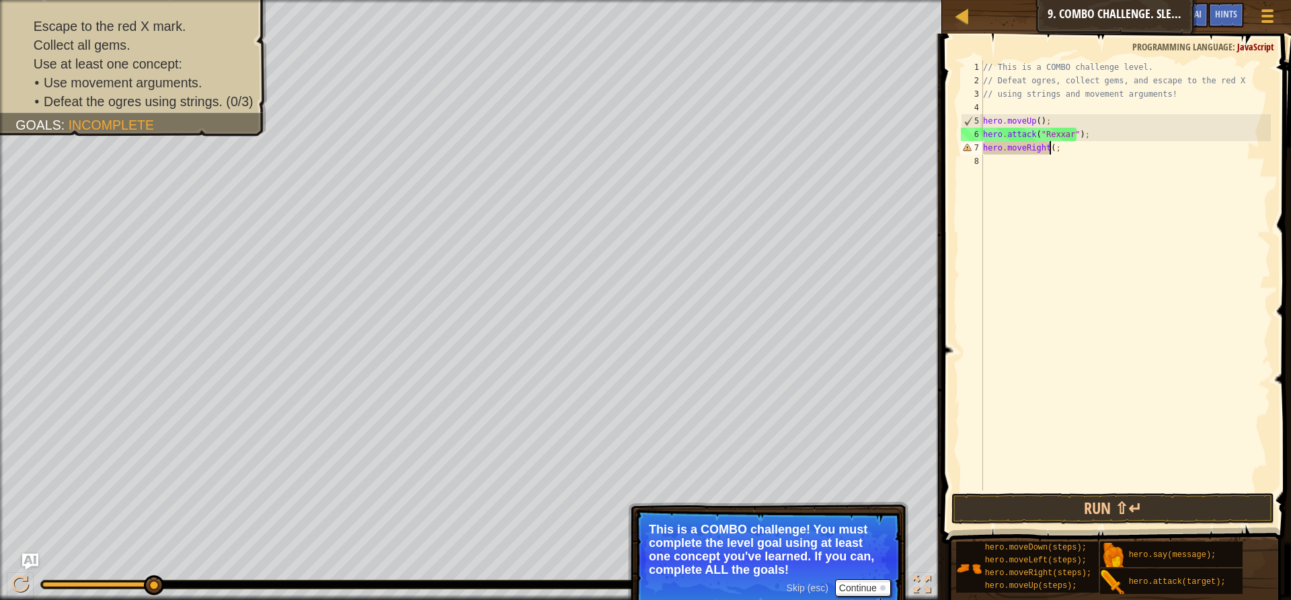
scroll to position [6, 5]
click at [1186, 512] on button "Run ⇧↵" at bounding box center [1112, 508] width 323 height 31
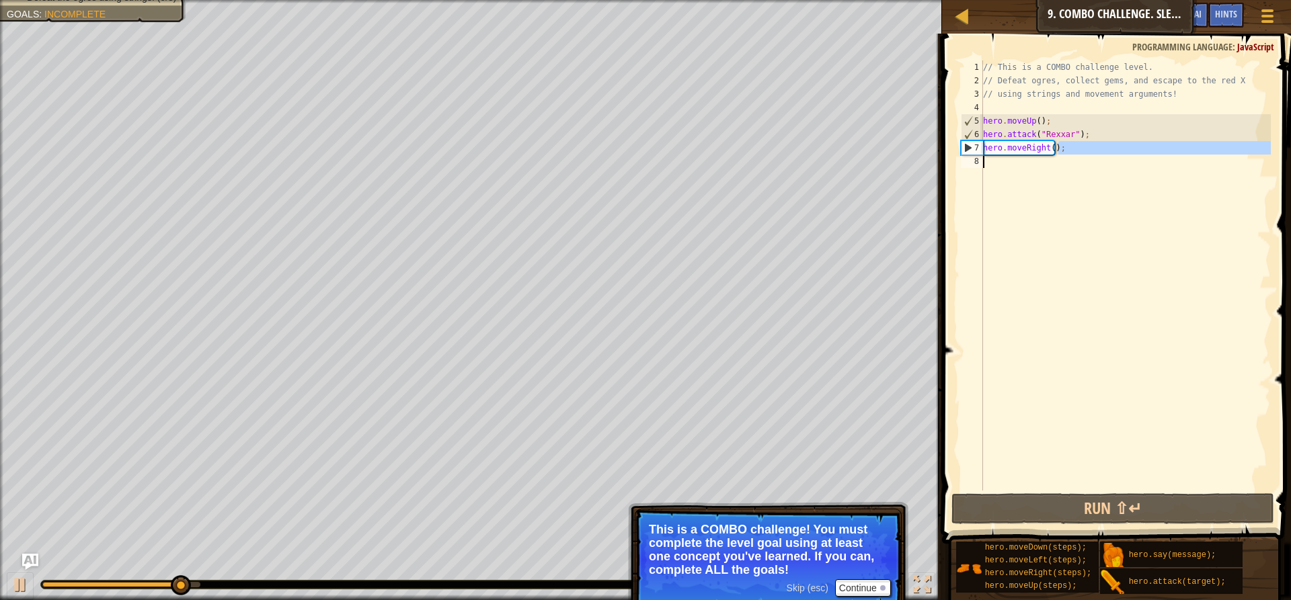
click at [895, 157] on div "Map Introduction to Computer Science 9. Combo Challenge. Sleep Hour Game Menu D…" at bounding box center [645, 300] width 1291 height 600
click at [1076, 151] on div "// This is a COMBO challenge level. // Defeat ogres, collect gems, and escape t…" at bounding box center [1125, 276] width 290 height 430
drag, startPoint x: 1070, startPoint y: 144, endPoint x: 971, endPoint y: 145, distance: 98.2
click at [971, 145] on div "hero.moveRight(); 1 2 3 4 5 6 7 8 // This is a COMBO challenge level. // Defeat…" at bounding box center [1114, 276] width 313 height 430
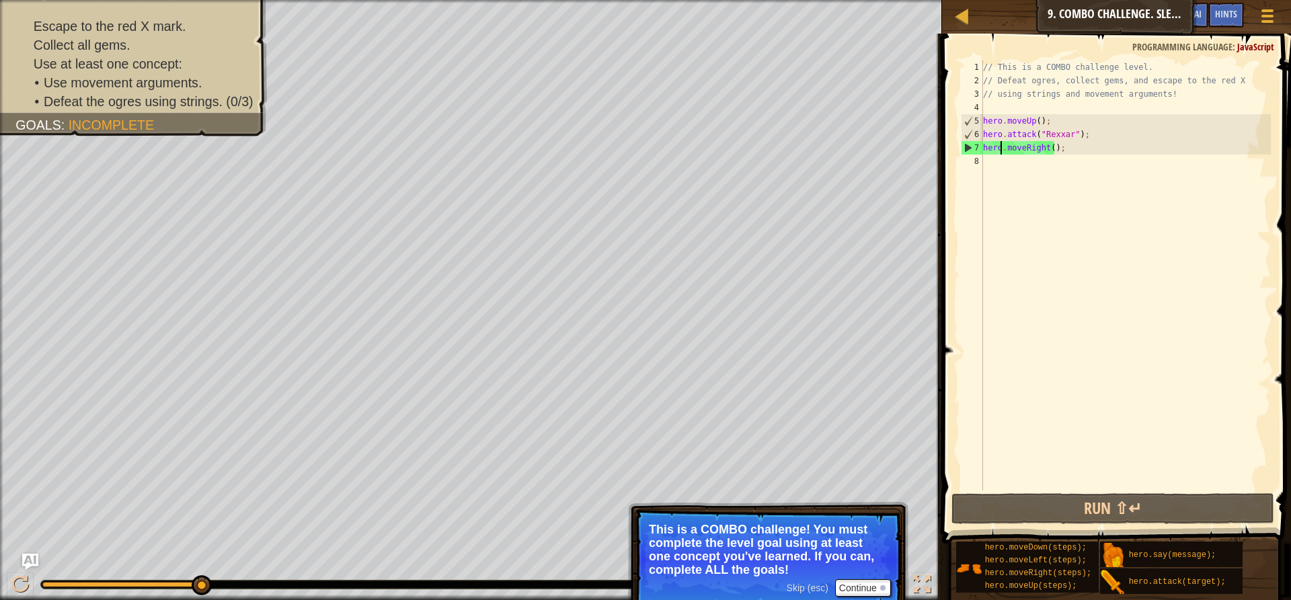
click at [1097, 134] on div "// This is a COMBO challenge level. // Defeat ogres, collect gems, and escape t…" at bounding box center [1125, 289] width 290 height 457
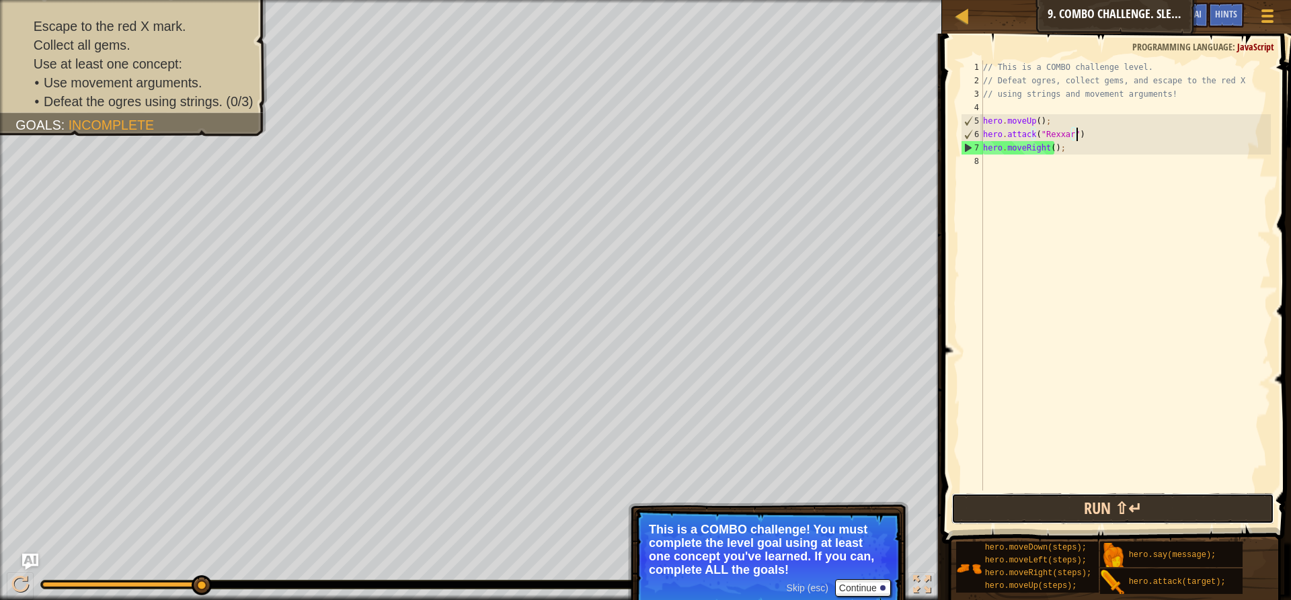
click at [1075, 518] on button "Run ⇧↵" at bounding box center [1112, 508] width 323 height 31
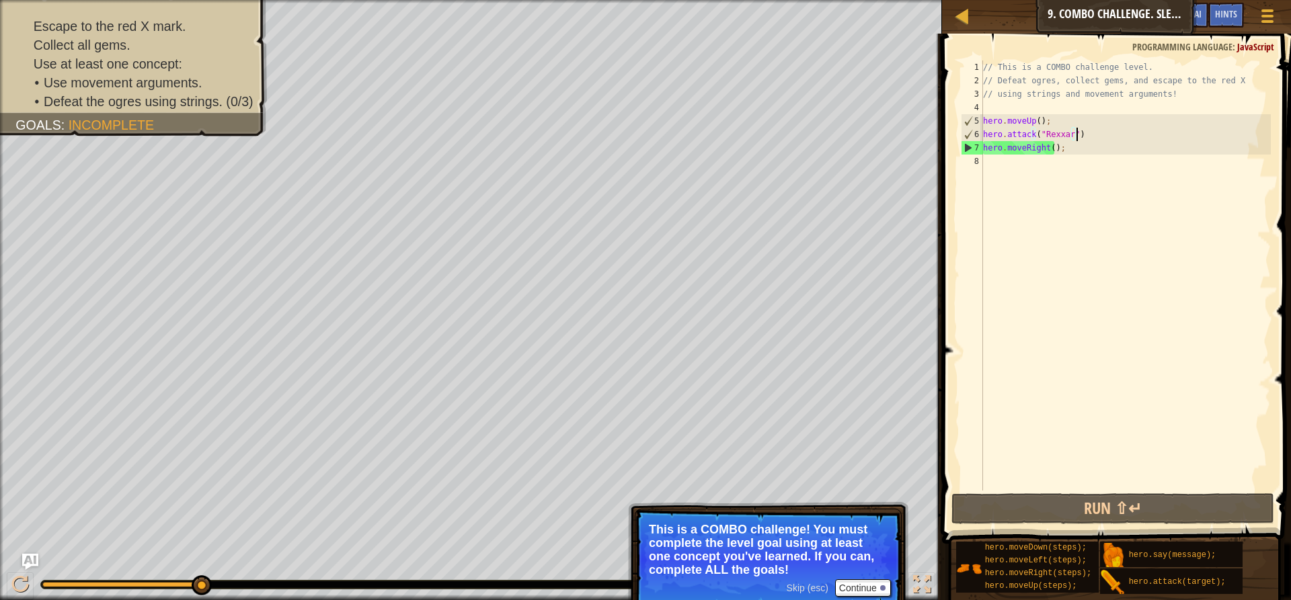
click at [1093, 123] on div "// This is a COMBO challenge level. // Defeat ogres, collect gems, and escape t…" at bounding box center [1125, 289] width 290 height 457
click at [1088, 136] on div "// This is a COMBO challenge level. // Defeat ogres, collect gems, and escape t…" at bounding box center [1125, 289] width 290 height 457
type textarea "hero.attack("Rexxar")"
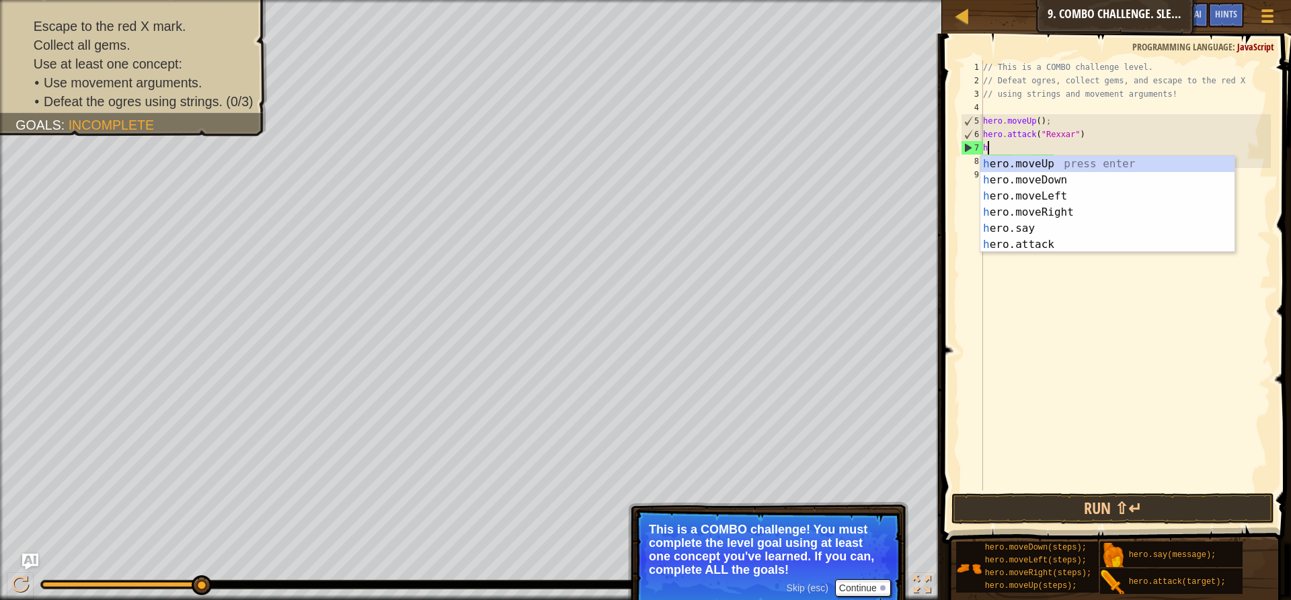
scroll to position [6, 0]
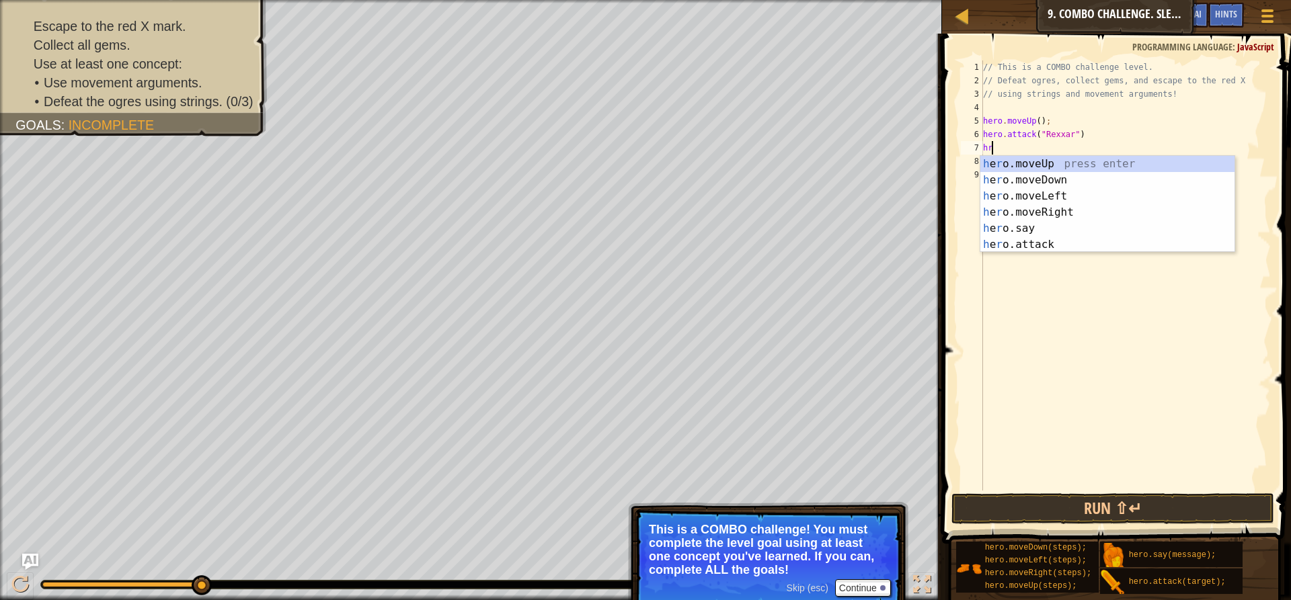
type textarea "h"
type textarea "e"
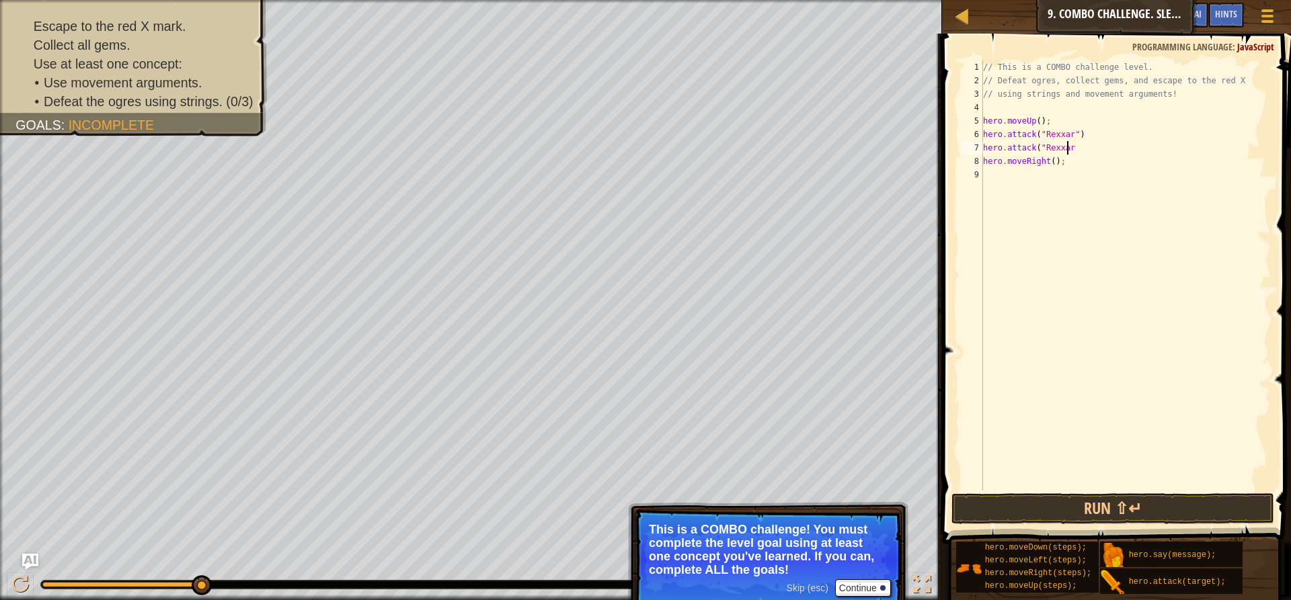
scroll to position [6, 7]
type textarea "hero.attack("Rexxar)""
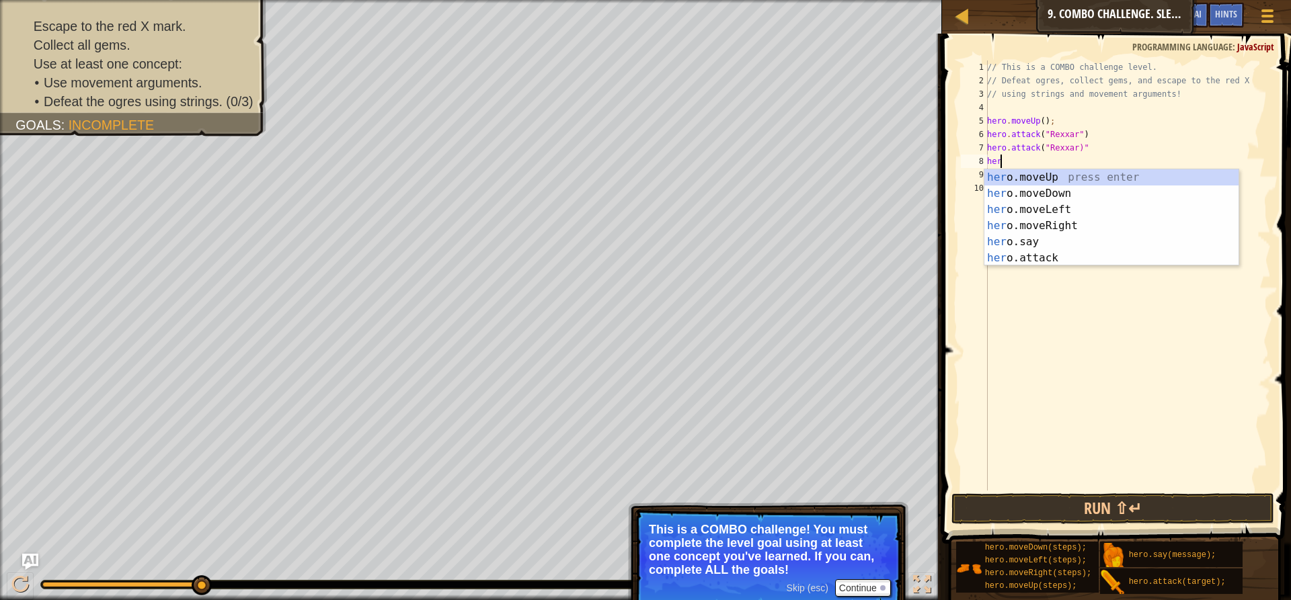
scroll to position [6, 1]
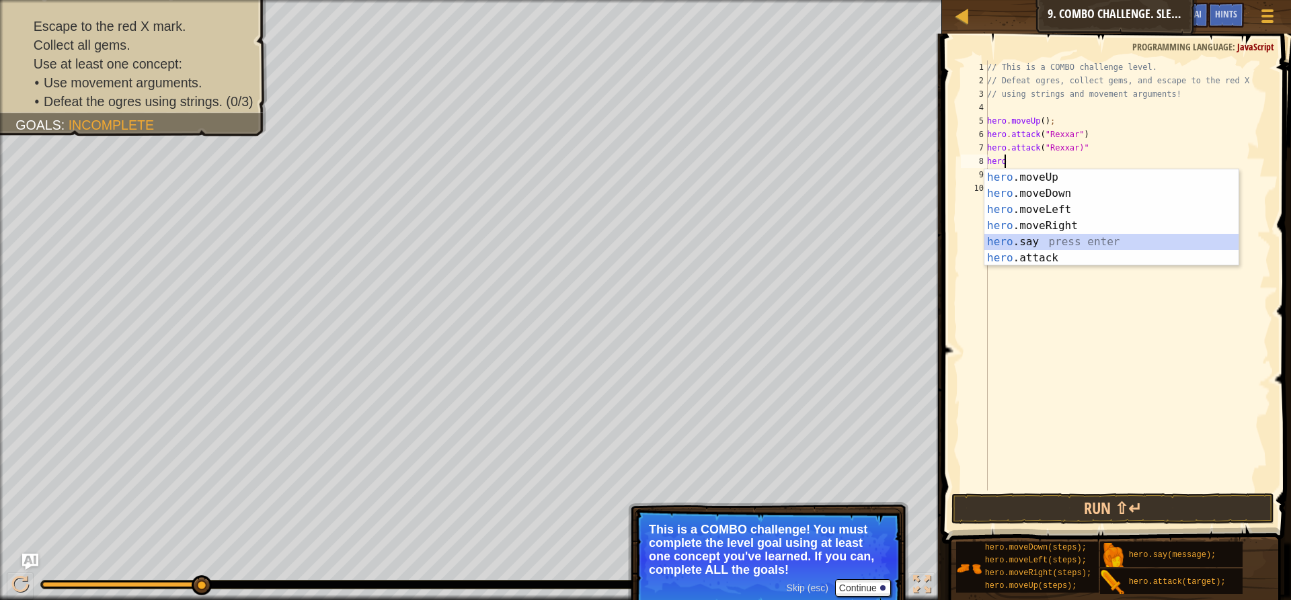
click at [1039, 246] on div "hero .moveUp press enter hero .moveDown press enter hero .moveLeft press enter …" at bounding box center [1111, 233] width 254 height 129
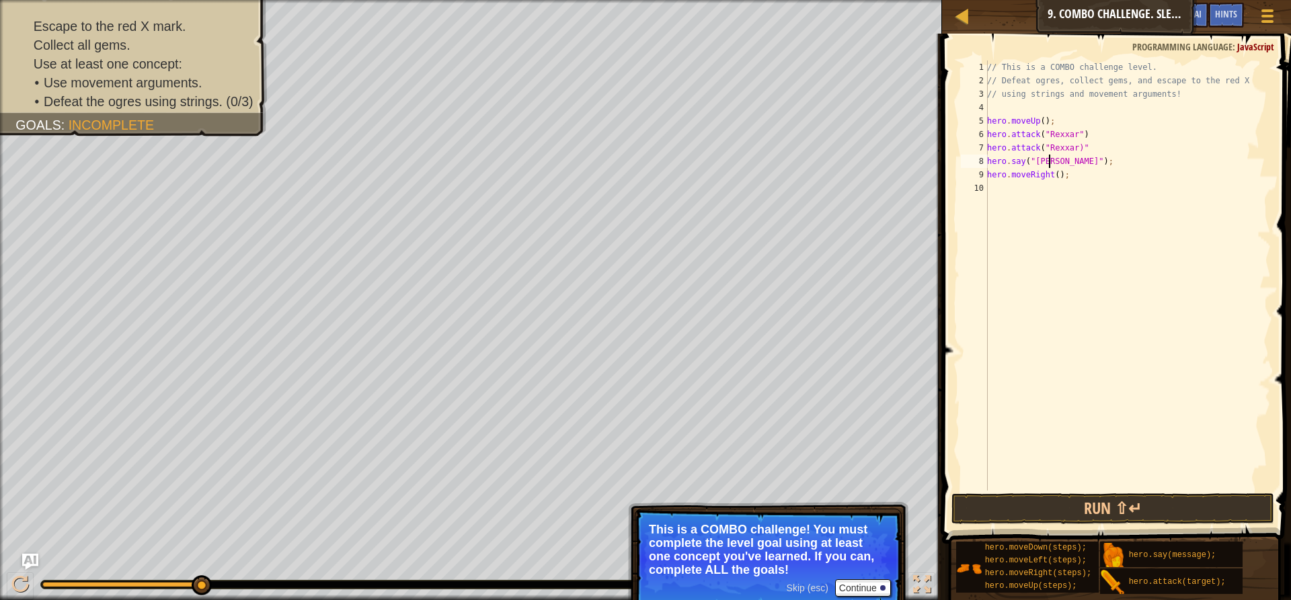
scroll to position [6, 5]
click at [1076, 177] on div "// This is a COMBO challenge level. // Defeat ogres, collect gems, and escape t…" at bounding box center [1127, 289] width 286 height 457
type textarea "hero.moveRight();"
click at [1054, 204] on div "hero.att ack press enter" at bounding box center [1111, 220] width 254 height 48
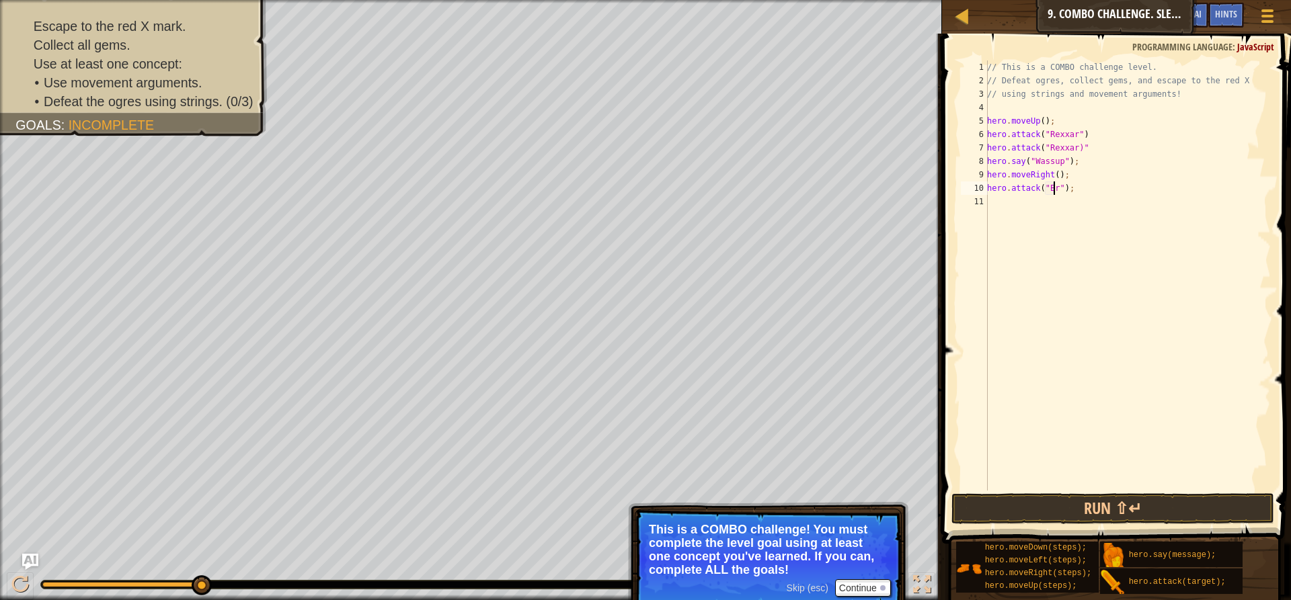
scroll to position [6, 6]
type textarea "hero.attack("Brack");"
click at [1107, 188] on div "// This is a COMBO challenge level. // Defeat ogres, collect gems, and escape t…" at bounding box center [1127, 289] width 286 height 457
drag, startPoint x: 1105, startPoint y: 189, endPoint x: 977, endPoint y: 187, distance: 127.7
click at [977, 187] on div "hero.attack("[PERSON_NAME]"); 1 2 3 4 5 6 7 8 9 10 11 // This is a COMBO challe…" at bounding box center [1114, 276] width 313 height 430
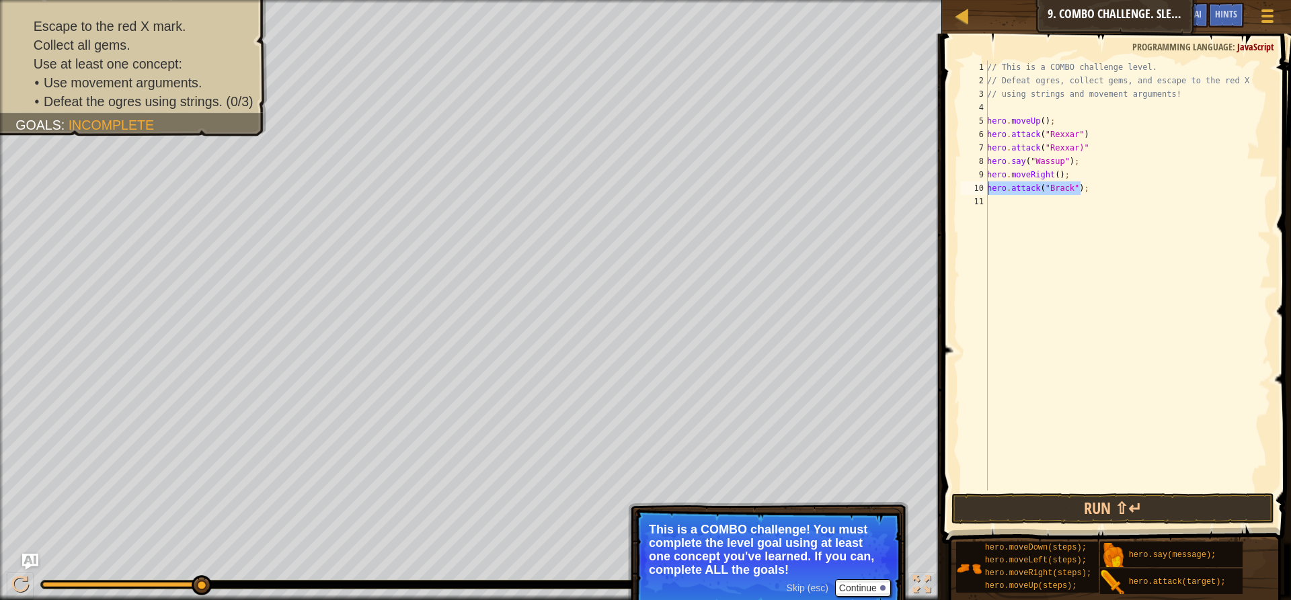
click at [1011, 204] on div "// This is a COMBO challenge level. // Defeat ogres, collect gems, and escape t…" at bounding box center [1127, 289] width 286 height 457
paste textarea "hero.attack("Brack");"
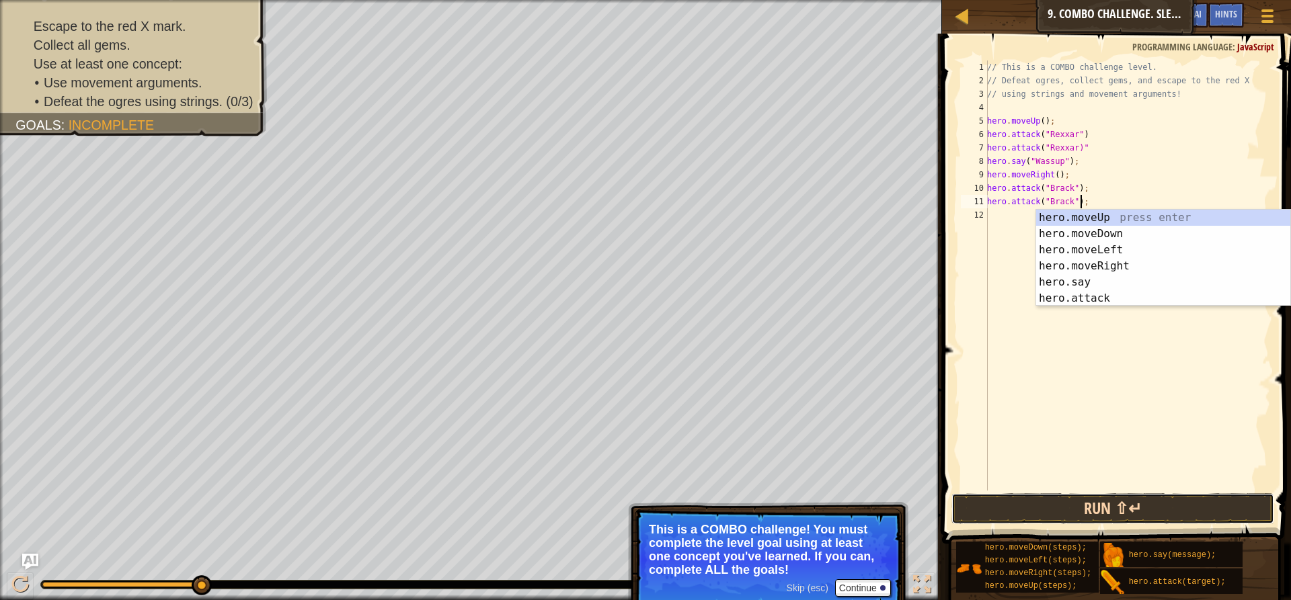
click at [1080, 507] on button "Run ⇧↵" at bounding box center [1112, 508] width 323 height 31
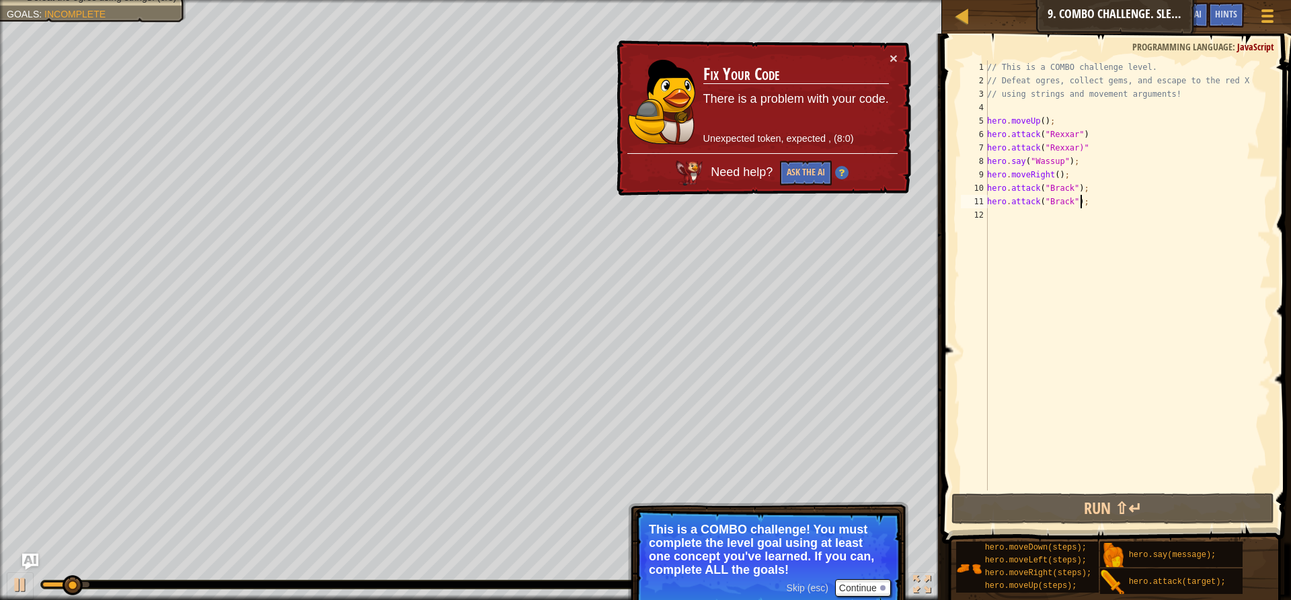
click at [1085, 147] on div "// This is a COMBO challenge level. // Defeat ogres, collect gems, and escape t…" at bounding box center [1127, 289] width 286 height 457
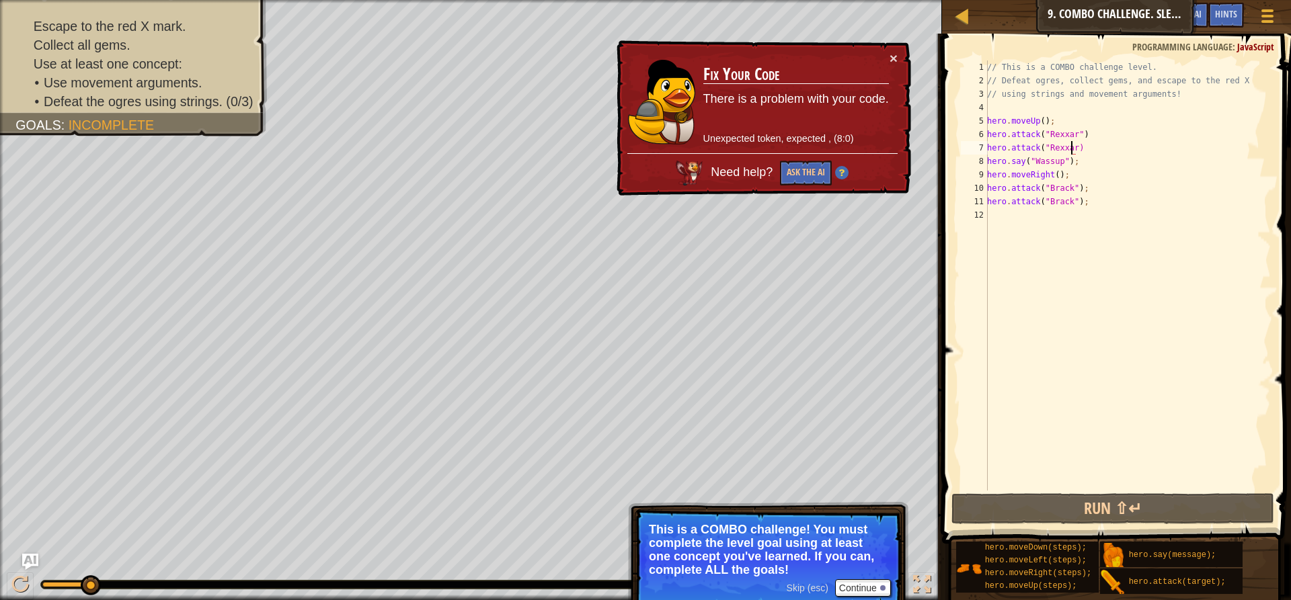
click at [1070, 149] on div "// This is a COMBO challenge level. // Defeat ogres, collect gems, and escape t…" at bounding box center [1127, 289] width 286 height 457
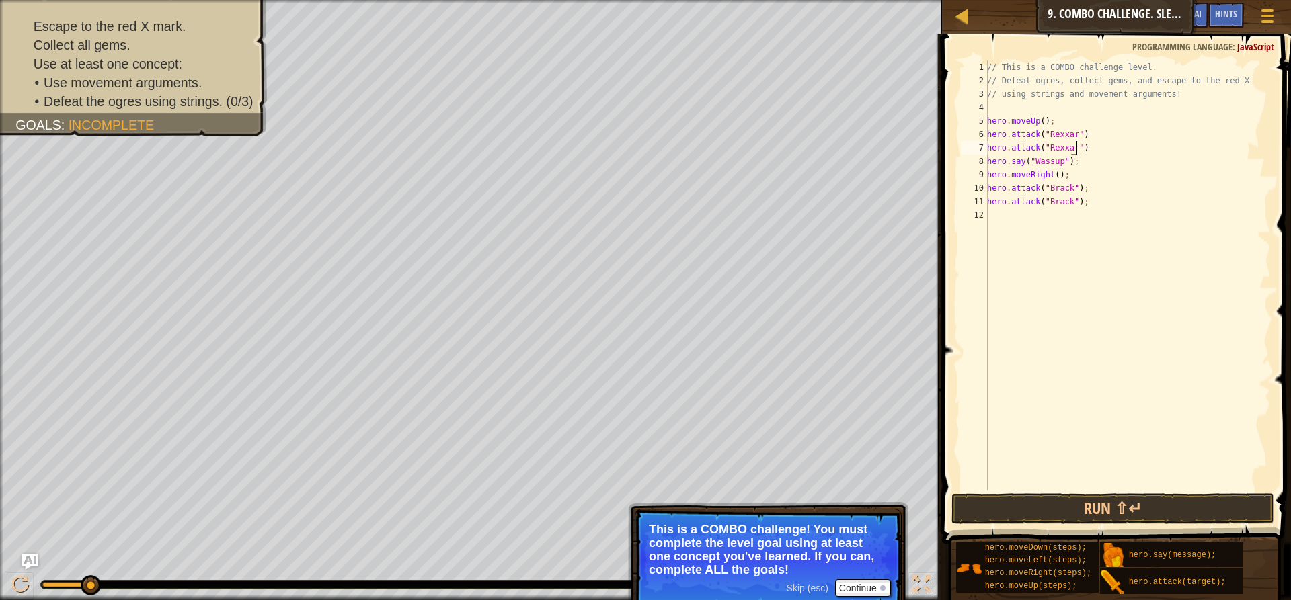
scroll to position [6, 7]
click at [1090, 150] on div "// This is a COMBO challenge level. // Defeat ogres, collect gems, and escape t…" at bounding box center [1127, 289] width 286 height 457
click at [1092, 196] on div "// This is a COMBO challenge level. // Defeat ogres, collect gems, and escape t…" at bounding box center [1127, 289] width 286 height 457
click at [1083, 184] on div "// This is a COMBO challenge level. // Defeat ogres, collect gems, and escape t…" at bounding box center [1127, 289] width 286 height 457
type textarea "hero.attack("Brack")"
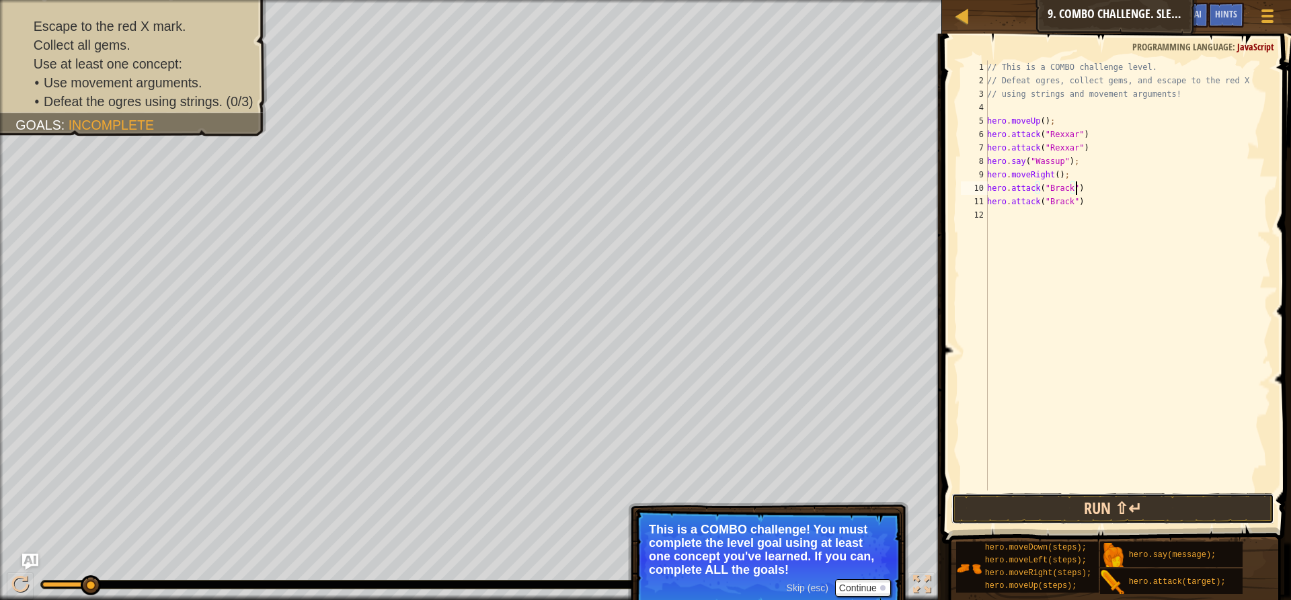
click at [1119, 513] on button "Run ⇧↵" at bounding box center [1112, 508] width 323 height 31
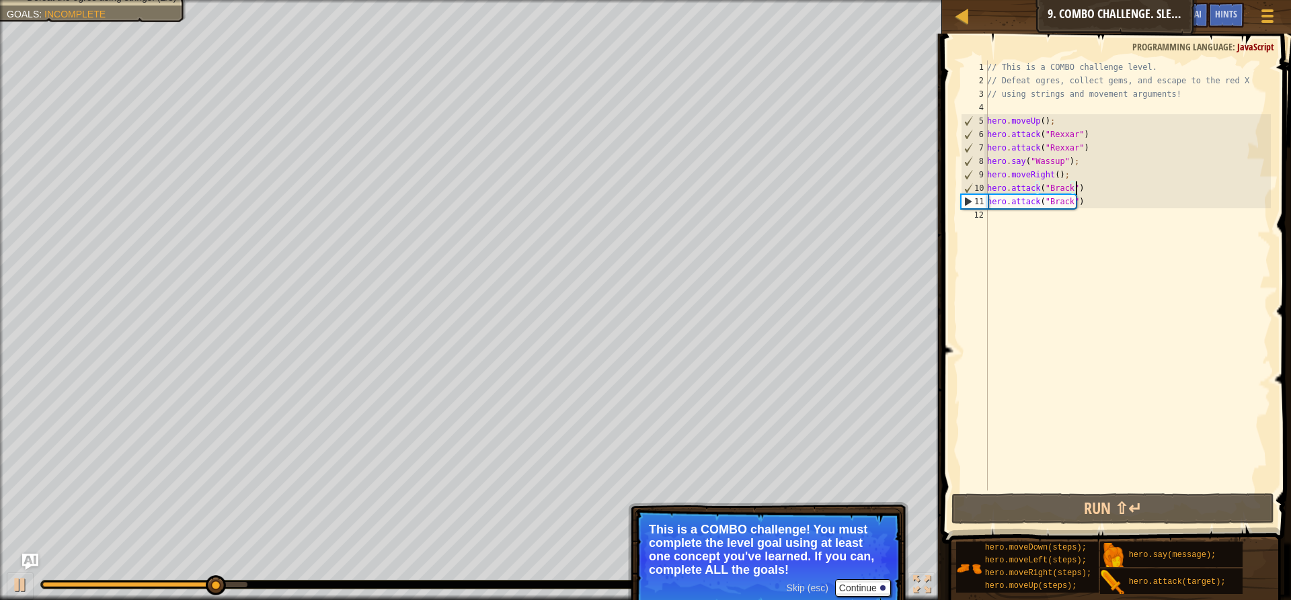
click at [1146, 203] on div "// This is a COMBO challenge level. // Defeat ogres, collect gems, and escape t…" at bounding box center [1127, 289] width 286 height 457
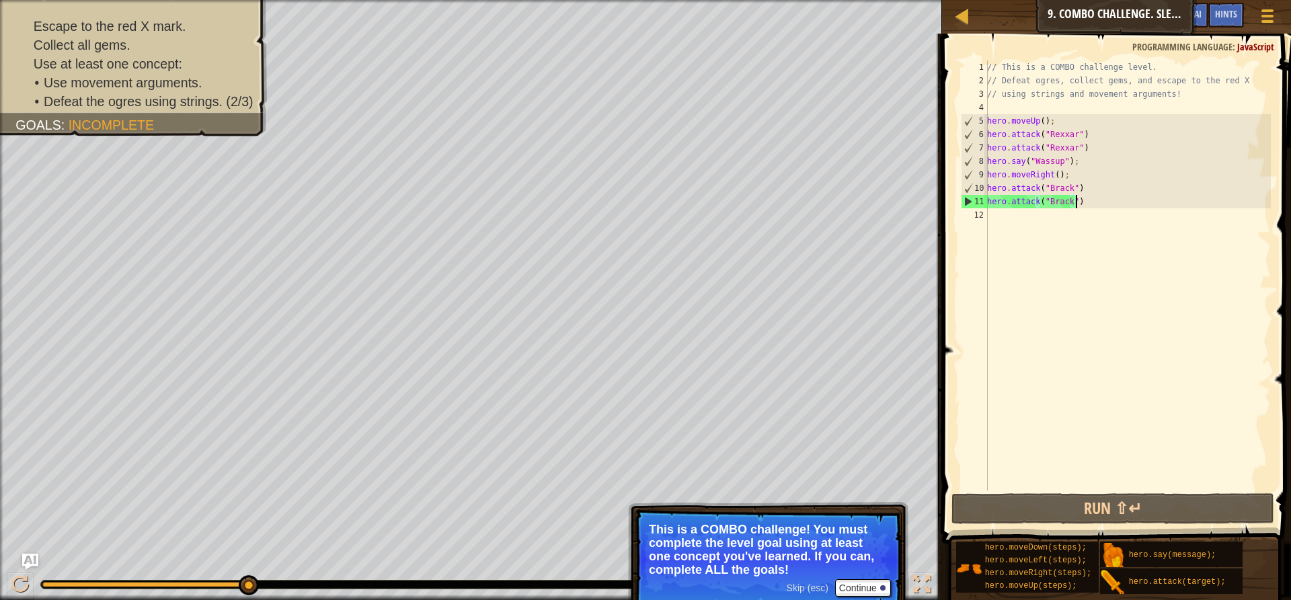
scroll to position [6, 0]
type textarea "her"
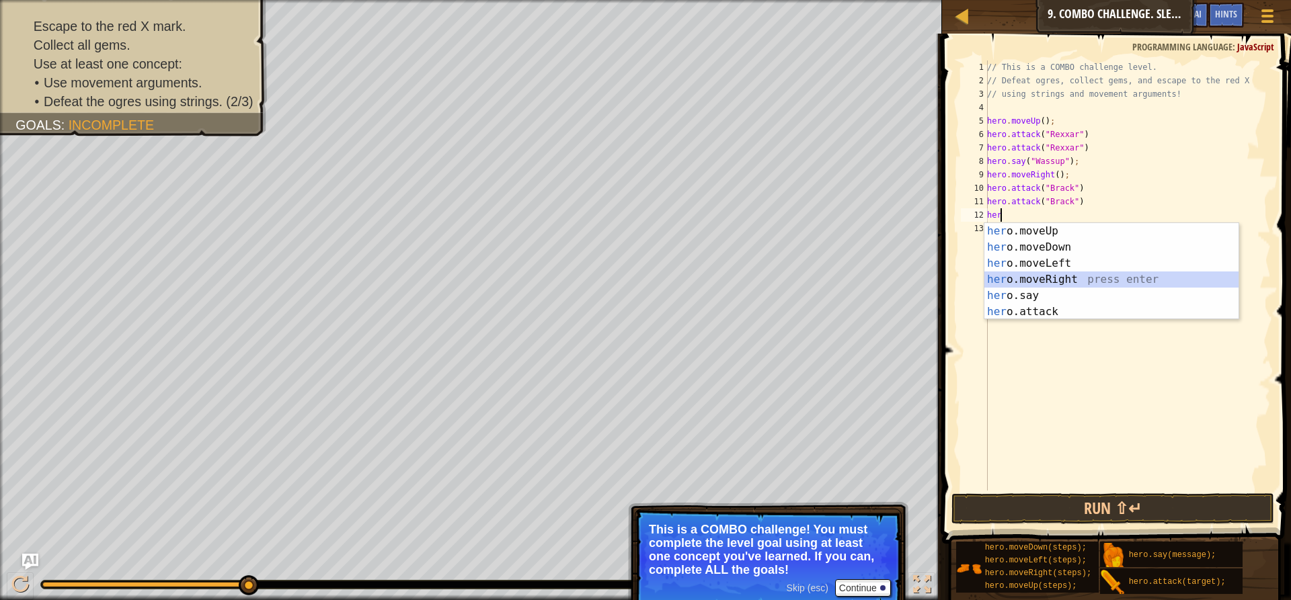
click at [1091, 275] on div "her o.moveUp press enter her o.moveDown press enter her o.moveLeft press enter …" at bounding box center [1111, 287] width 254 height 129
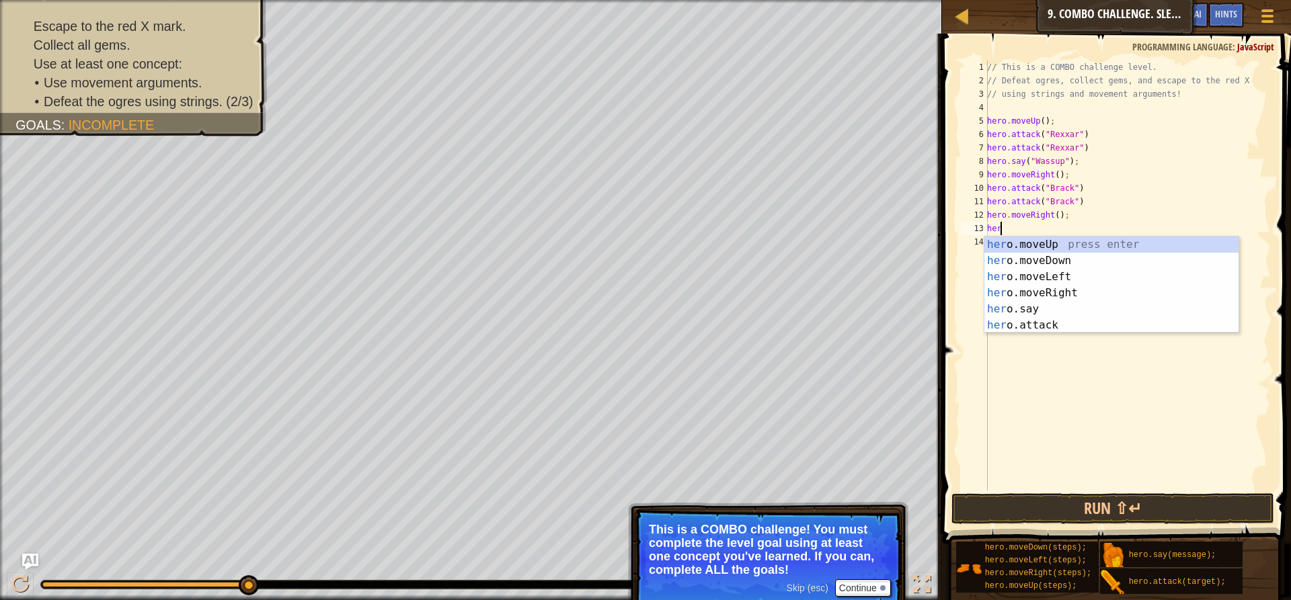
type textarea "hero"
click at [1057, 257] on div "hero .moveUp press enter hero .moveDown press enter hero .moveLeft press enter …" at bounding box center [1111, 301] width 254 height 129
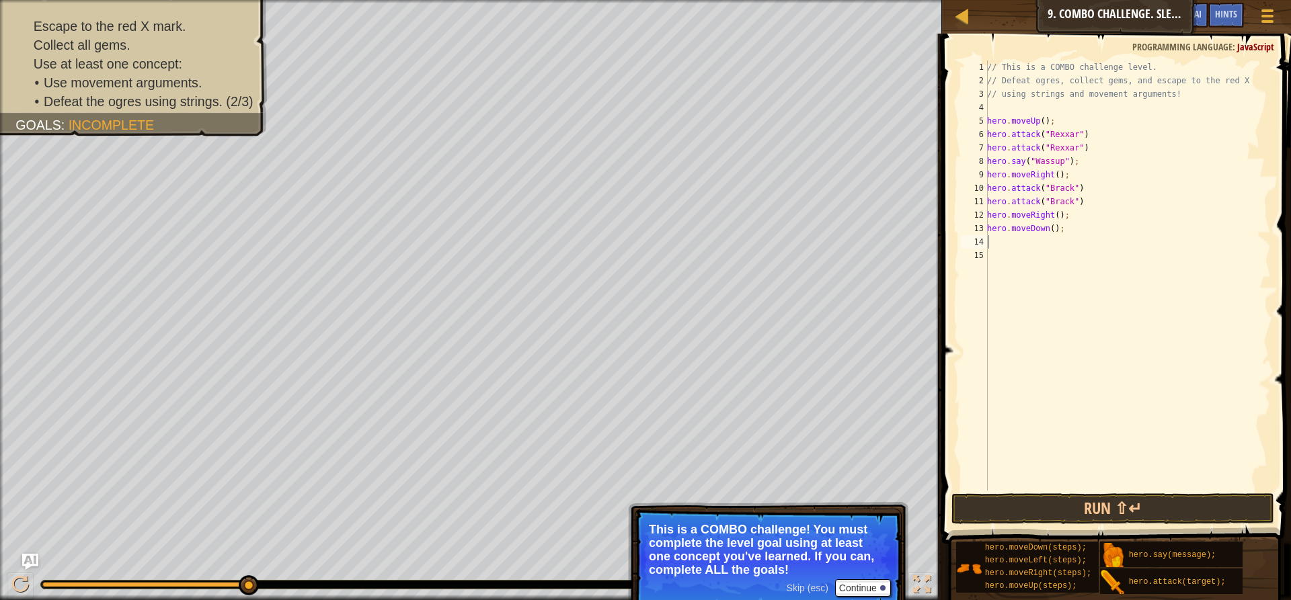
click at [1092, 238] on div "// This is a COMBO challenge level. // Defeat ogres, collect gems, and escape t…" at bounding box center [1127, 289] width 286 height 457
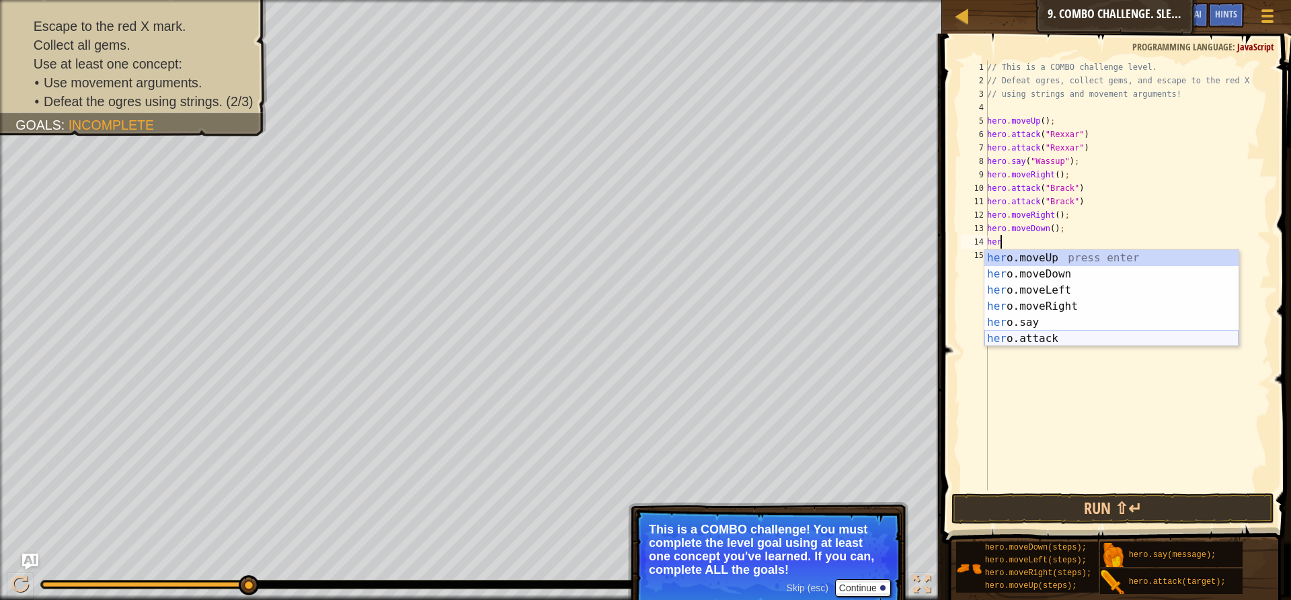
click at [1059, 335] on div "her o.moveUp press enter her o.moveDown press enter her o.moveLeft press enter …" at bounding box center [1111, 314] width 254 height 129
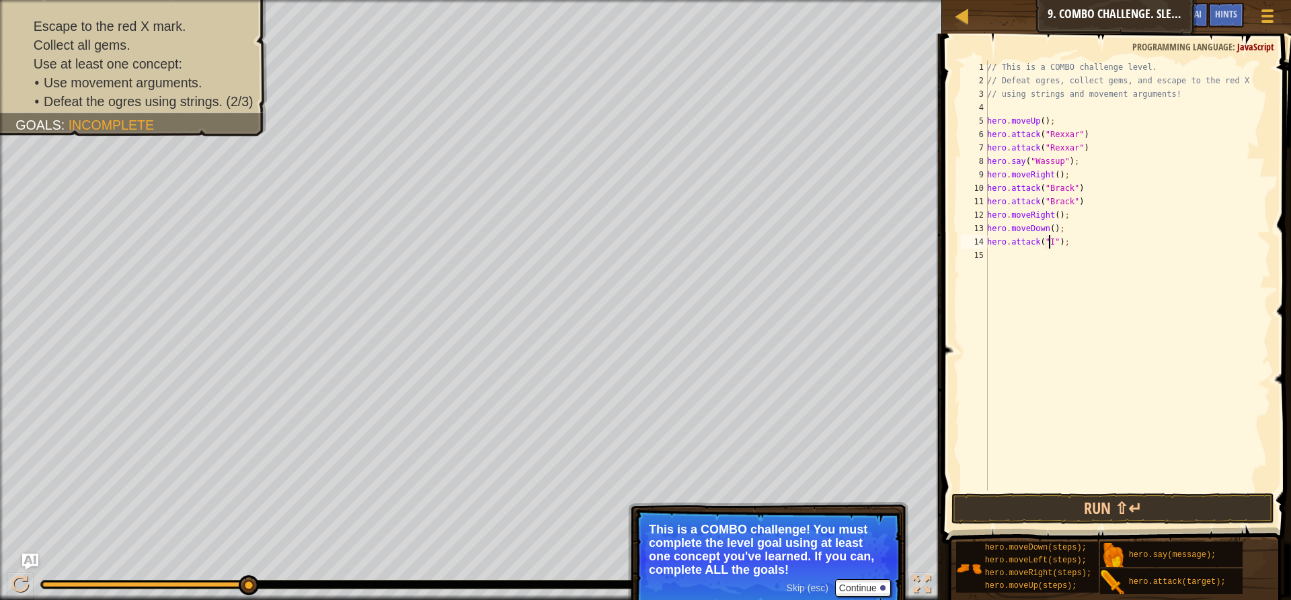
scroll to position [6, 5]
type textarea "hero.attack("Ursa");"
click at [1155, 251] on div "// This is a COMBO challenge level. // Defeat ogres, collect gems, and escape t…" at bounding box center [1127, 289] width 286 height 457
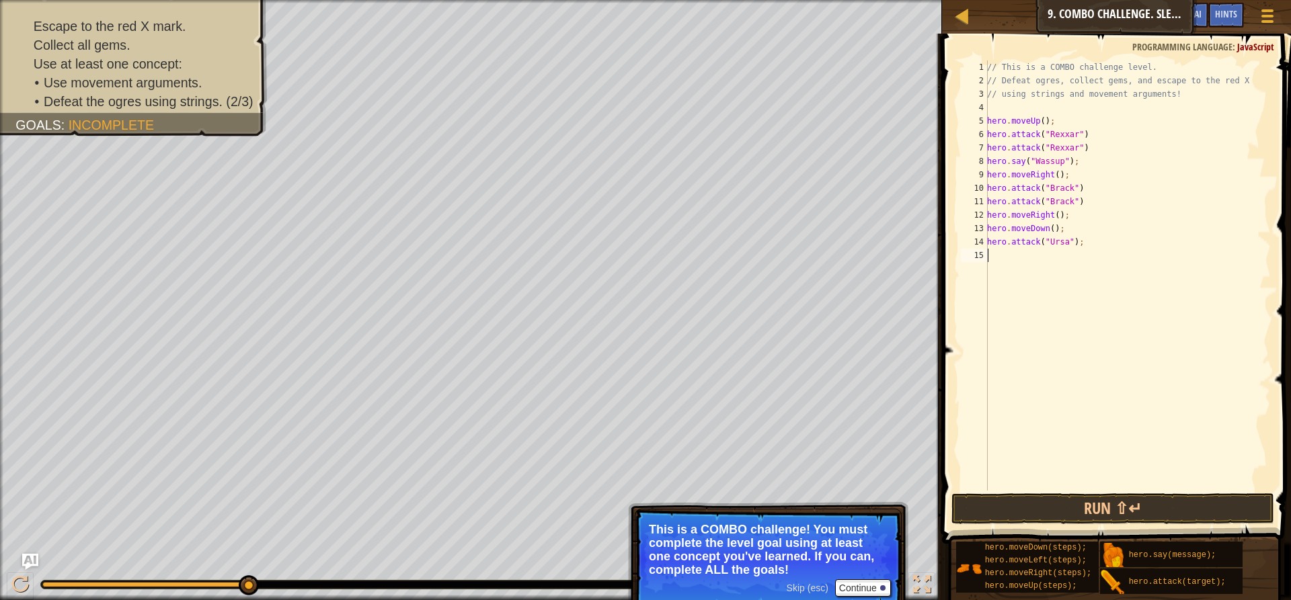
type textarea "H"
click at [1080, 243] on div "// This is a COMBO challenge level. // Defeat ogres, collect gems, and escape t…" at bounding box center [1127, 289] width 286 height 457
click at [1097, 259] on div "// This is a COMBO challenge level. // Defeat ogres, collect gems, and escape t…" at bounding box center [1127, 289] width 286 height 457
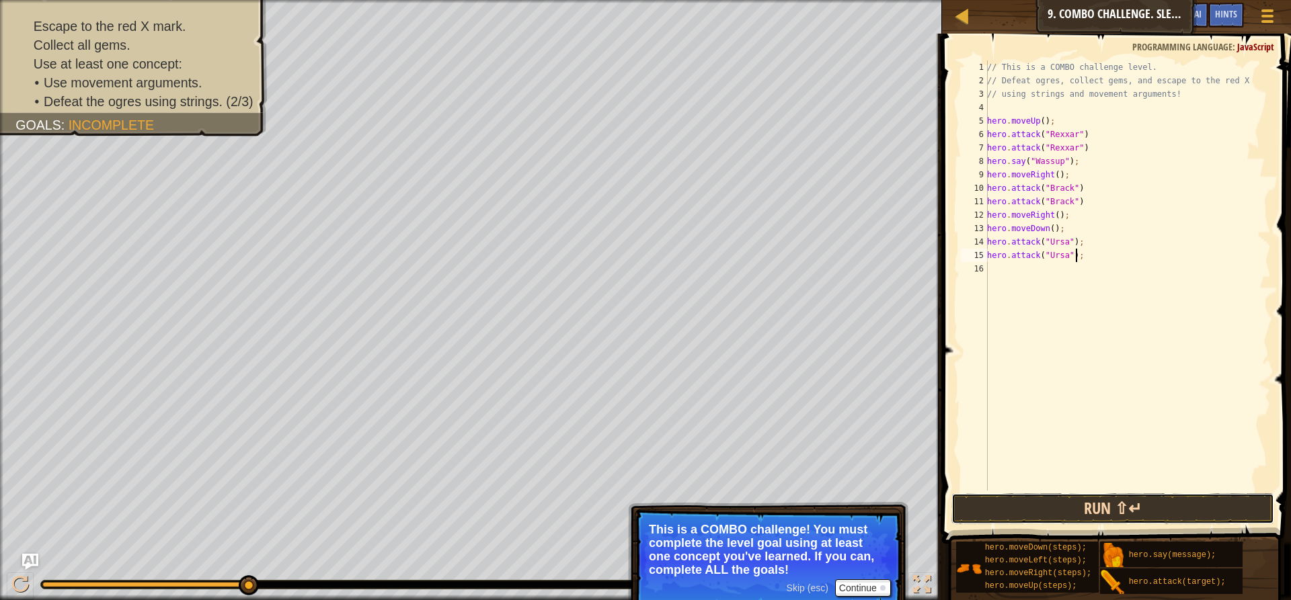
click at [1083, 504] on button "Run ⇧↵" at bounding box center [1112, 508] width 323 height 31
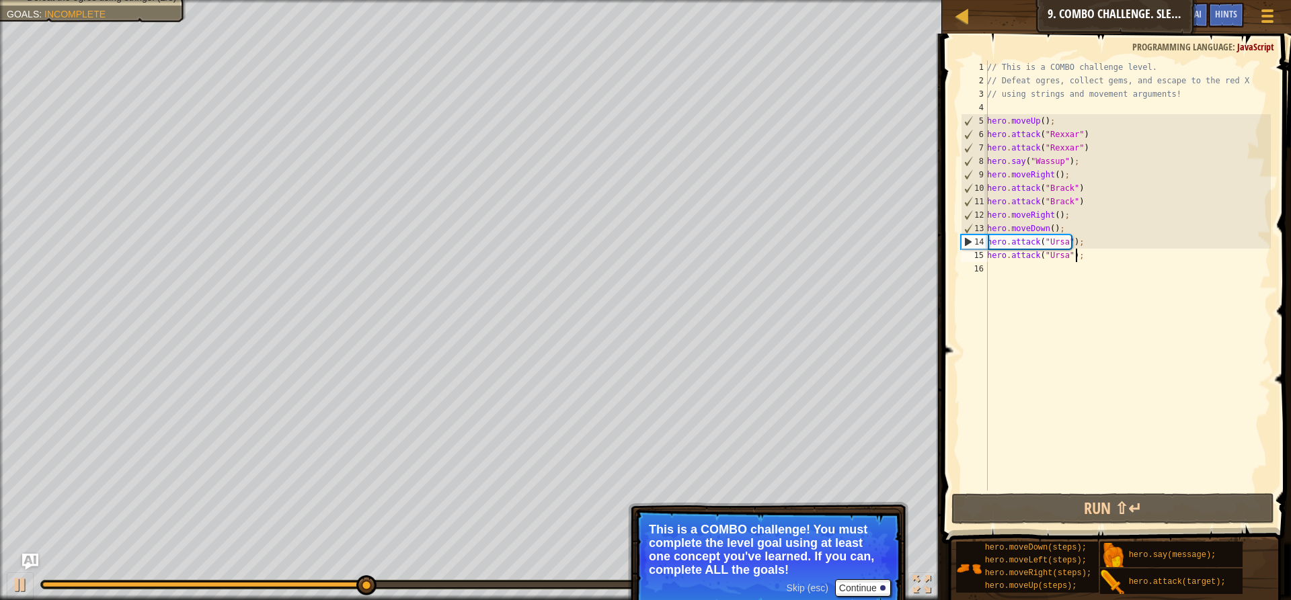
click at [1095, 253] on div "// This is a COMBO challenge level. // Defeat ogres, collect gems, and escape t…" at bounding box center [1127, 289] width 286 height 457
click at [1090, 257] on div "// This is a COMBO challenge level. // Defeat ogres, collect gems, and escape t…" at bounding box center [1127, 289] width 286 height 457
click at [1080, 242] on div "// This is a COMBO challenge level. // Defeat ogres, collect gems, and escape t…" at bounding box center [1127, 289] width 286 height 457
type textarea "hero.attack("Ursa")"
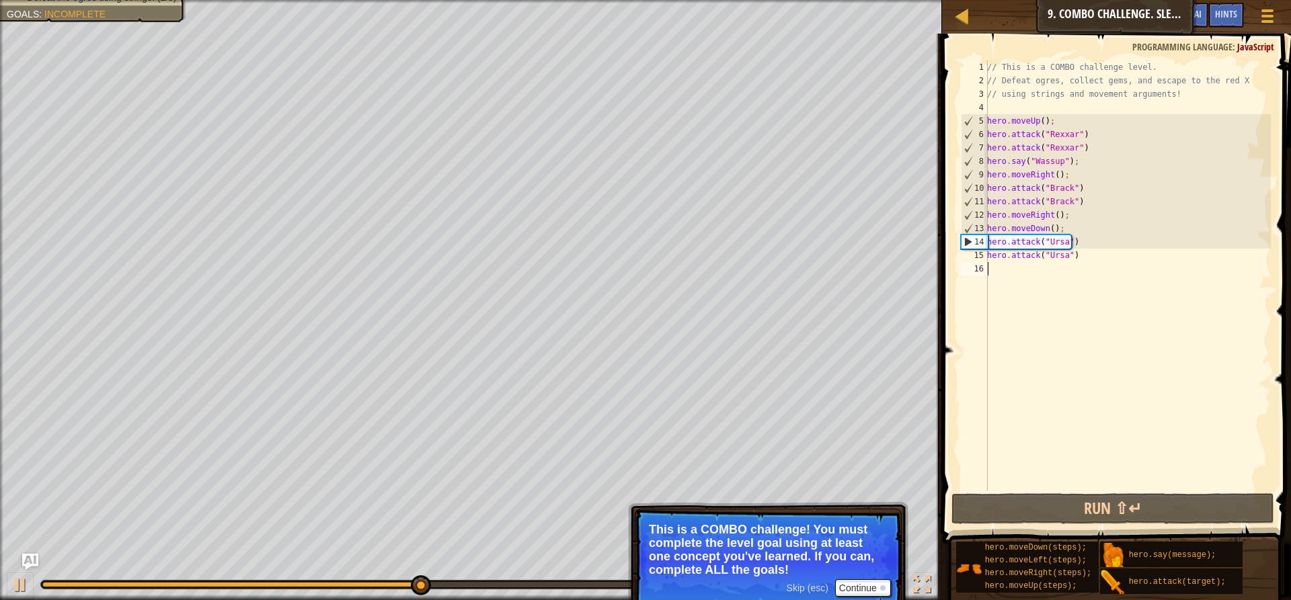
click at [1053, 274] on div "// This is a COMBO challenge level. // Defeat ogres, collect gems, and escape t…" at bounding box center [1127, 289] width 286 height 457
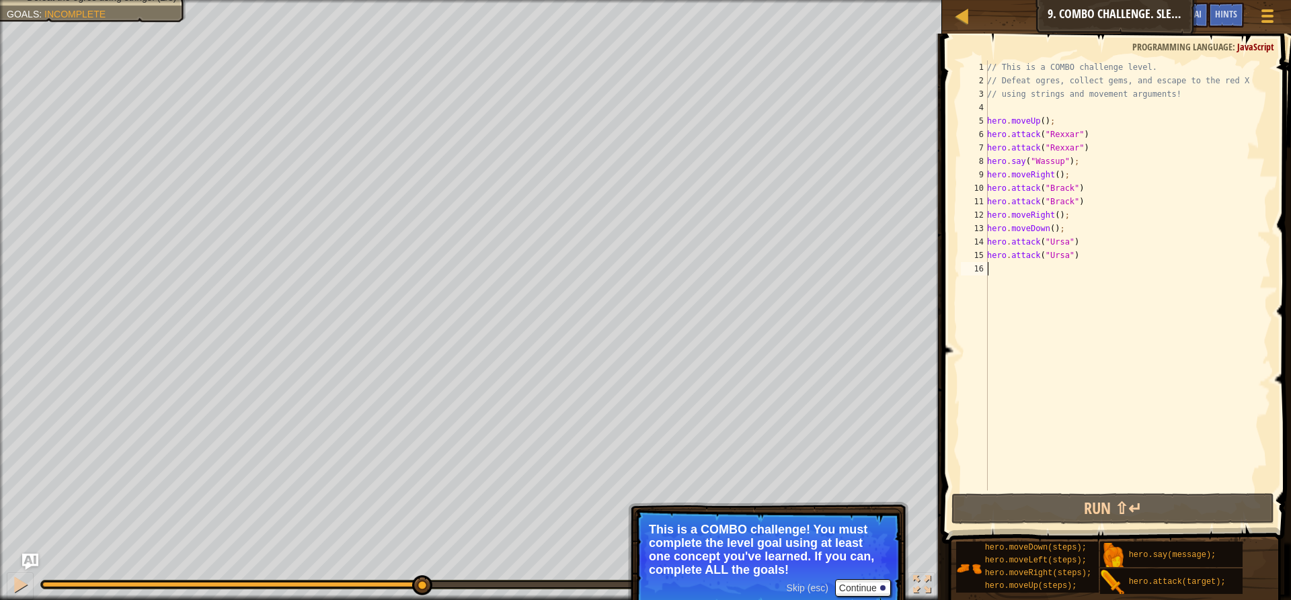
click at [1071, 274] on div "// This is a COMBO challenge level. // Defeat ogres, collect gems, and escape t…" at bounding box center [1127, 289] width 286 height 457
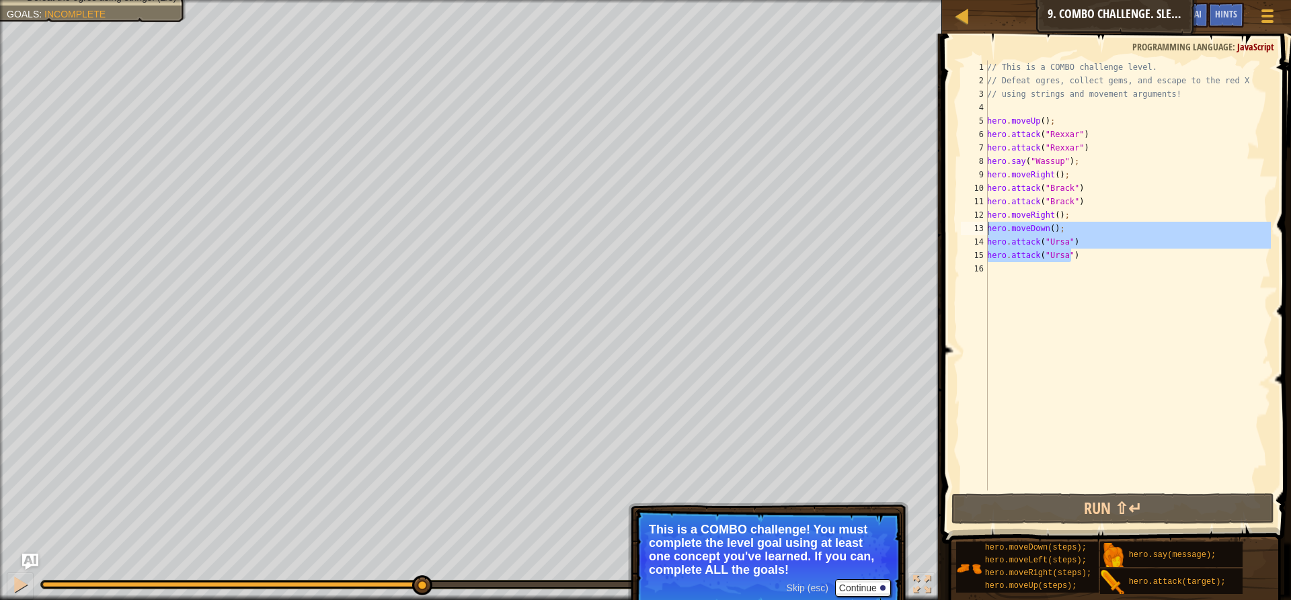
drag, startPoint x: 1026, startPoint y: 251, endPoint x: 957, endPoint y: 228, distance: 73.1
click at [957, 228] on div "1 2 3 4 5 6 7 8 9 10 11 12 13 14 15 16 // This is a COMBO challenge level. // D…" at bounding box center [1114, 315] width 353 height 550
type textarea "hero.moveDown(); hero.attack("Ursa")"
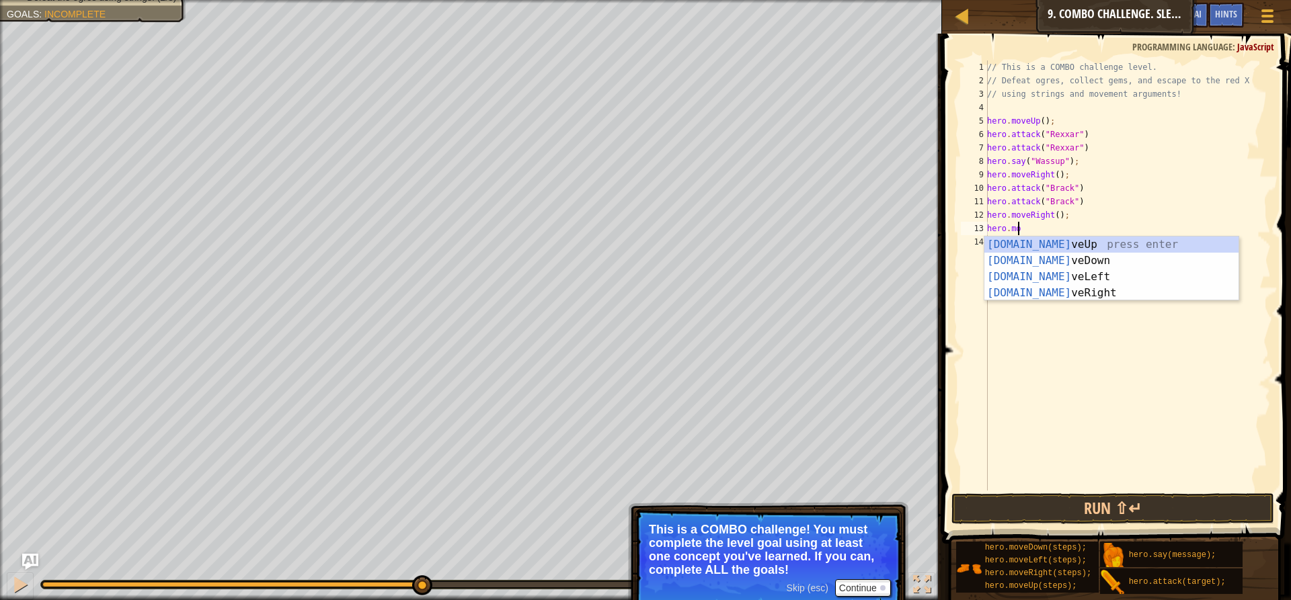
scroll to position [6, 2]
type textarea "hero.move"
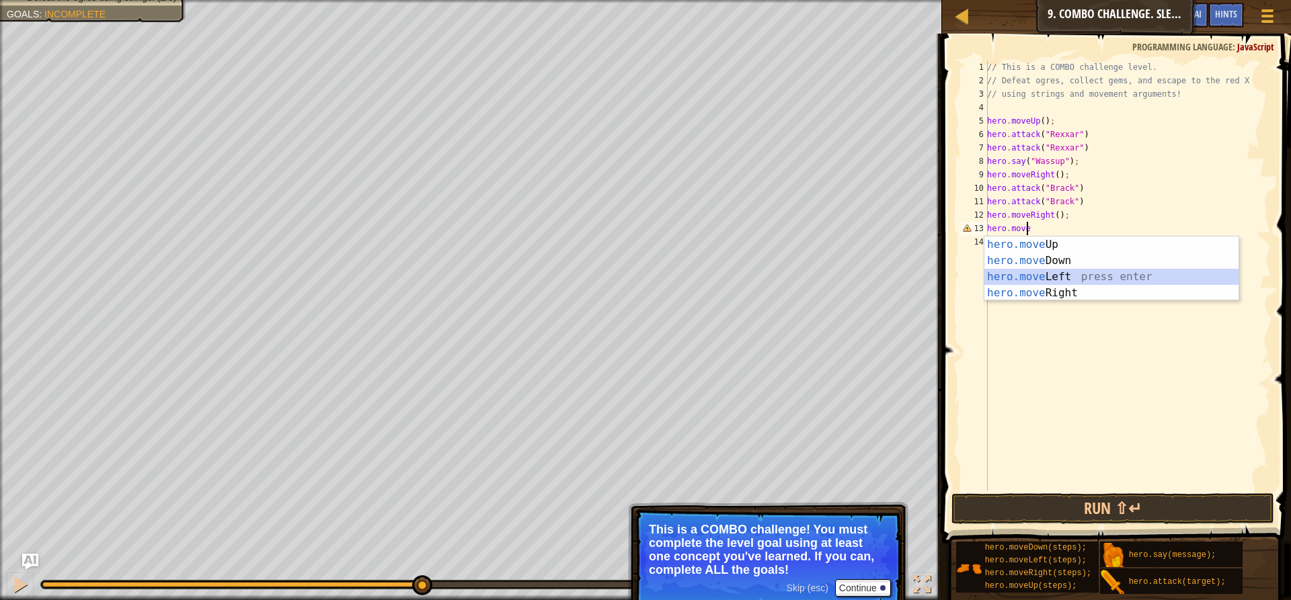
click at [1015, 272] on div "hero.move Up press enter hero.move Down press enter hero.move Left press enter …" at bounding box center [1111, 285] width 254 height 97
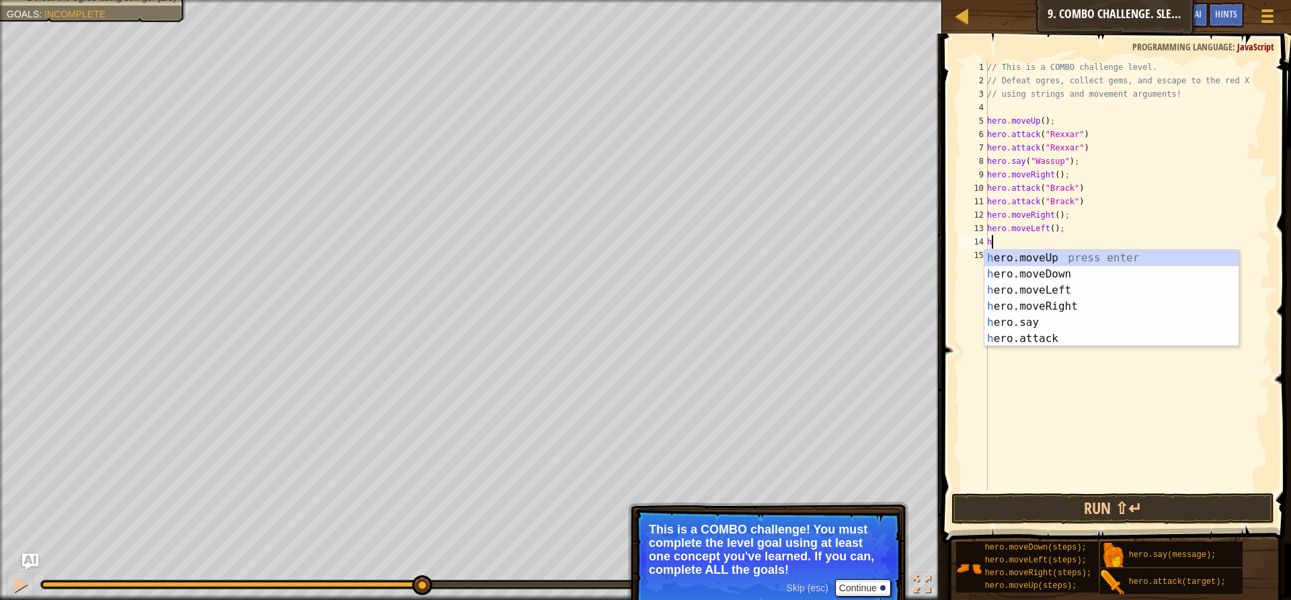
type textarea "her"
click at [1045, 273] on div "her o.moveUp press enter her o.moveDown press enter her o.moveLeft press enter …" at bounding box center [1111, 314] width 254 height 129
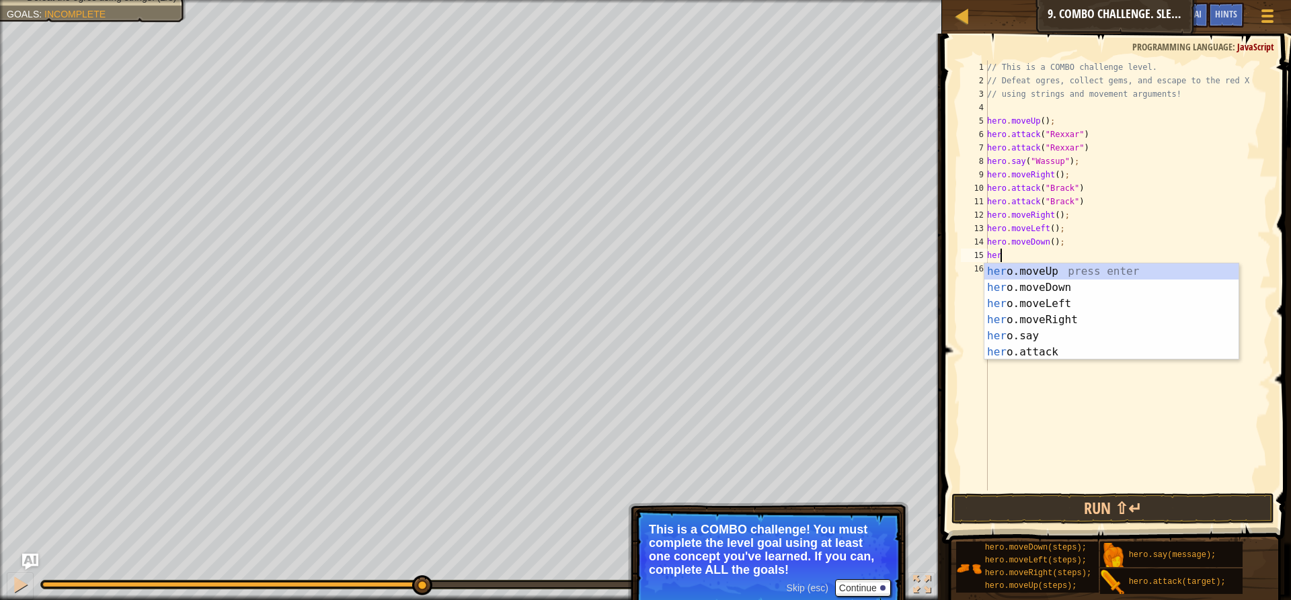
type textarea "hero"
click at [1049, 319] on div "hero .moveUp press enter hero .moveDown press enter hero .moveLeft press enter …" at bounding box center [1111, 328] width 254 height 129
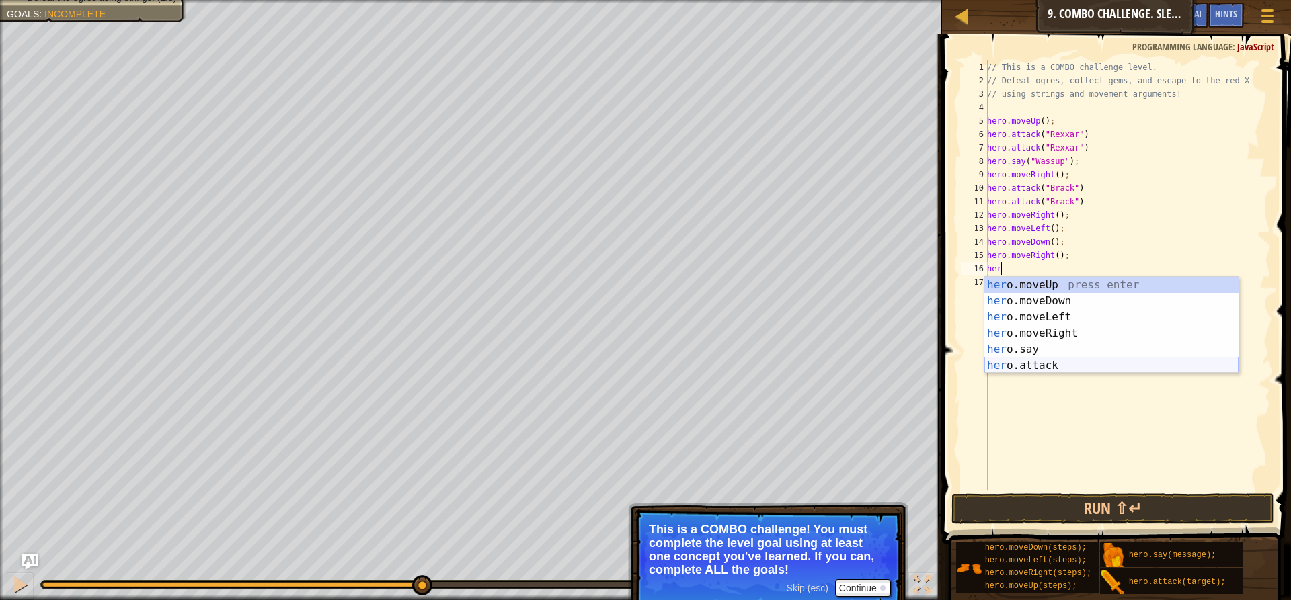
click at [1024, 366] on div "her o.moveUp press enter her o.moveDown press enter her o.moveLeft press enter …" at bounding box center [1111, 341] width 254 height 129
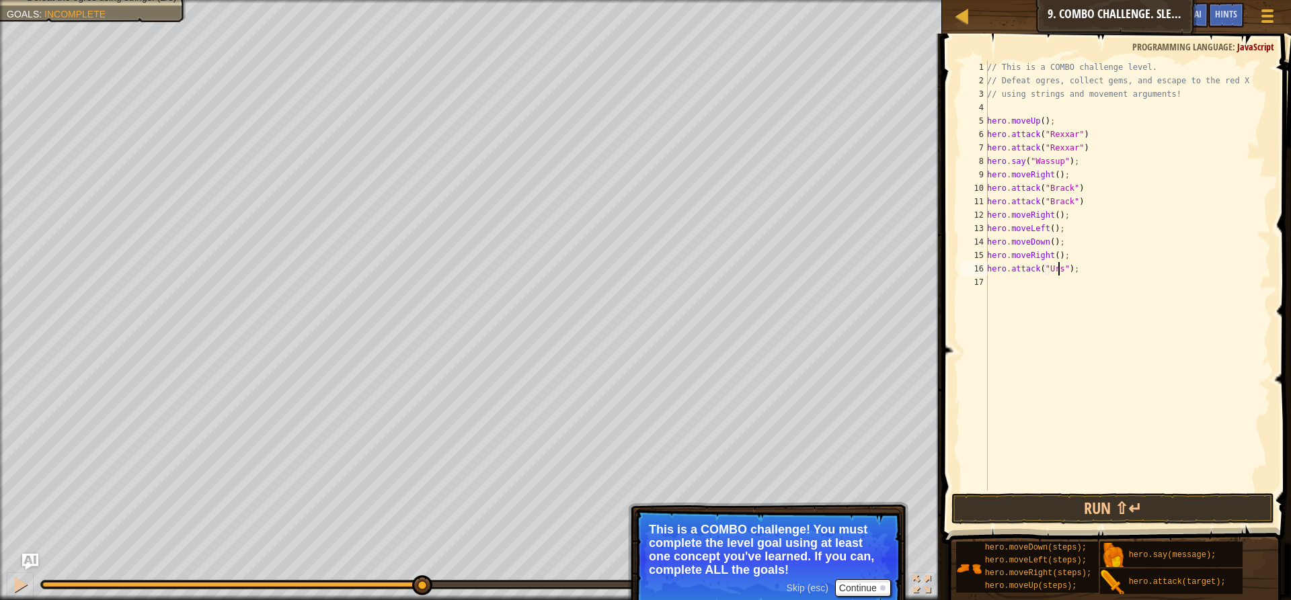
type textarea "hero.attack("Ursa");"
click at [1099, 282] on div "// This is a COMBO challenge level. // Defeat ogres, collect gems, and escape t…" at bounding box center [1127, 289] width 286 height 457
click at [1102, 278] on div "// This is a COMBO challenge level. // Defeat ogres, collect gems, and escape t…" at bounding box center [1127, 289] width 286 height 457
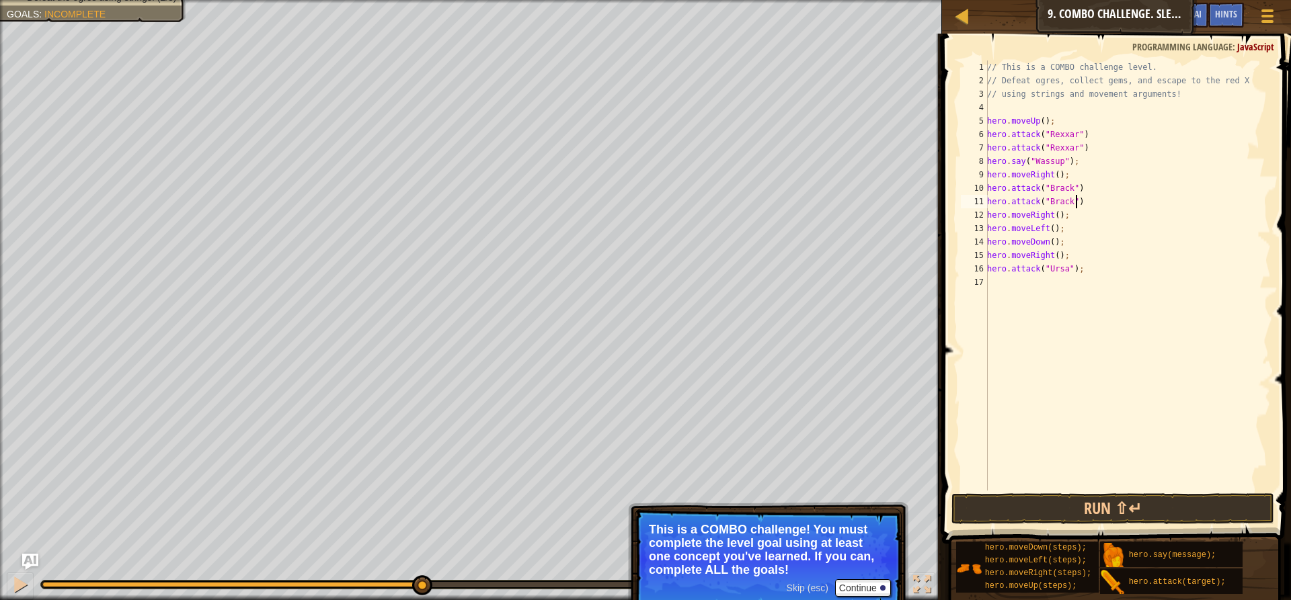
click at [1085, 198] on div "// This is a COMBO challenge level. // Defeat ogres, collect gems, and escape t…" at bounding box center [1127, 289] width 286 height 457
click at [1078, 184] on div "// This is a COMBO challenge level. // Defeat ogres, collect gems, and escape t…" at bounding box center [1127, 289] width 286 height 457
click at [1098, 140] on div "// This is a COMBO challenge level. // Defeat ogres, collect gems, and escape t…" at bounding box center [1127, 289] width 286 height 457
click at [1085, 153] on div "// This is a COMBO challenge level. // Defeat ogres, collect gems, and escape t…" at bounding box center [1127, 289] width 286 height 457
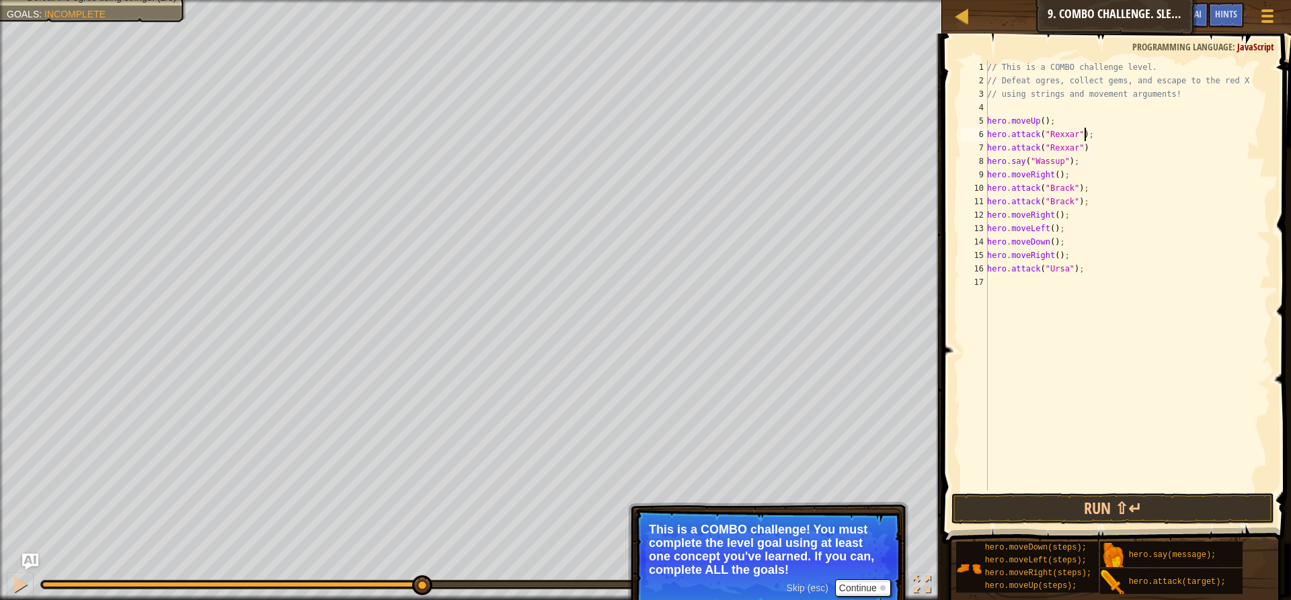
type textarea "hero.attack("Rexxar");"
click at [1094, 282] on div "// This is a COMBO challenge level. // Defeat ogres, collect gems, and escape t…" at bounding box center [1127, 289] width 286 height 457
click at [1060, 497] on button "Run ⇧↵" at bounding box center [1112, 508] width 323 height 31
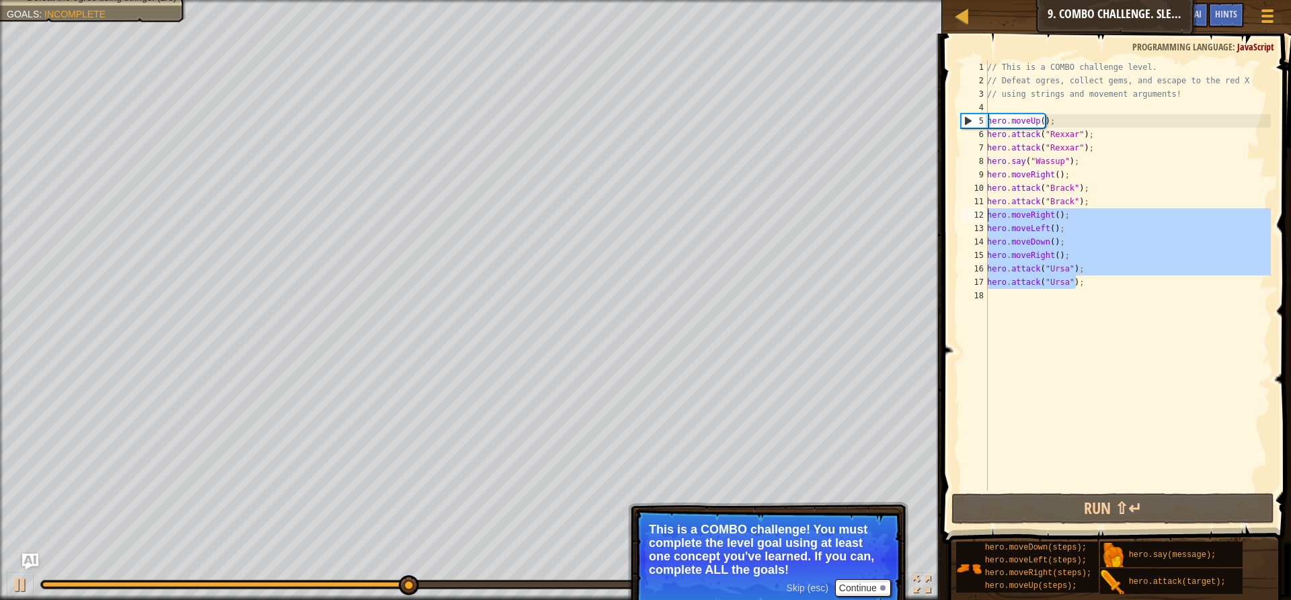
drag, startPoint x: 1086, startPoint y: 282, endPoint x: 986, endPoint y: 220, distance: 118.1
click at [986, 220] on div "hero.attack("Ursa"); 1 2 3 4 5 6 7 8 9 10 11 12 13 14 15 16 17 18 // This is a …" at bounding box center [1114, 276] width 313 height 430
type textarea "hero.moveRight(); hero.moveLeft();"
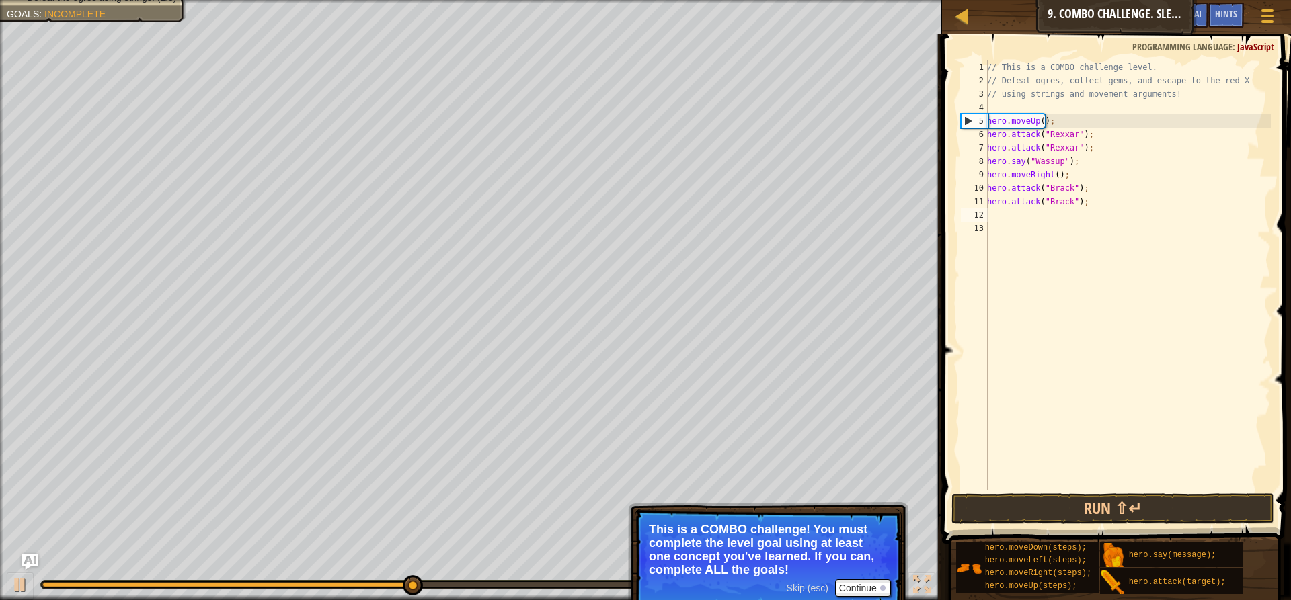
scroll to position [6, 0]
type textarea "m"
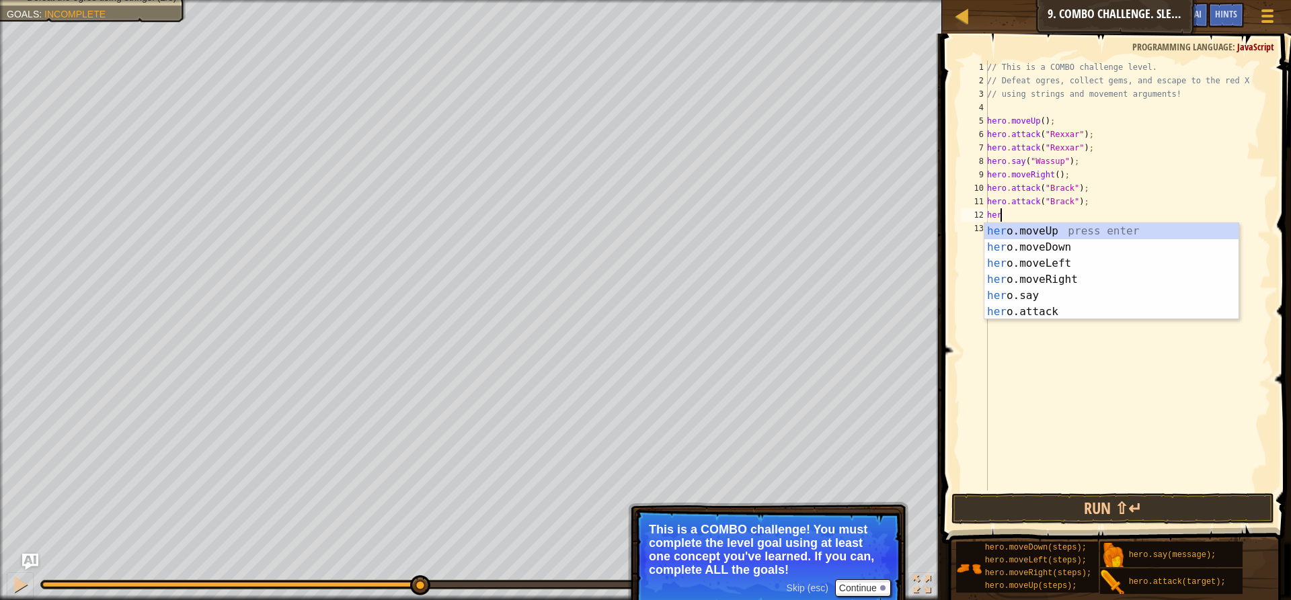
type textarea "hero"
click at [1043, 265] on div "hero .moveUp press enter hero .moveDown press enter hero .moveLeft press enter …" at bounding box center [1111, 287] width 254 height 129
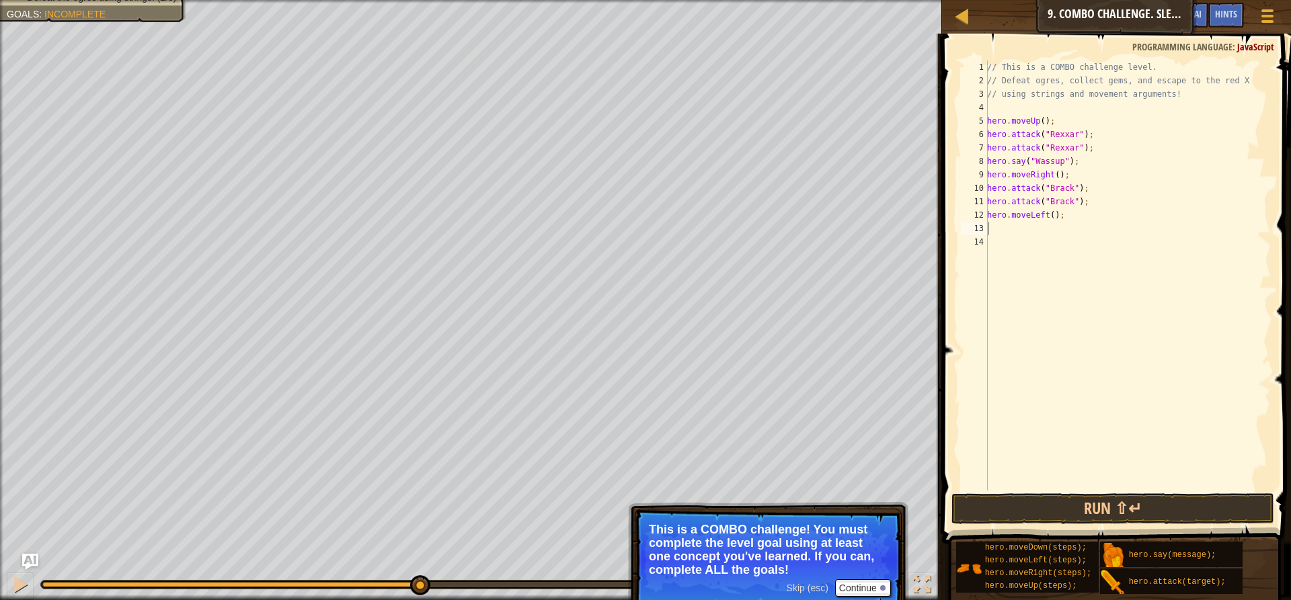
scroll to position [6, 0]
click at [1130, 503] on button "Run ⇧↵" at bounding box center [1112, 508] width 323 height 31
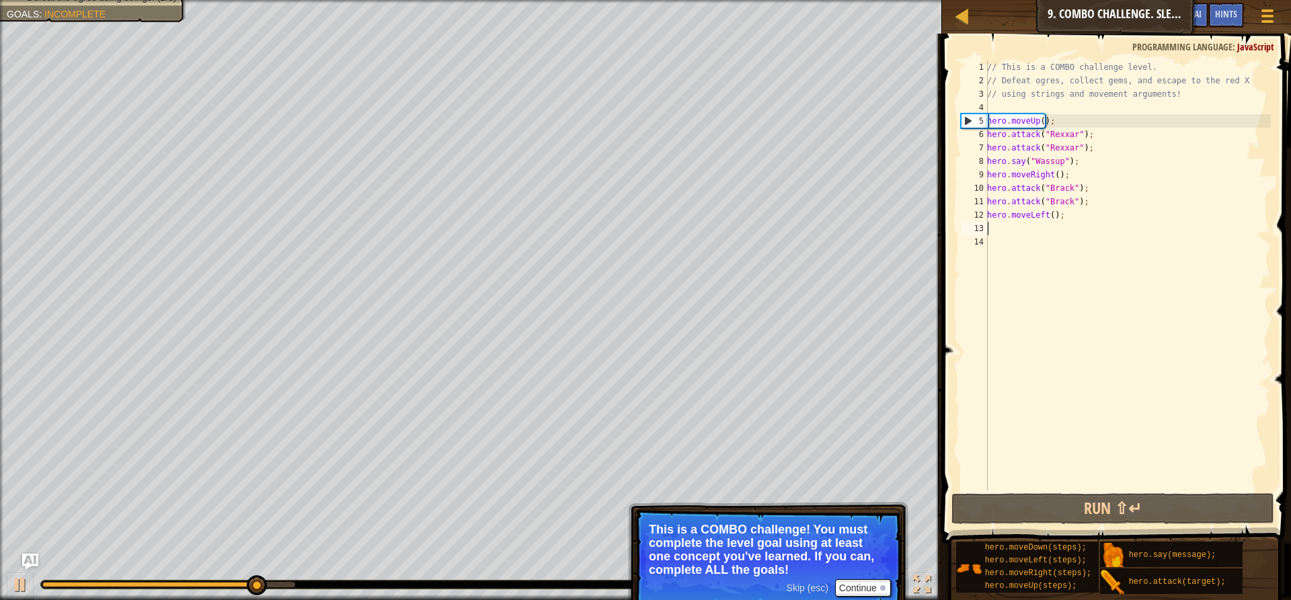
click at [1058, 225] on div "// This is a COMBO challenge level. // Defeat ogres, collect gems, and escape t…" at bounding box center [1127, 289] width 286 height 457
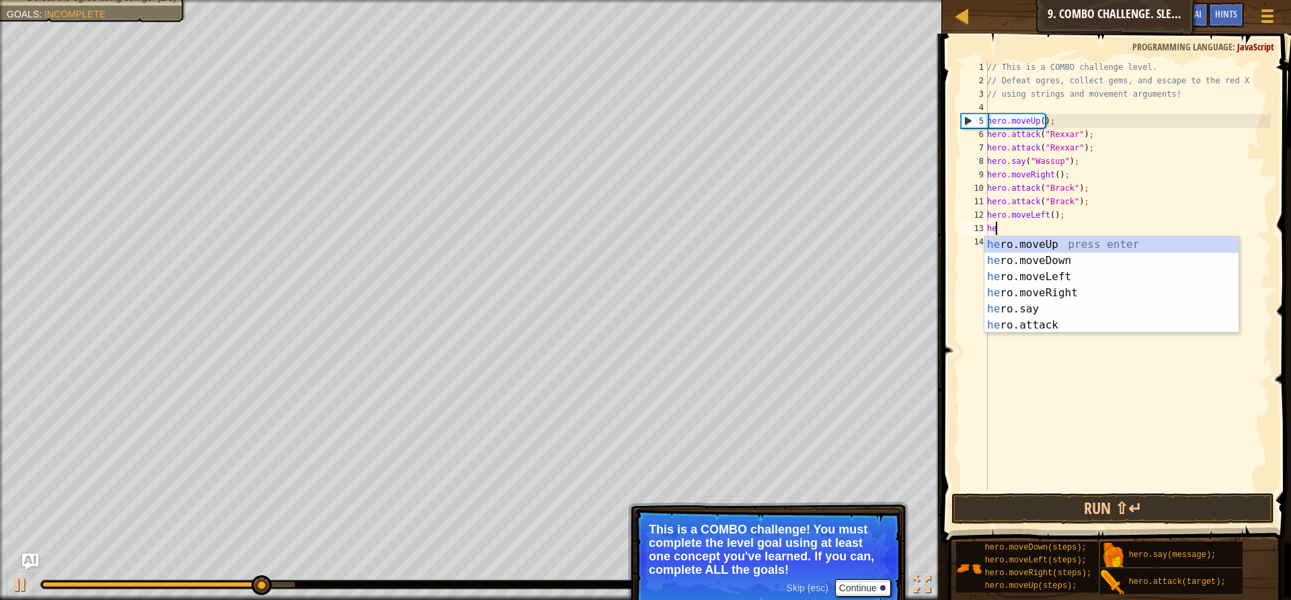
type textarea "her"
click at [1030, 266] on div "her o.moveUp press enter her o.moveDown press enter her o.moveLeft press enter …" at bounding box center [1111, 301] width 254 height 129
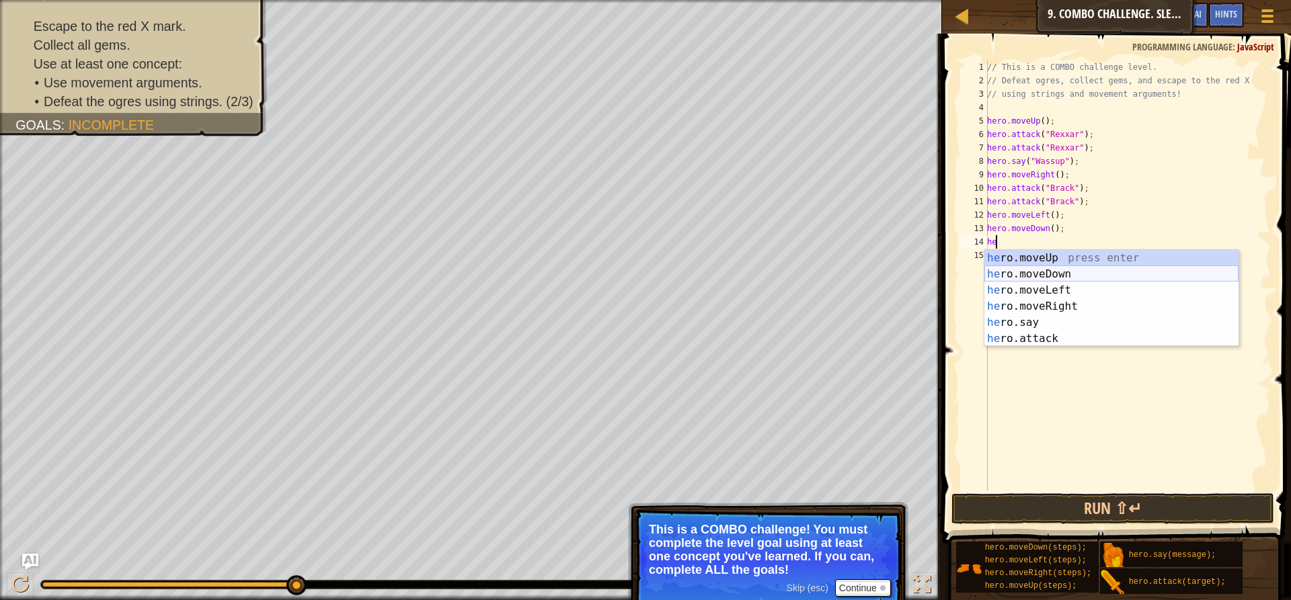
type textarea "her"
click at [1043, 306] on div "her o.moveUp press enter her o.moveDown press enter her o.moveLeft press enter …" at bounding box center [1111, 314] width 254 height 129
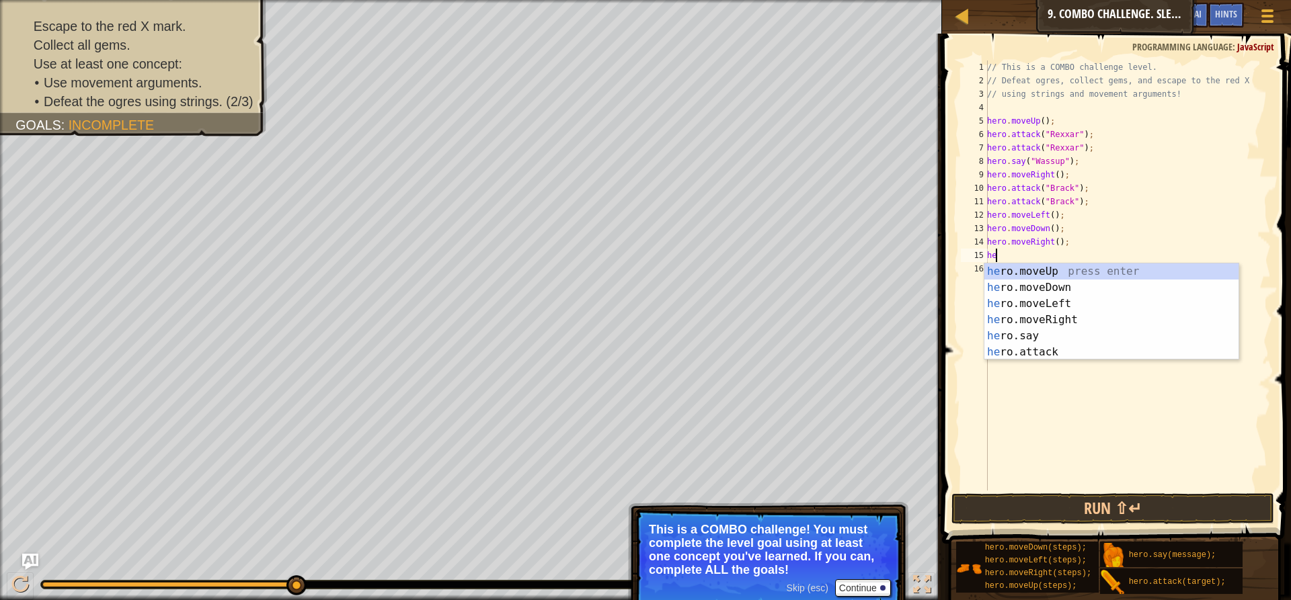
type textarea "h"
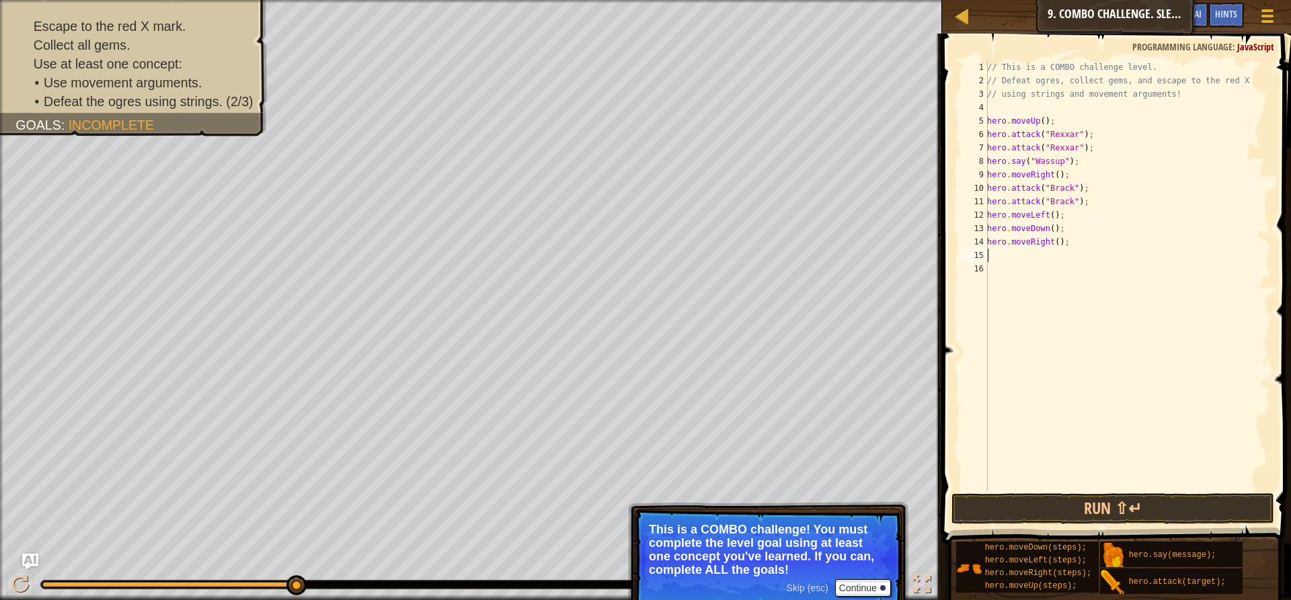
click at [1057, 244] on div "// This is a COMBO challenge level. // Defeat ogres, collect gems, and escape t…" at bounding box center [1127, 289] width 286 height 457
click at [1050, 239] on div "// This is a COMBO challenge level. // Defeat ogres, collect gems, and escape t…" at bounding box center [1127, 289] width 286 height 457
click at [1054, 241] on div "// This is a COMBO challenge level. // Defeat ogres, collect gems, and escape t…" at bounding box center [1127, 289] width 286 height 457
type textarea "hero.moveRight(3);"
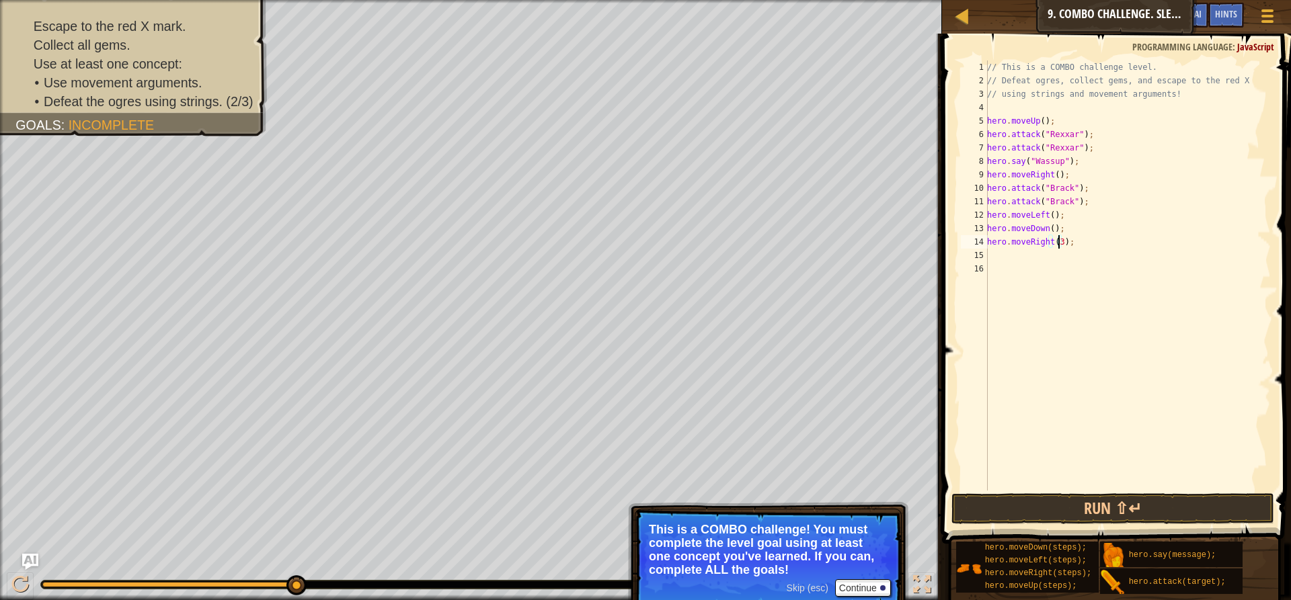
click at [1075, 253] on div "// This is a COMBO challenge level. // Defeat ogres, collect gems, and escape t…" at bounding box center [1127, 289] width 286 height 457
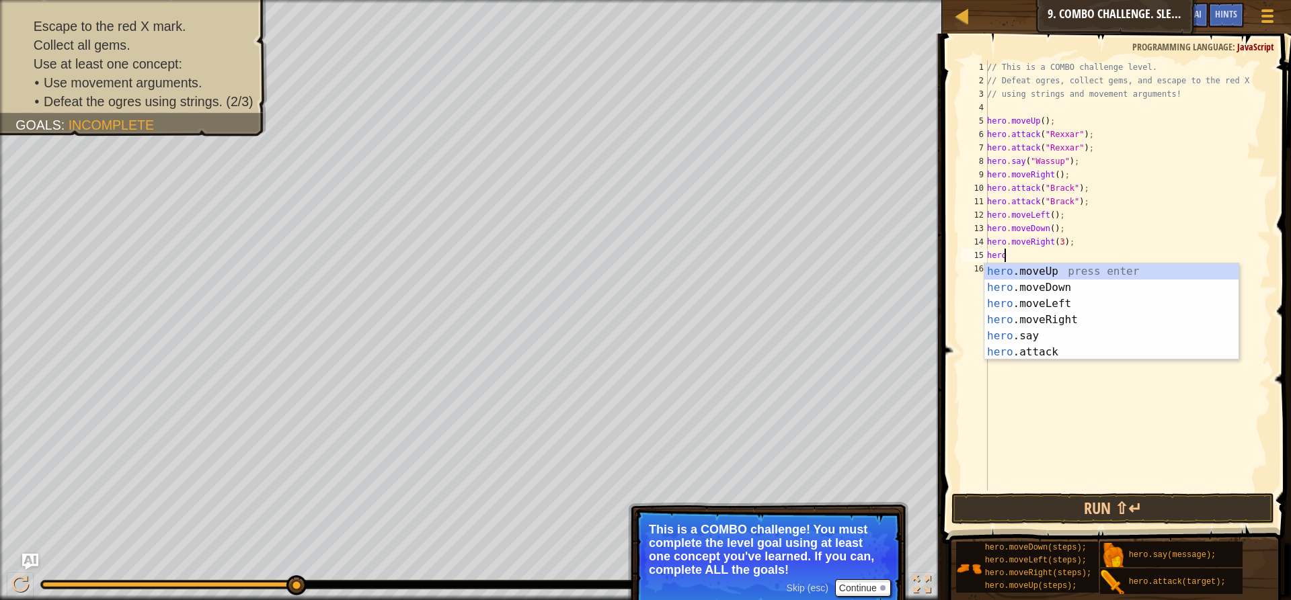
scroll to position [6, 1]
click at [1042, 348] on div "hero .moveUp press enter hero .moveDown press enter hero .moveLeft press enter …" at bounding box center [1111, 328] width 254 height 129
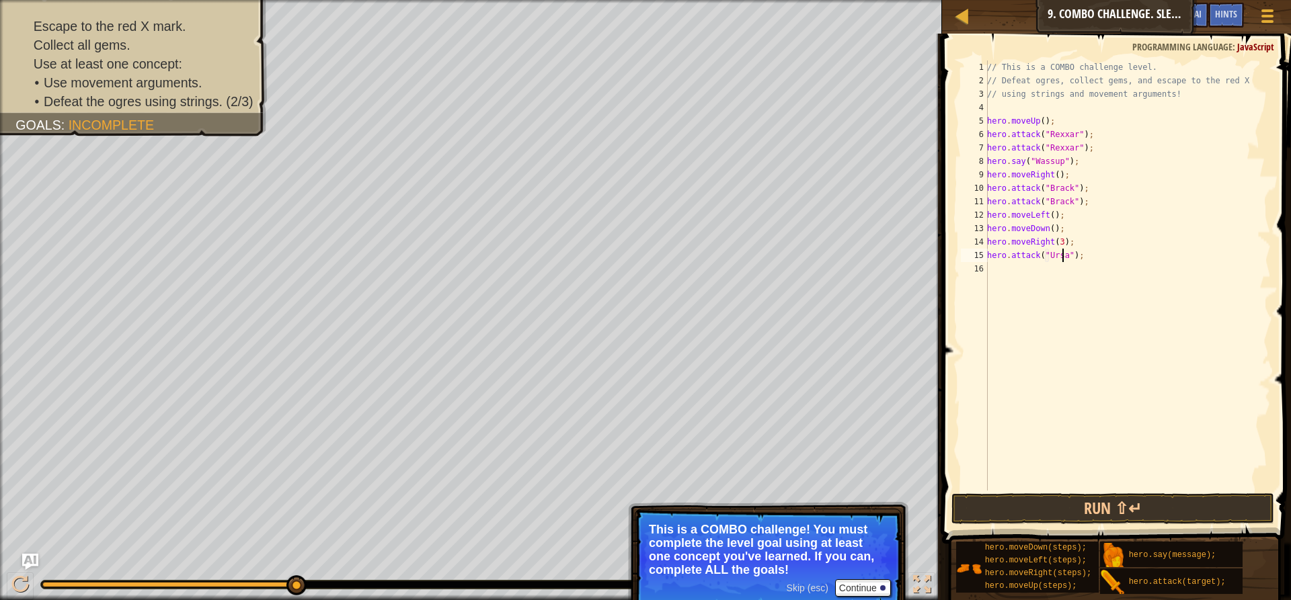
scroll to position [6, 6]
click at [1156, 519] on button "Run ⇧↵" at bounding box center [1112, 508] width 323 height 31
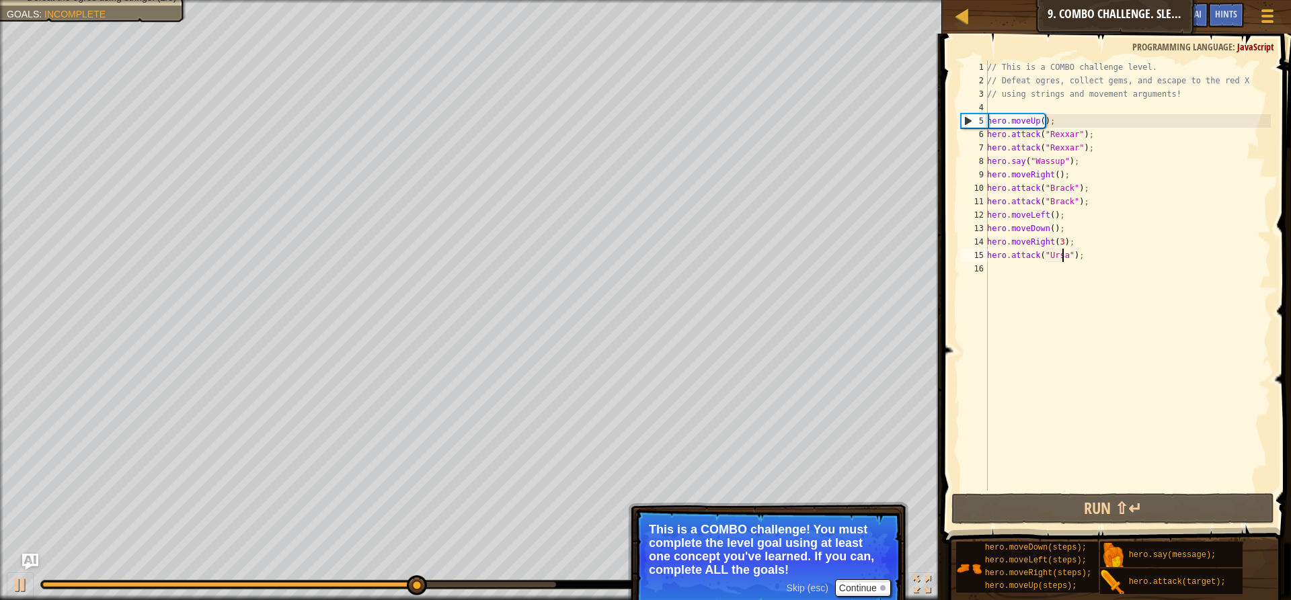
click at [1058, 241] on div "// This is a COMBO challenge level. // Defeat ogres, collect gems, and escape t…" at bounding box center [1127, 289] width 286 height 457
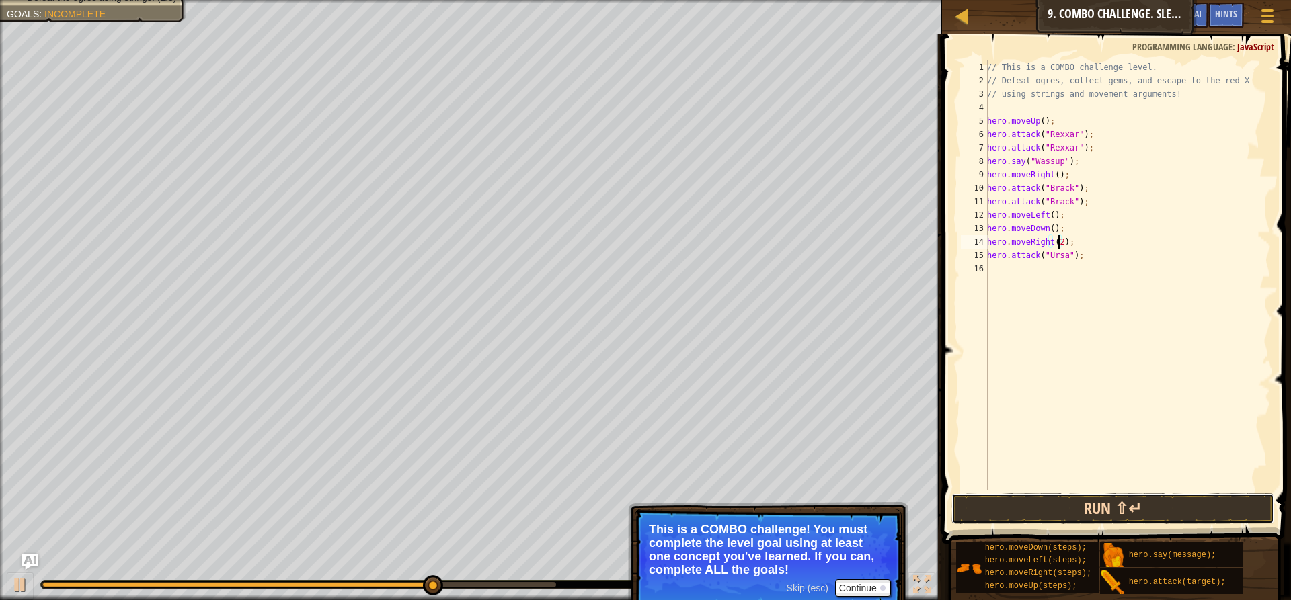
click at [1094, 508] on button "Run ⇧↵" at bounding box center [1112, 508] width 323 height 31
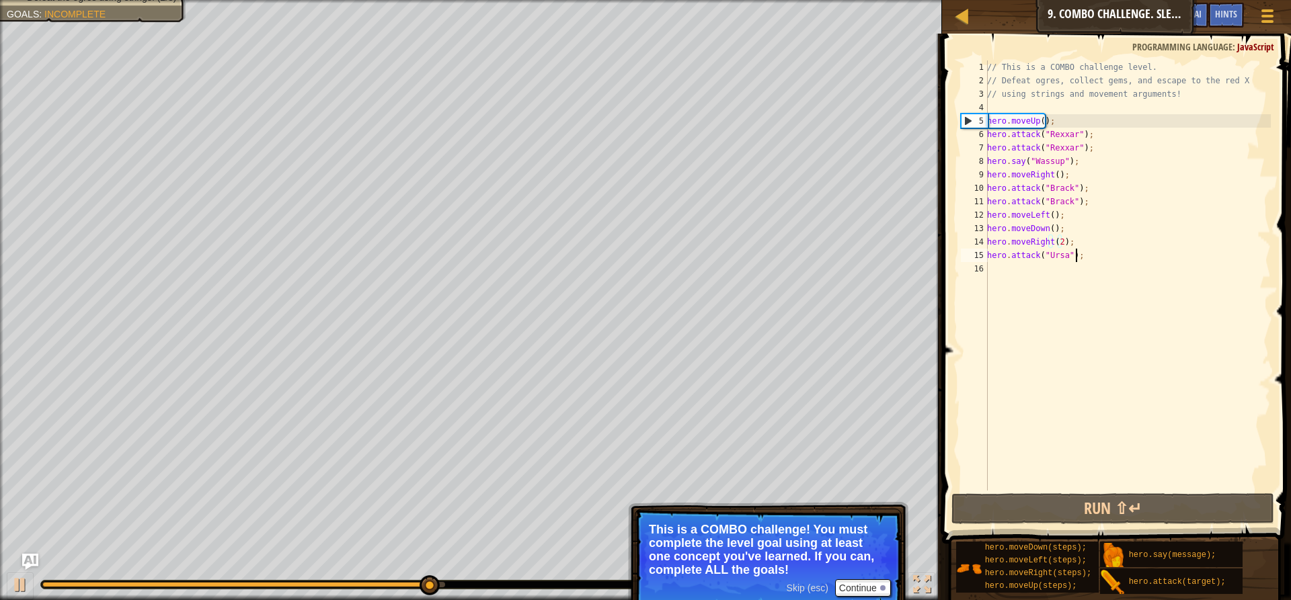
click at [1106, 255] on div "// This is a COMBO challenge level. // Defeat ogres, collect gems, and escape t…" at bounding box center [1127, 289] width 286 height 457
type textarea "hero.attack("Ursa");"
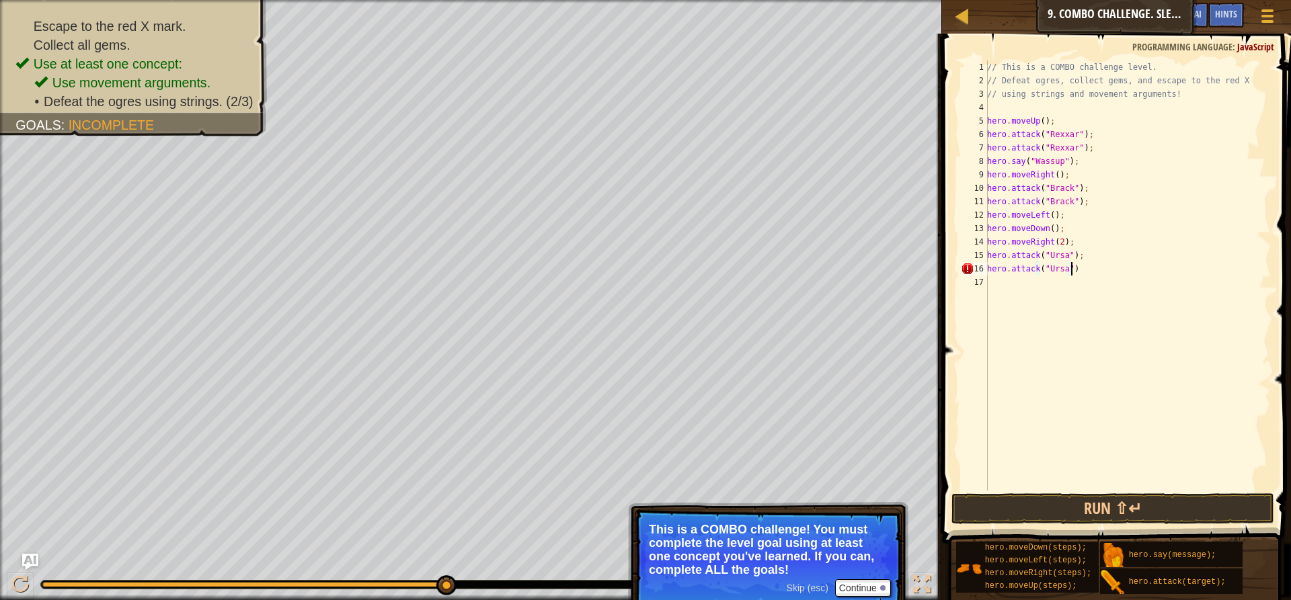
scroll to position [6, 7]
click at [1049, 214] on div "// This is a COMBO challenge level. // Defeat ogres, collect gems, and escape t…" at bounding box center [1127, 289] width 286 height 457
click at [1090, 202] on div "// This is a COMBO challenge level. // Defeat ogres, collect gems, and escape t…" at bounding box center [1127, 289] width 286 height 457
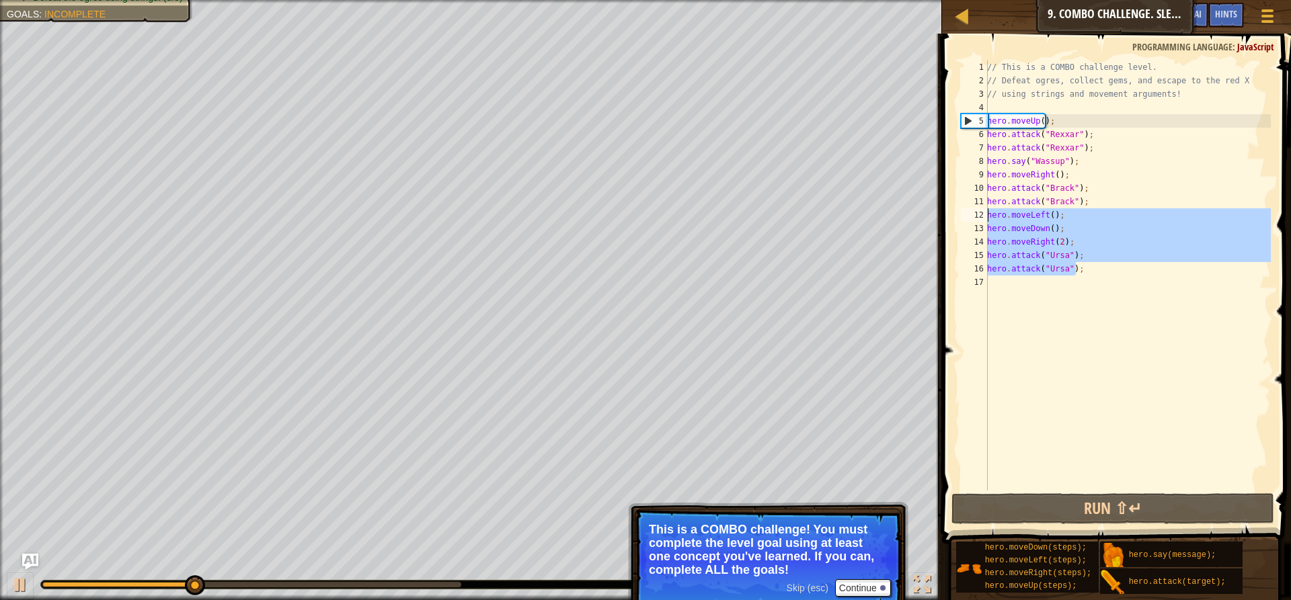
drag, startPoint x: 1085, startPoint y: 273, endPoint x: 982, endPoint y: 216, distance: 117.3
click at [982, 216] on div "hero.attack("[PERSON_NAME]"); 1 2 3 4 5 6 7 8 9 10 11 12 13 14 15 16 17 // This…" at bounding box center [1114, 276] width 313 height 430
click at [1092, 250] on div "// This is a COMBO challenge level. // Defeat ogres, collect gems, and escape t…" at bounding box center [1127, 276] width 286 height 430
drag, startPoint x: 1083, startPoint y: 270, endPoint x: 970, endPoint y: 212, distance: 126.6
click at [970, 212] on div "hero.attack("Ursa"); 1 2 3 4 5 6 7 8 9 10 11 12 13 14 15 16 17 // This is a COM…" at bounding box center [1114, 276] width 313 height 430
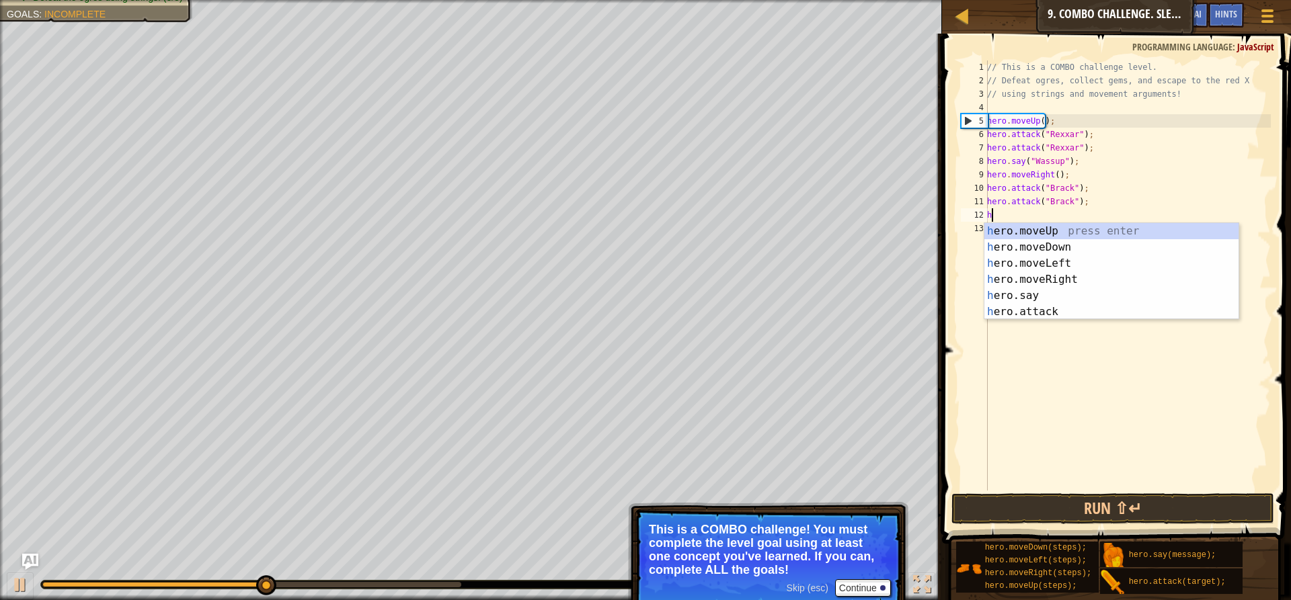
scroll to position [6, 0]
type textarea "hero"
click at [1055, 282] on div "hero .moveUp press enter hero .moveDown press enter hero .moveLeft press enter …" at bounding box center [1111, 287] width 254 height 129
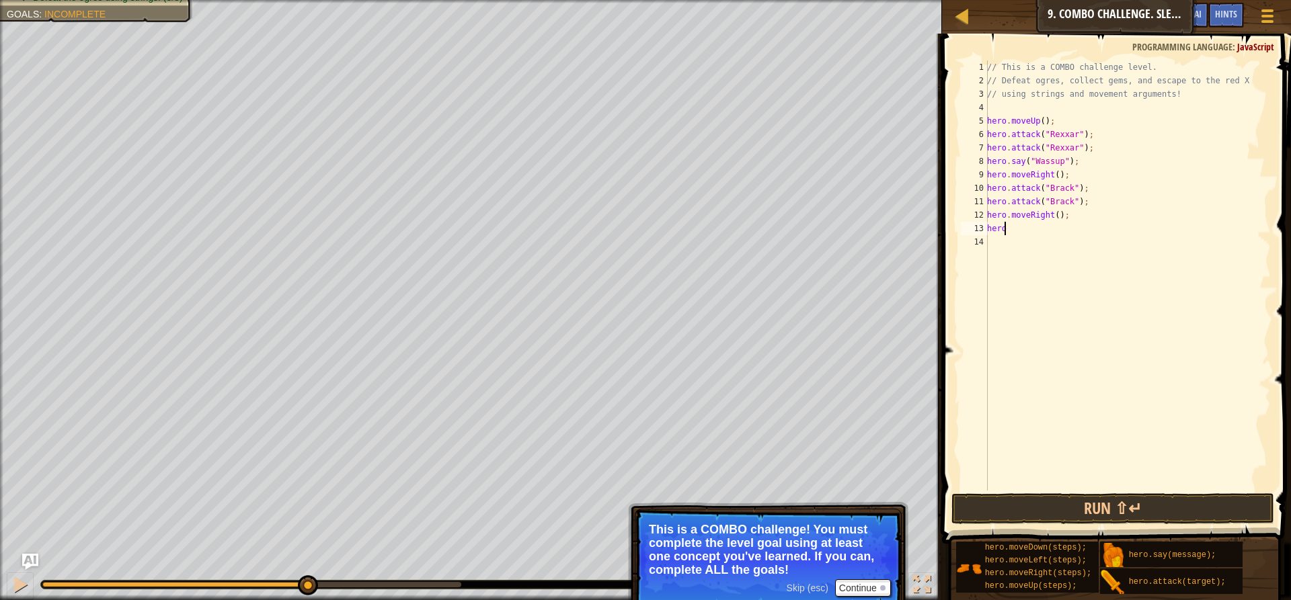
click at [895, 232] on div "Map Introduction to Computer Science 9. Combo Challenge. Sleep Hour Game Menu D…" at bounding box center [645, 300] width 1291 height 600
paste textarea ".attack("Ursa");"
type textarea "hero"
drag, startPoint x: 1039, startPoint y: 237, endPoint x: 1014, endPoint y: 235, distance: 24.3
click at [1036, 237] on div "// This is a COMBO challenge level. // Defeat ogres, collect gems, and escape t…" at bounding box center [1127, 289] width 286 height 457
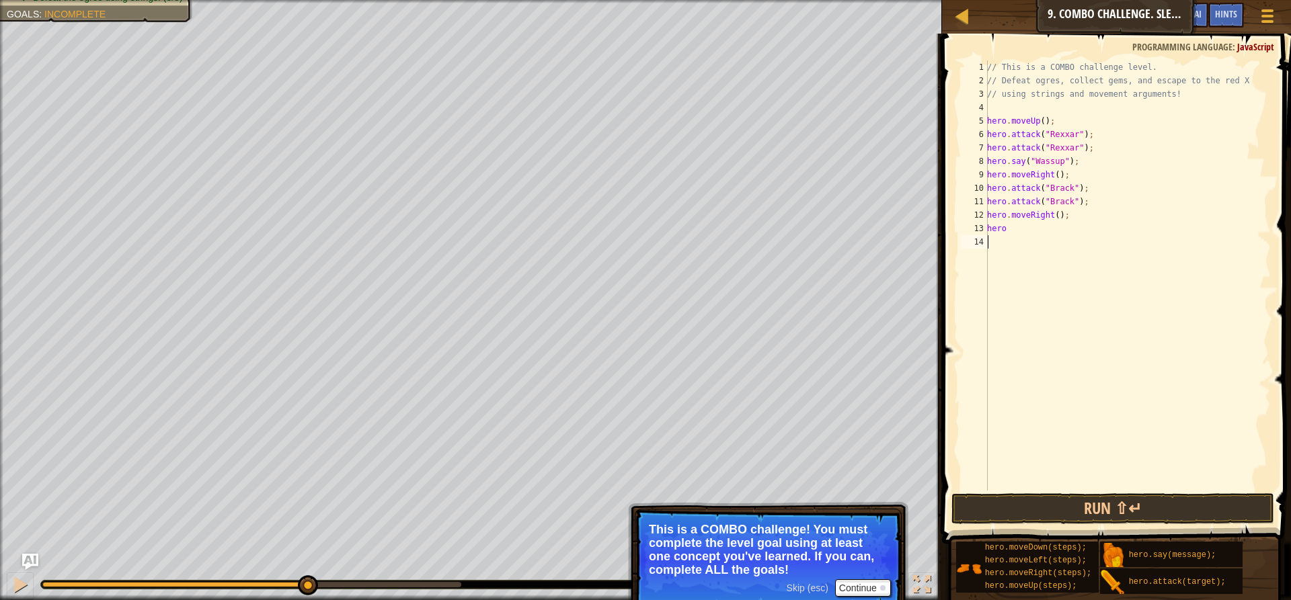
scroll to position [6, 0]
drag, startPoint x: 1014, startPoint y: 231, endPoint x: 968, endPoint y: 229, distance: 46.4
click at [968, 229] on div "1 2 3 4 5 6 7 8 9 10 11 12 13 14 // This is a COMBO challenge level. // Defeat …" at bounding box center [1114, 276] width 313 height 430
paste textarea ".attack("Ursa");"
click at [1055, 225] on div "// This is a COMBO challenge level. // Defeat ogres, collect gems, and escape t…" at bounding box center [1127, 289] width 286 height 457
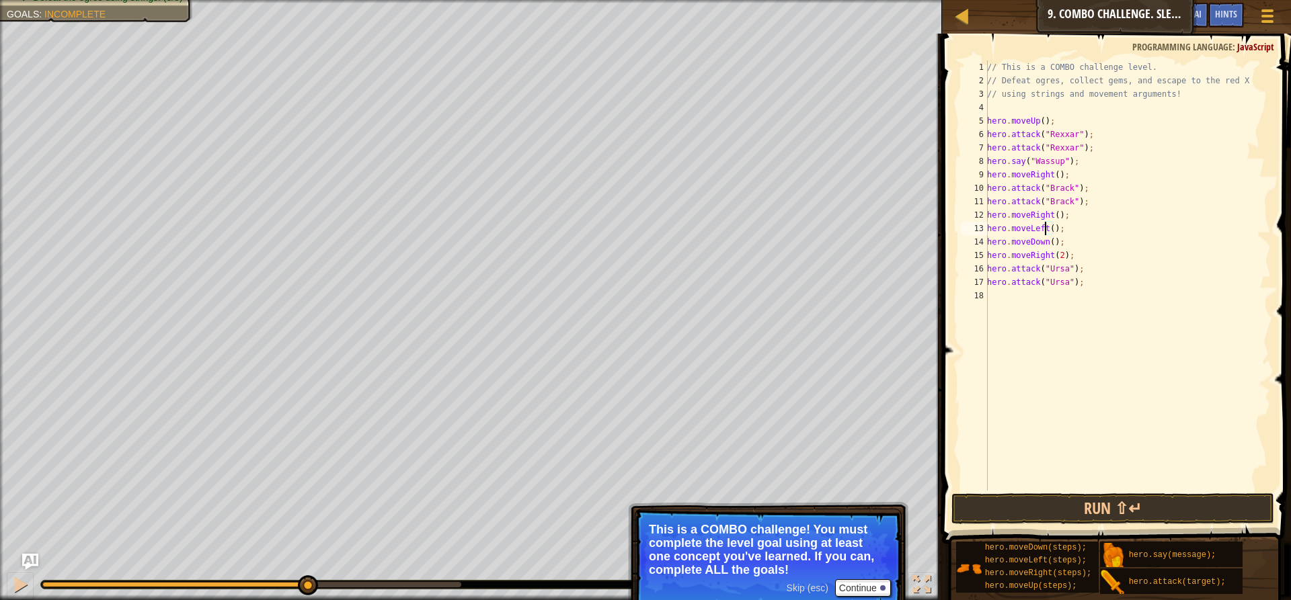
click at [1047, 226] on div "// This is a COMBO challenge level. // Defeat ogres, collect gems, and escape t…" at bounding box center [1127, 289] width 286 height 457
click at [1049, 231] on div "// This is a COMBO challenge level. // Defeat ogres, collect gems, and escape t…" at bounding box center [1127, 289] width 286 height 457
click at [1070, 500] on button "Run ⇧↵" at bounding box center [1112, 508] width 323 height 31
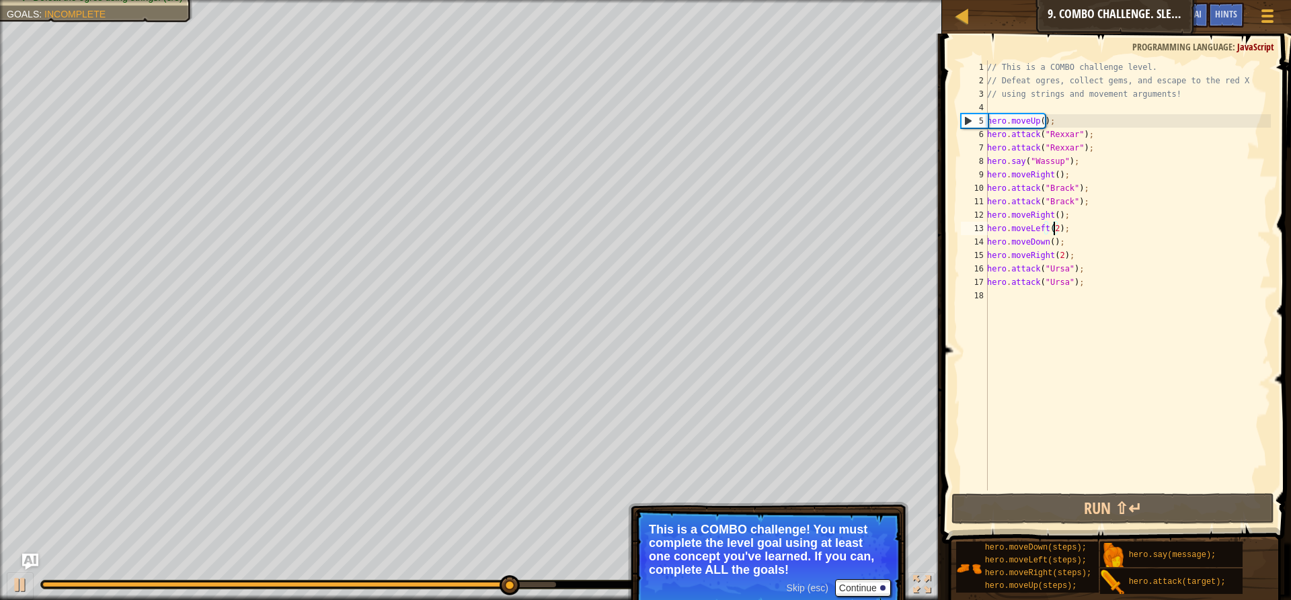
click at [1103, 286] on div "// This is a COMBO challenge level. // Defeat ogres, collect gems, and escape t…" at bounding box center [1127, 289] width 286 height 457
type textarea "hero.attack("Ursa");"
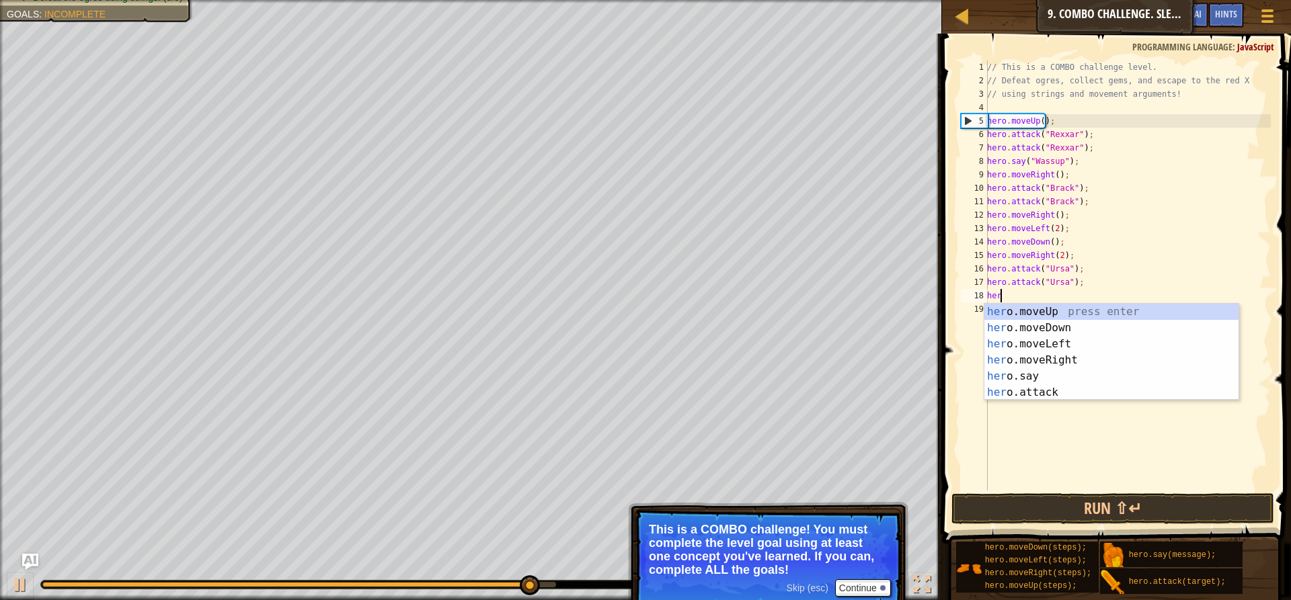
type textarea "hero"
click at [1060, 324] on div "hero .moveUp press enter hero .moveDown press enter hero .moveLeft press enter …" at bounding box center [1111, 368] width 254 height 129
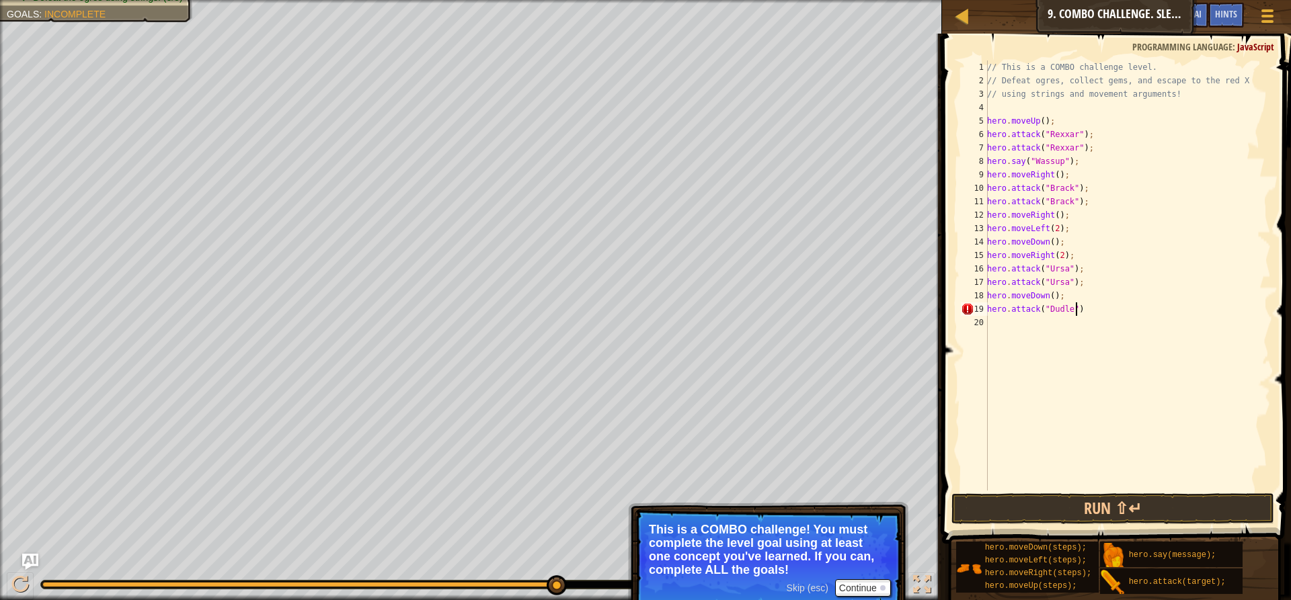
scroll to position [6, 7]
type textarea "hero.attack("Dudle");"
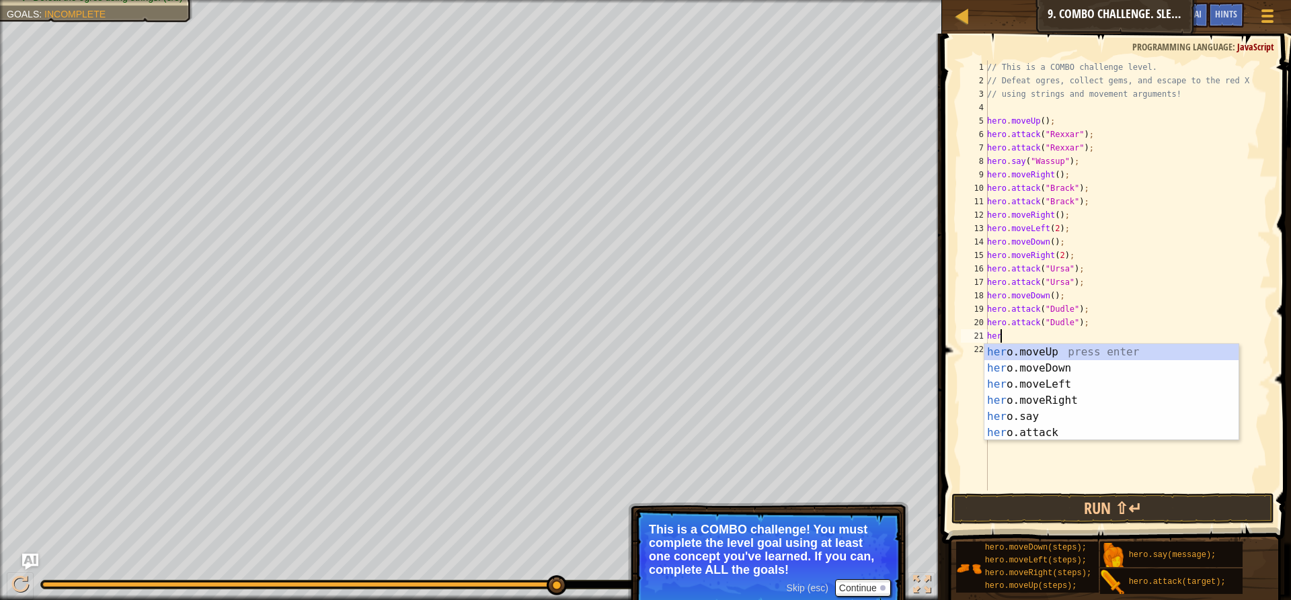
type textarea "hero"
click at [1033, 385] on div "hero .moveUp press enter hero .moveDown press enter hero .moveLeft press enter …" at bounding box center [1111, 408] width 254 height 129
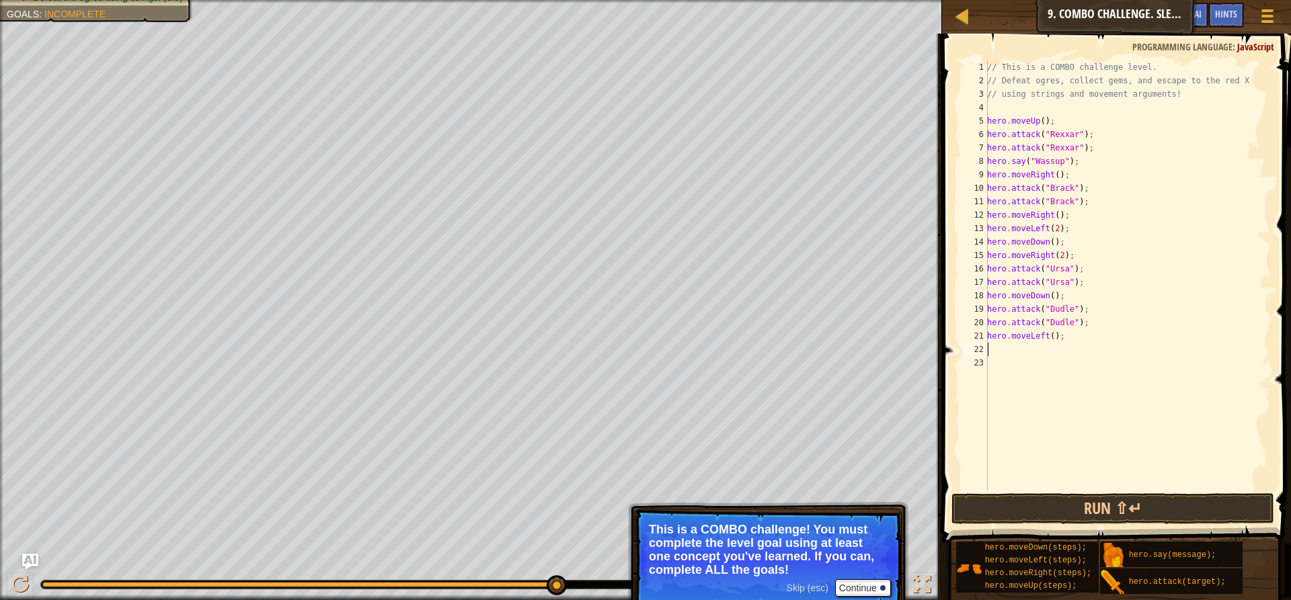
click at [1051, 331] on div "// This is a COMBO challenge level. // Defeat ogres, collect gems, and escape t…" at bounding box center [1127, 289] width 286 height 457
click at [1049, 333] on div "// This is a COMBO challenge level. // Defeat ogres, collect gems, and escape t…" at bounding box center [1127, 289] width 286 height 457
type textarea "hero.moveLeft(2);"
click at [1075, 337] on div "// This is a COMBO challenge level. // Defeat ogres, collect gems, and escape t…" at bounding box center [1127, 289] width 286 height 457
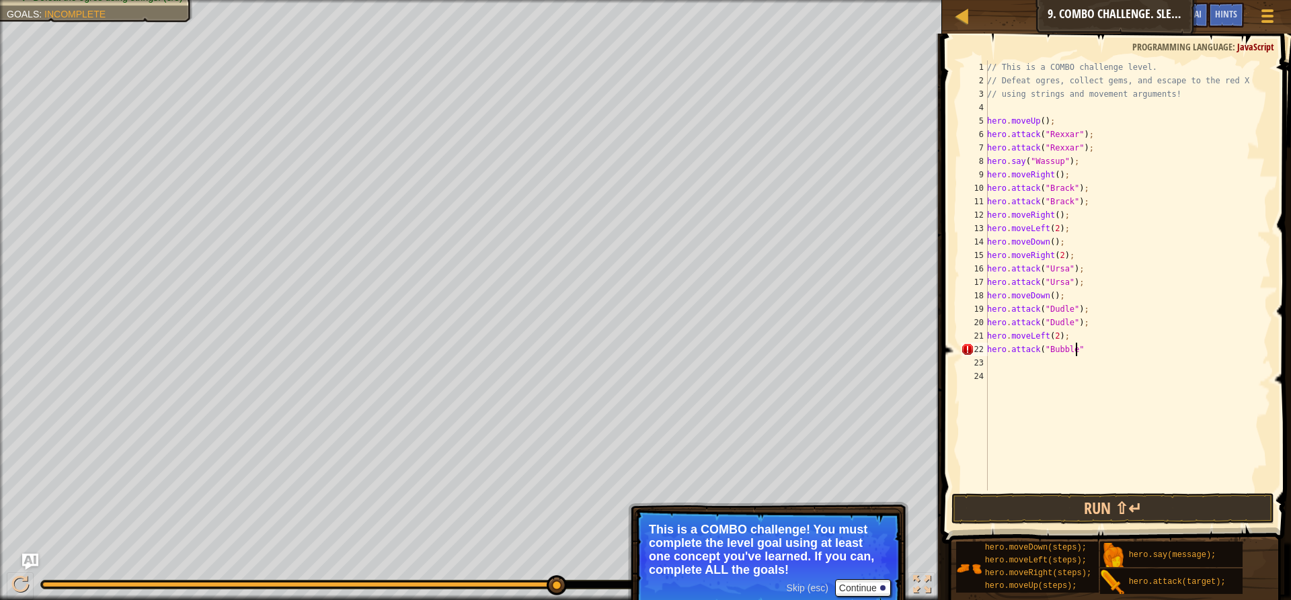
scroll to position [6, 7]
type textarea "hero.attack("Bubble");"
click at [1047, 500] on button "Run ⇧↵" at bounding box center [1112, 508] width 323 height 31
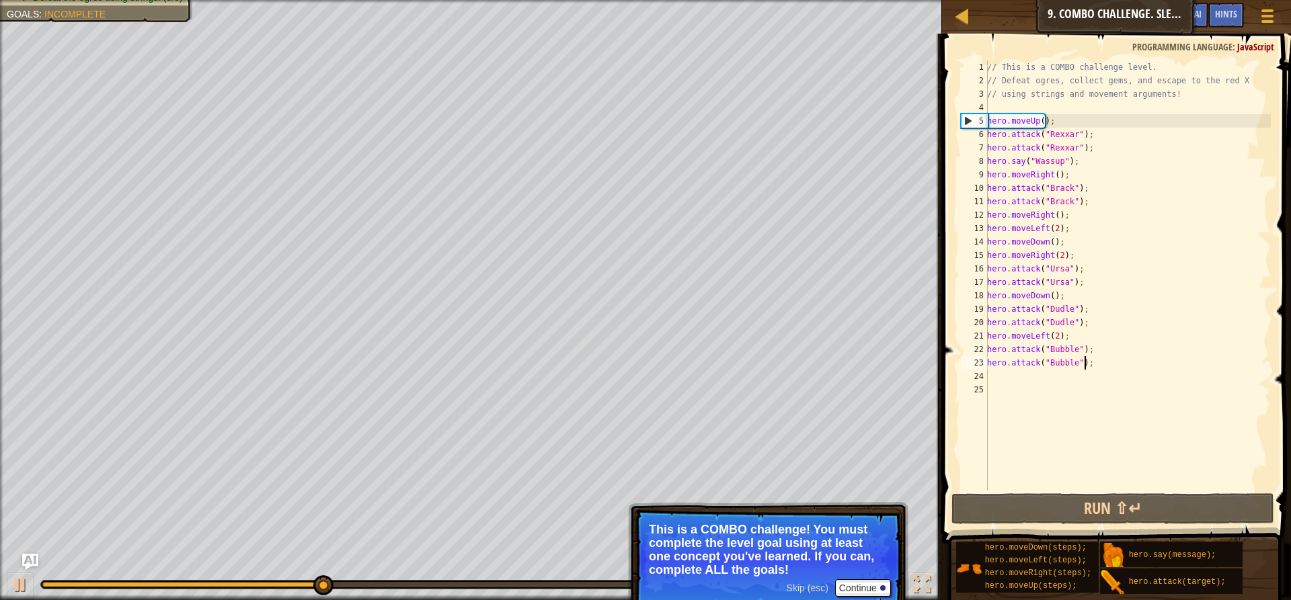
click at [809, 590] on span "Skip (esc)" at bounding box center [808, 588] width 42 height 11
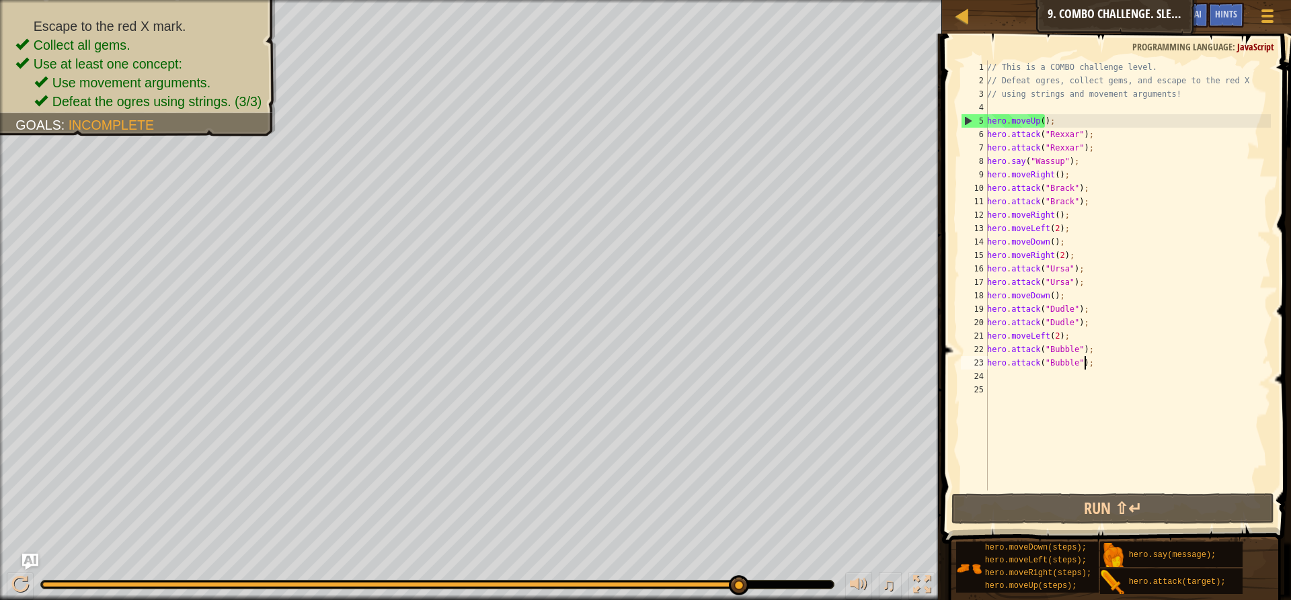
scroll to position [6, 0]
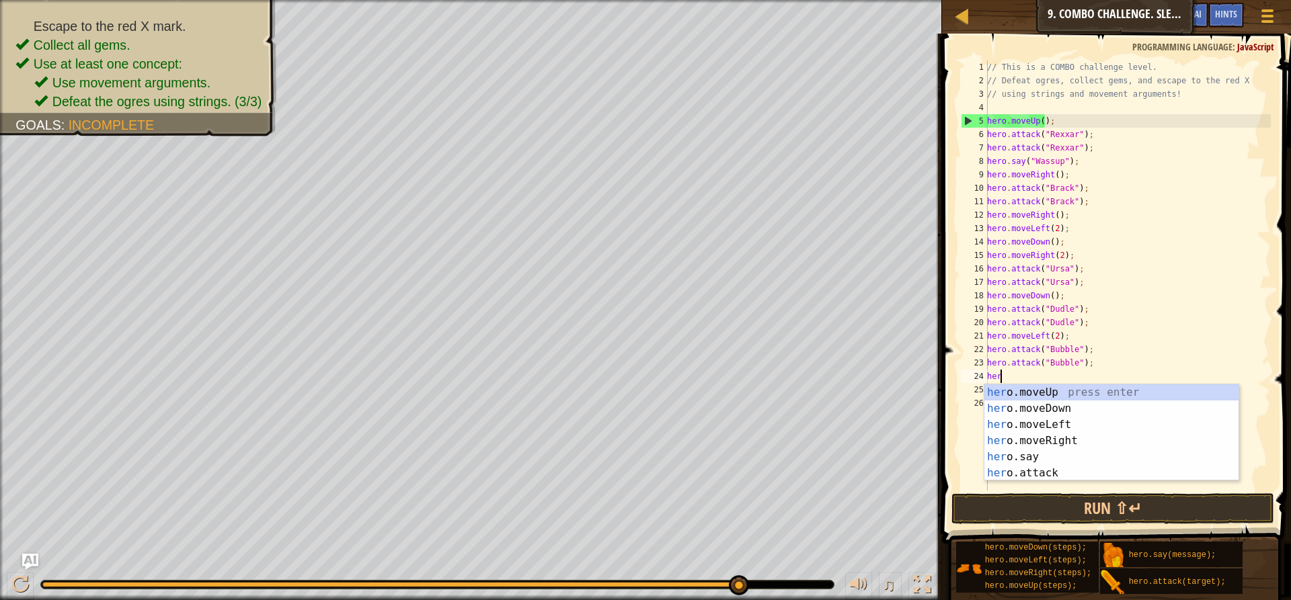
type textarea "hero"
click at [1016, 402] on div "hero .moveUp press enter hero .moveDown press enter hero .moveLeft press enter …" at bounding box center [1111, 449] width 254 height 129
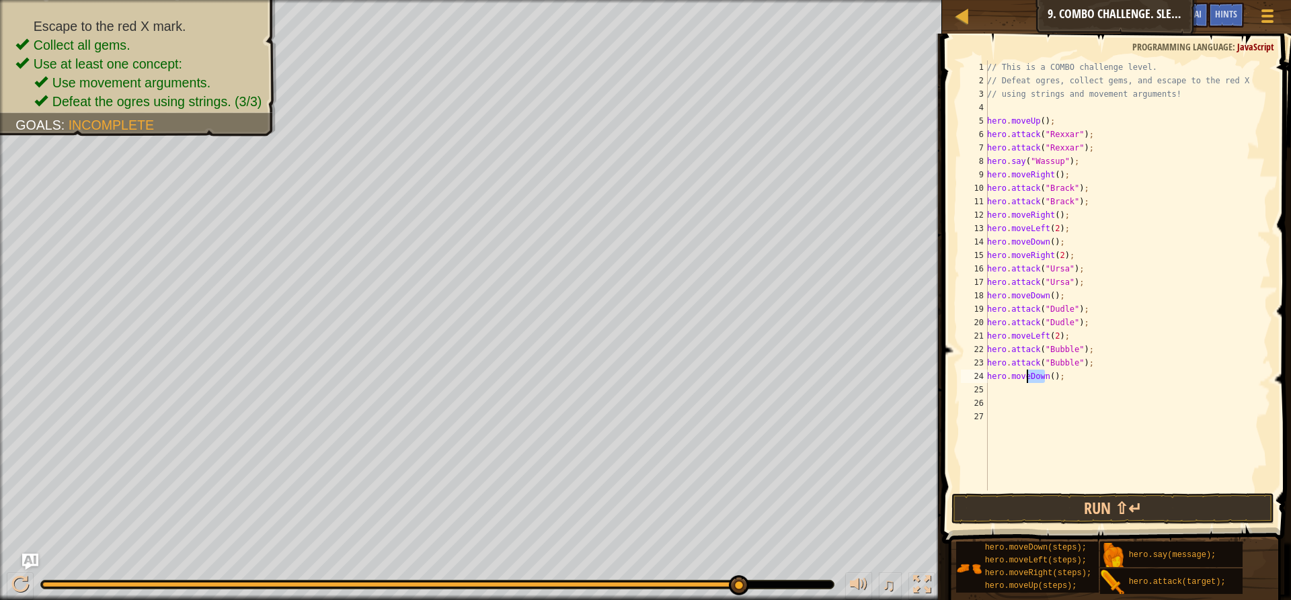
drag, startPoint x: 1045, startPoint y: 374, endPoint x: 1027, endPoint y: 374, distance: 18.2
click at [1027, 374] on div "// This is a COMBO challenge level. // Defeat ogres, collect gems, and escape t…" at bounding box center [1127, 289] width 286 height 457
click at [1048, 396] on div "hero.moveU p press enter" at bounding box center [1111, 409] width 254 height 48
click at [1041, 378] on div "// This is a COMBO challenge level. // Defeat ogres, collect gems, and escape t…" at bounding box center [1127, 289] width 286 height 457
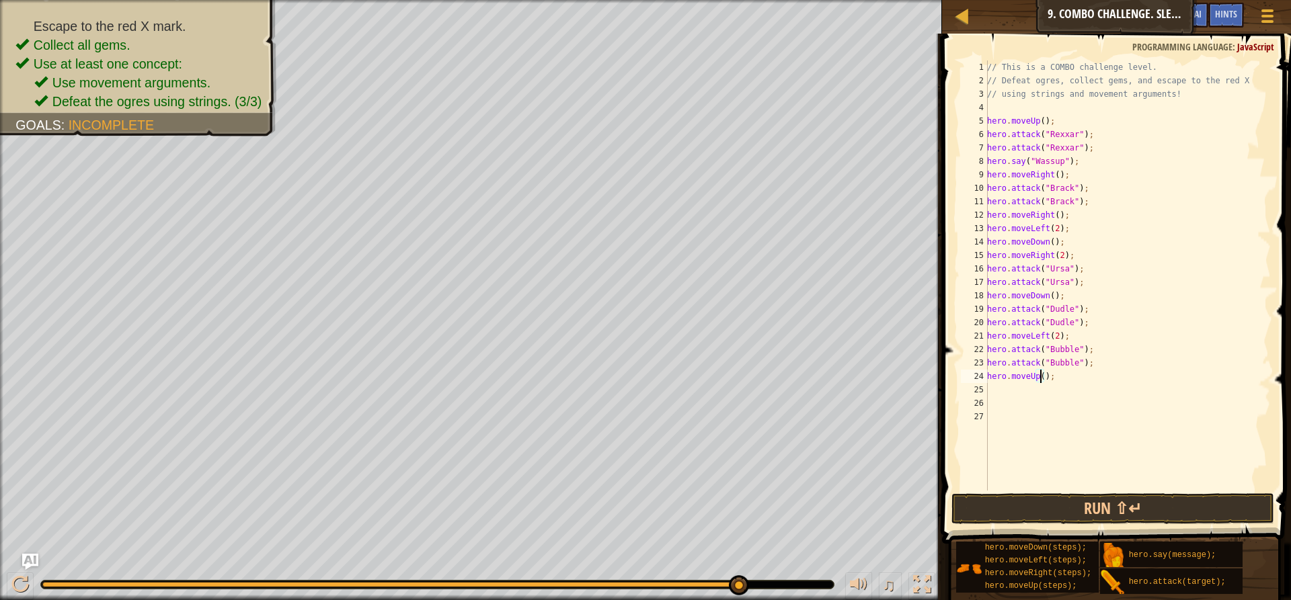
type textarea "hero.moveUp(2);"
click at [1079, 376] on div "// This is a COMBO challenge level. // Defeat ogres, collect gems, and escape t…" at bounding box center [1127, 289] width 286 height 457
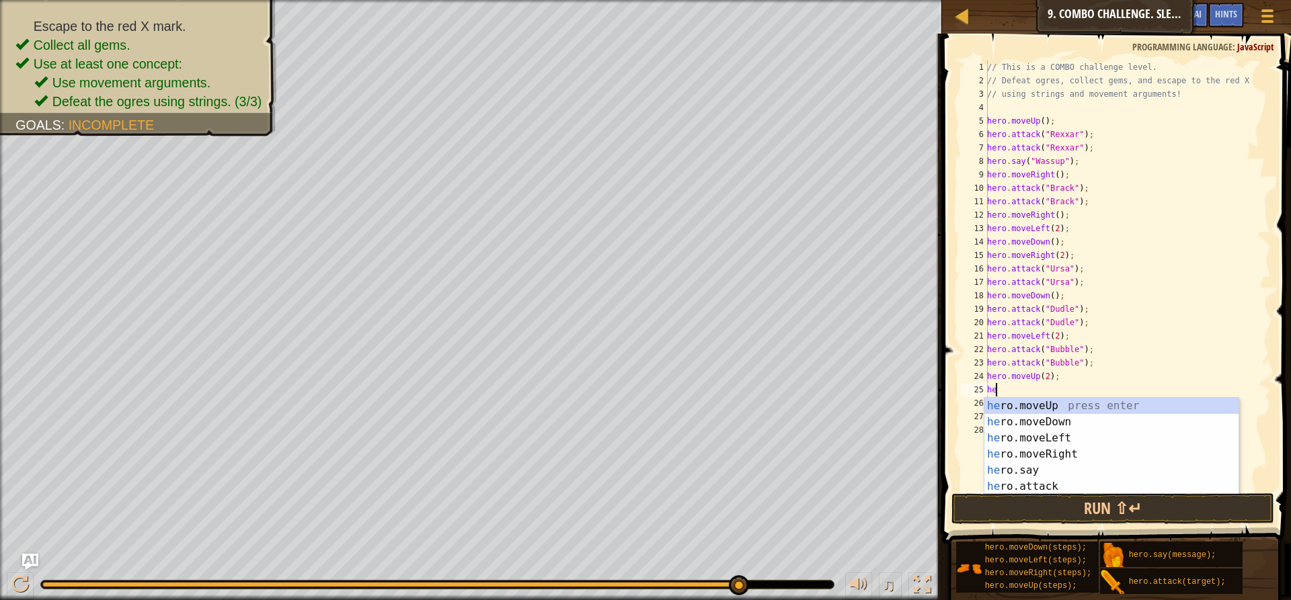
type textarea "hero"
click at [1040, 454] on div "hero .moveUp press enter hero .moveDown press enter hero .moveLeft press enter …" at bounding box center [1111, 462] width 254 height 129
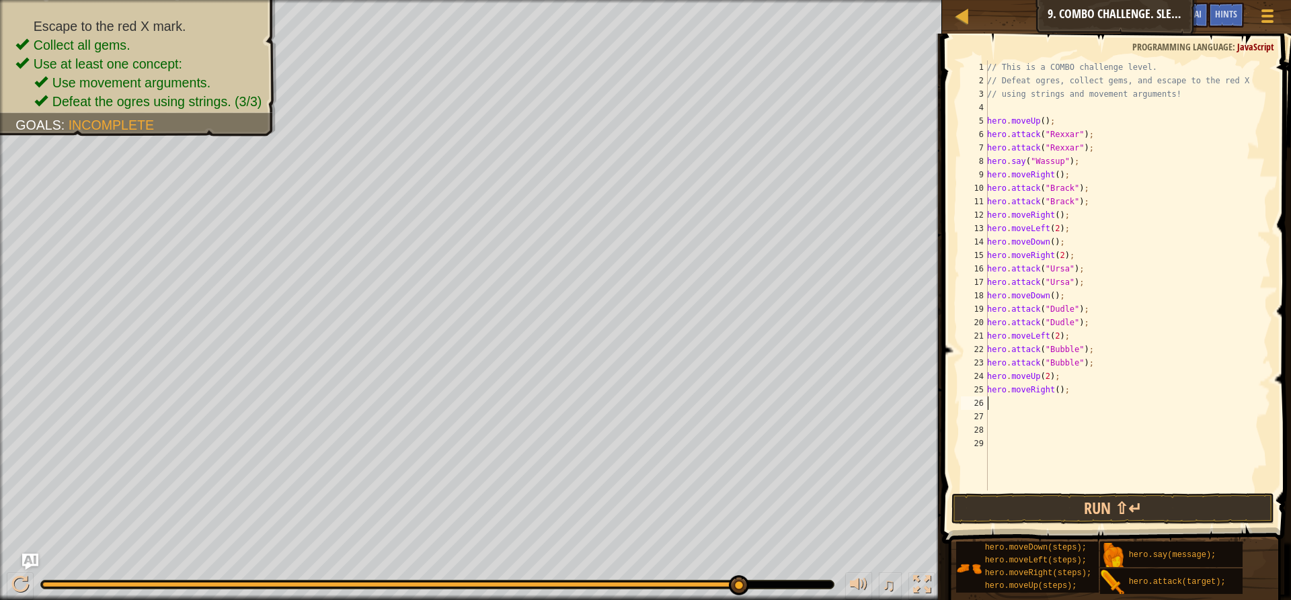
scroll to position [6, 0]
click at [1055, 389] on div "// This is a COMBO challenge level. // Defeat ogres, collect gems, and escape t…" at bounding box center [1127, 289] width 286 height 457
click at [1069, 499] on button "Run ⇧↵" at bounding box center [1112, 508] width 323 height 31
type textarea "hero.moveRight(6);"
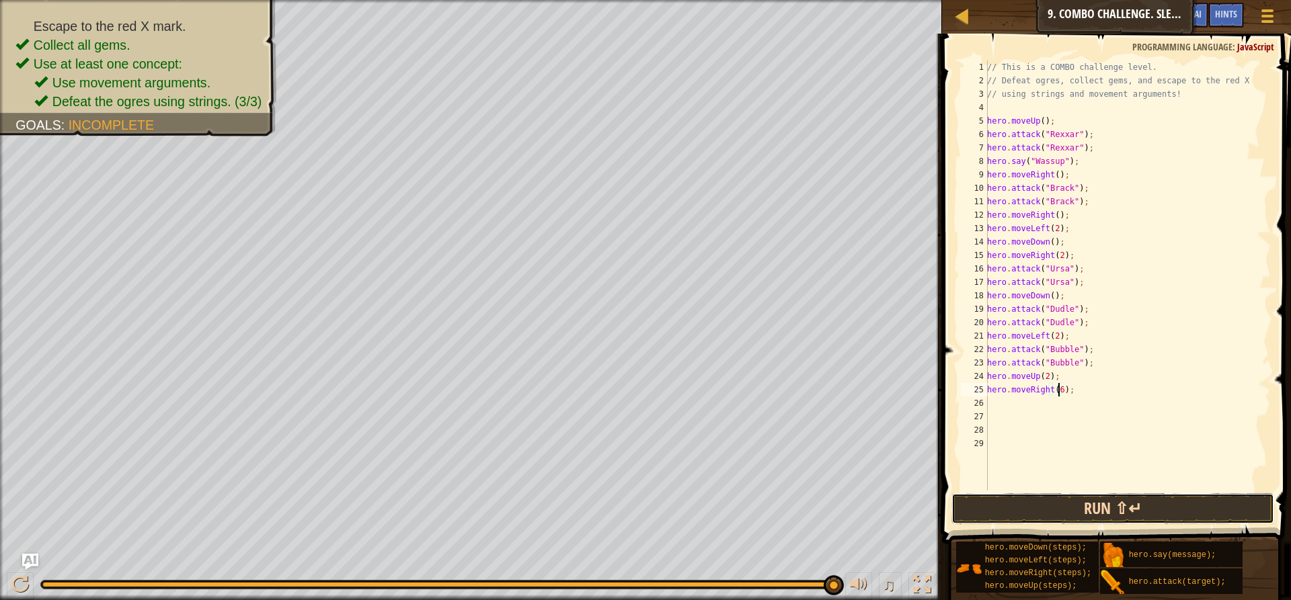
click at [1044, 506] on button "Run ⇧↵" at bounding box center [1112, 508] width 323 height 31
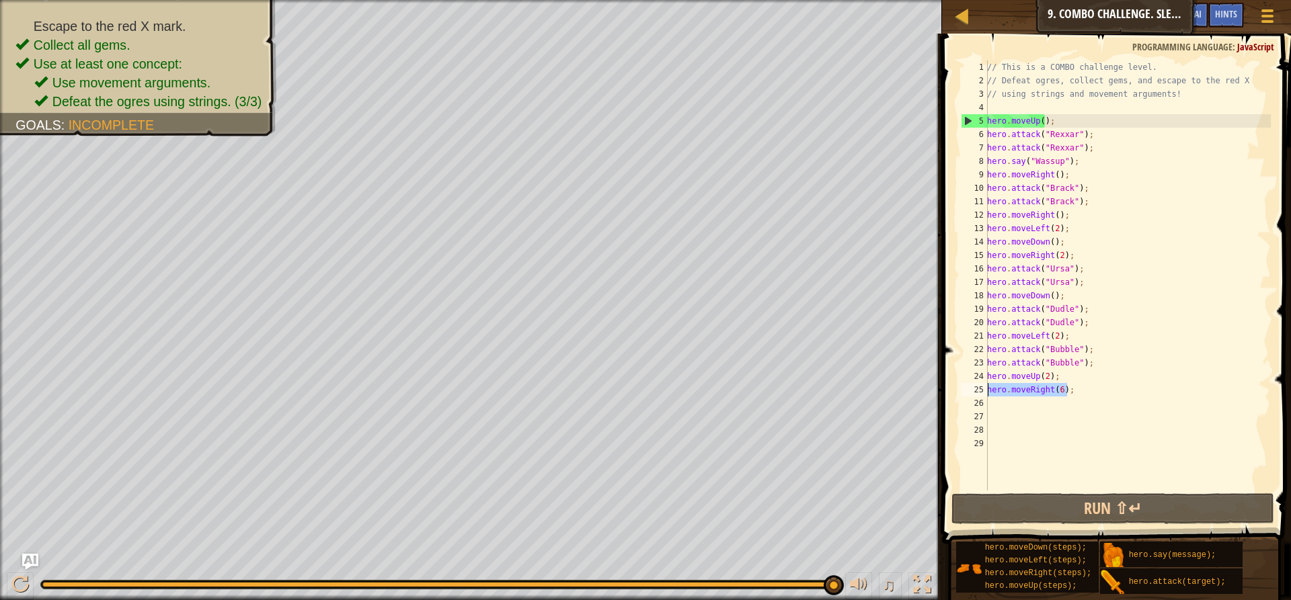
drag, startPoint x: 1068, startPoint y: 390, endPoint x: 988, endPoint y: 391, distance: 80.7
click at [988, 391] on div "// This is a COMBO challenge level. // Defeat ogres, collect gems, and escape t…" at bounding box center [1127, 289] width 286 height 457
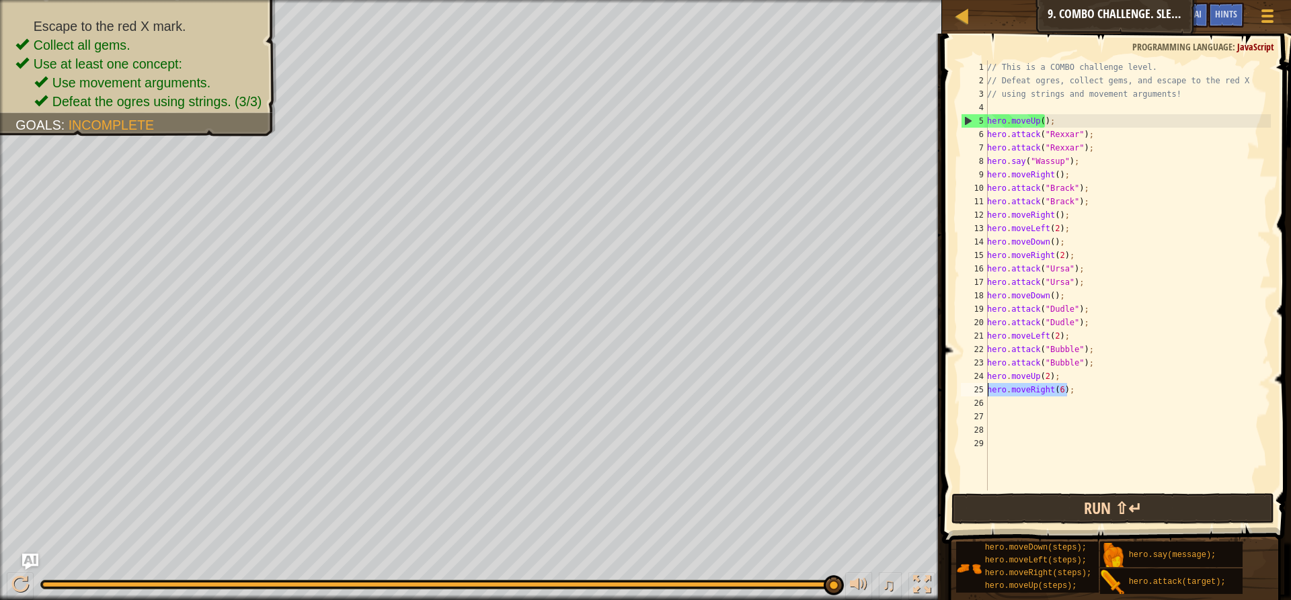
scroll to position [6, 0]
click at [1047, 504] on button "Run ⇧↵" at bounding box center [1112, 508] width 323 height 31
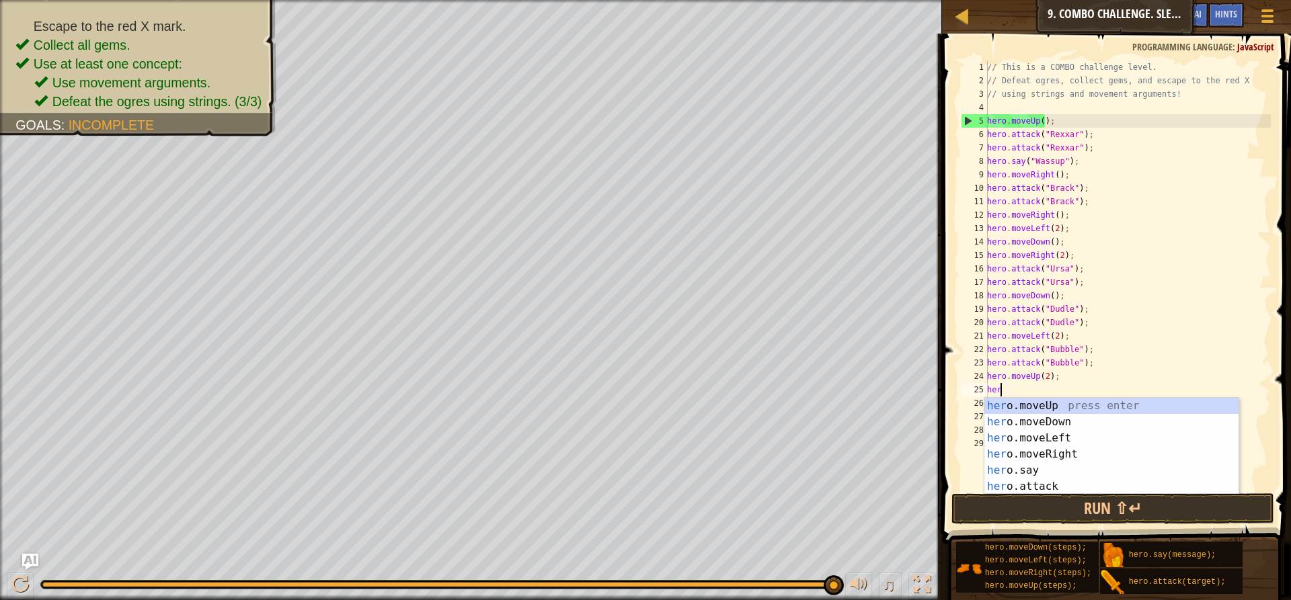
type textarea "hero"
click at [1045, 452] on div "hero .moveUp press enter hero .moveDown press enter hero .moveLeft press enter …" at bounding box center [1111, 462] width 254 height 129
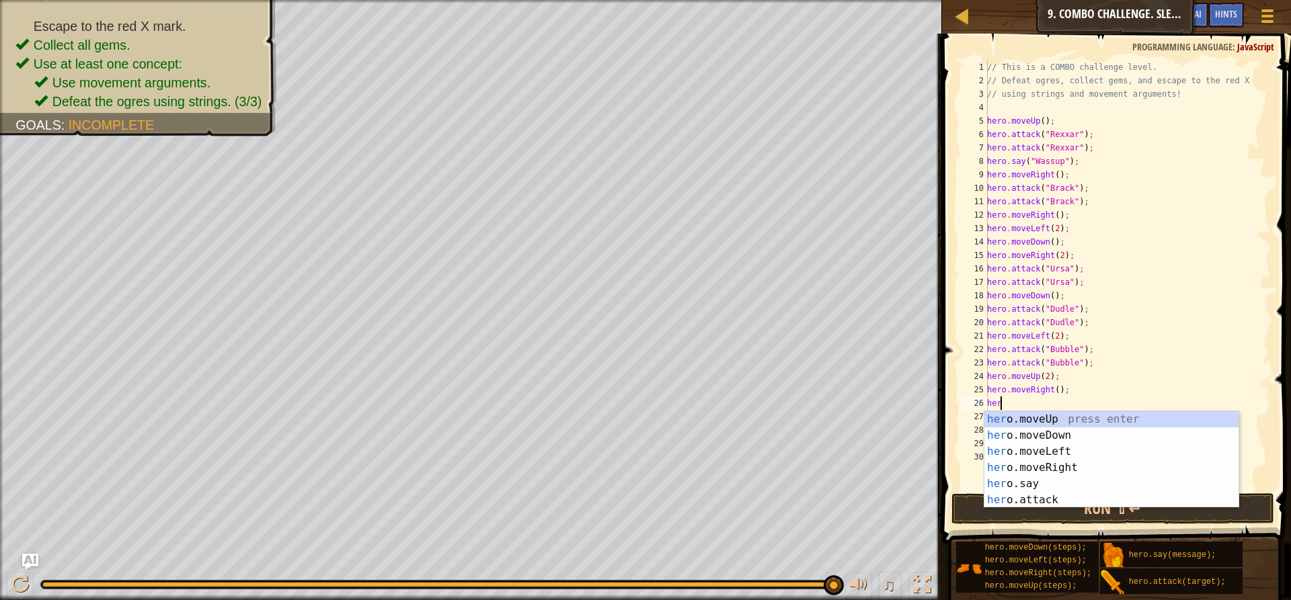
type textarea "hero"
click at [1053, 473] on div "hero .moveUp press enter hero .moveDown press enter hero .moveLeft press enter …" at bounding box center [1111, 475] width 254 height 129
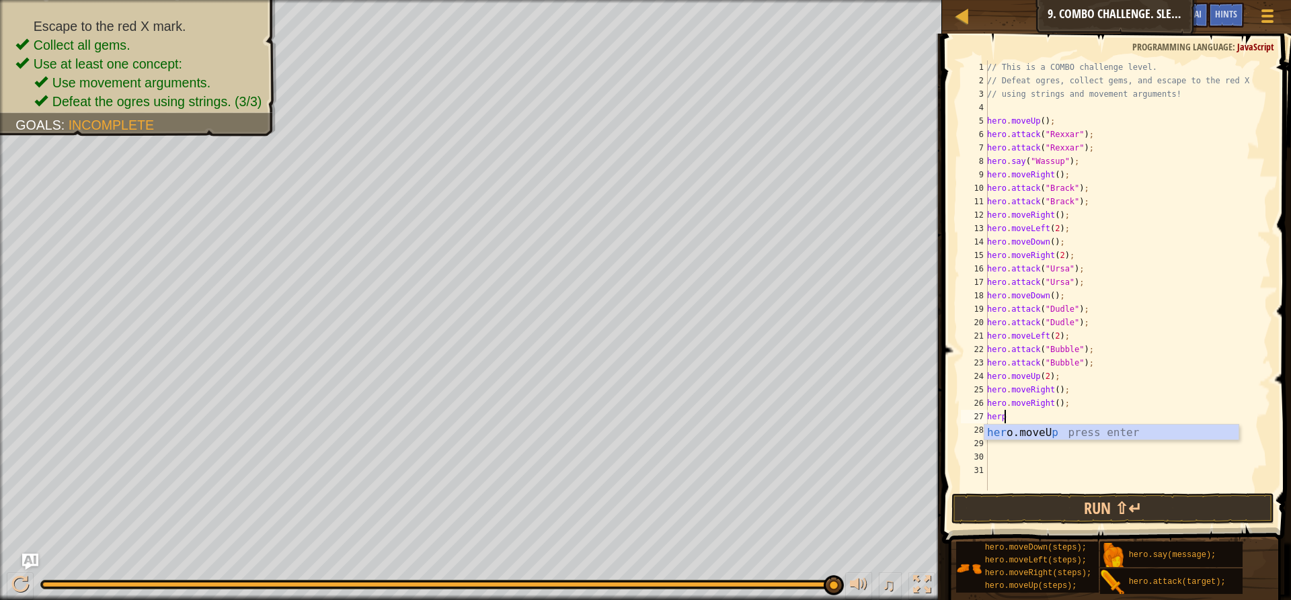
type textarea "her"
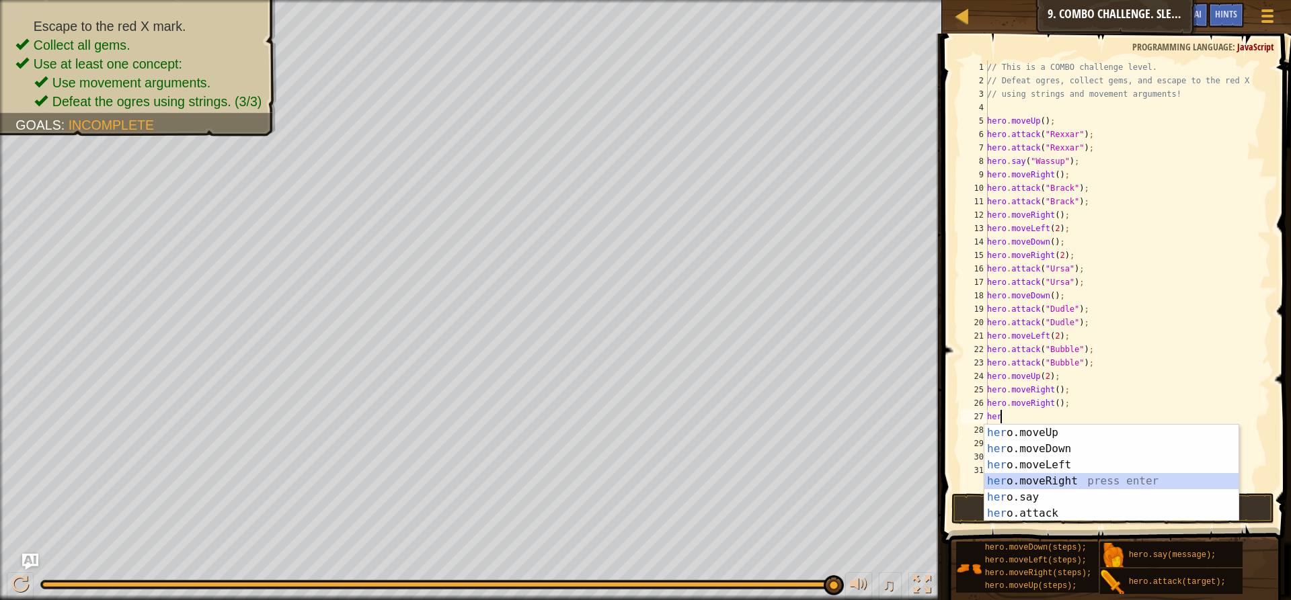
click at [1053, 475] on div "her o.moveUp press enter her o.moveDown press enter her o.moveLeft press enter …" at bounding box center [1111, 489] width 254 height 129
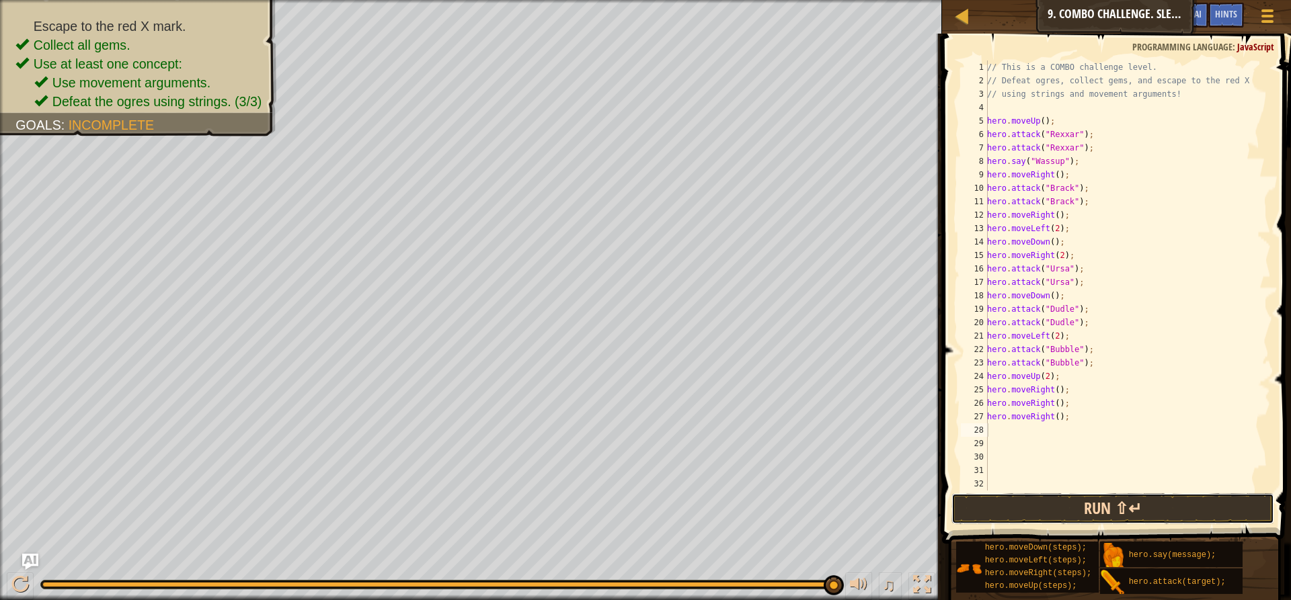
click at [1051, 506] on button "Run ⇧↵" at bounding box center [1112, 508] width 323 height 31
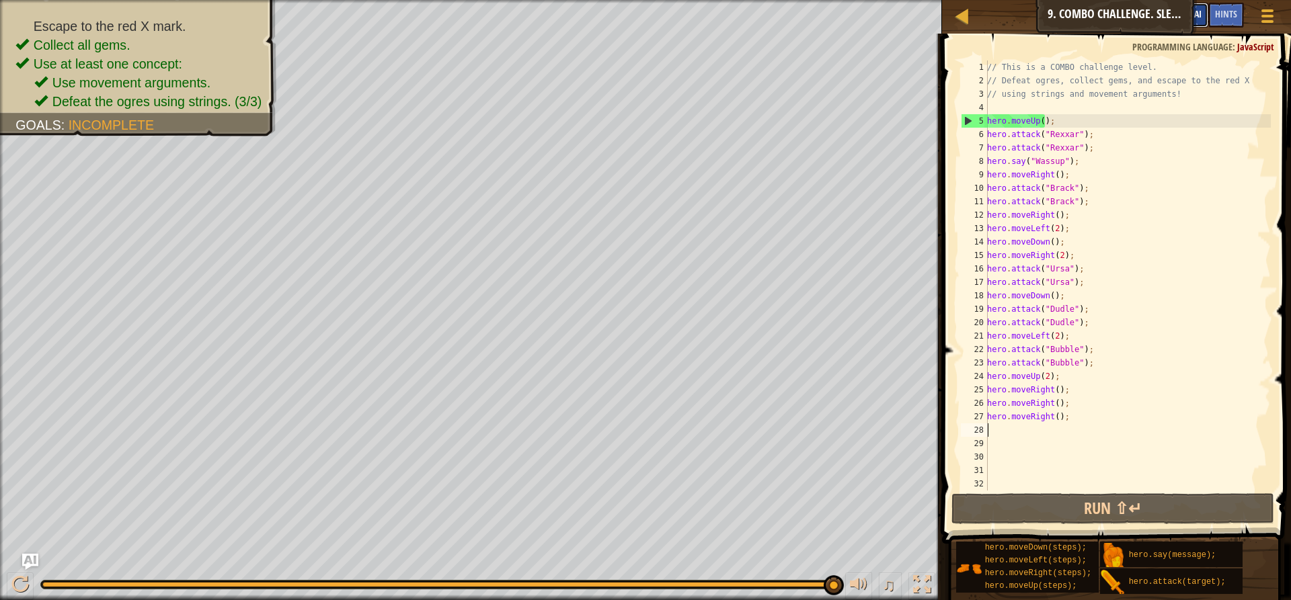
click at [1195, 17] on span "Ask AI" at bounding box center [1189, 13] width 23 height 13
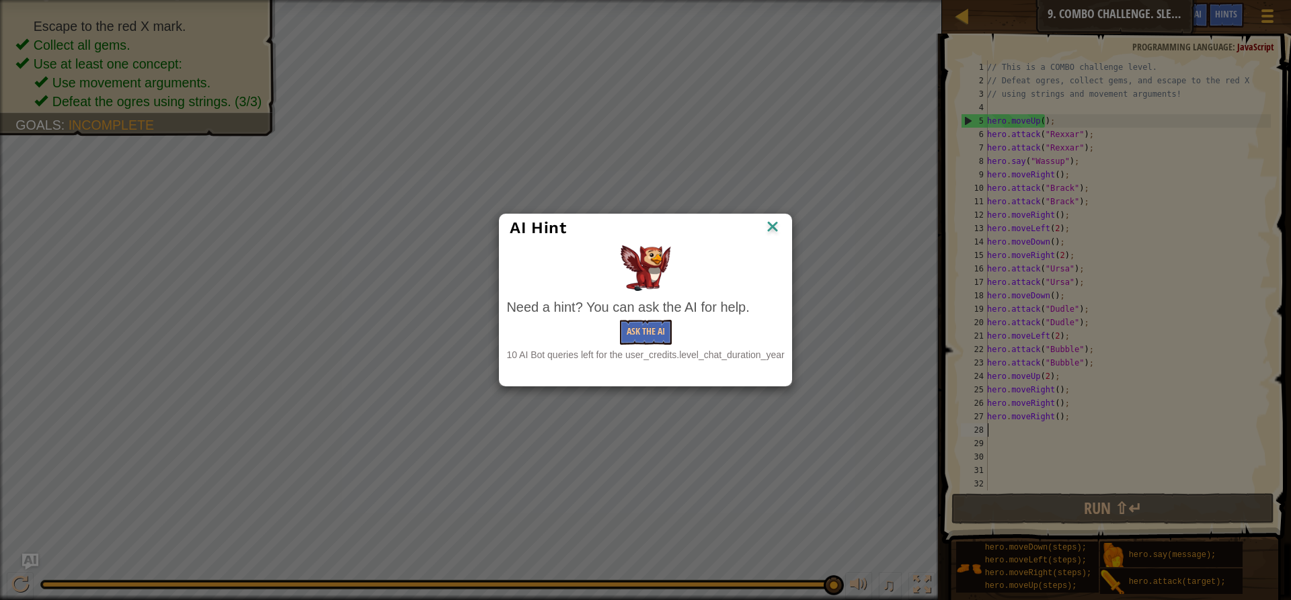
click at [785, 222] on div "AI Hint" at bounding box center [644, 228] width 291 height 28
click at [777, 233] on img at bounding box center [772, 228] width 17 height 20
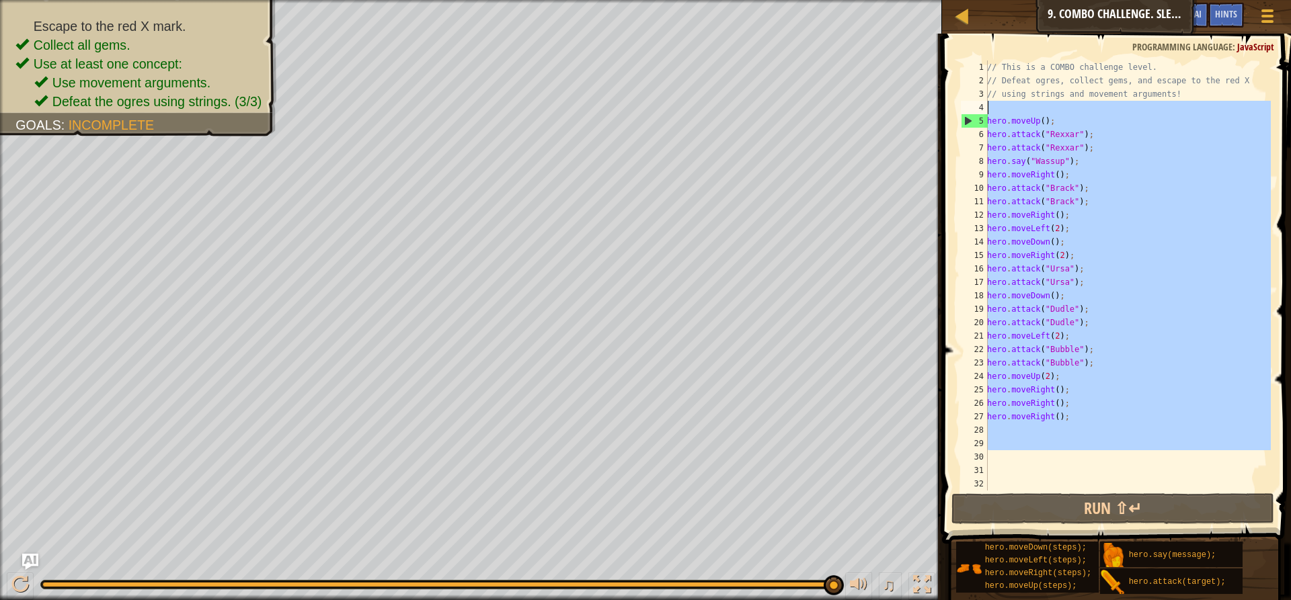
drag, startPoint x: 1090, startPoint y: 451, endPoint x: 955, endPoint y: 106, distance: 370.6
click at [955, 106] on div "1 2 3 4 5 6 7 8 9 10 11 12 13 14 15 16 17 18 19 20 21 22 23 24 25 26 27 28 29 3…" at bounding box center [1114, 315] width 353 height 550
type textarea "hero.moveUp();"
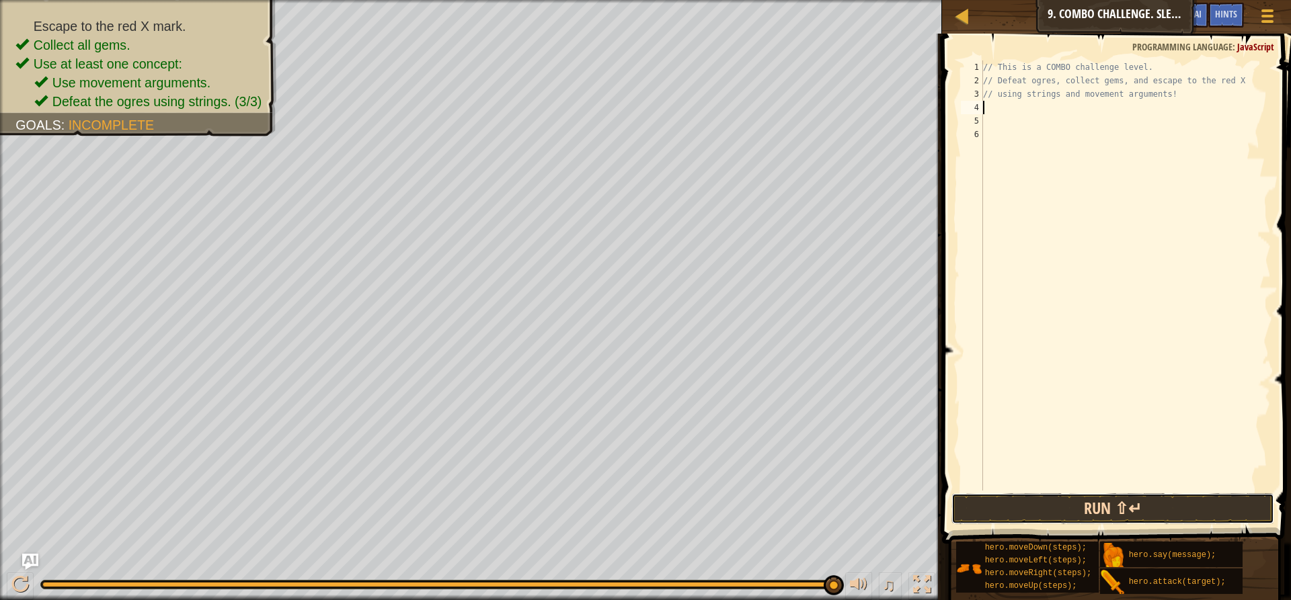
click at [1066, 522] on button "Run ⇧↵" at bounding box center [1112, 508] width 323 height 31
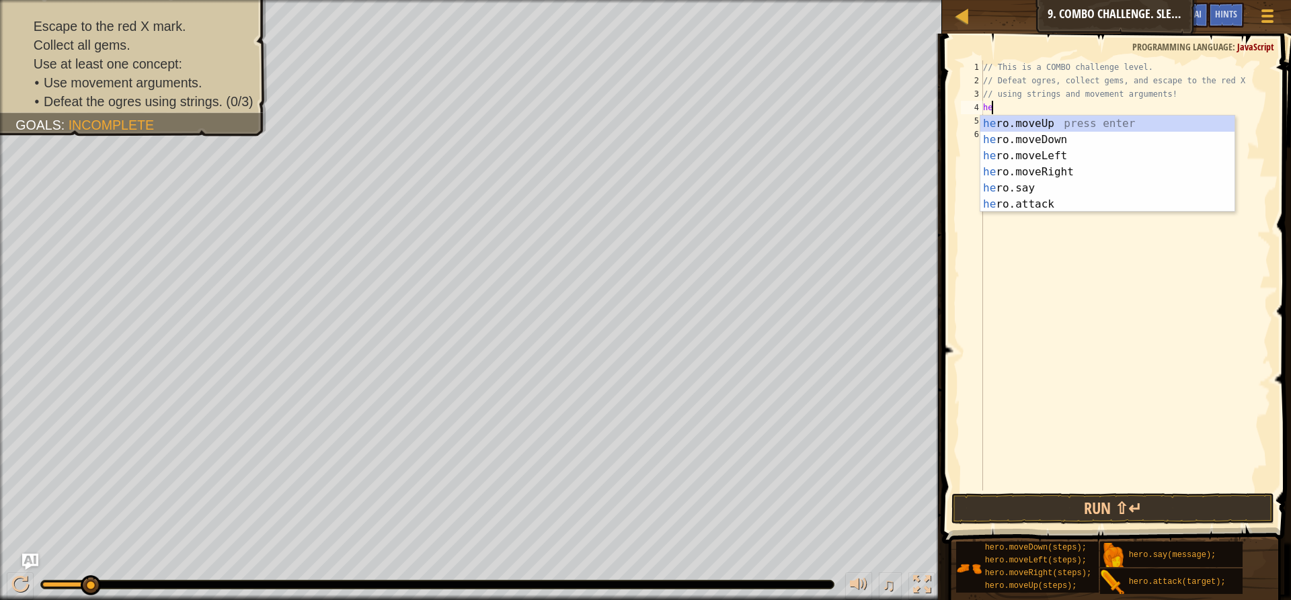
type textarea "hero"
click at [1069, 152] on div "hero .moveUp press enter hero .moveDown press enter hero .moveLeft press enter …" at bounding box center [1107, 180] width 254 height 129
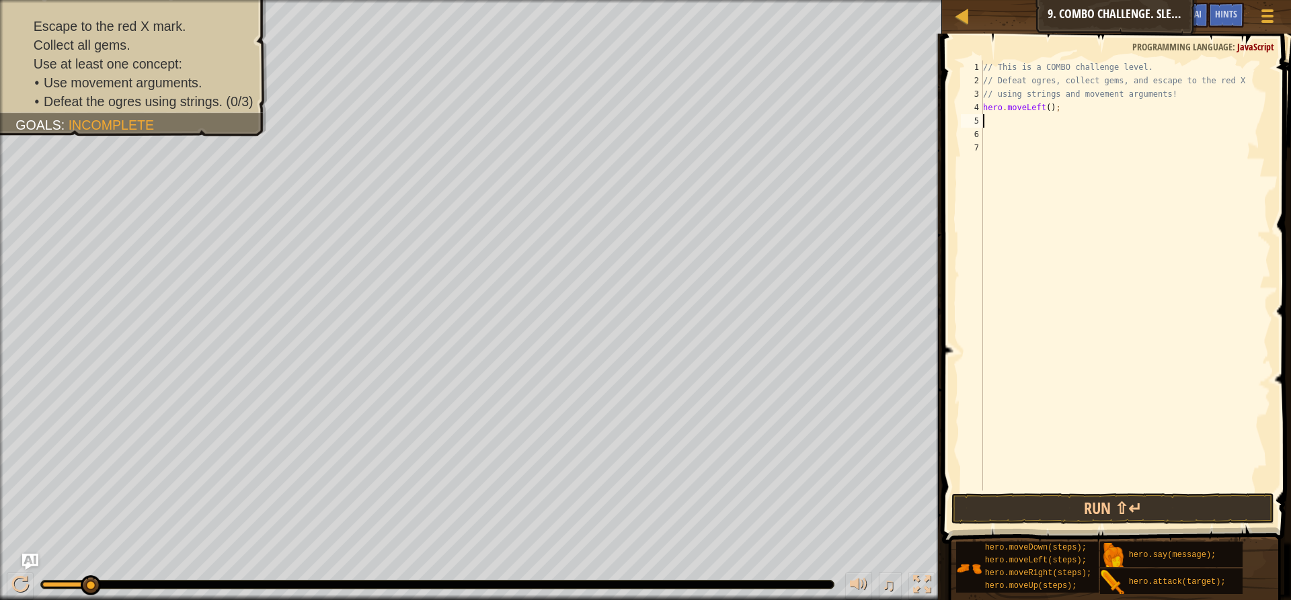
scroll to position [6, 0]
click at [1046, 108] on div "// This is a COMBO challenge level. // Defeat ogres, collect gems, and escape t…" at bounding box center [1125, 289] width 291 height 457
type textarea "hero.moveLeft(2);"
click at [1082, 113] on div "// This is a COMBO challenge level. // Defeat ogres, collect gems, and escape t…" at bounding box center [1125, 289] width 291 height 457
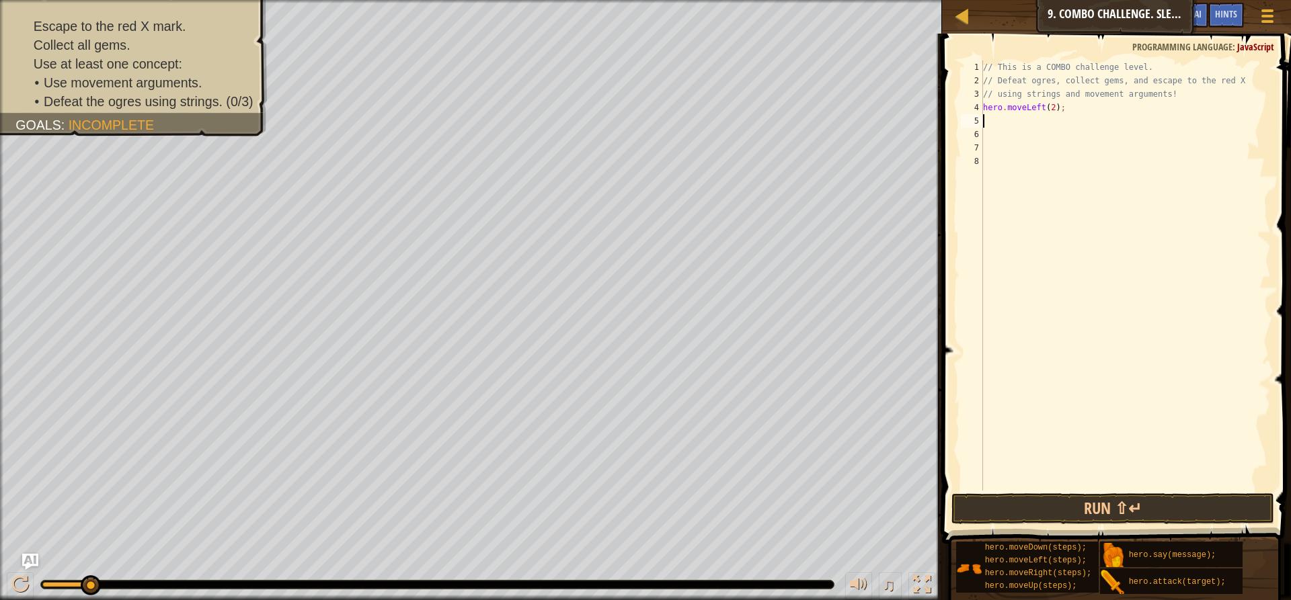
scroll to position [6, 0]
type textarea "hero.attack("Ursa")"
drag, startPoint x: 1079, startPoint y: 119, endPoint x: 967, endPoint y: 120, distance: 112.3
click at [967, 120] on div "hero.attack("Ursa") 1 2 3 4 5 6 7 8 // This is a COMBO challenge level. // Defe…" at bounding box center [1114, 276] width 313 height 430
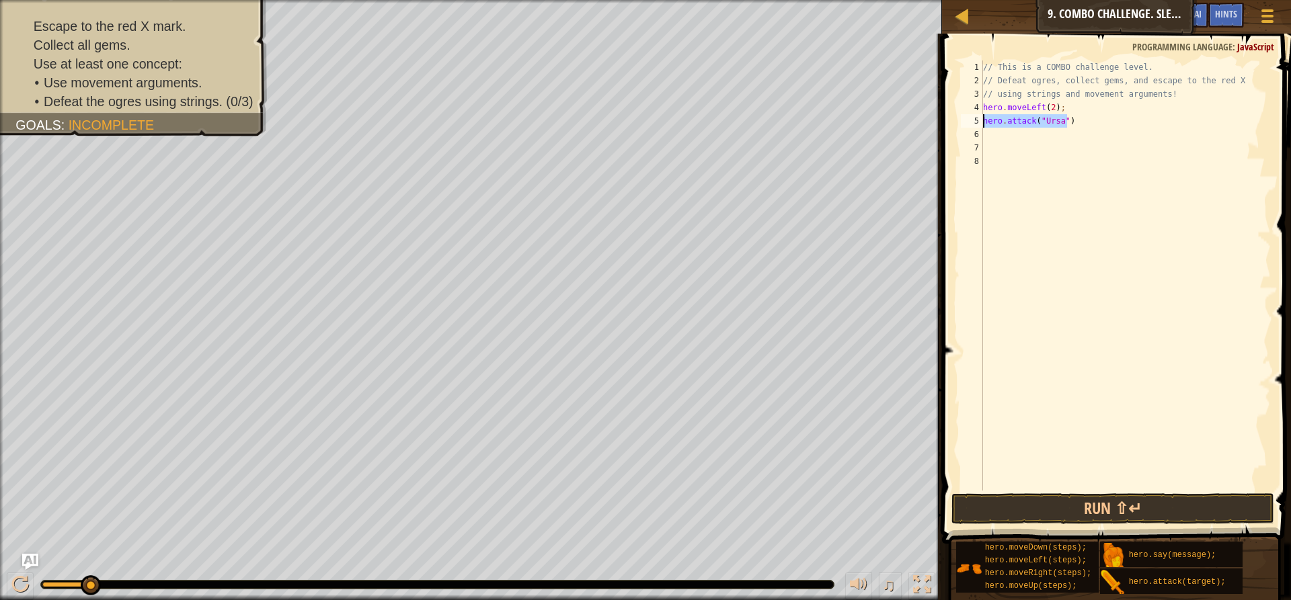
click at [1026, 138] on div "// This is a COMBO challenge level. // Defeat ogres, collect gems, and escape t…" at bounding box center [1125, 289] width 291 height 457
paste textarea "hero.attack("Ursa")"
type textarea "hero.attack("Ursa")"
click at [1025, 151] on div "// This is a COMBO challenge level. // Defeat ogres, collect gems, and escape t…" at bounding box center [1125, 289] width 291 height 457
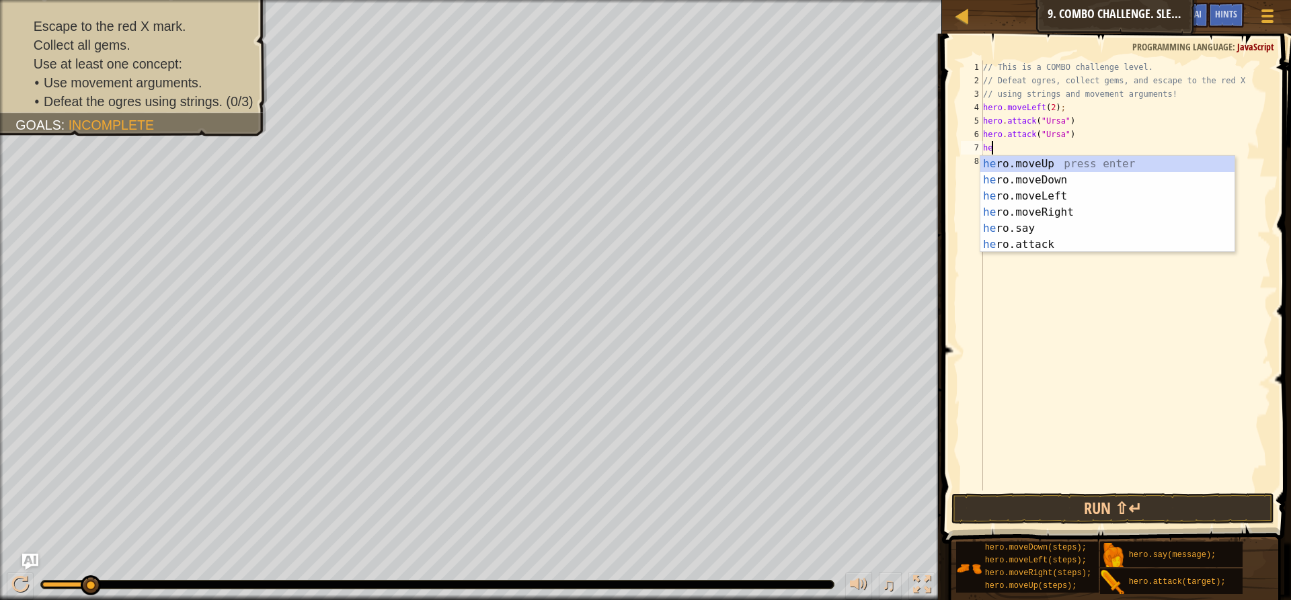
scroll to position [6, 1]
type textarea "hero."
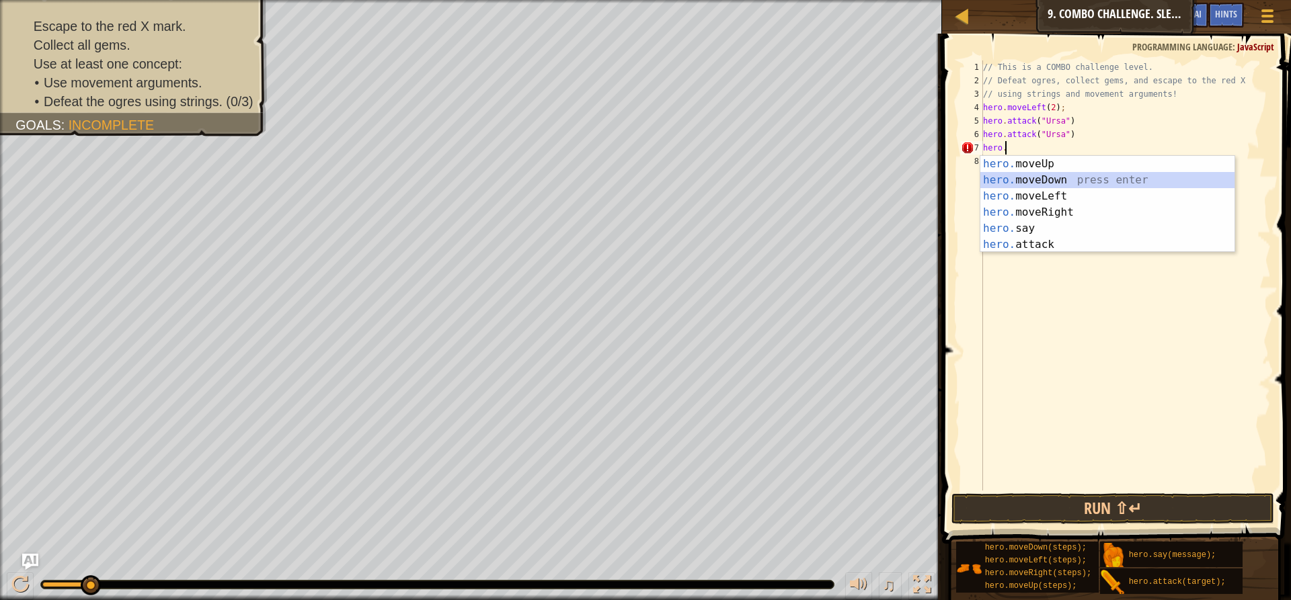
click at [1006, 177] on div "hero. moveUp press enter hero. moveDown press enter hero. moveLeft press enter …" at bounding box center [1107, 220] width 254 height 129
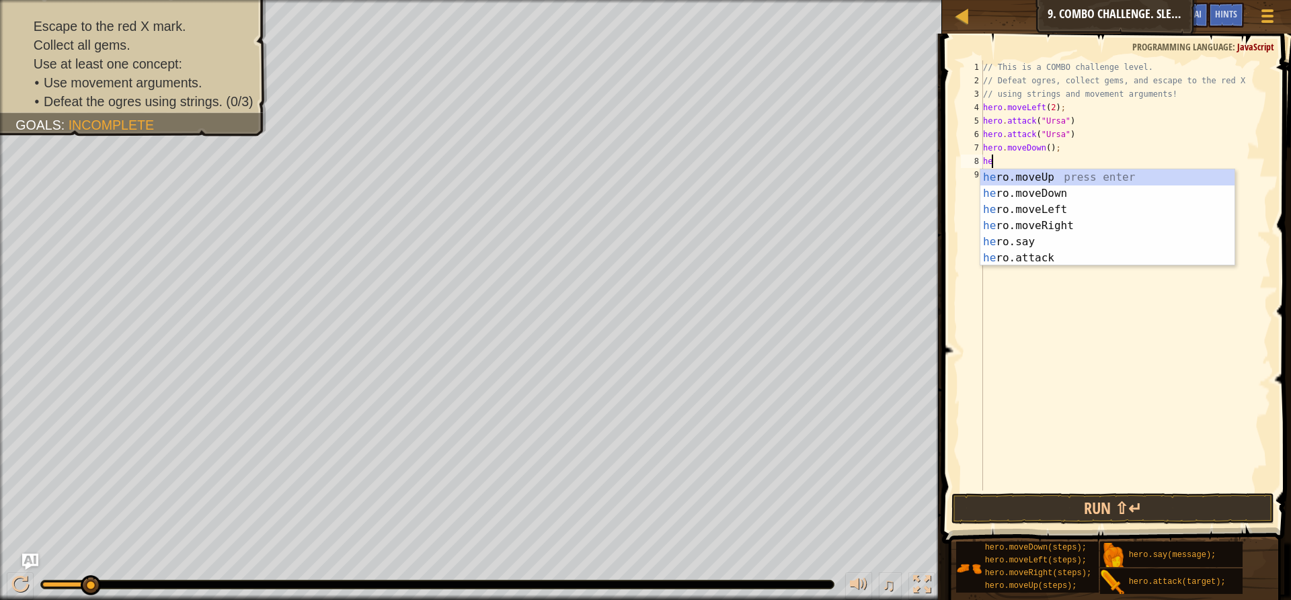
type textarea "her"
click at [1029, 208] on div "her o.moveUp press enter her o.moveDown press enter her o.moveLeft press enter …" at bounding box center [1107, 233] width 254 height 129
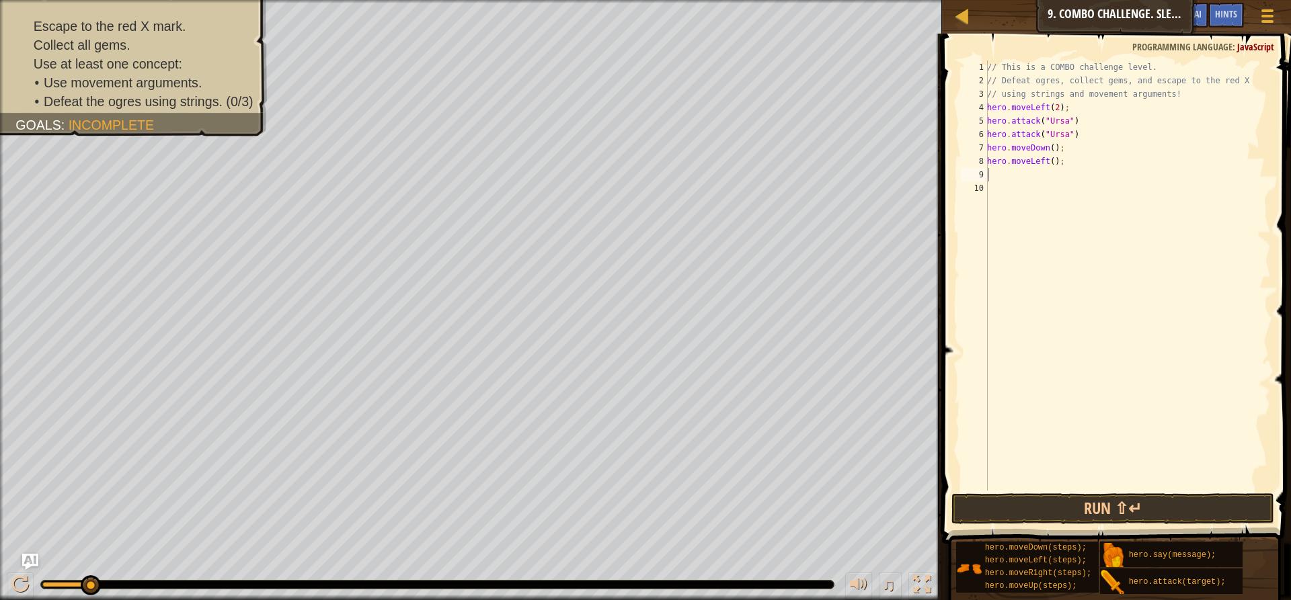
click at [1049, 165] on div "// This is a COMBO challenge level. // Defeat ogres, collect gems, and escape t…" at bounding box center [1127, 289] width 286 height 457
click at [1078, 167] on div "// This is a COMBO challenge level. // Defeat ogres, collect gems, and escape t…" at bounding box center [1127, 289] width 286 height 457
click at [1101, 510] on button "Run ⇧↵" at bounding box center [1112, 508] width 323 height 31
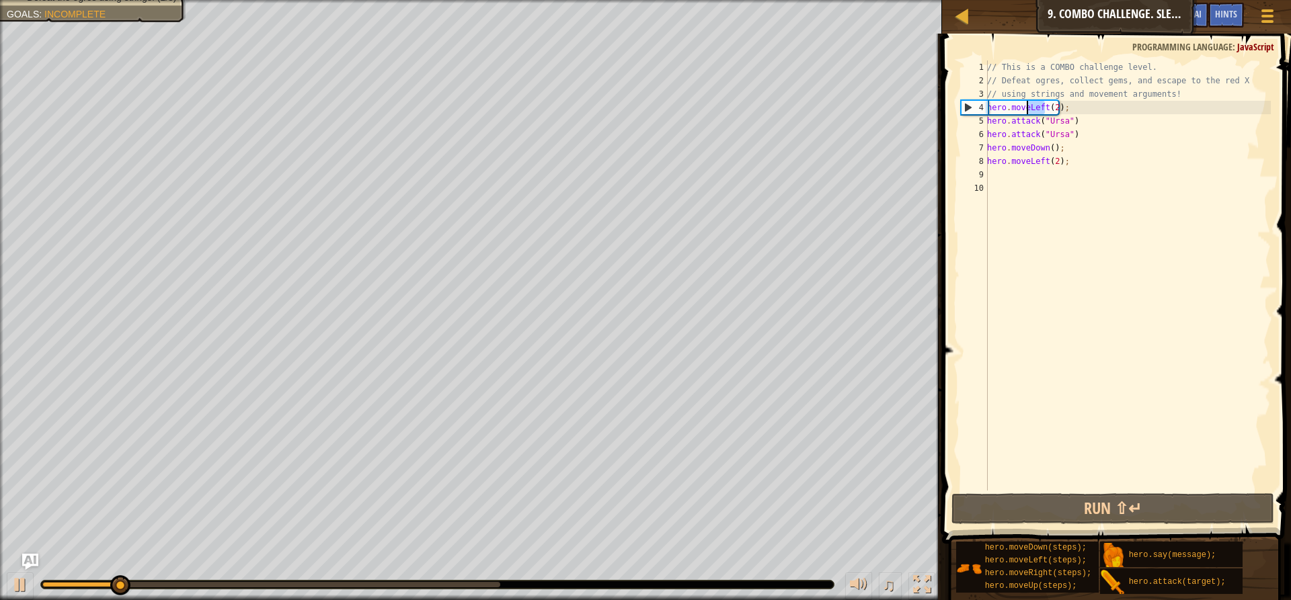
drag, startPoint x: 1047, startPoint y: 105, endPoint x: 1027, endPoint y: 106, distance: 20.2
click at [1027, 106] on div "// This is a COMBO challenge level. // Defeat ogres, collect gems, and escape t…" at bounding box center [1127, 289] width 286 height 457
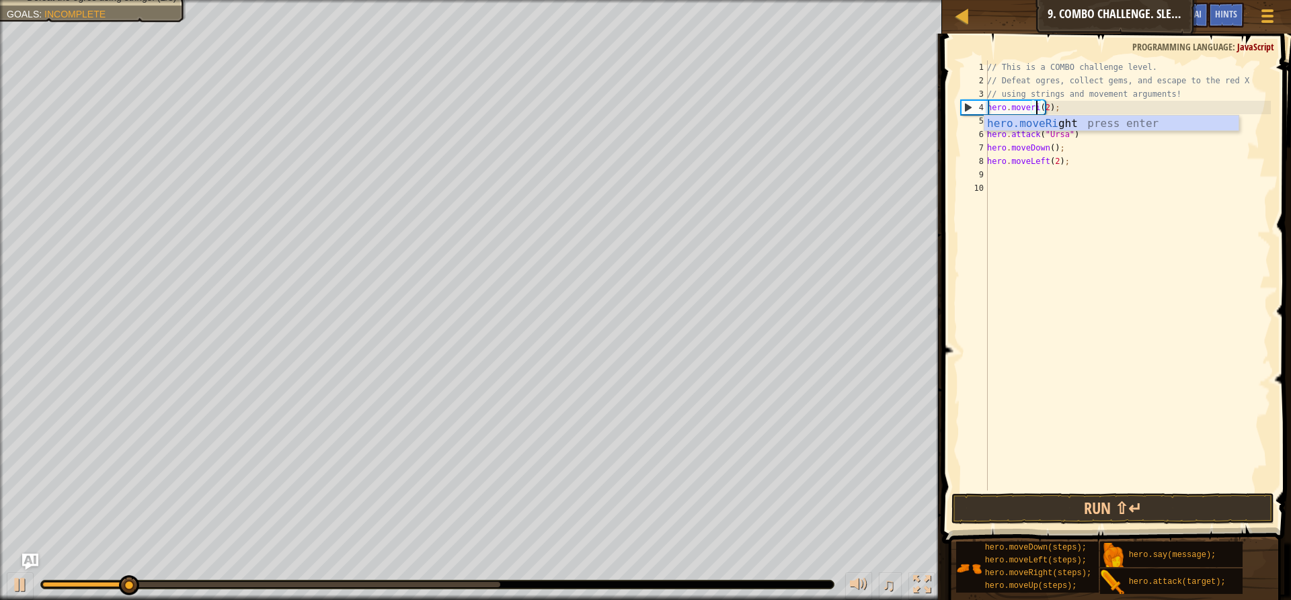
scroll to position [6, 4]
click at [1031, 123] on div "hero.moveRig ht press enter" at bounding box center [1111, 140] width 254 height 48
click at [1091, 515] on button "Run ⇧↵" at bounding box center [1112, 508] width 323 height 31
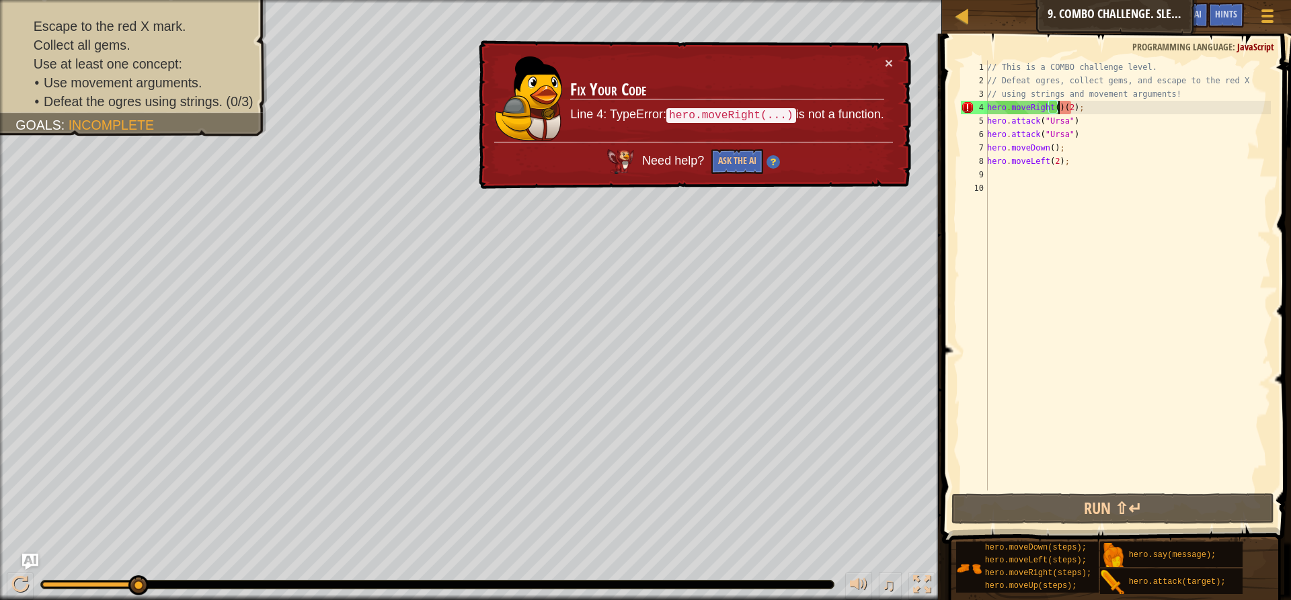
click at [1066, 110] on div "// This is a COMBO challenge level. // Defeat ogres, collect gems, and escape t…" at bounding box center [1127, 289] width 286 height 457
click at [1057, 105] on div "// This is a COMBO challenge level. // Defeat ogres, collect gems, and escape t…" at bounding box center [1127, 289] width 286 height 457
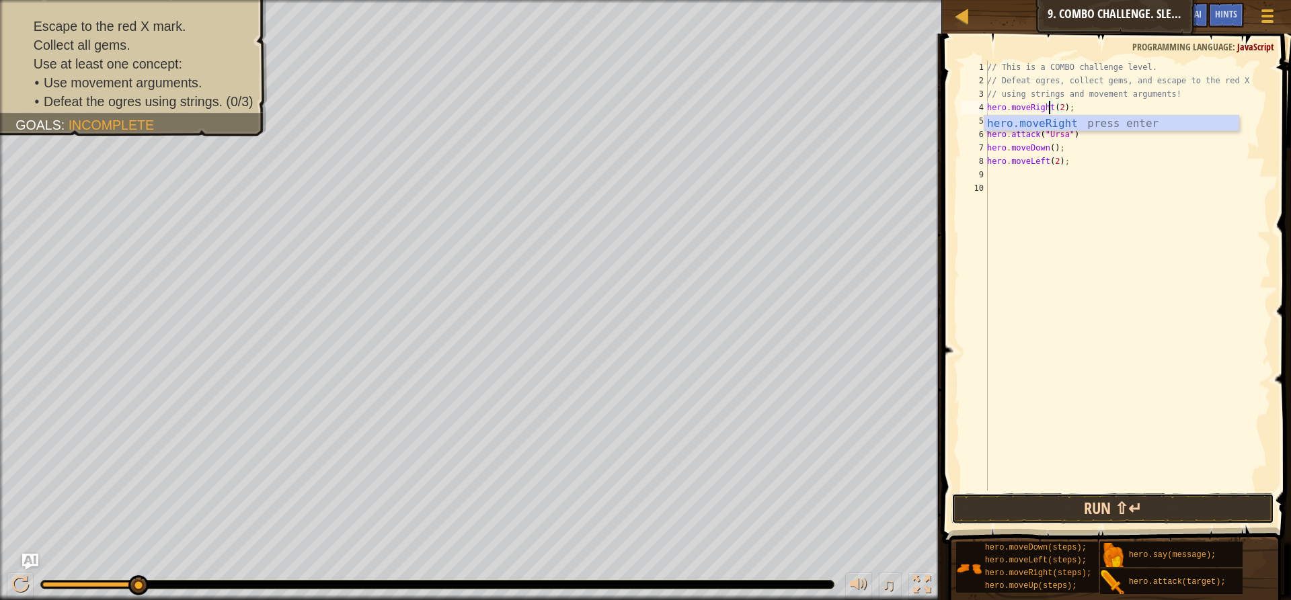
click at [1110, 512] on button "Run ⇧↵" at bounding box center [1112, 508] width 323 height 31
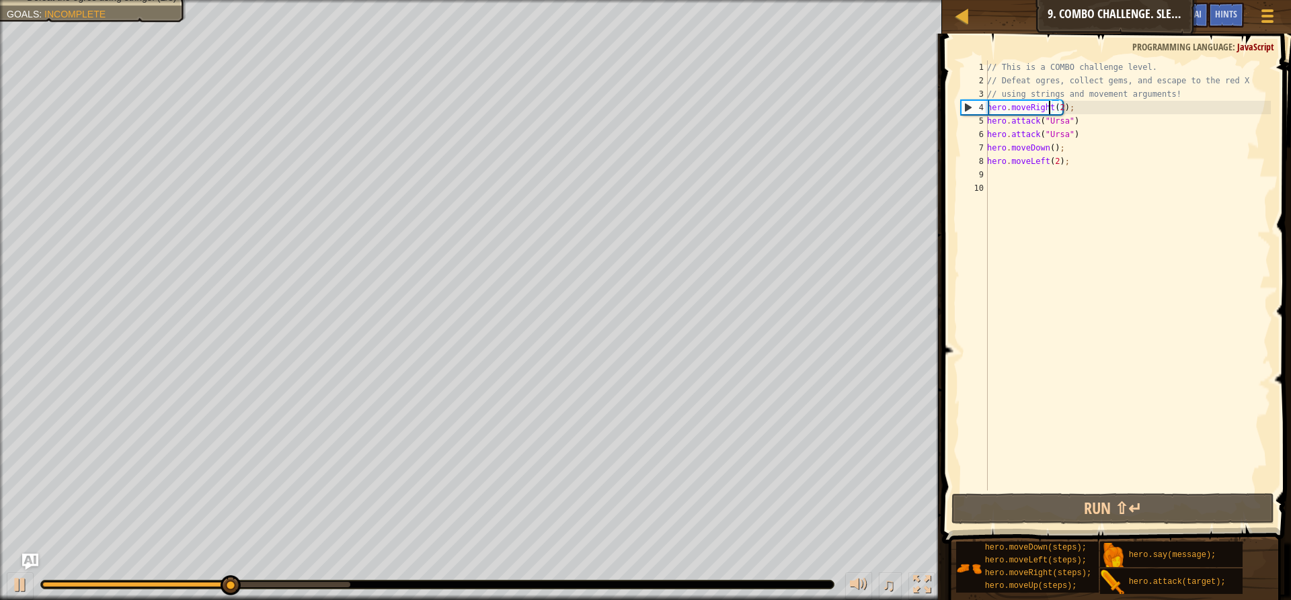
click at [1074, 159] on div "// This is a COMBO challenge level. // Defeat ogres, collect gems, and escape t…" at bounding box center [1127, 289] width 286 height 457
type textarea "hero.moveLeft(2);"
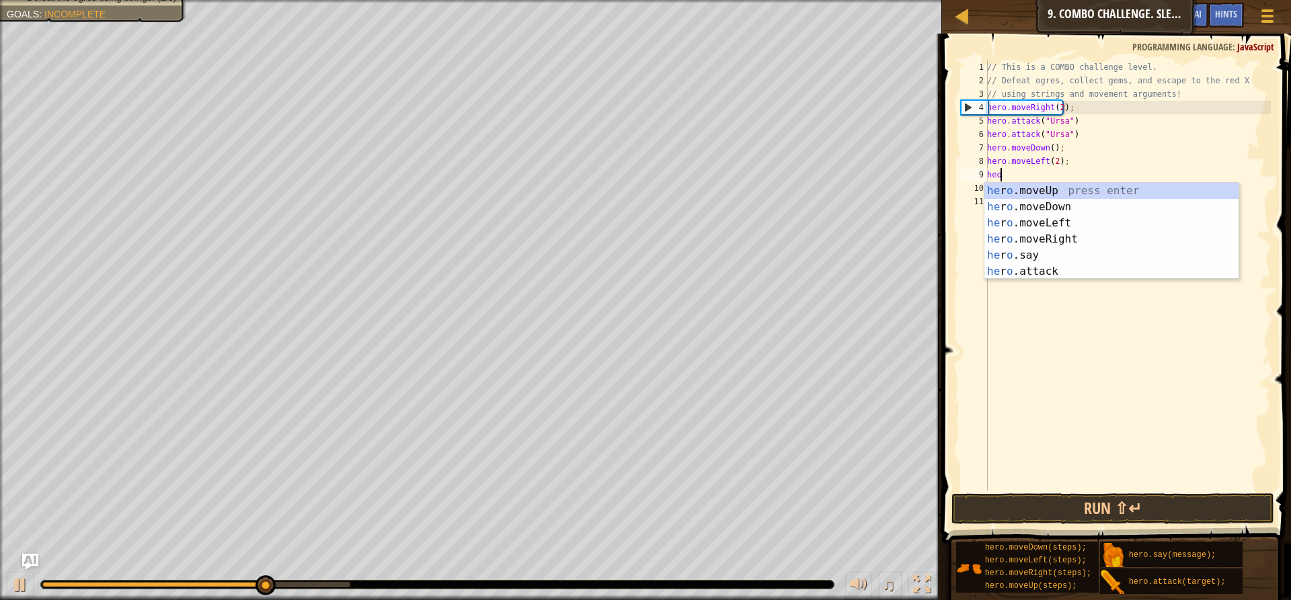
type textarea "he"
click at [1022, 189] on div "he ro.moveUp press enter he ro.moveDown press enter he ro.moveLeft press enter …" at bounding box center [1111, 247] width 254 height 129
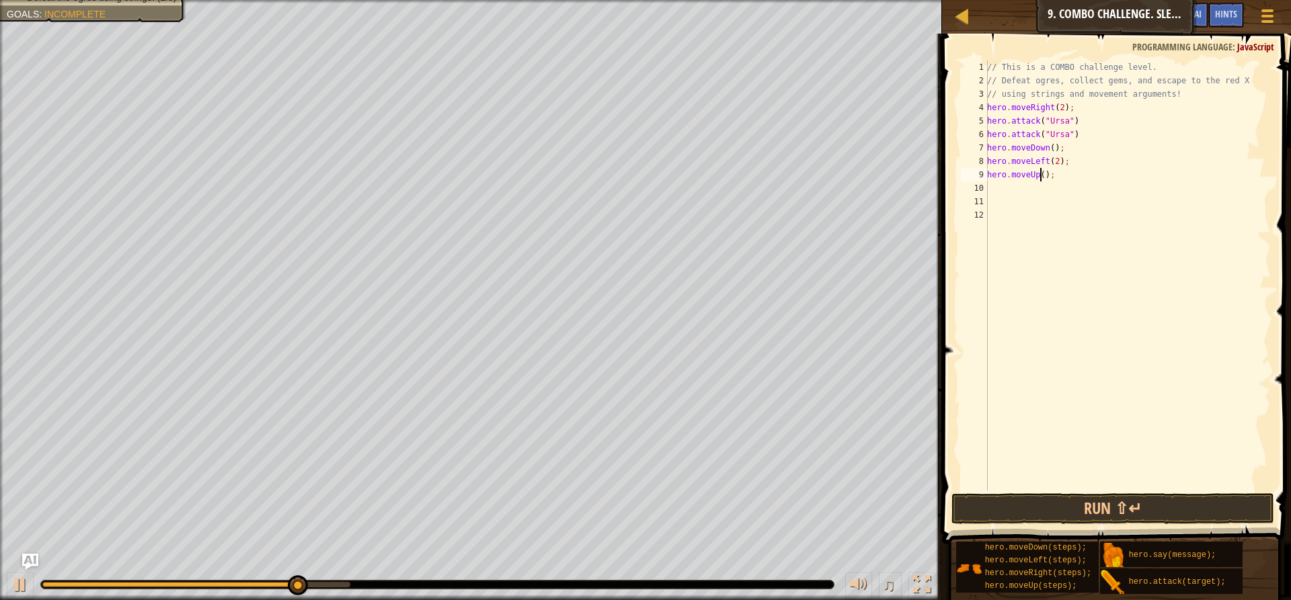
click at [1042, 177] on div "// This is a COMBO challenge level. // Defeat ogres, collect gems, and escape t…" at bounding box center [1127, 289] width 286 height 457
type textarea "hero.moveUp(2);"
click at [1066, 177] on div "// This is a COMBO challenge level. // Defeat ogres, collect gems, and escape t…" at bounding box center [1127, 289] width 286 height 457
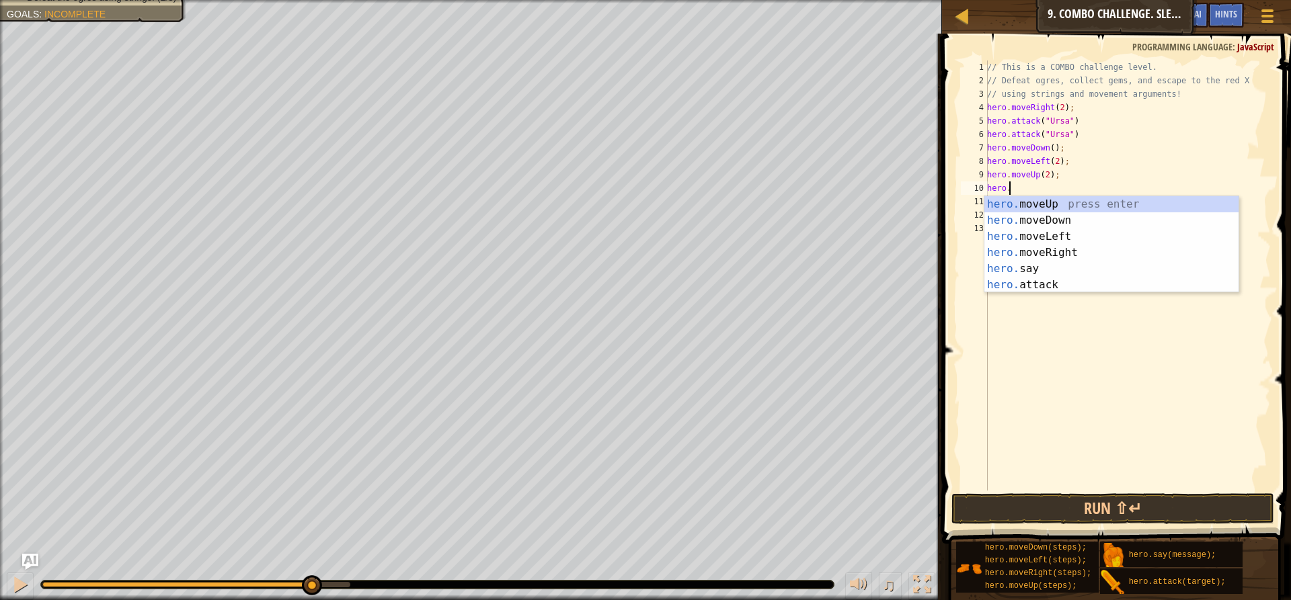
scroll to position [6, 1]
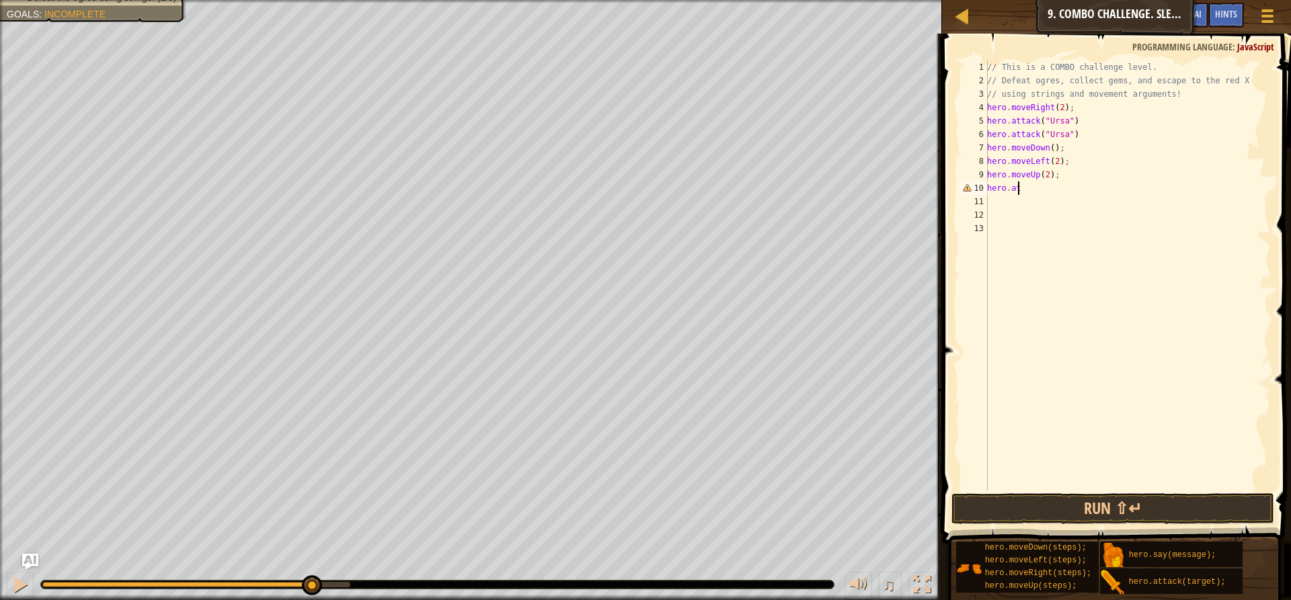
click at [1065, 185] on div "// This is a COMBO challenge level. // Defeat ogres, collect gems, and escape t…" at bounding box center [1127, 289] width 286 height 457
drag, startPoint x: 1013, startPoint y: 189, endPoint x: 1055, endPoint y: 199, distance: 43.5
click at [1015, 190] on div "// This is a COMBO challenge level. // Defeat ogres, collect gems, and escape t…" at bounding box center [1127, 289] width 286 height 457
click at [1051, 192] on div "// This is a COMBO challenge level. // Defeat ogres, collect gems, and escape t…" at bounding box center [1127, 289] width 286 height 457
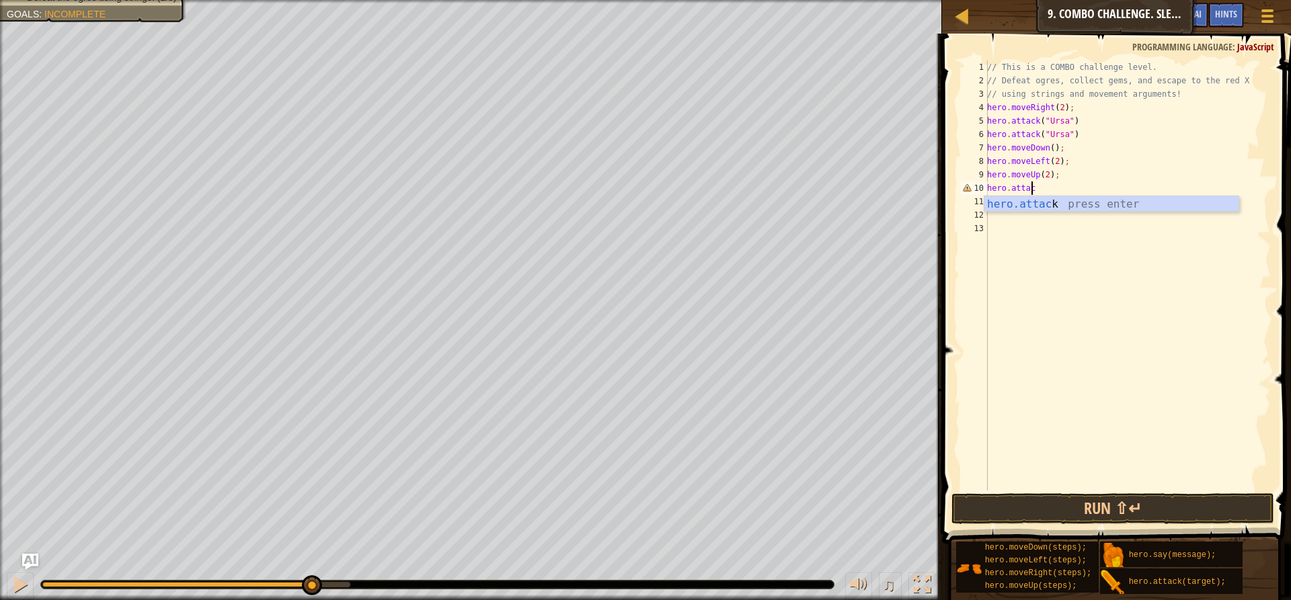
click at [1047, 203] on div "hero.attac k press enter" at bounding box center [1111, 220] width 254 height 48
type textarea "hero.attack("Rexxar");"
drag, startPoint x: 1081, startPoint y: 186, endPoint x: 1100, endPoint y: 186, distance: 18.8
click at [992, 185] on div "// This is a COMBO challenge level. // Defeat ogres, collect gems, and escape t…" at bounding box center [1127, 289] width 286 height 457
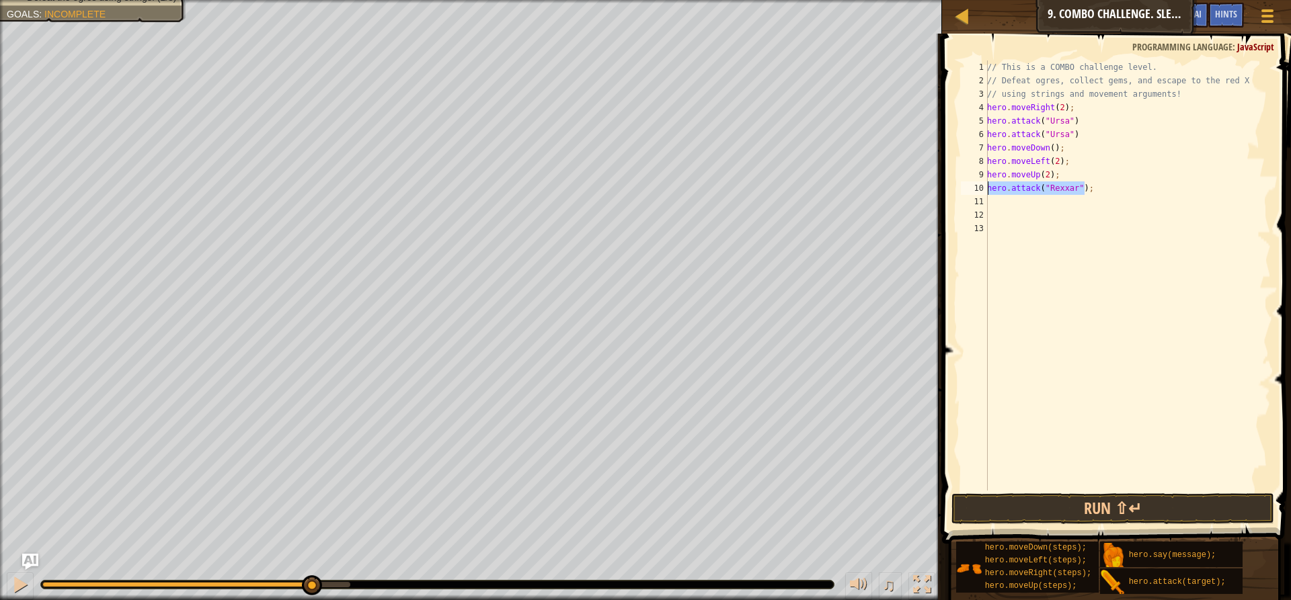
click at [916, 190] on div "Map Introduction to Computer Science 9. Combo Challenge. Sleep Hour Game Menu D…" at bounding box center [645, 300] width 1291 height 600
click at [997, 204] on div "// This is a COMBO challenge level. // Defeat ogres, collect gems, and escape t…" at bounding box center [1127, 289] width 286 height 457
paste textarea "hero.attack("Rexxar");"
click at [1085, 134] on div "// This is a COMBO challenge level. // Defeat ogres, collect gems, and escape t…" at bounding box center [1127, 289] width 286 height 457
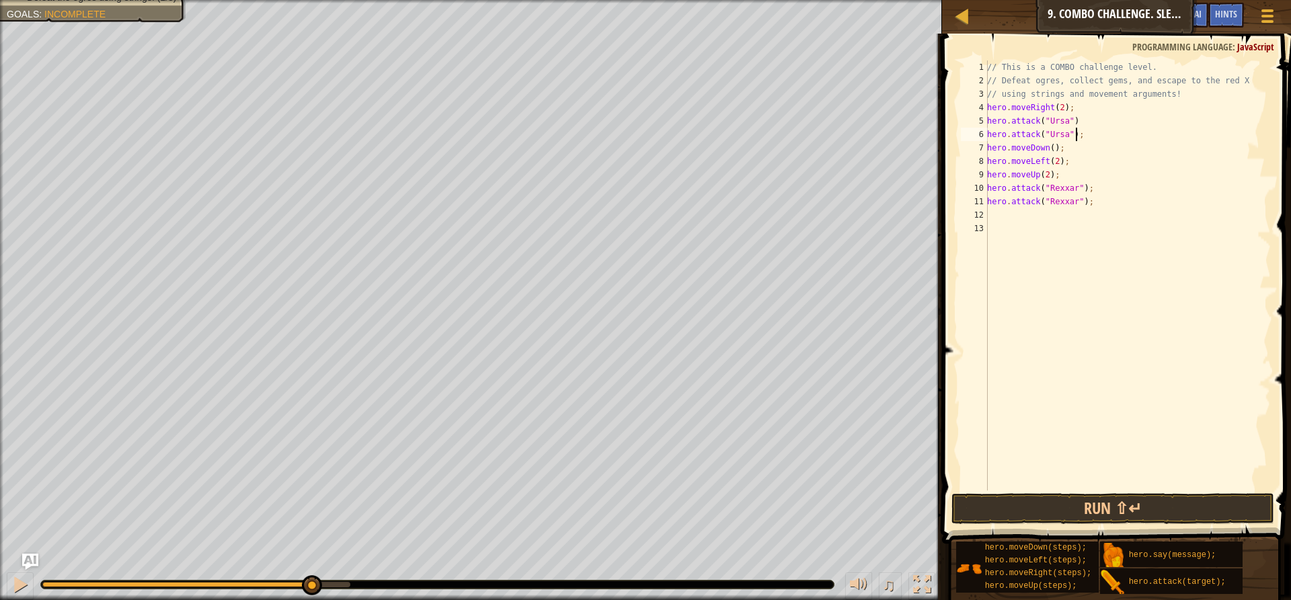
click at [1069, 118] on div "// This is a COMBO challenge level. // Defeat ogres, collect gems, and escape t…" at bounding box center [1127, 289] width 286 height 457
click at [1078, 121] on div "// This is a COMBO challenge level. // Defeat ogres, collect gems, and escape t…" at bounding box center [1127, 289] width 286 height 457
type textarea "hero.attack("Ursa");"
click at [1105, 212] on div "// This is a COMBO challenge level. // Defeat ogres, collect gems, and escape t…" at bounding box center [1127, 289] width 286 height 457
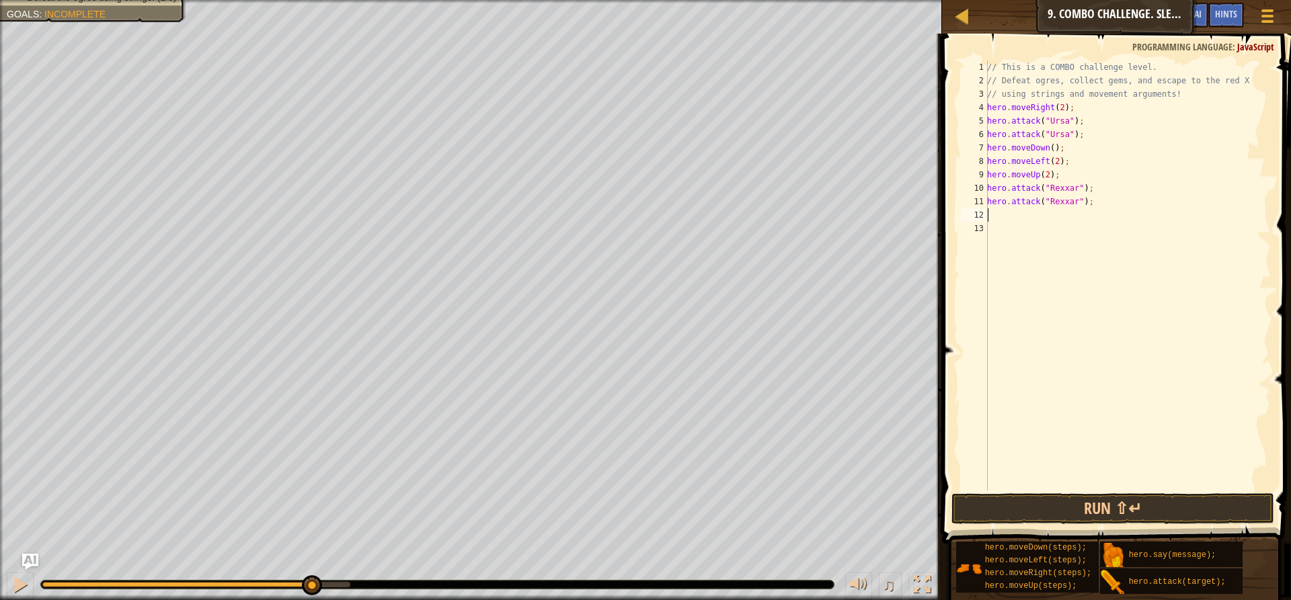
scroll to position [6, 0]
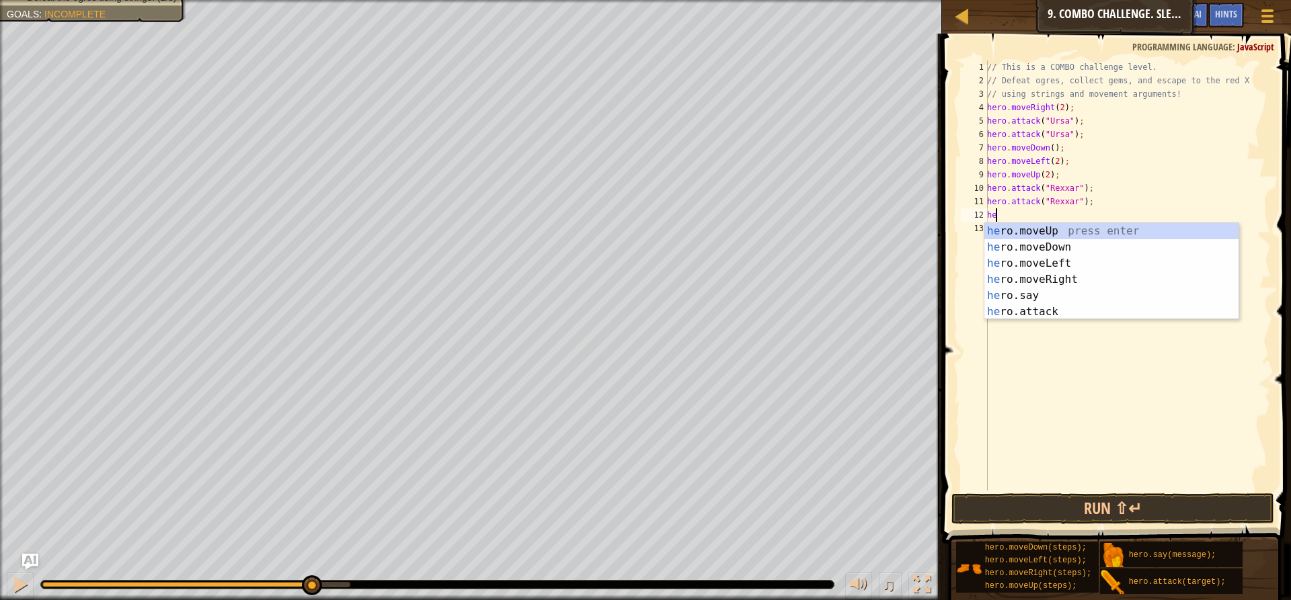
type textarea "her"
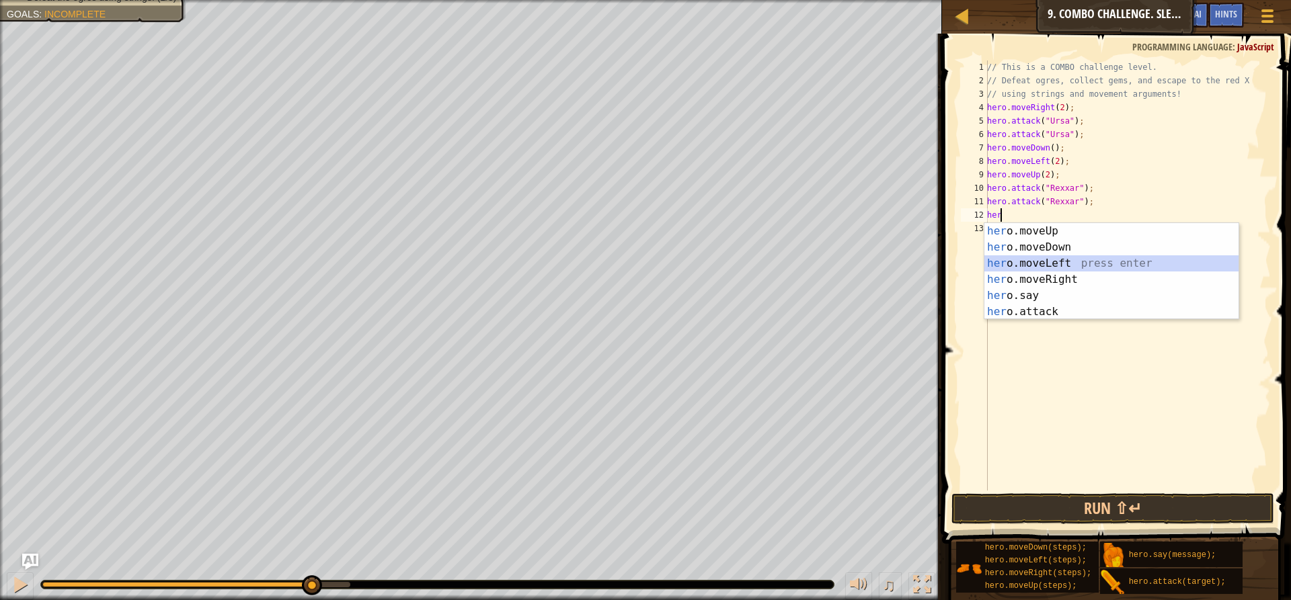
click at [1051, 270] on div "her o.moveUp press enter her o.moveDown press enter her o.moveLeft press enter …" at bounding box center [1111, 287] width 254 height 129
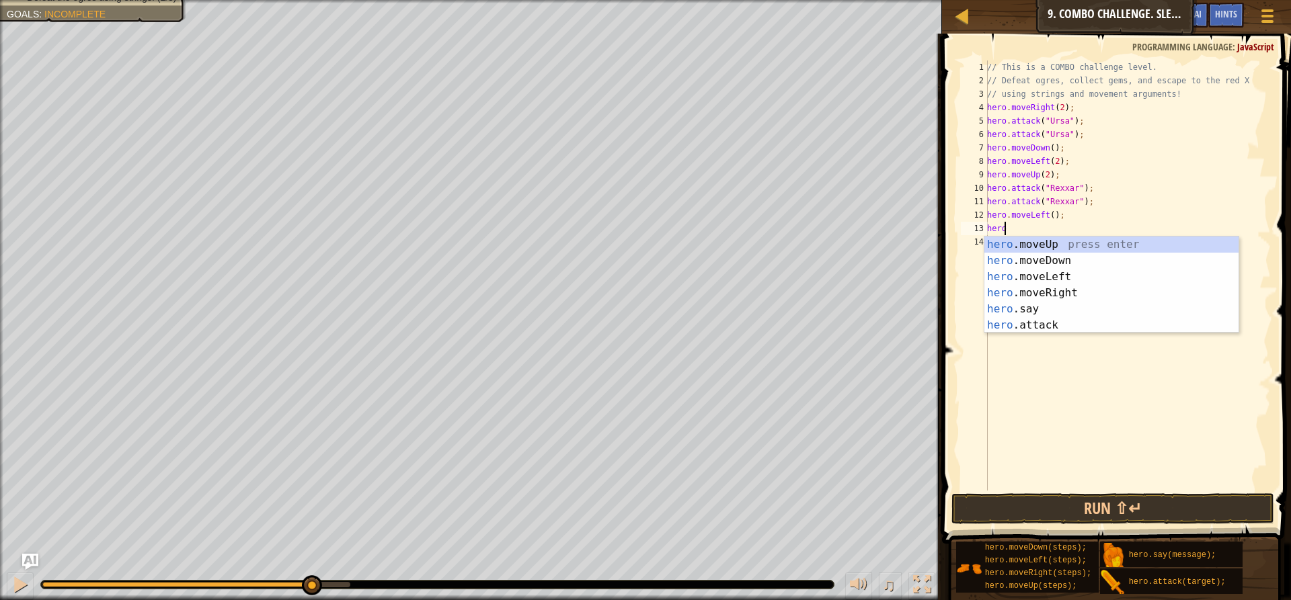
scroll to position [6, 1]
click at [1003, 323] on div "hero .moveUp press enter hero .moveDown press enter hero .moveLeft press enter …" at bounding box center [1111, 301] width 254 height 129
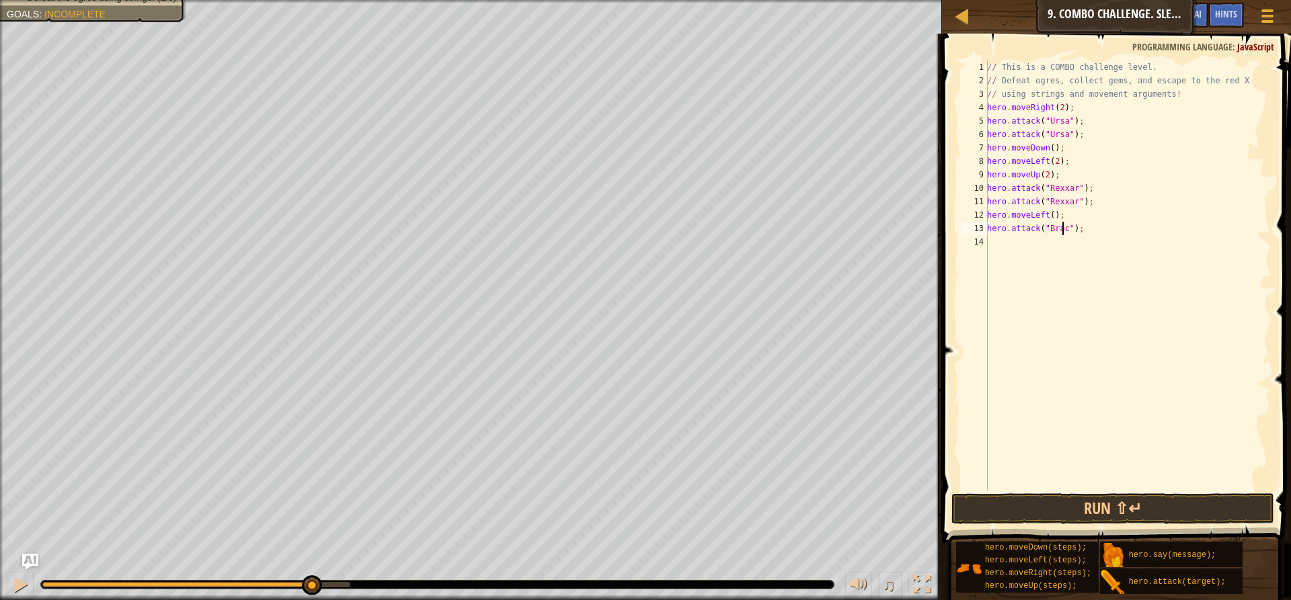
scroll to position [6, 6]
drag, startPoint x: 1099, startPoint y: 231, endPoint x: 984, endPoint y: 229, distance: 115.6
click at [984, 229] on div "hero.attack("[PERSON_NAME]"); 1 2 3 4 5 6 7 8 9 10 11 12 13 14 // This is a COM…" at bounding box center [1114, 276] width 313 height 430
type textarea "hero.attack("Brack");"
click at [992, 233] on div "// This is a COMBO challenge level. // Defeat ogres, collect gems, and escape t…" at bounding box center [1127, 276] width 286 height 430
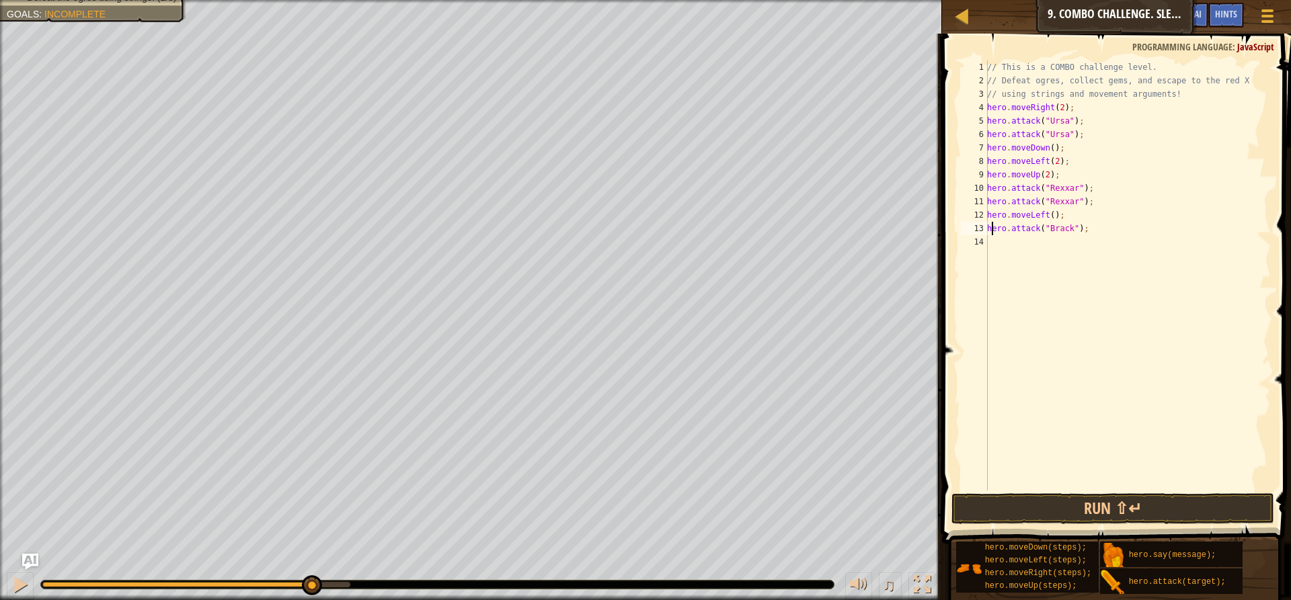
click at [998, 245] on div "// This is a COMBO challenge level. // Defeat ogres, collect gems, and escape t…" at bounding box center [1127, 289] width 286 height 457
paste textarea "hero.attack("Brack");"
type textarea "hero.attack("Brack");"
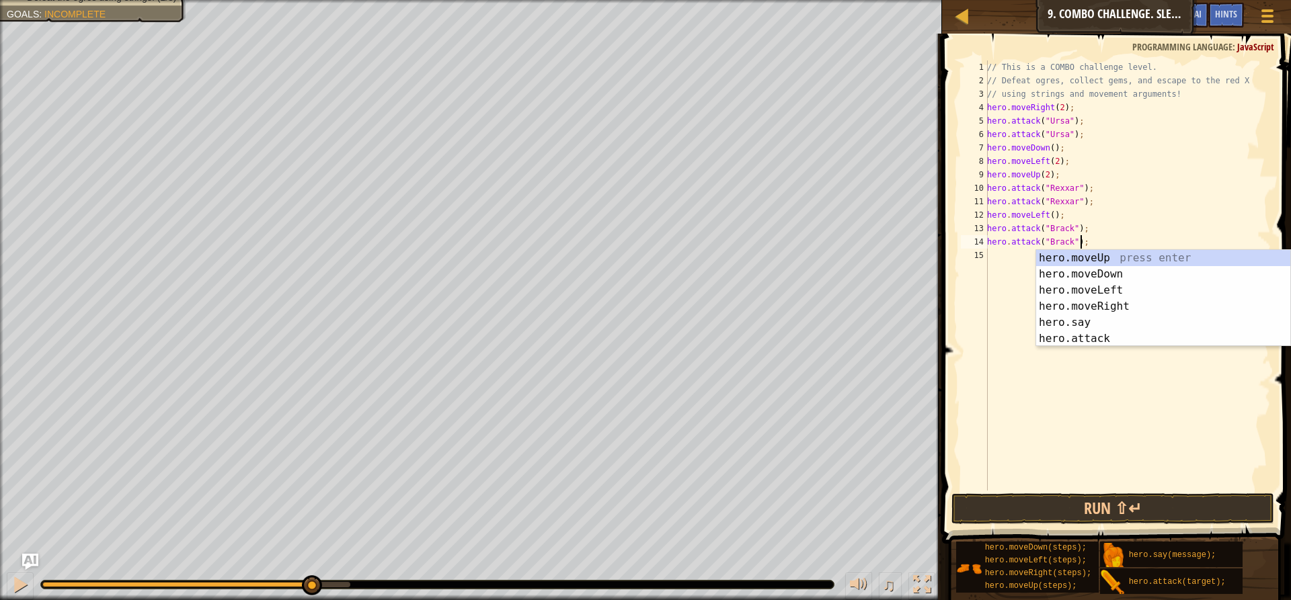
click at [1105, 231] on div "// This is a COMBO challenge level. // Defeat ogres, collect gems, and escape t…" at bounding box center [1127, 289] width 286 height 457
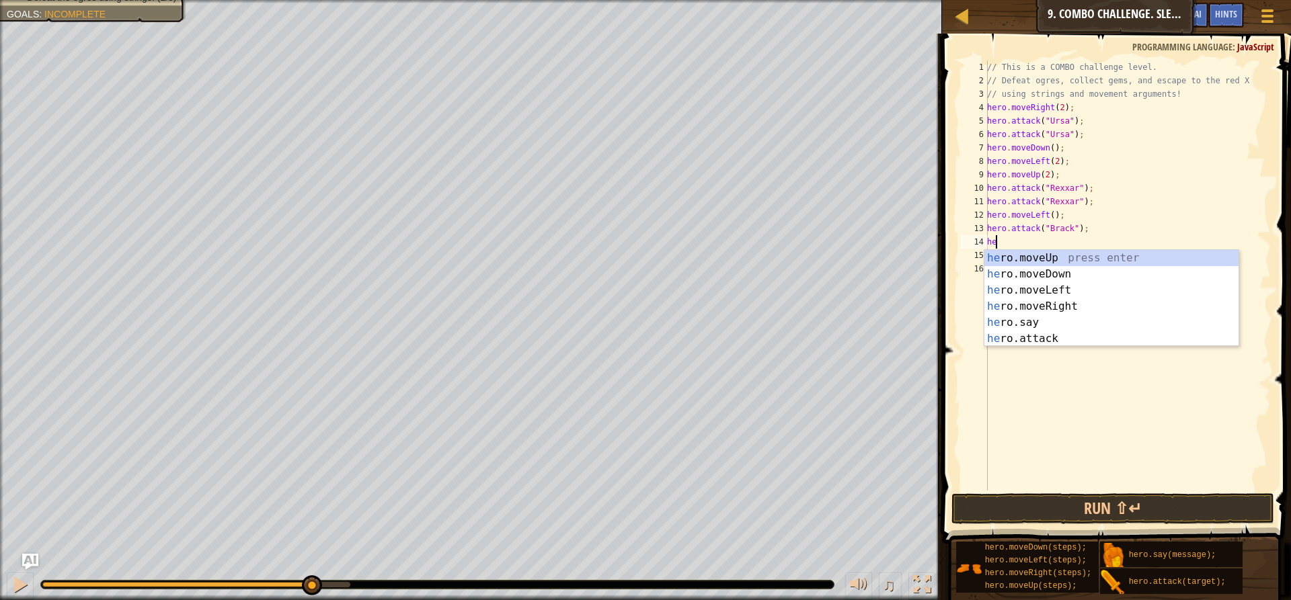
type textarea "h"
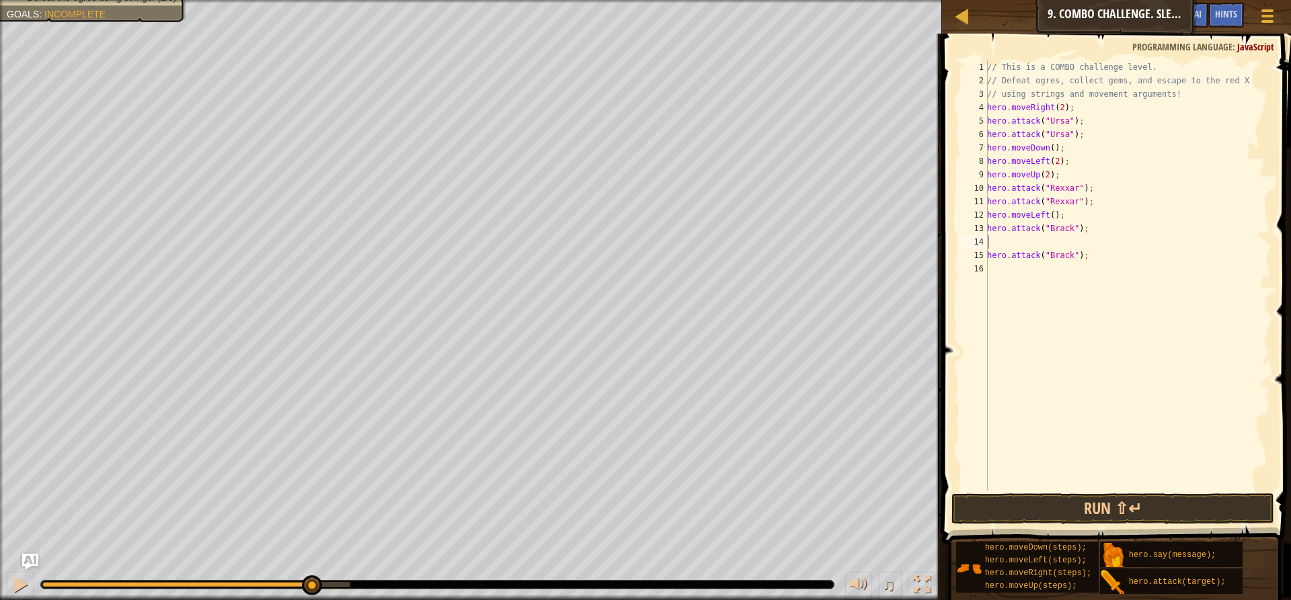
type textarea "hero.attack("Brack");"
click at [1087, 240] on div "// This is a COMBO challenge level. // Defeat ogres, collect gems, and escape t…" at bounding box center [1127, 289] width 286 height 457
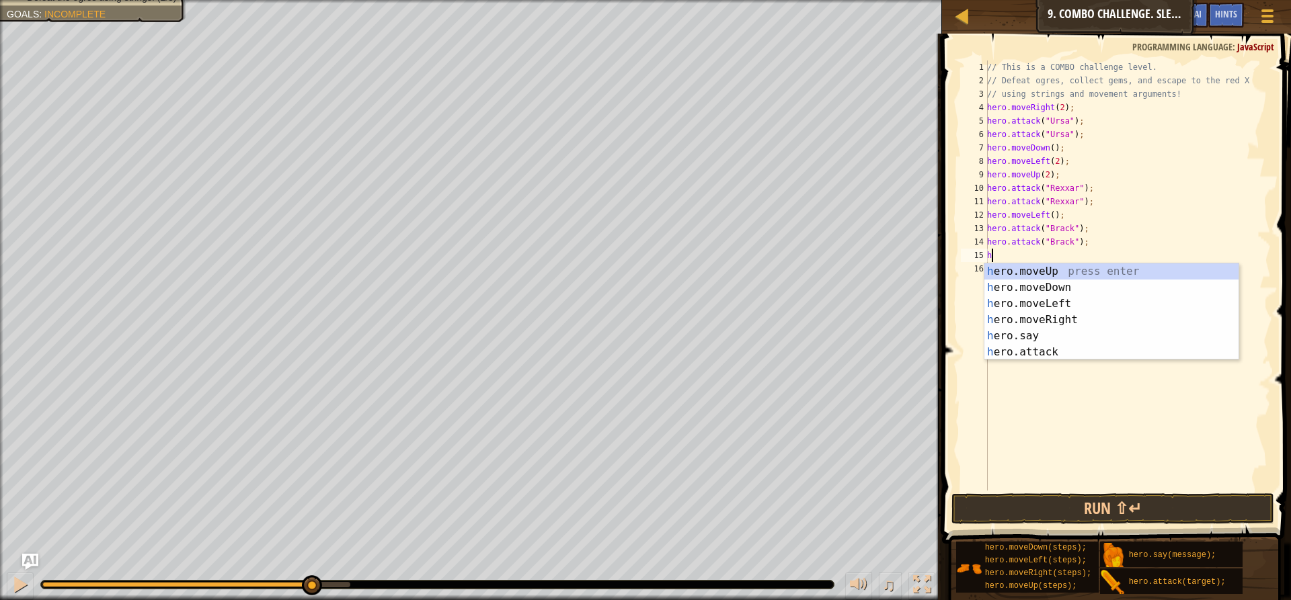
type textarea "her"
click at [1060, 320] on div "her o.moveUp press enter her o.moveDown press enter her o.moveLeft press enter …" at bounding box center [1111, 328] width 254 height 129
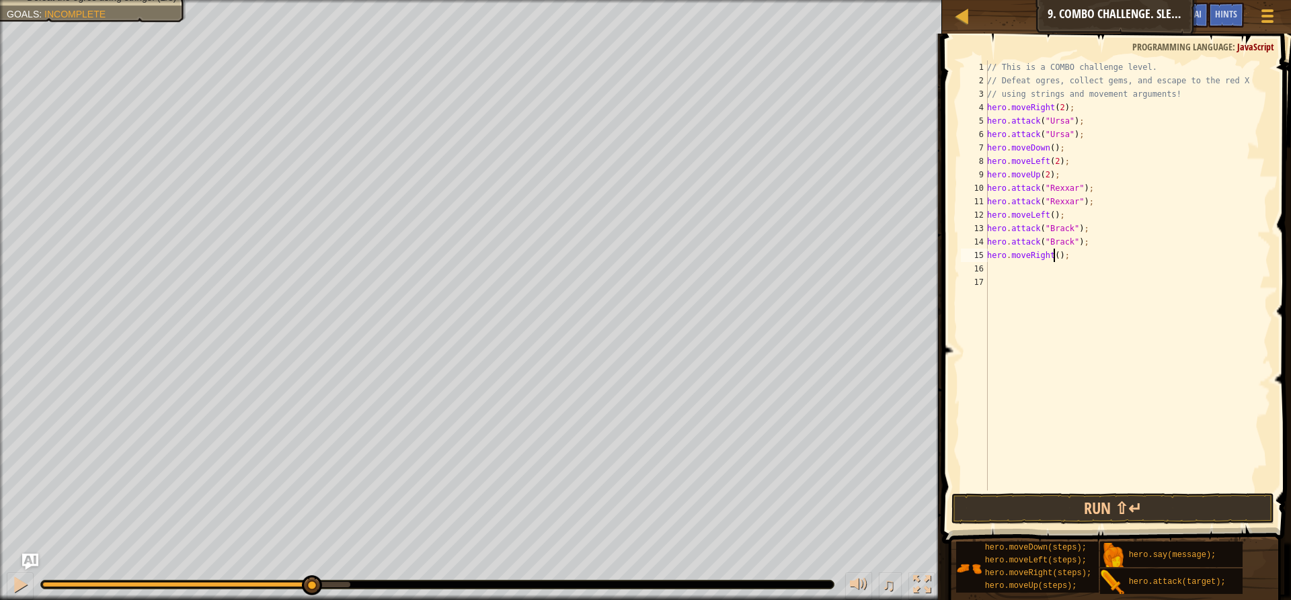
click at [1053, 256] on div "// This is a COMBO challenge level. // Defeat ogres, collect gems, and escape t…" at bounding box center [1127, 289] width 286 height 457
type textarea "hero.moveRight(2);"
click at [1031, 512] on button "Run ⇧↵" at bounding box center [1112, 508] width 323 height 31
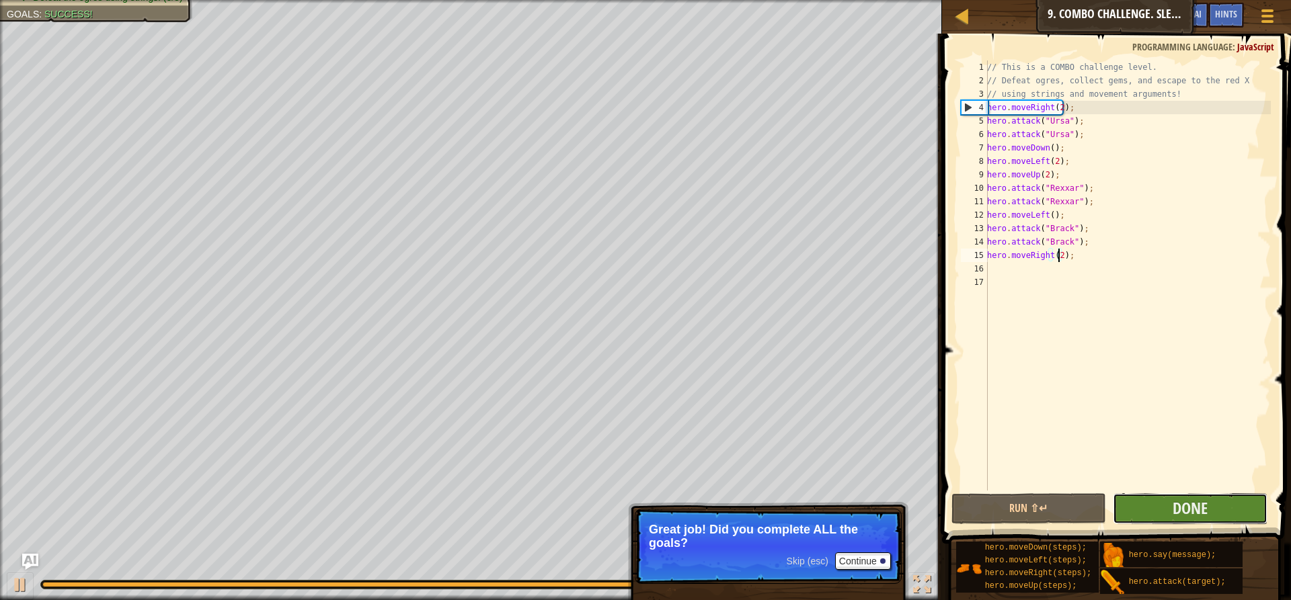
click at [1207, 506] on button "Done" at bounding box center [1190, 508] width 155 height 31
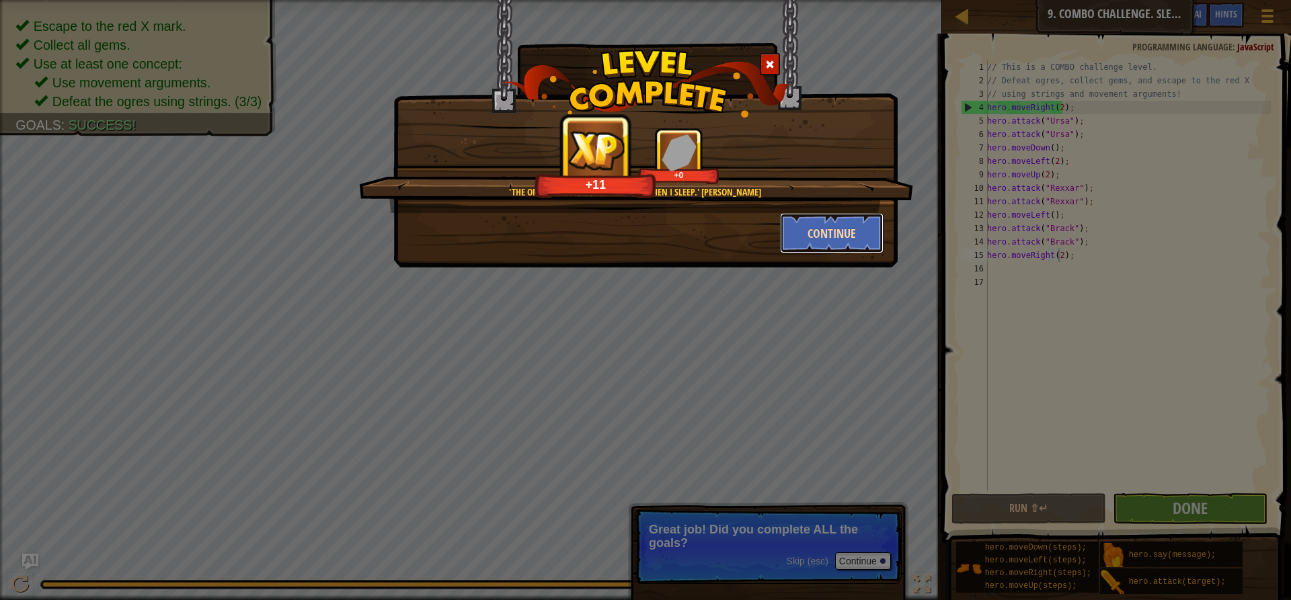
click at [840, 243] on button "Continue" at bounding box center [832, 233] width 104 height 40
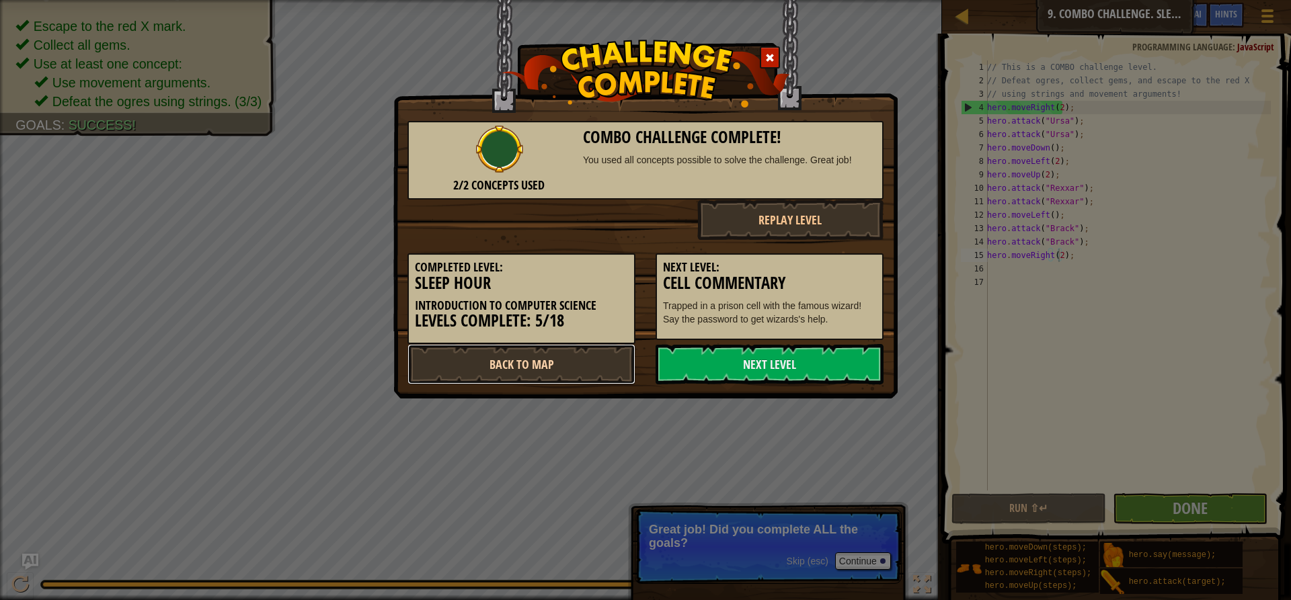
click at [551, 365] on link "Back to Map" at bounding box center [521, 364] width 228 height 40
